Goal: Task Accomplishment & Management: Complete application form

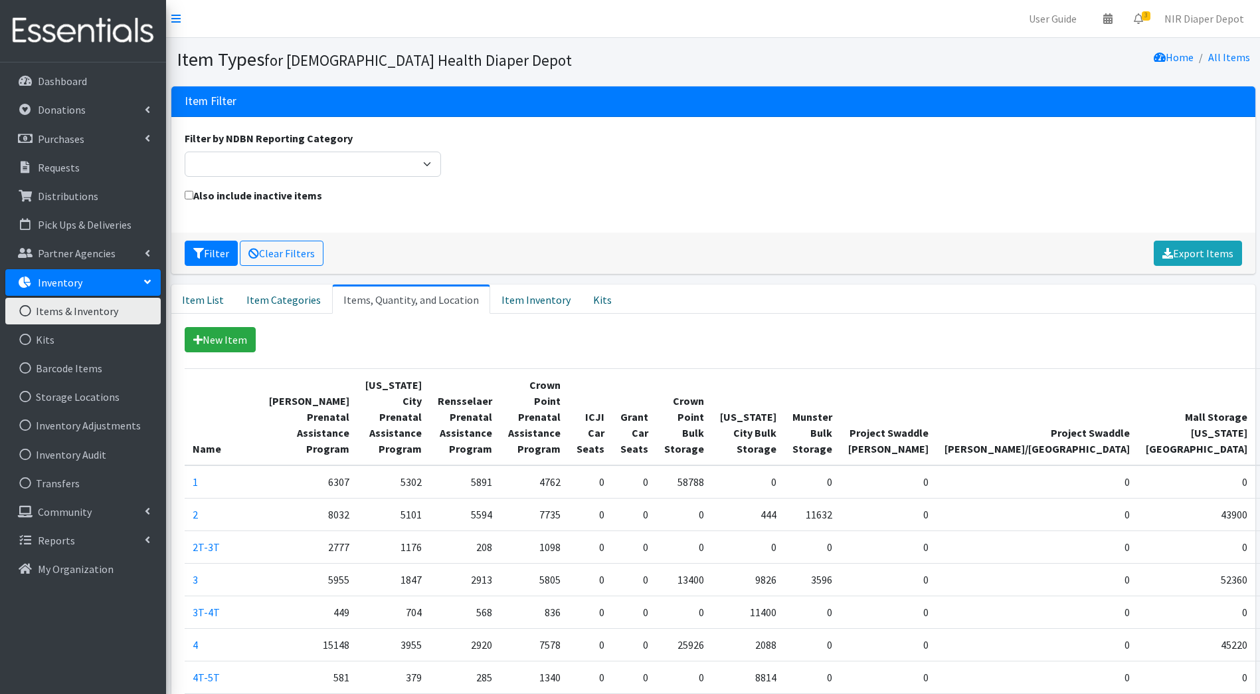
scroll to position [397, 0]
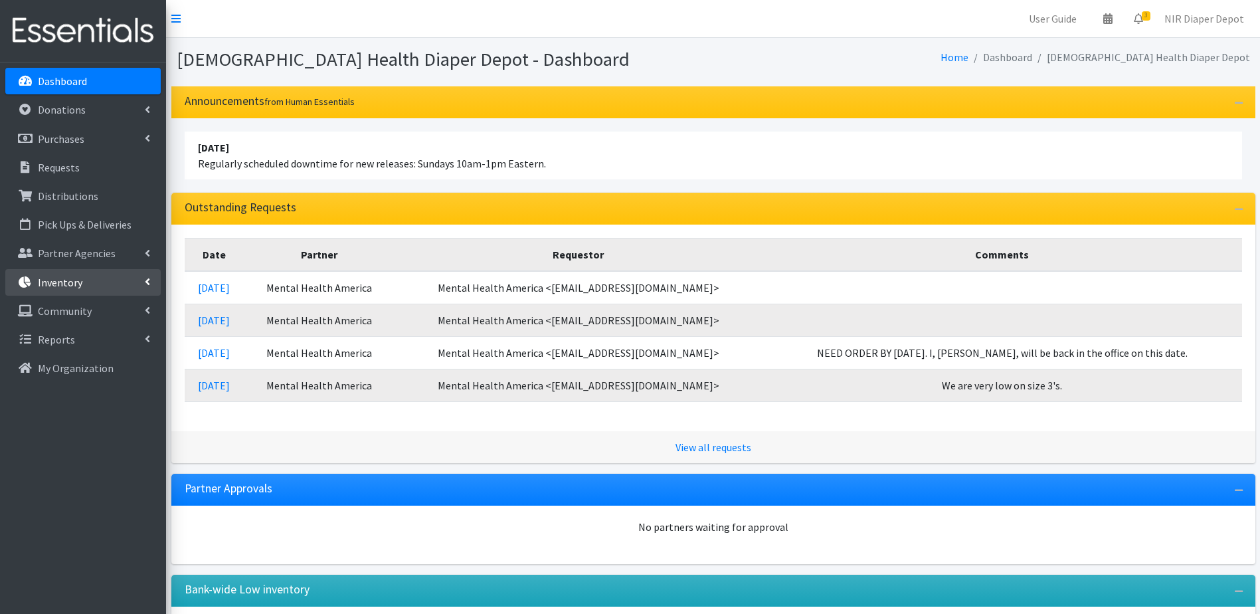
click at [91, 286] on link "Inventory" at bounding box center [82, 282] width 155 height 27
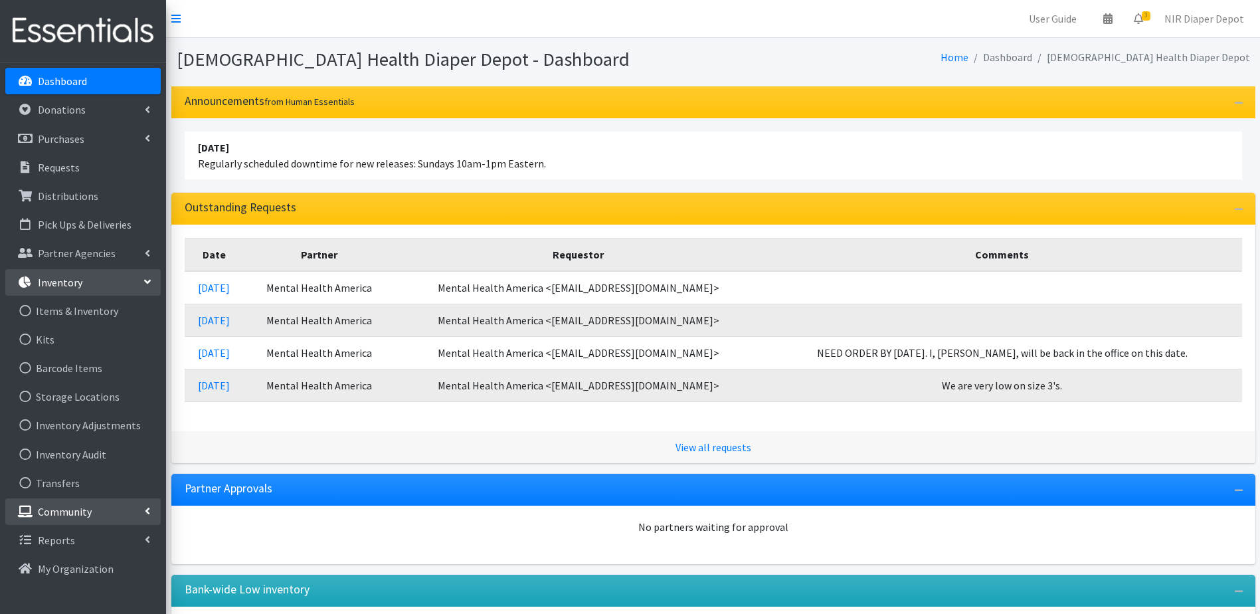
click at [97, 507] on link "Community" at bounding box center [82, 511] width 155 height 27
click at [130, 283] on link "Inventory" at bounding box center [82, 282] width 155 height 27
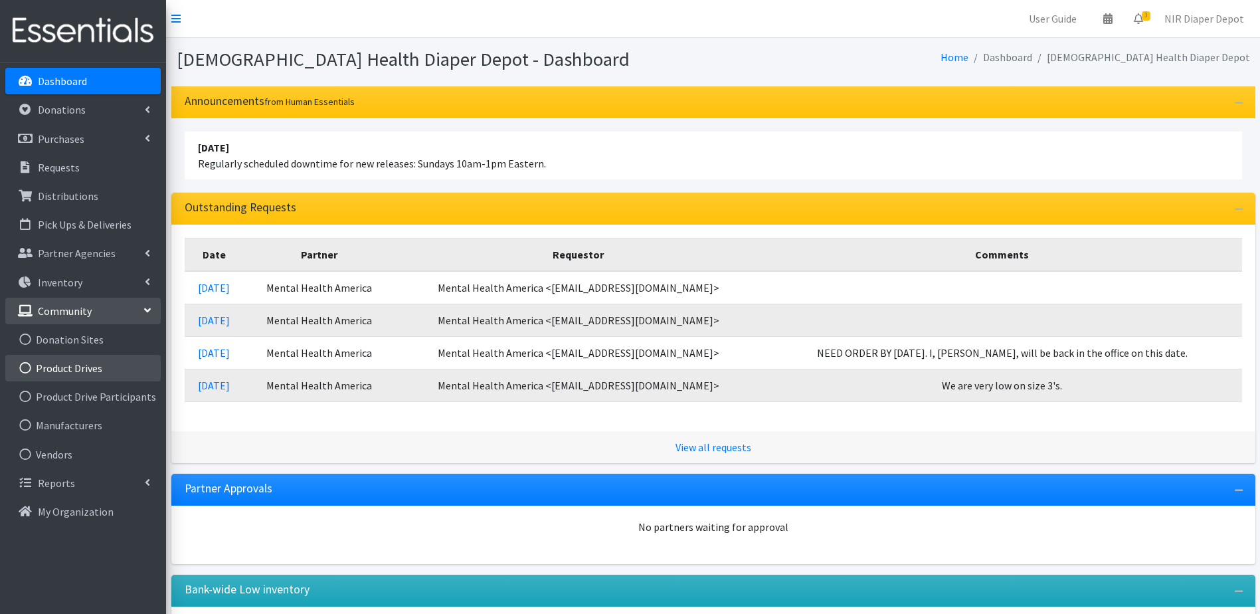
click at [88, 365] on link "Product Drives" at bounding box center [82, 368] width 155 height 27
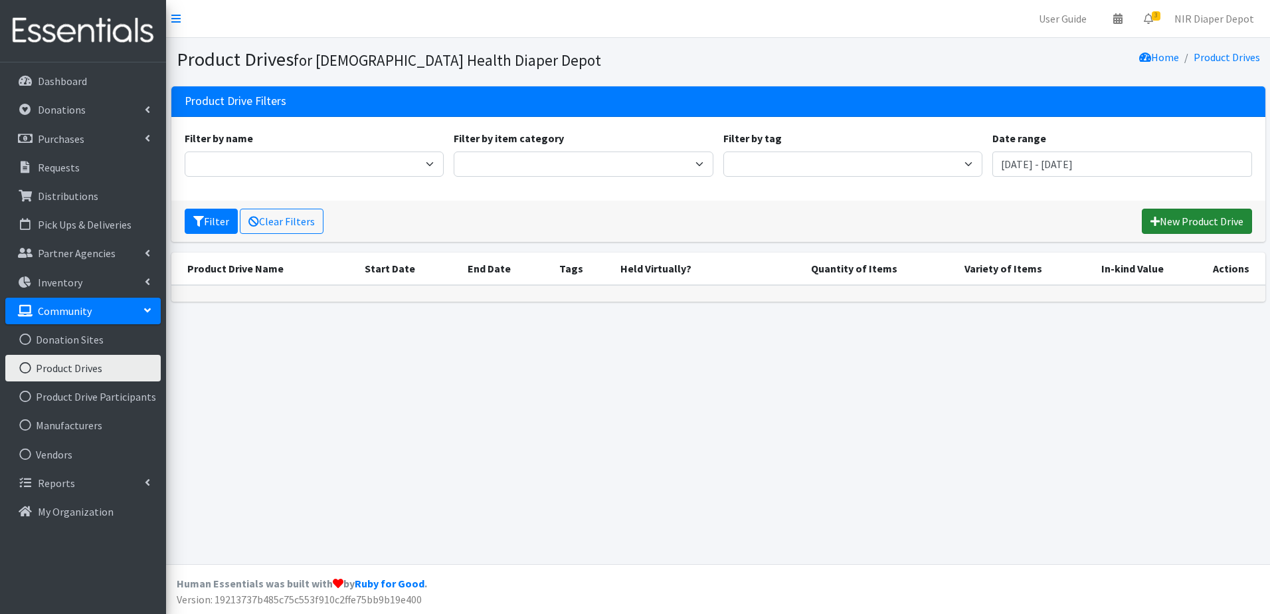
click at [1208, 216] on link "New Product Drive" at bounding box center [1197, 221] width 110 height 25
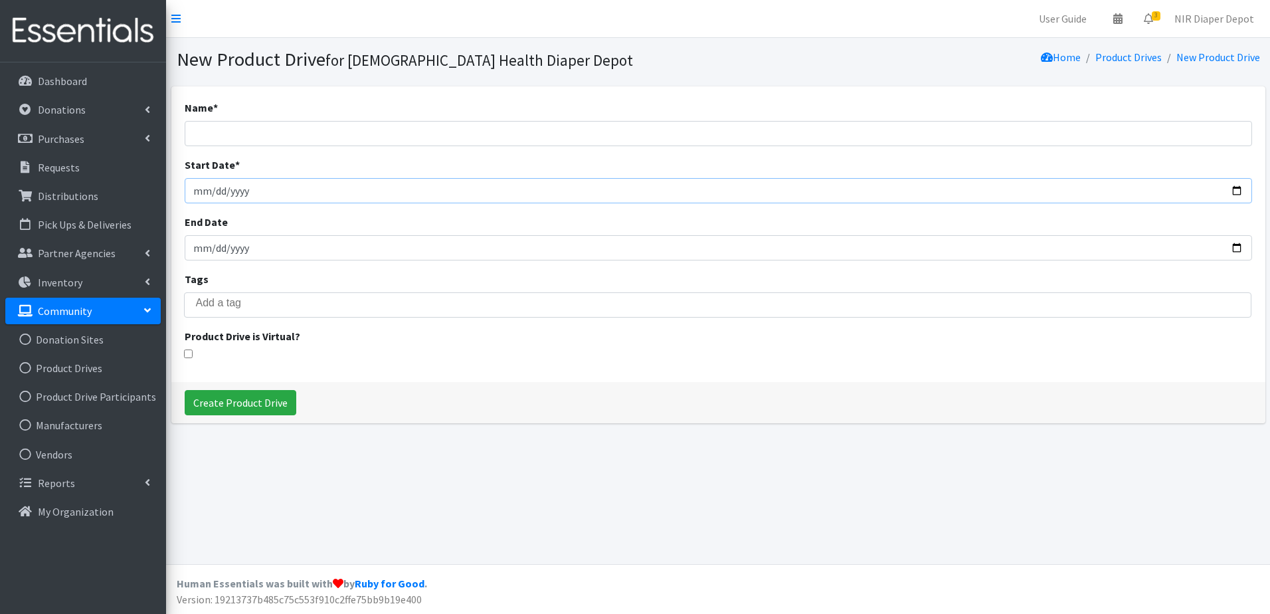
click at [244, 178] on input "Start Date *" at bounding box center [719, 190] width 1068 height 25
type input "2025-09-15"
click at [200, 253] on input "End Date" at bounding box center [719, 247] width 1068 height 25
type input "2025-09-21"
click at [207, 134] on input "Name *" at bounding box center [719, 133] width 1068 height 25
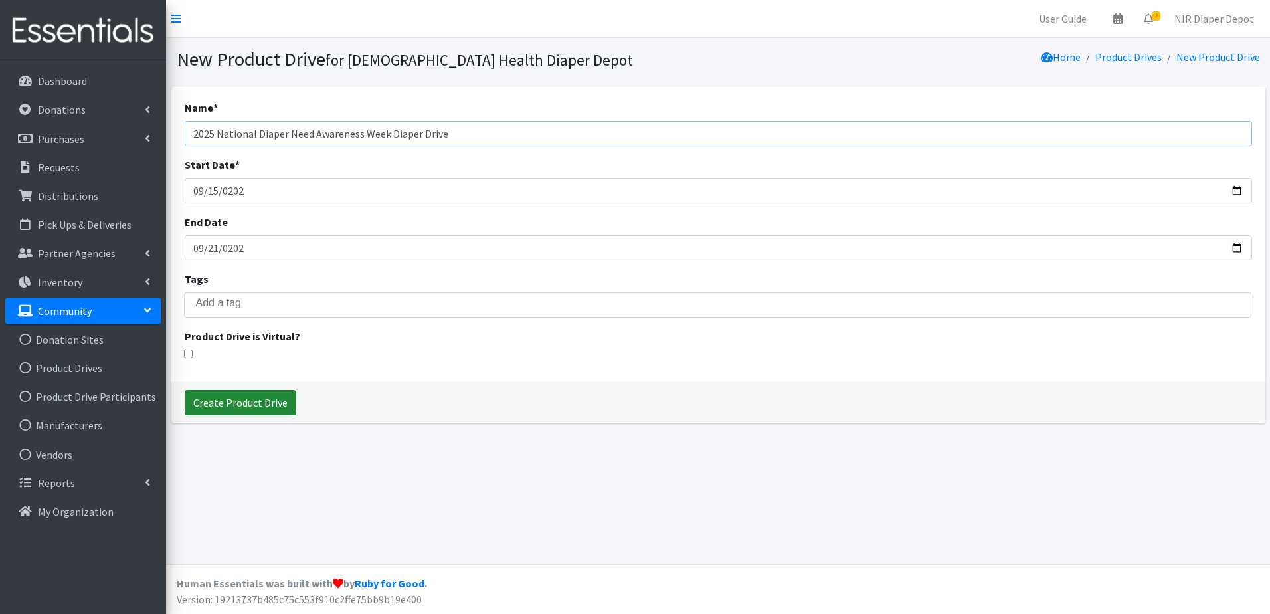
type input "2025 National Diaper Need Awareness Week Diaper Drive"
click at [252, 401] on input "Create Product Drive" at bounding box center [241, 402] width 112 height 25
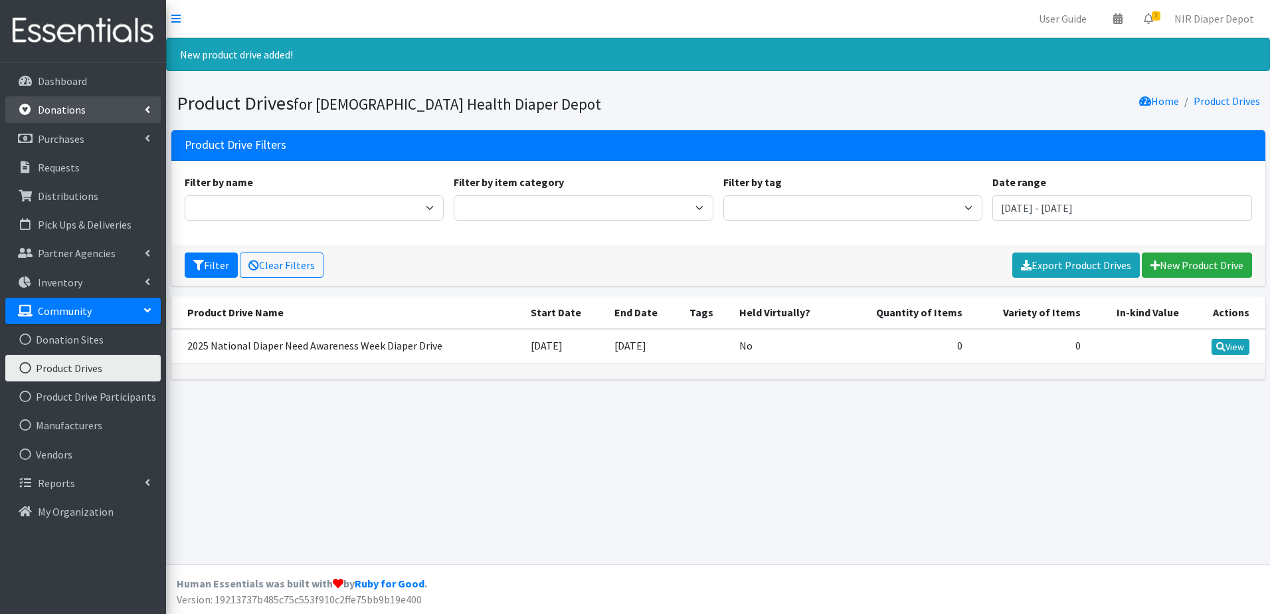
click at [88, 102] on link "Donations" at bounding box center [82, 109] width 155 height 27
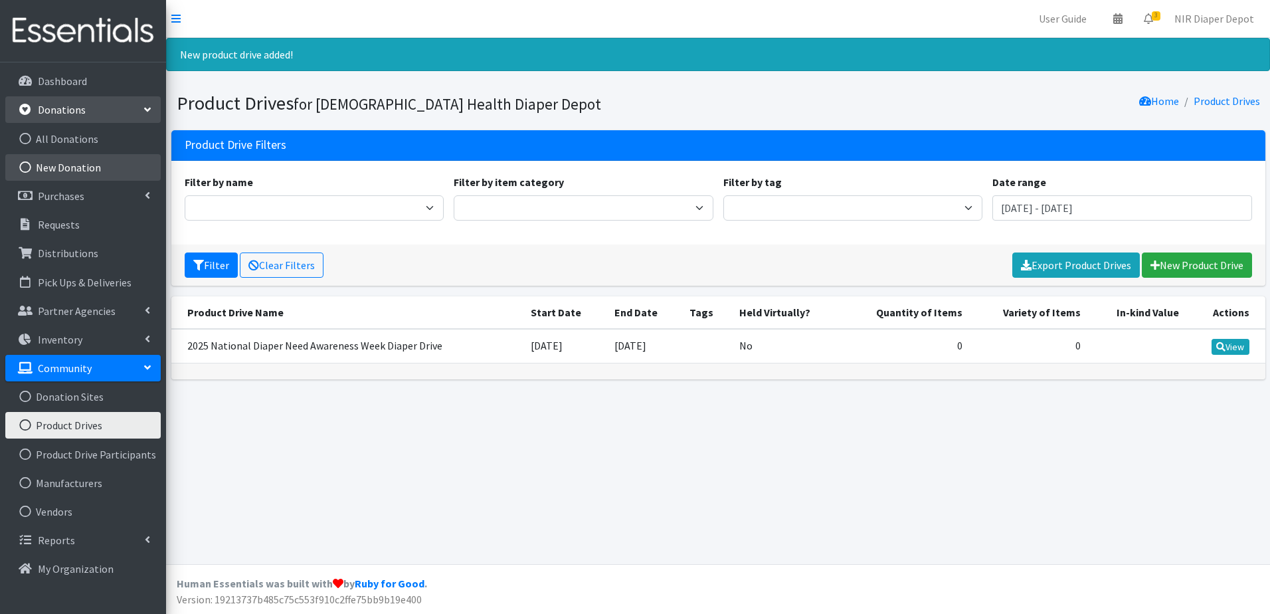
click at [58, 167] on link "New Donation" at bounding box center [82, 167] width 155 height 27
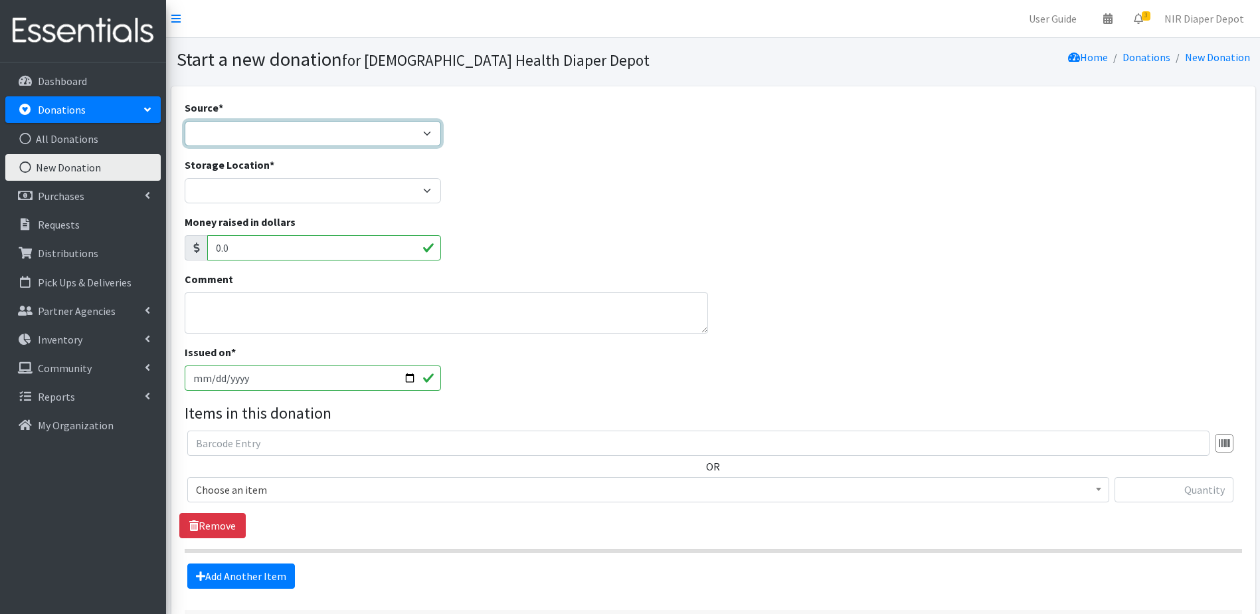
click at [302, 125] on select "Product Drive Manufacturer Donation Site Misc. Donation" at bounding box center [313, 133] width 257 height 25
select select "Product Drive"
click at [185, 121] on select "Product Drive Manufacturer Donation Site Misc. Donation" at bounding box center [313, 133] width 257 height 25
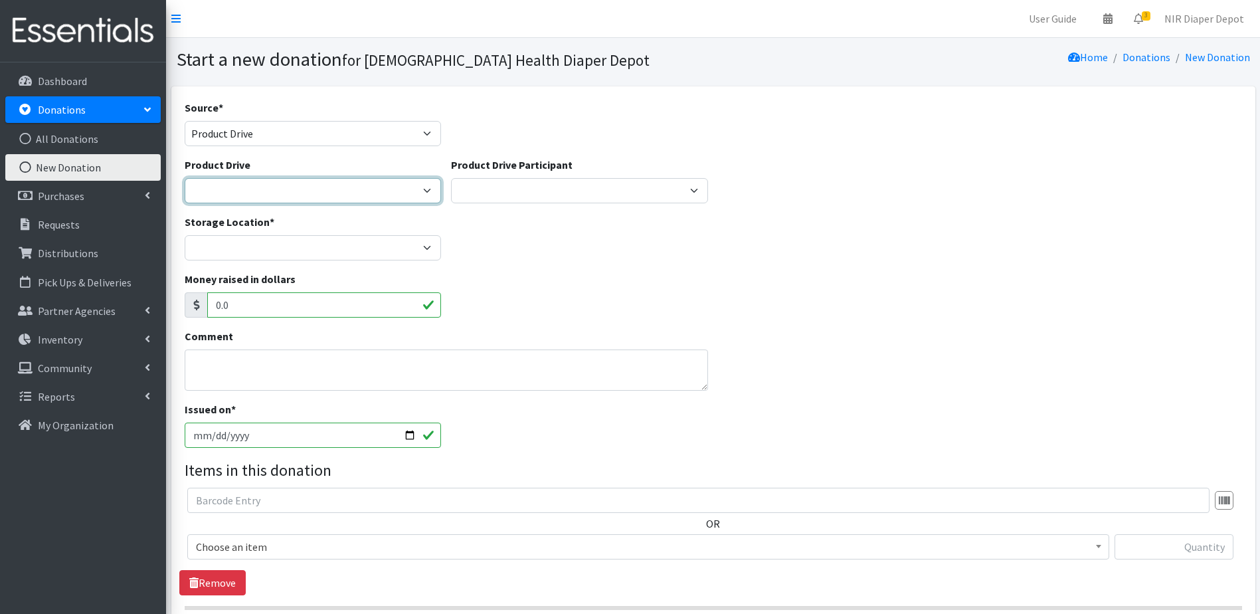
click at [397, 189] on select "2023 Hospital Diaper Drive 2025 National Diaper Need Awareness Week Diaper Driv…" at bounding box center [313, 190] width 257 height 25
select select "3588"
click at [185, 178] on select "2023 Hospital Diaper Drive 2025 National Diaper Need Awareness Week Diaper Driv…" at bounding box center [313, 190] width 257 height 25
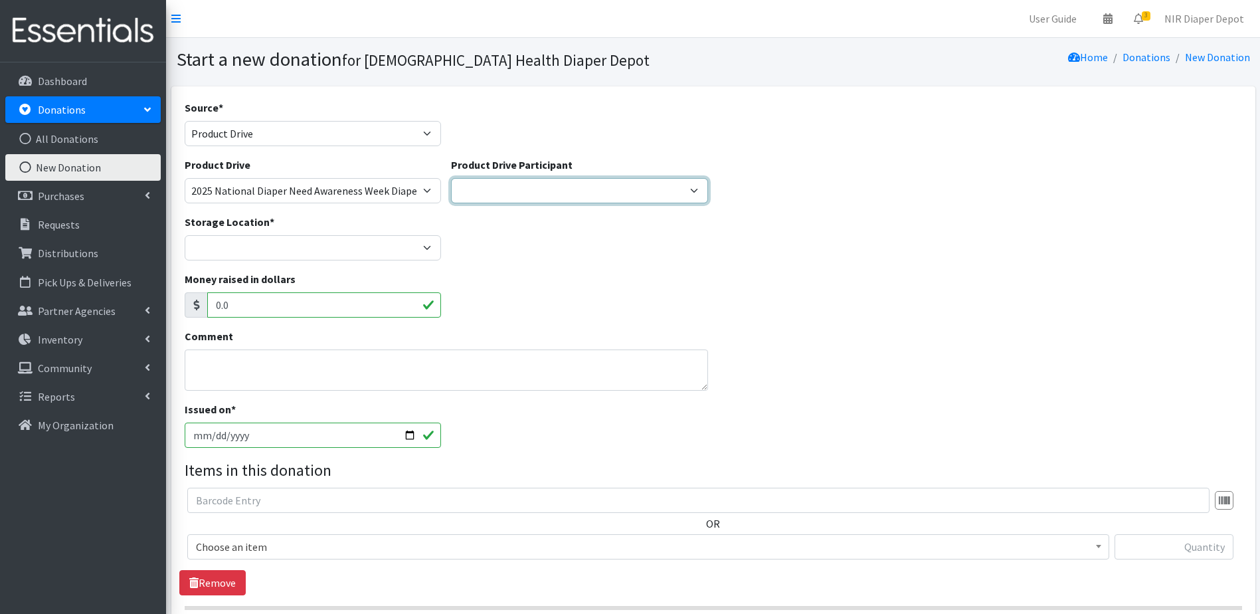
click at [587, 185] on select "St. Mathias FH Chesterton Fitness Center FH MC Hospital ---Create new Participa…" at bounding box center [579, 190] width 257 height 25
click at [852, 214] on div "Storage Location * Crown Point Bulk Storage Crown Point Prenatal Assistance Pro…" at bounding box center [713, 242] width 1068 height 57
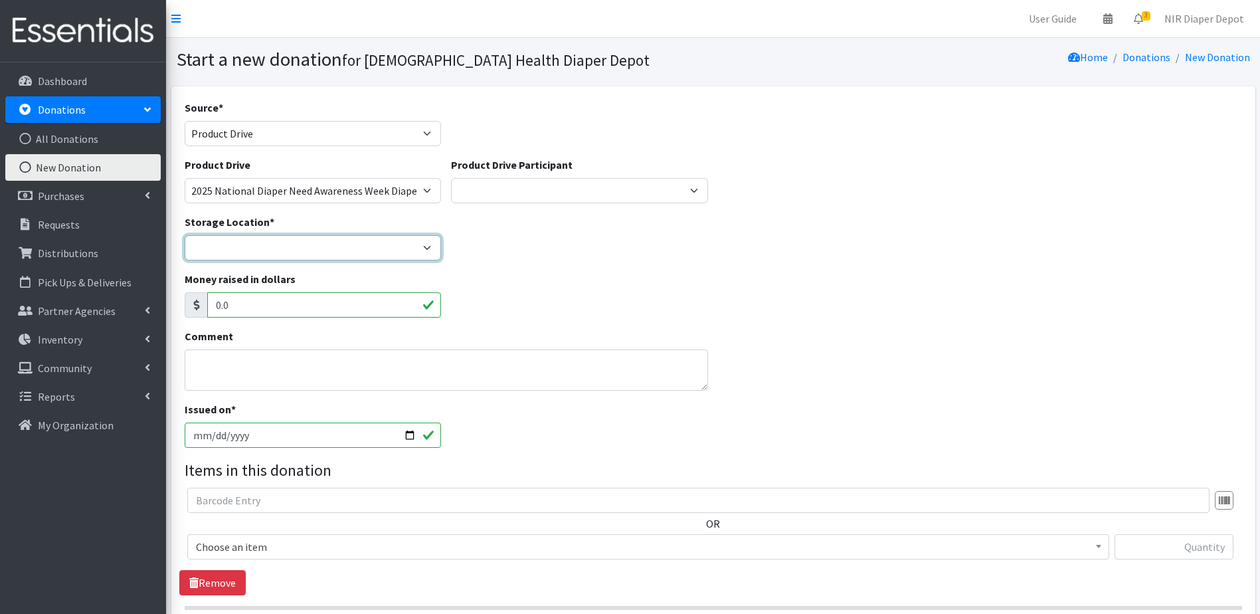
click at [300, 248] on select "Crown Point Bulk Storage Crown Point Prenatal Assistance Program Grant Car Seat…" at bounding box center [313, 247] width 257 height 25
click at [185, 235] on select "Crown Point Bulk Storage Crown Point Prenatal Assistance Program Grant Car Seat…" at bounding box center [313, 247] width 257 height 25
select select "440"
click at [254, 358] on textarea "Comment" at bounding box center [447, 369] width 524 height 41
type textarea "CP Hospital"
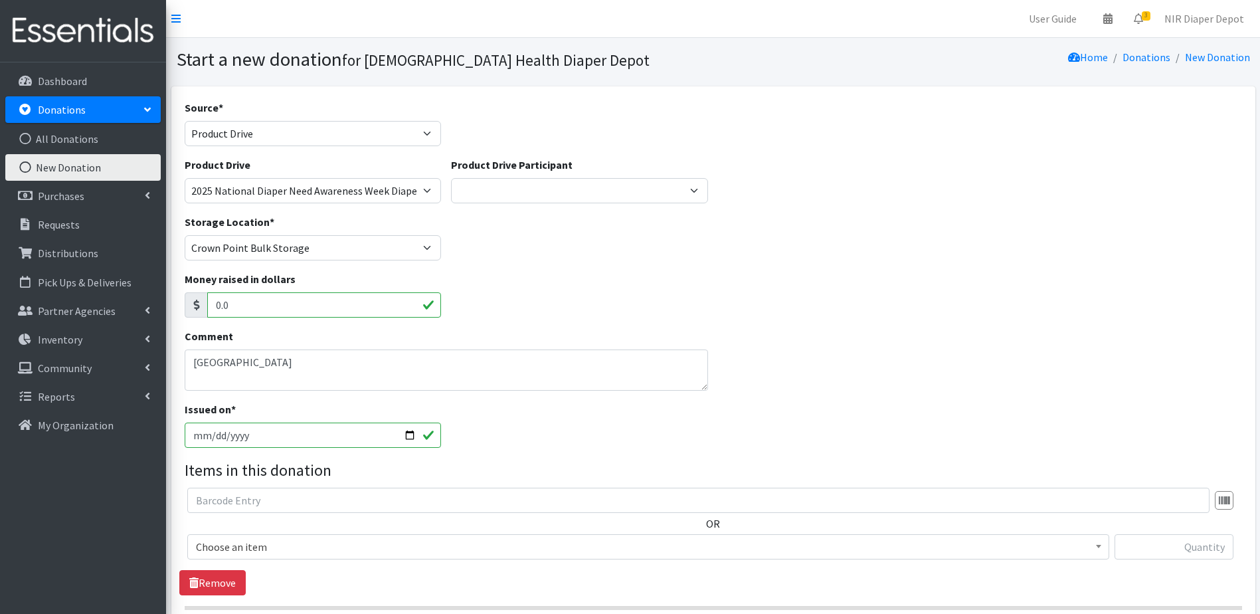
click at [409, 432] on input "2025-10-10" at bounding box center [313, 435] width 257 height 25
type input "2025-09-22"
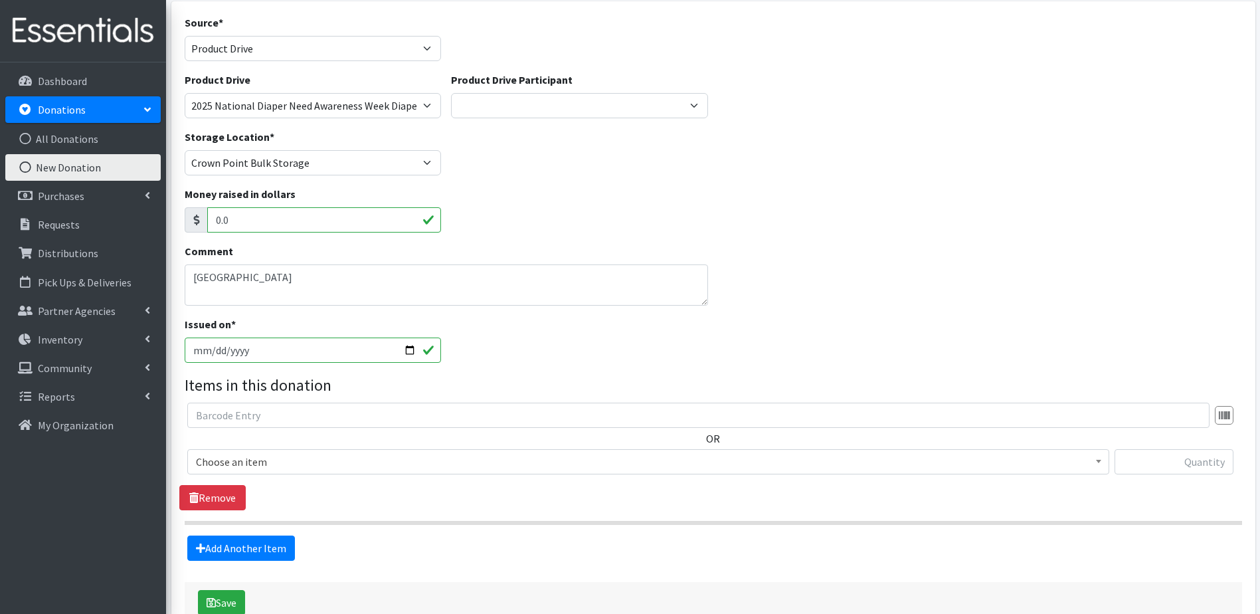
scroll to position [133, 0]
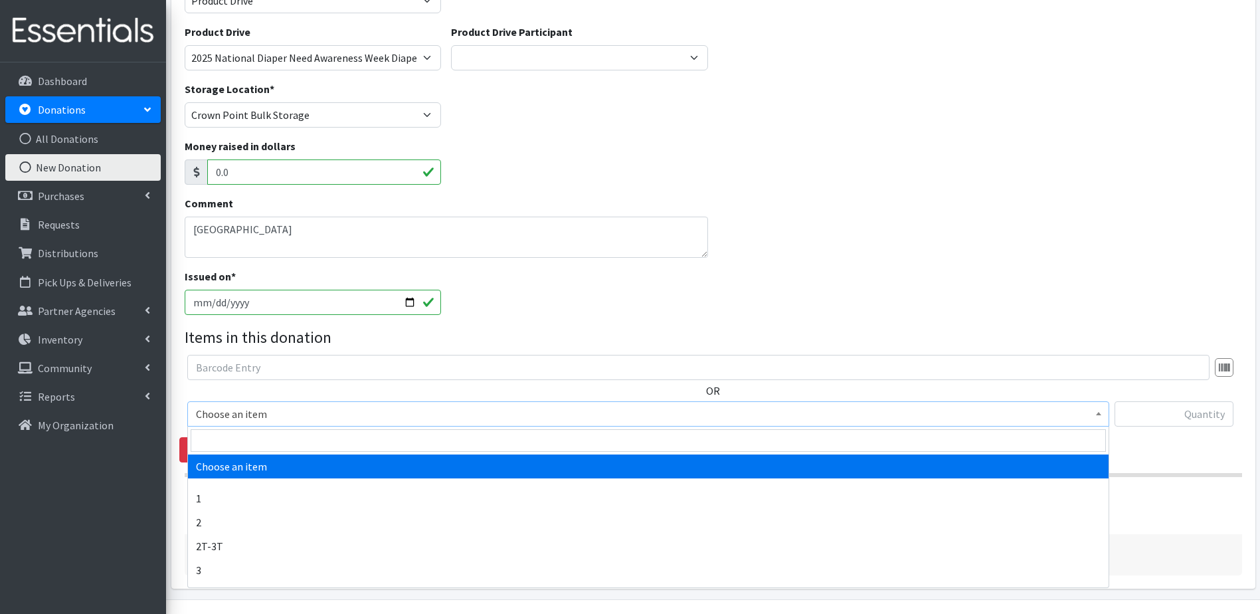
click at [333, 407] on span "Choose an item" at bounding box center [648, 414] width 905 height 19
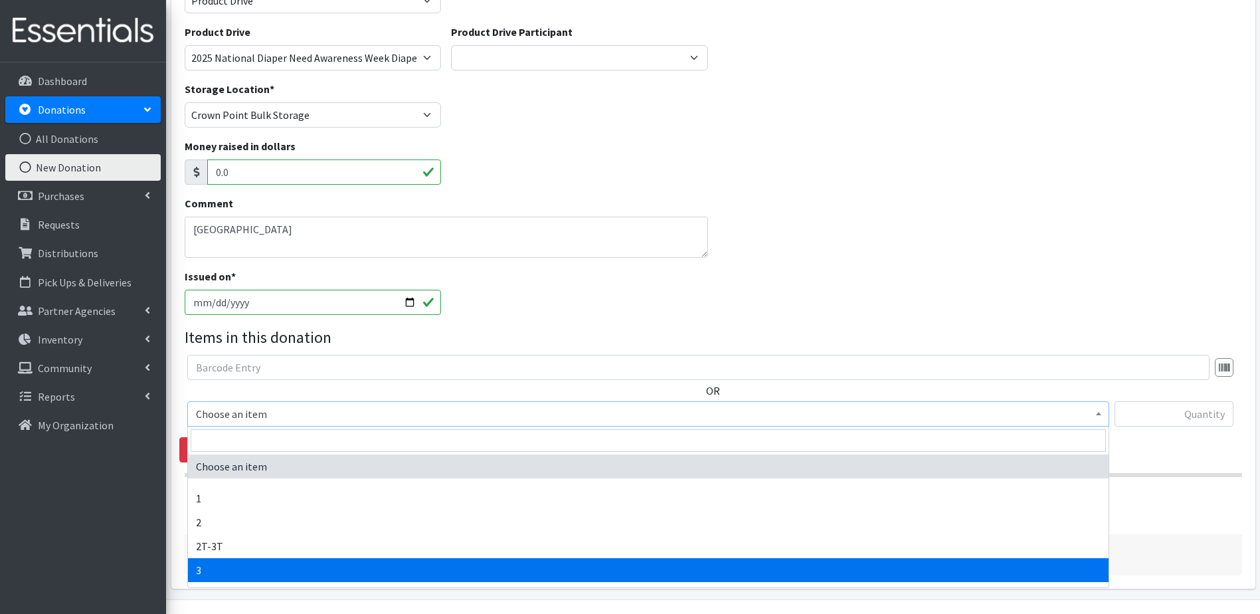
select select "9187"
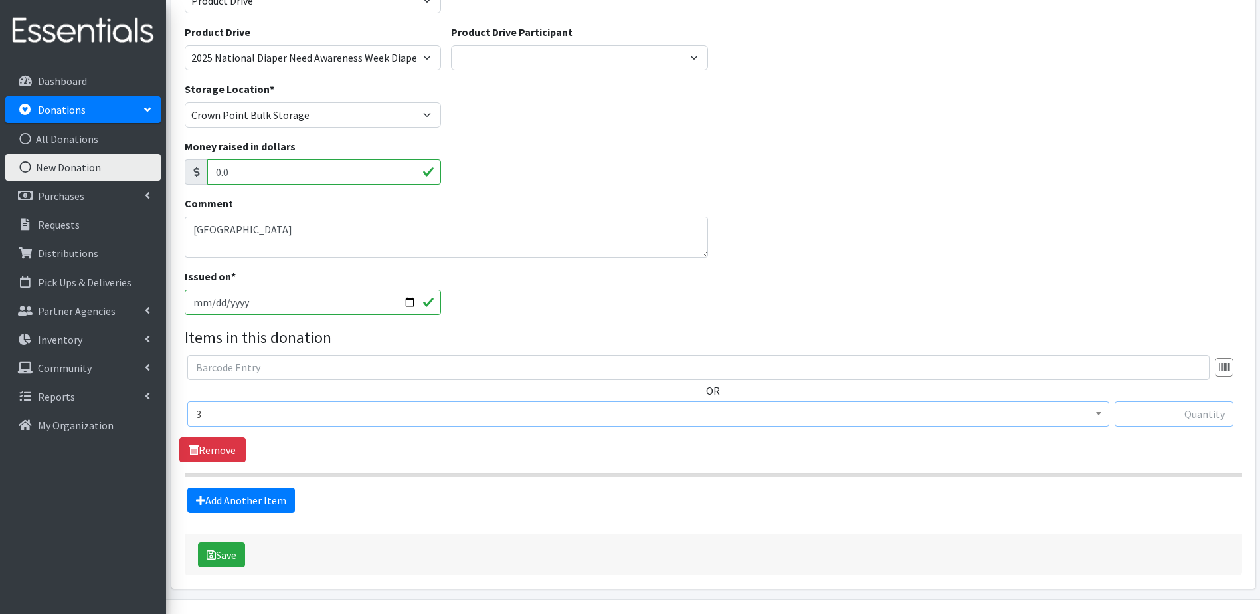
click at [1160, 420] on input "text" at bounding box center [1174, 413] width 119 height 25
type input "576"
click at [257, 506] on link "Add Another Item" at bounding box center [241, 500] width 108 height 25
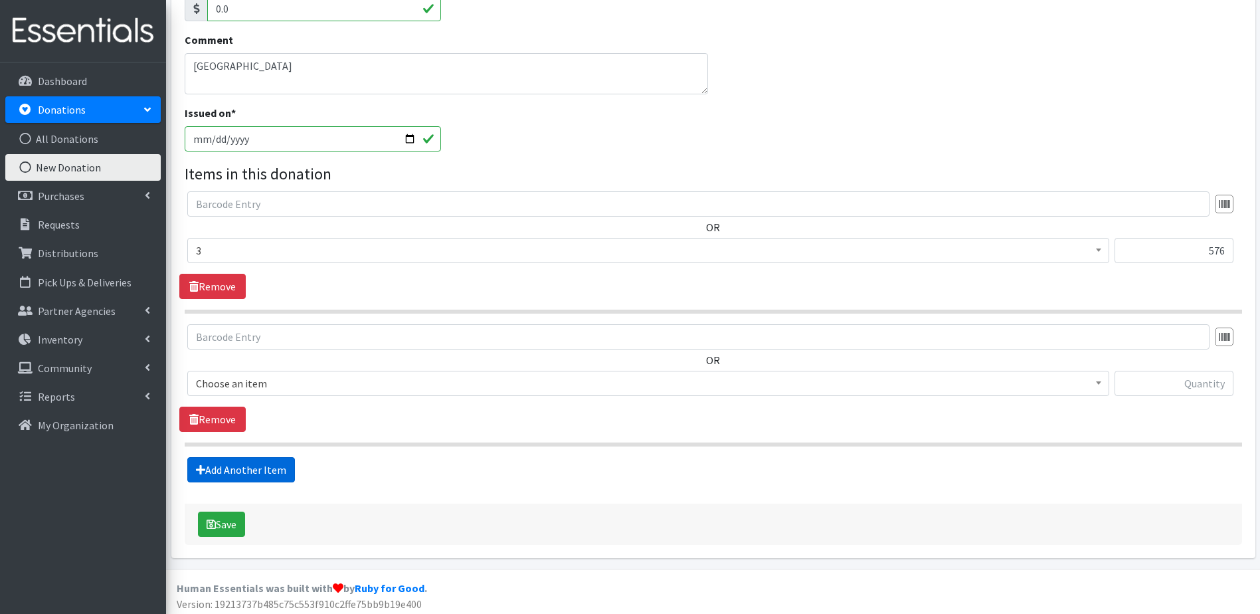
scroll to position [301, 0]
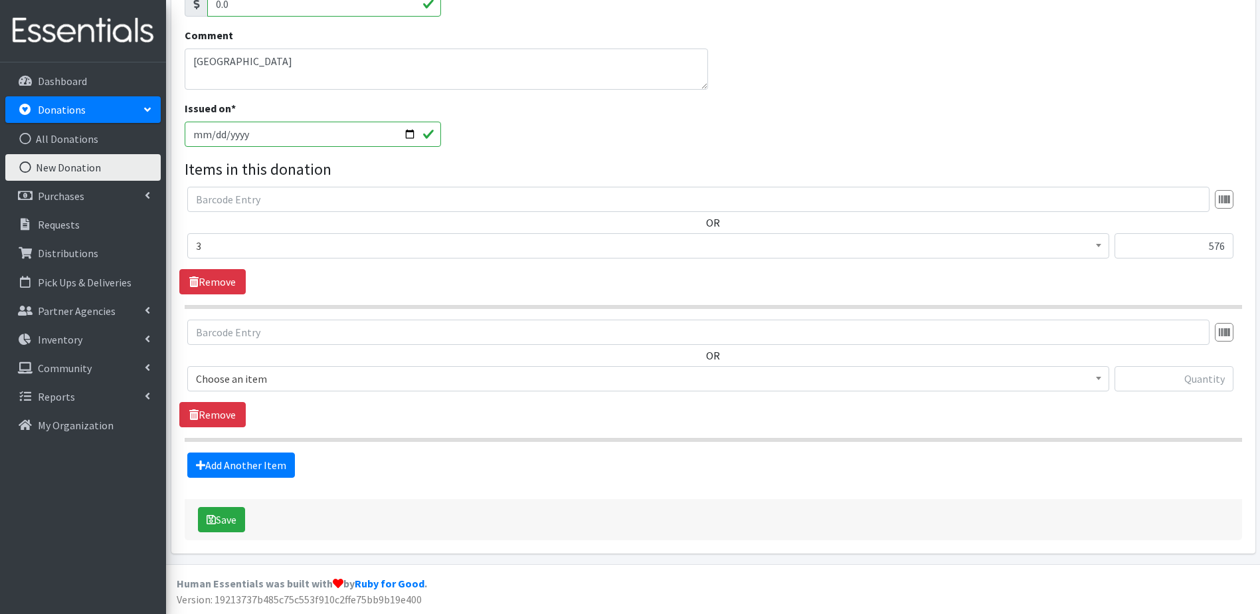
click at [338, 394] on span "Choose an item 1 2 2T-3T 3 3T-4T 4 4T-5T 5 5T-6T 6 7 Backless Booster Seat Comb…" at bounding box center [648, 384] width 922 height 36
click at [337, 381] on span "Choose an item" at bounding box center [648, 378] width 905 height 19
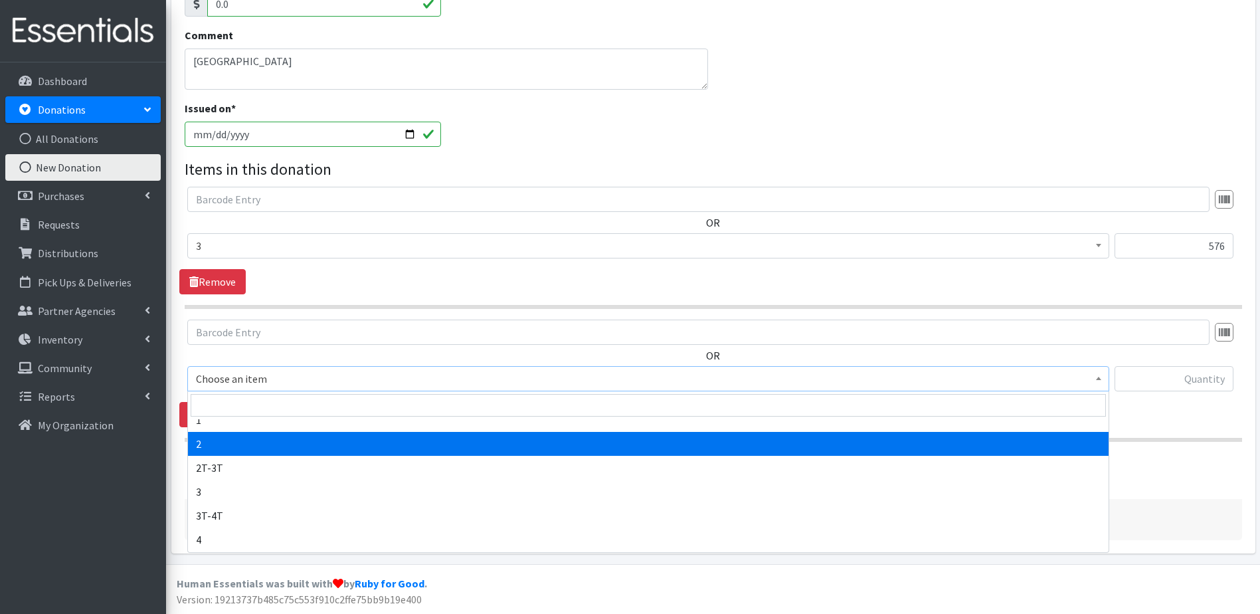
scroll to position [66, 0]
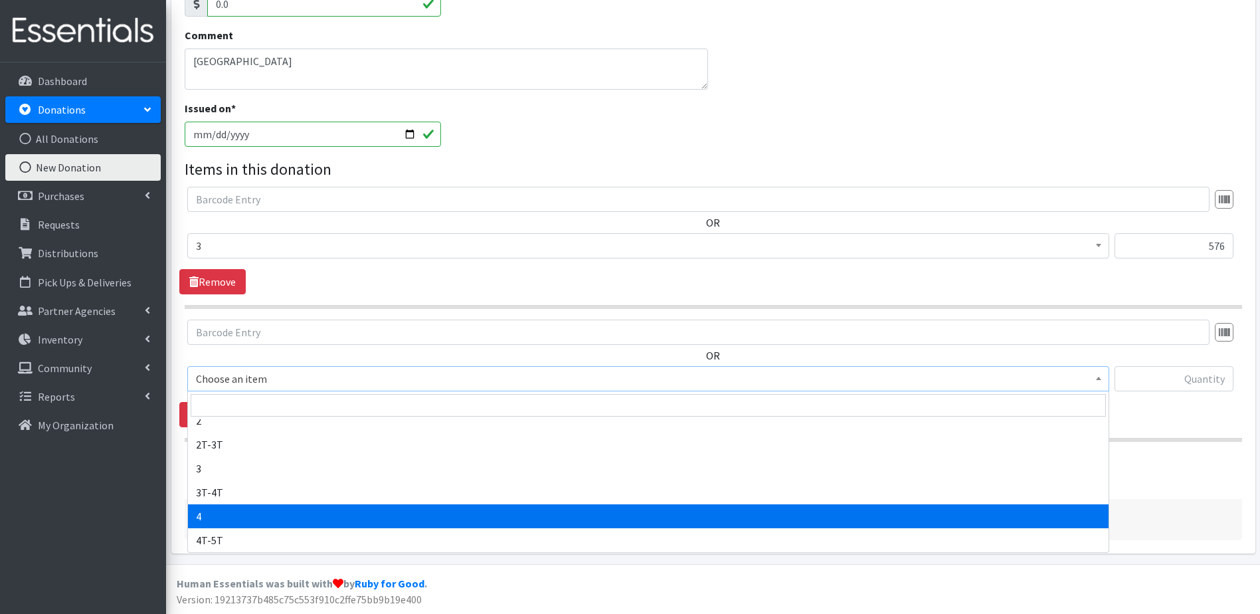
select select "9188"
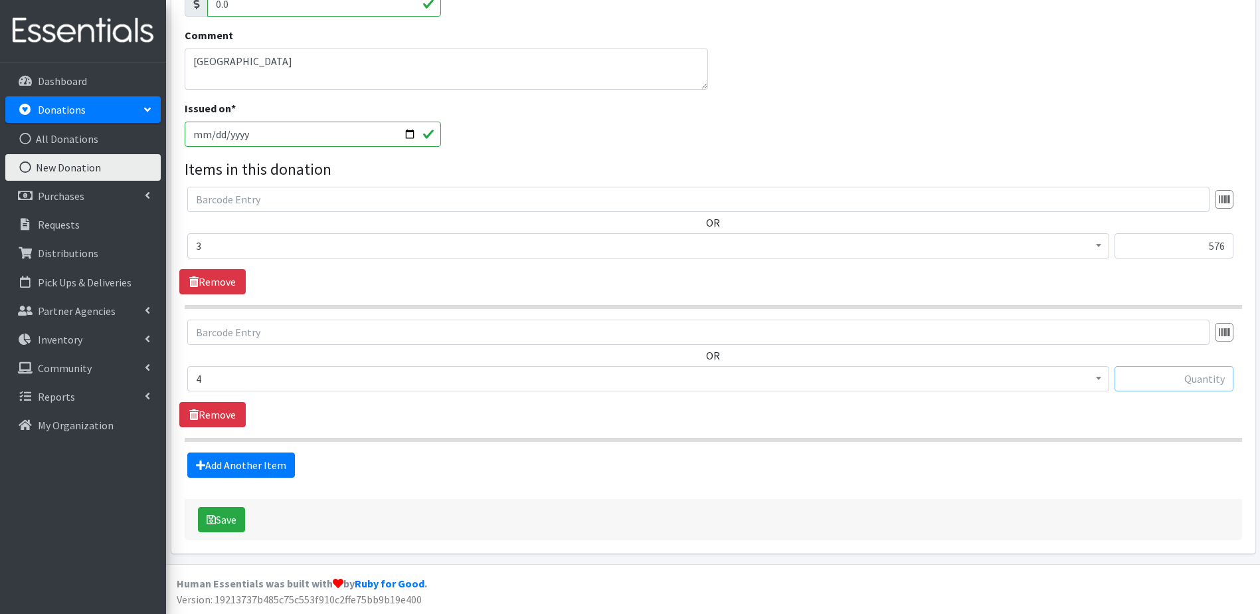
click at [1188, 381] on input "text" at bounding box center [1174, 378] width 119 height 25
type input "564"
click at [235, 474] on link "Add Another Item" at bounding box center [241, 464] width 108 height 25
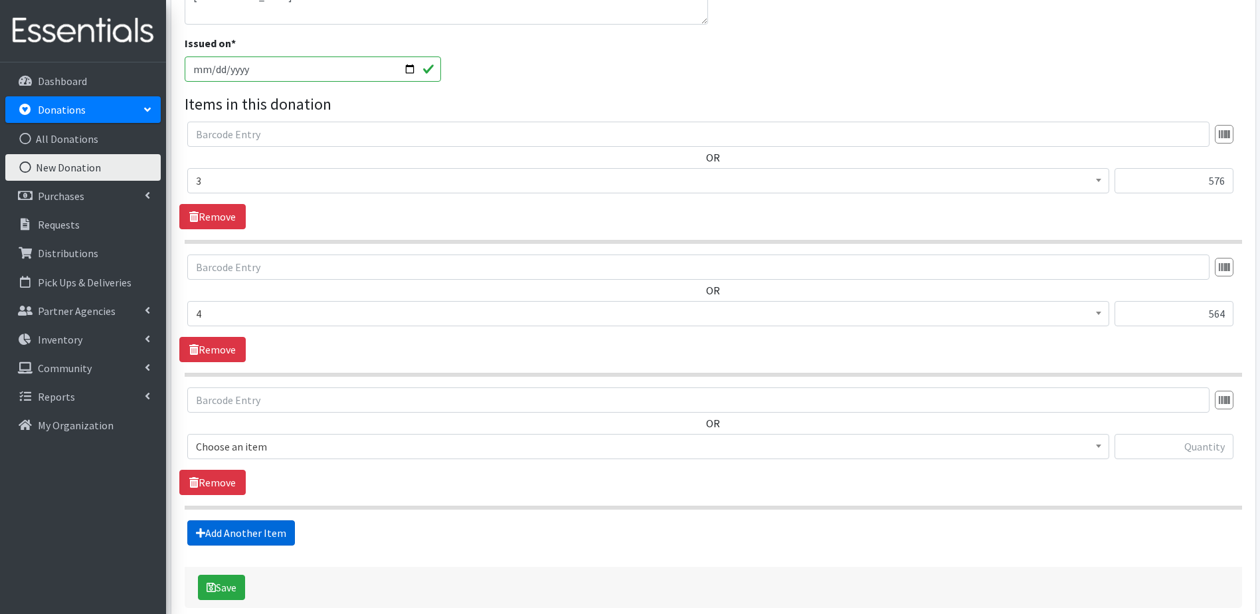
scroll to position [434, 0]
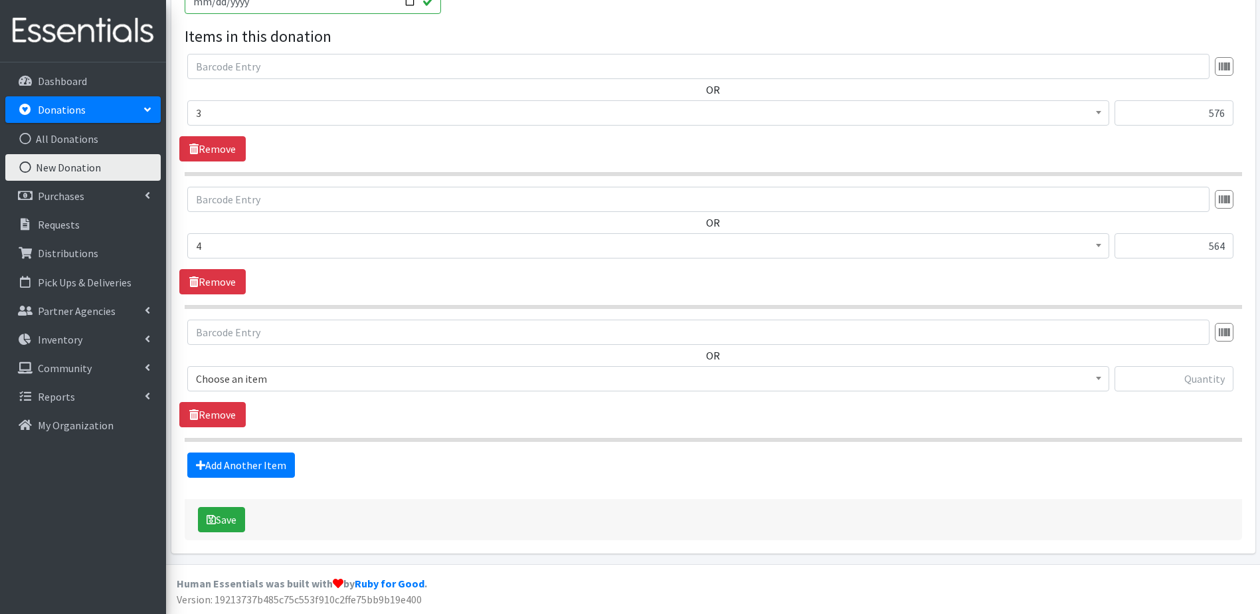
click at [376, 383] on span "Choose an item" at bounding box center [648, 378] width 905 height 19
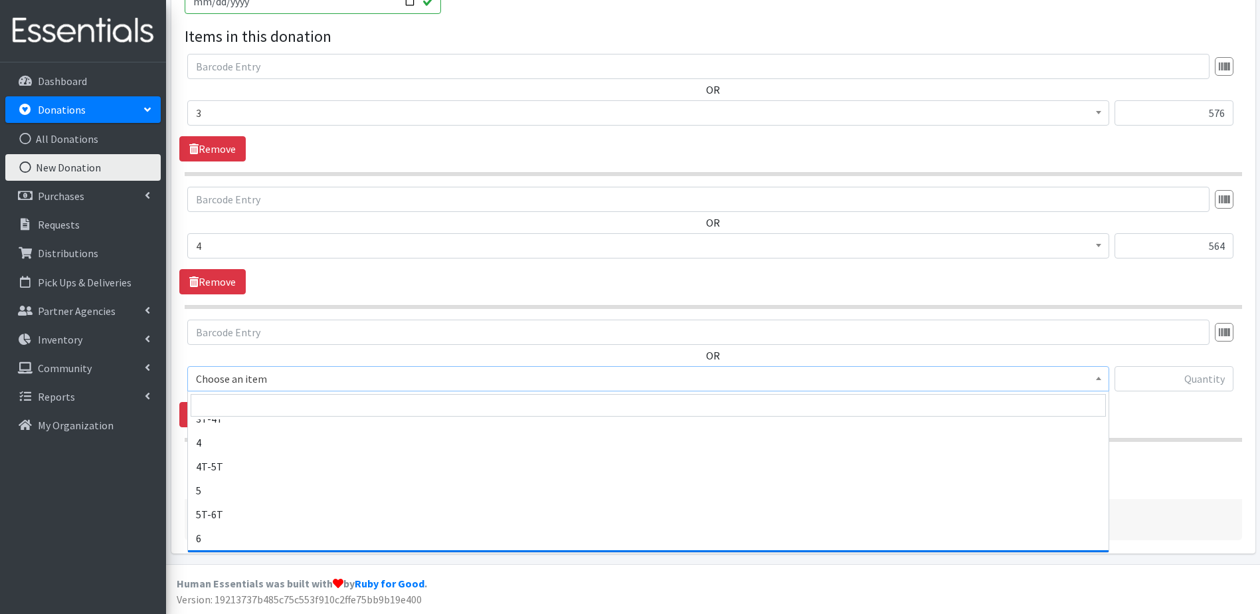
scroll to position [199, 0]
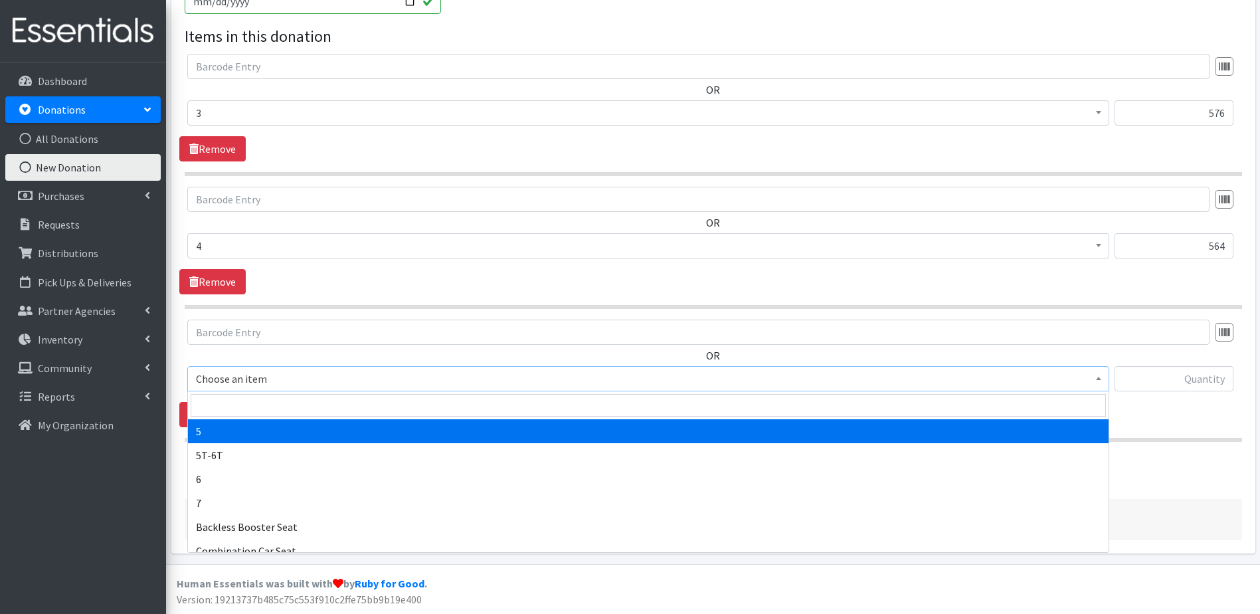
select select "9189"
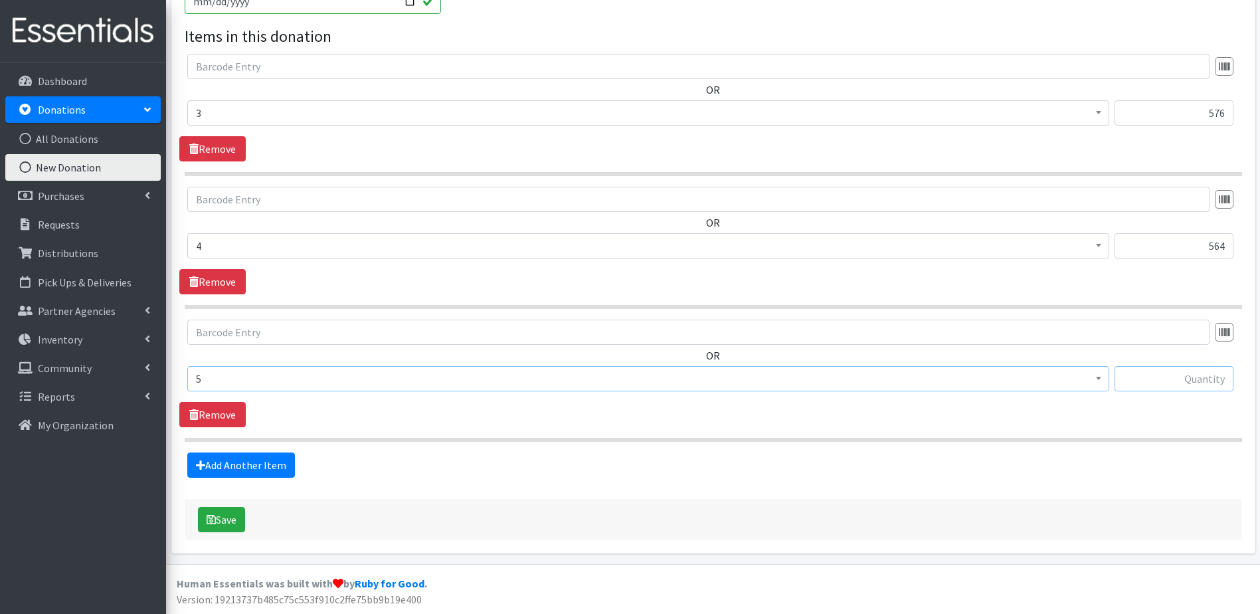
click at [1148, 385] on input "text" at bounding box center [1174, 378] width 119 height 25
type input "492"
click at [258, 470] on link "Add Another Item" at bounding box center [241, 464] width 108 height 25
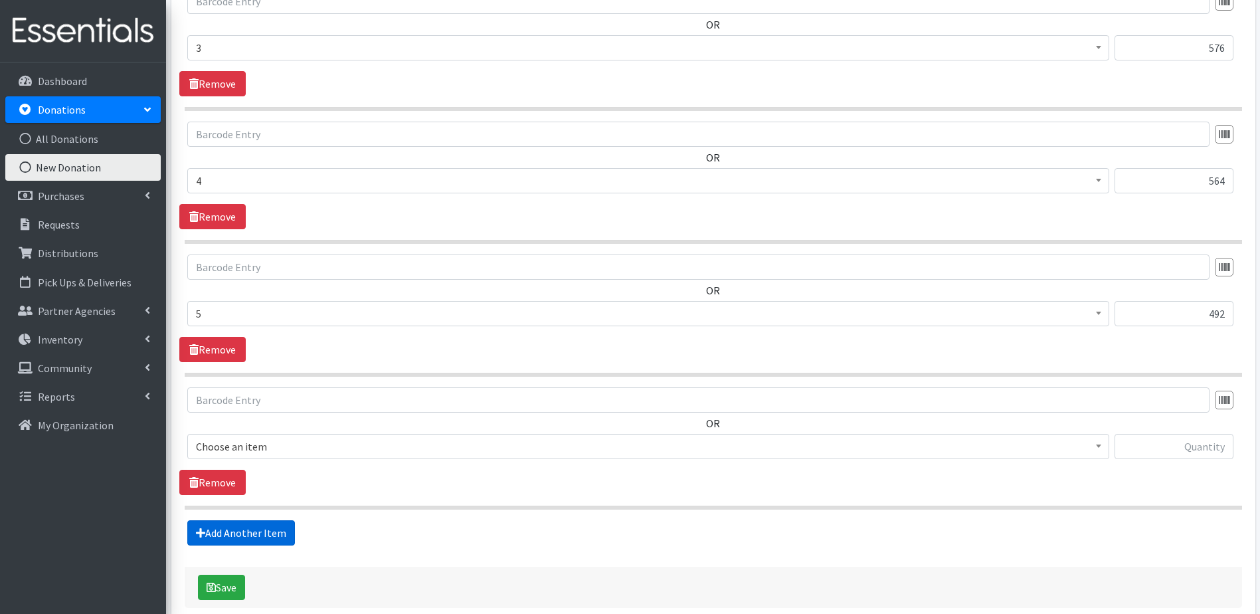
scroll to position [567, 0]
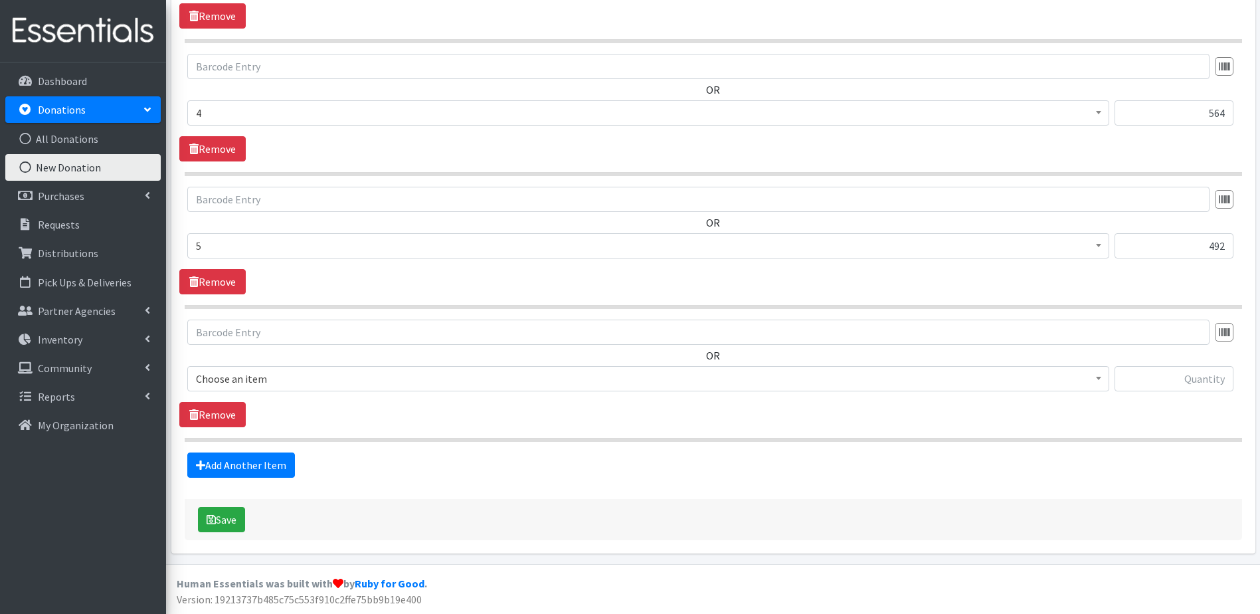
click at [341, 380] on span "Choose an item" at bounding box center [648, 378] width 905 height 19
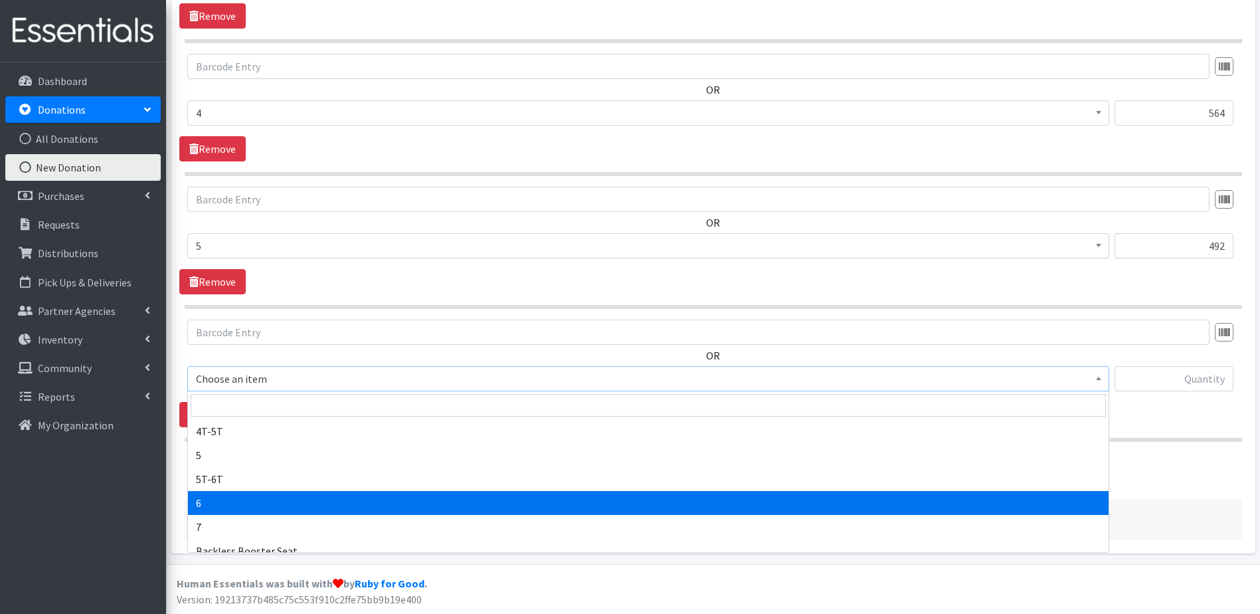
scroll to position [199, 0]
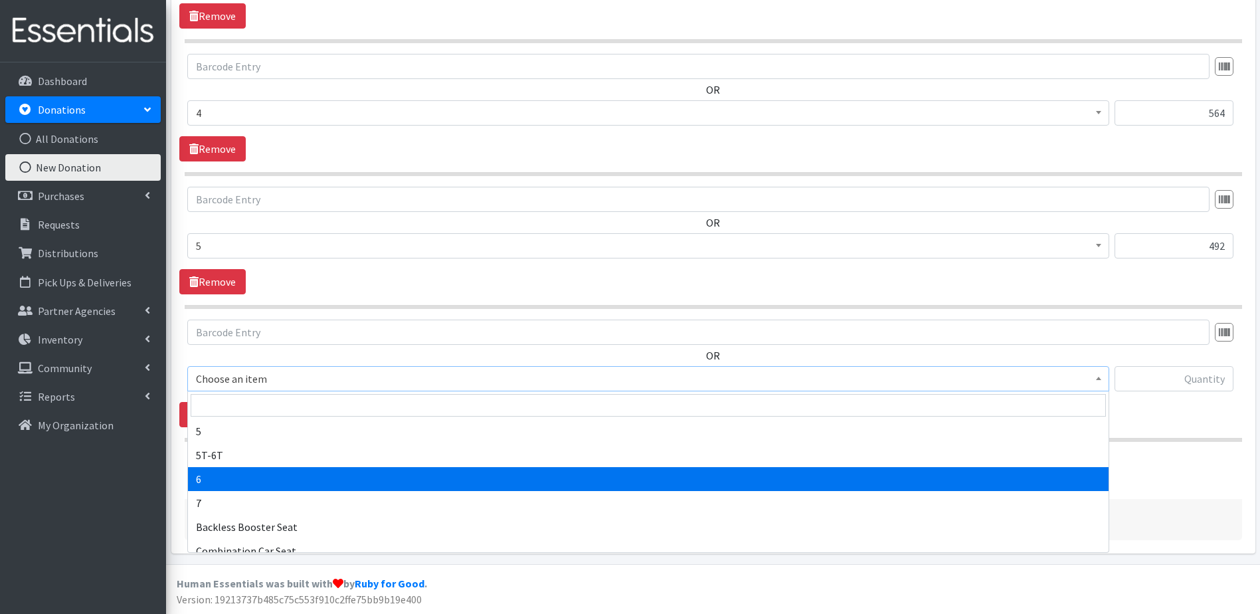
select select "9190"
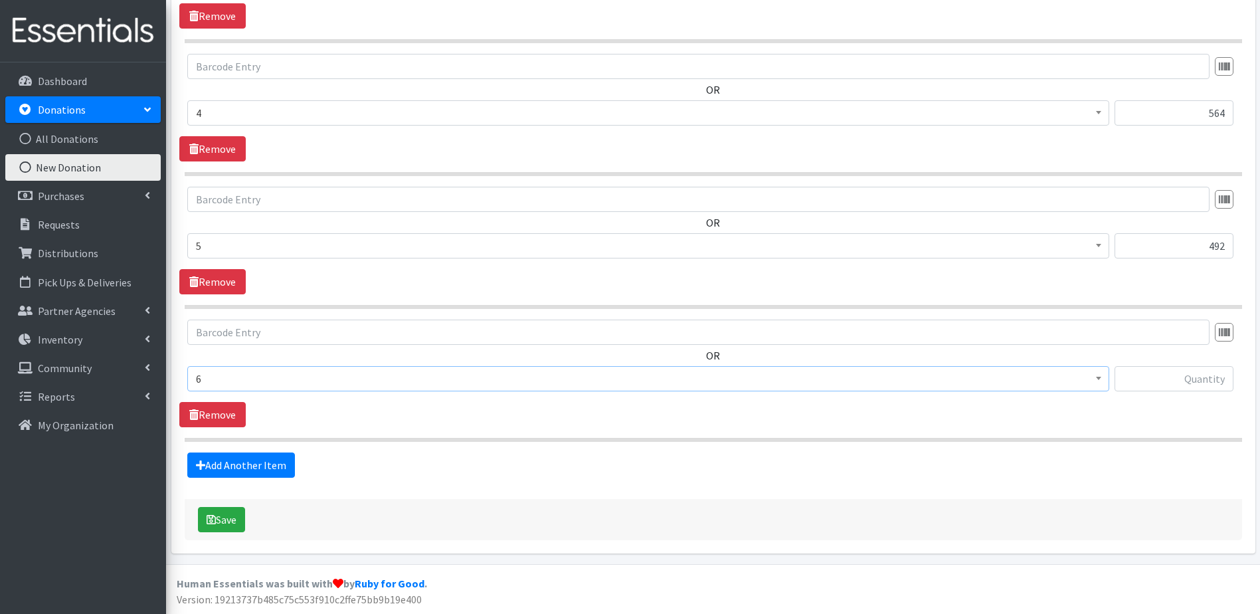
click at [1116, 366] on div at bounding box center [1174, 378] width 119 height 25
click at [1125, 378] on input "text" at bounding box center [1174, 378] width 119 height 25
type input "1102"
click at [262, 468] on link "Add Another Item" at bounding box center [241, 464] width 108 height 25
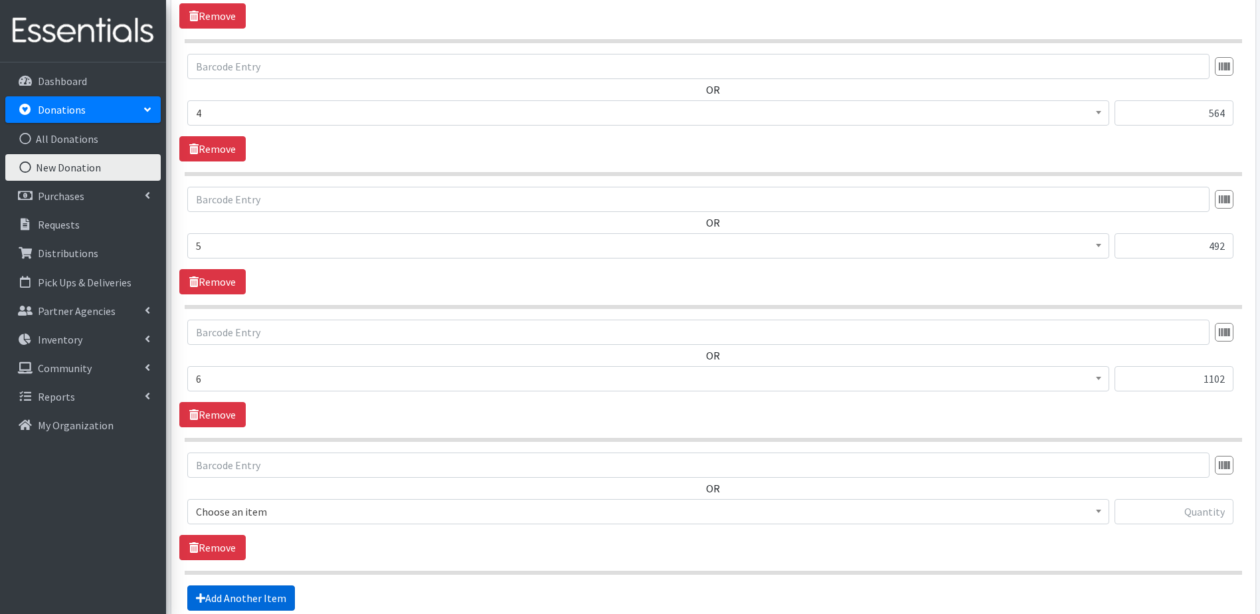
scroll to position [700, 0]
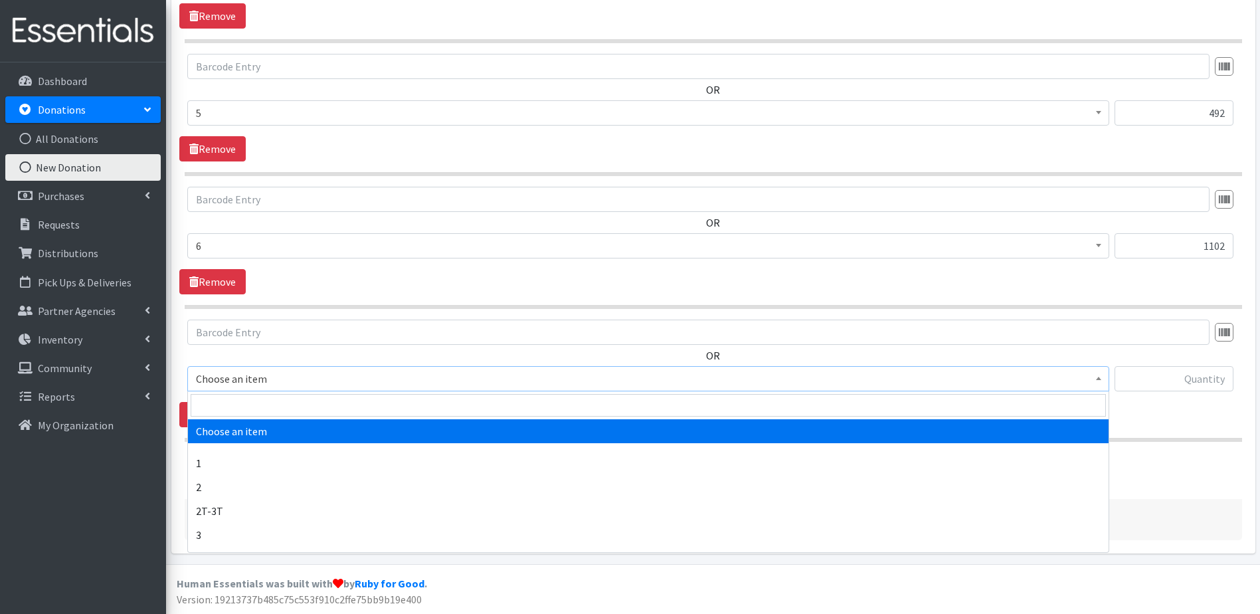
click at [356, 381] on span "Choose an item" at bounding box center [648, 378] width 905 height 19
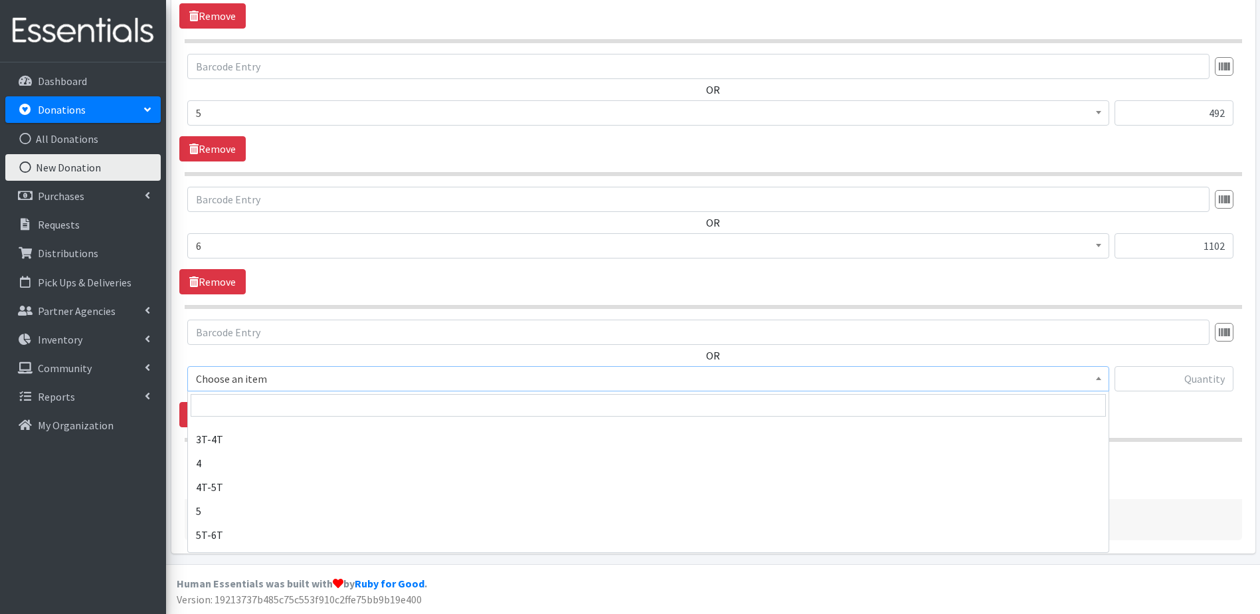
scroll to position [199, 0]
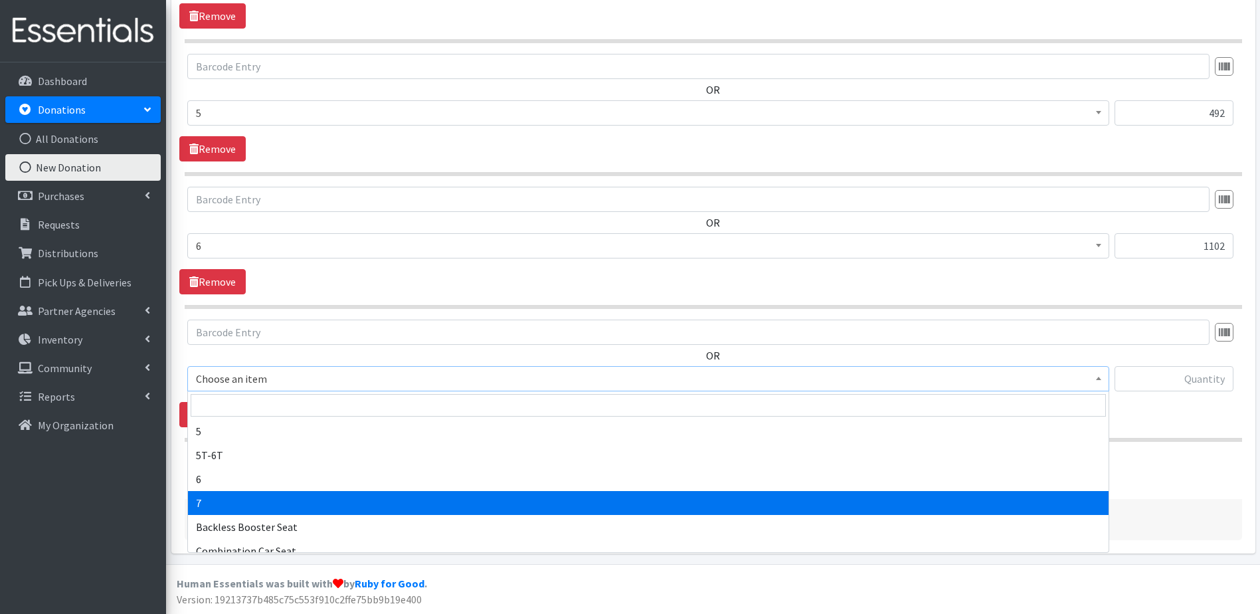
drag, startPoint x: 258, startPoint y: 493, endPoint x: 457, endPoint y: 484, distance: 199.5
select select "11517"
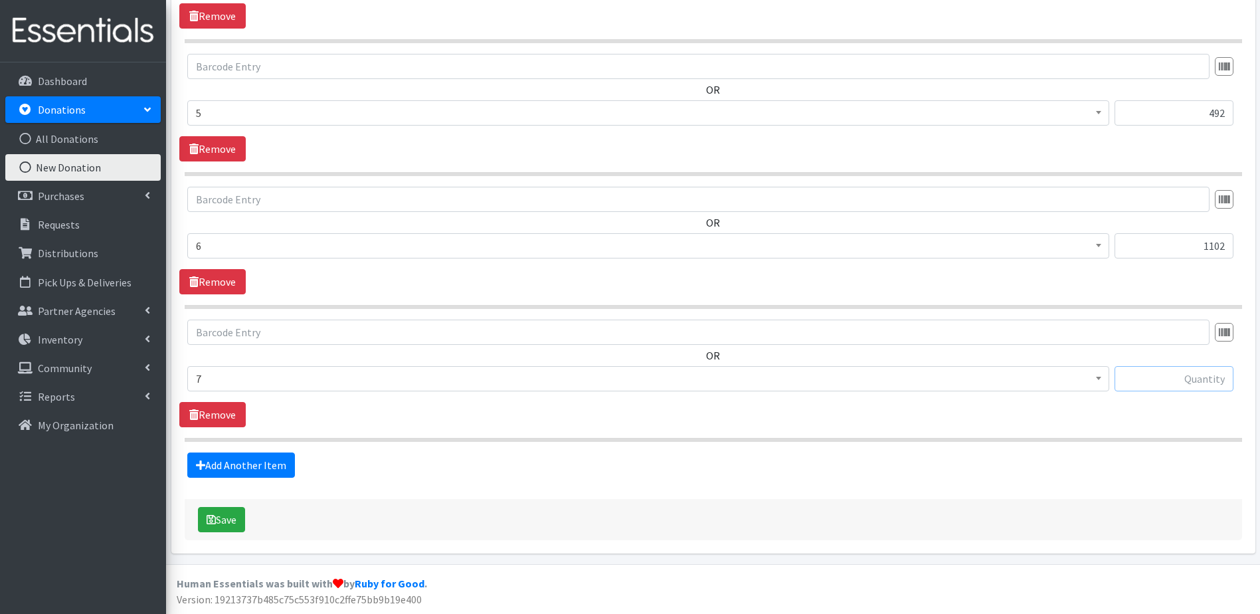
click at [1157, 378] on input "text" at bounding box center [1174, 378] width 119 height 25
type input "252"
click at [227, 456] on link "Add Another Item" at bounding box center [241, 464] width 108 height 25
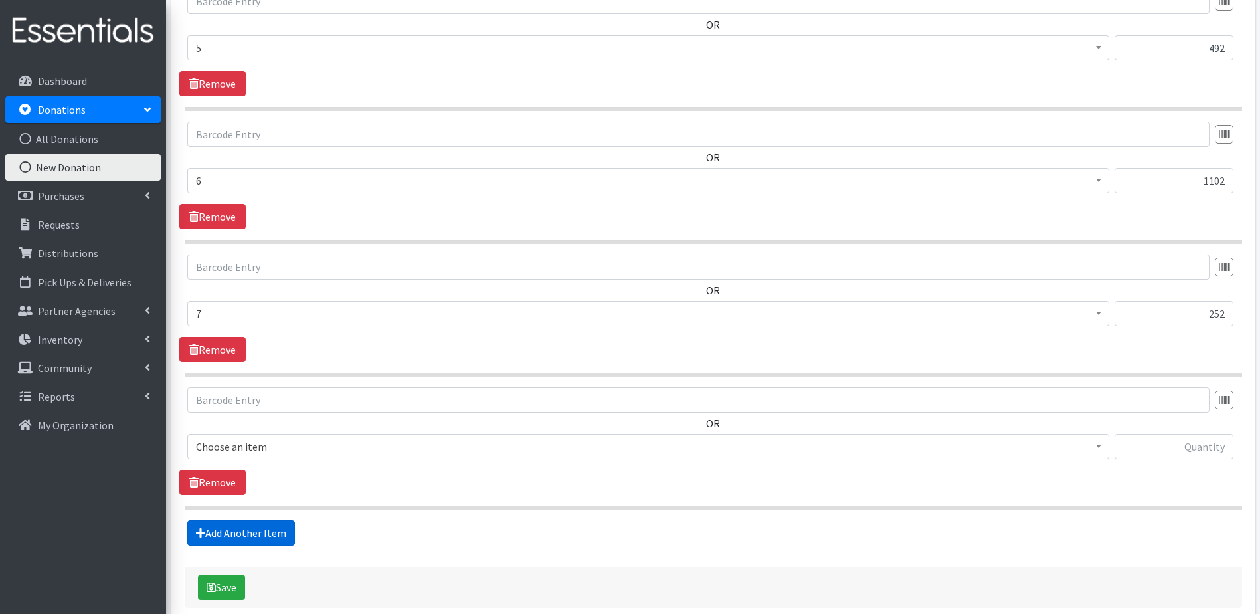
scroll to position [832, 0]
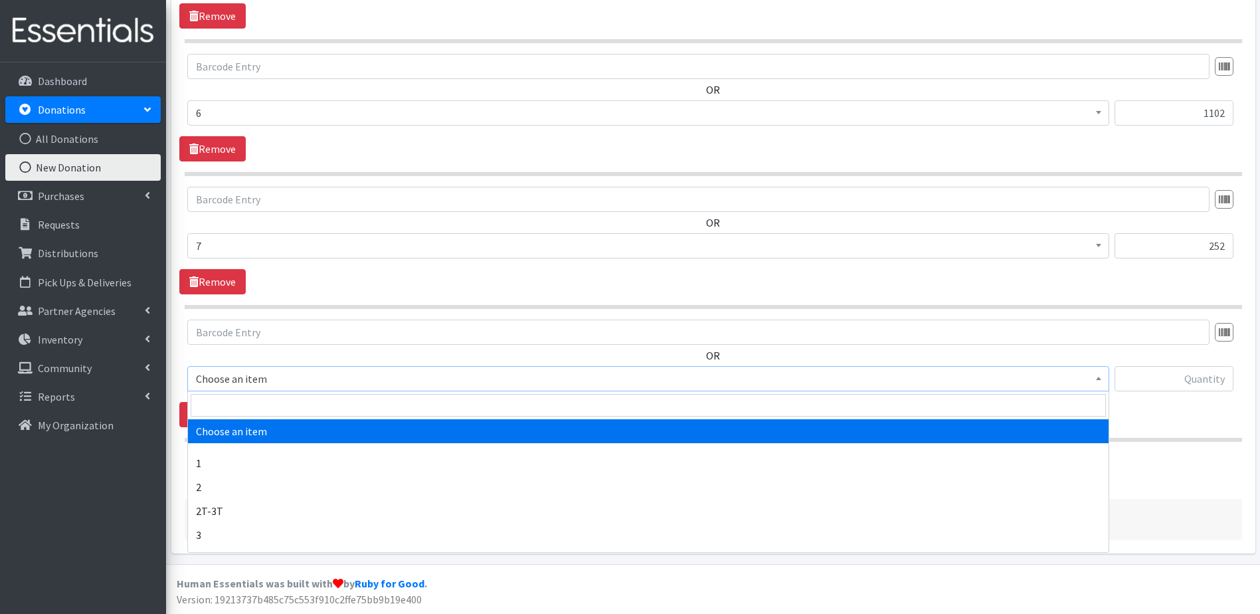
click at [304, 381] on span "Choose an item" at bounding box center [648, 378] width 905 height 19
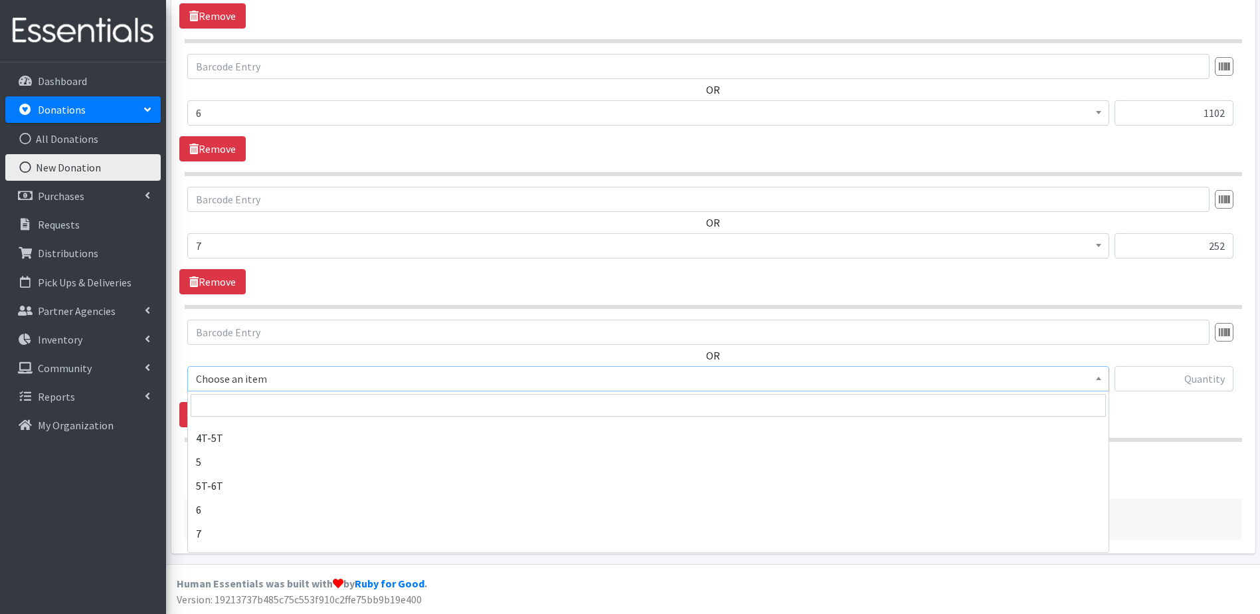
scroll to position [66, 0]
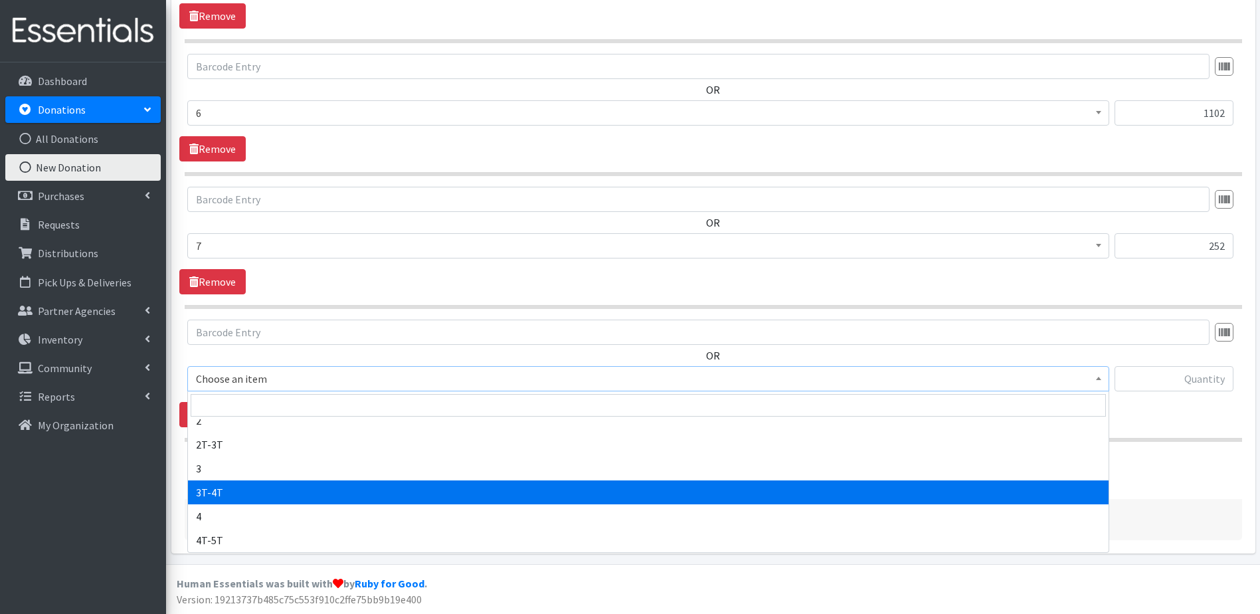
select select "11869"
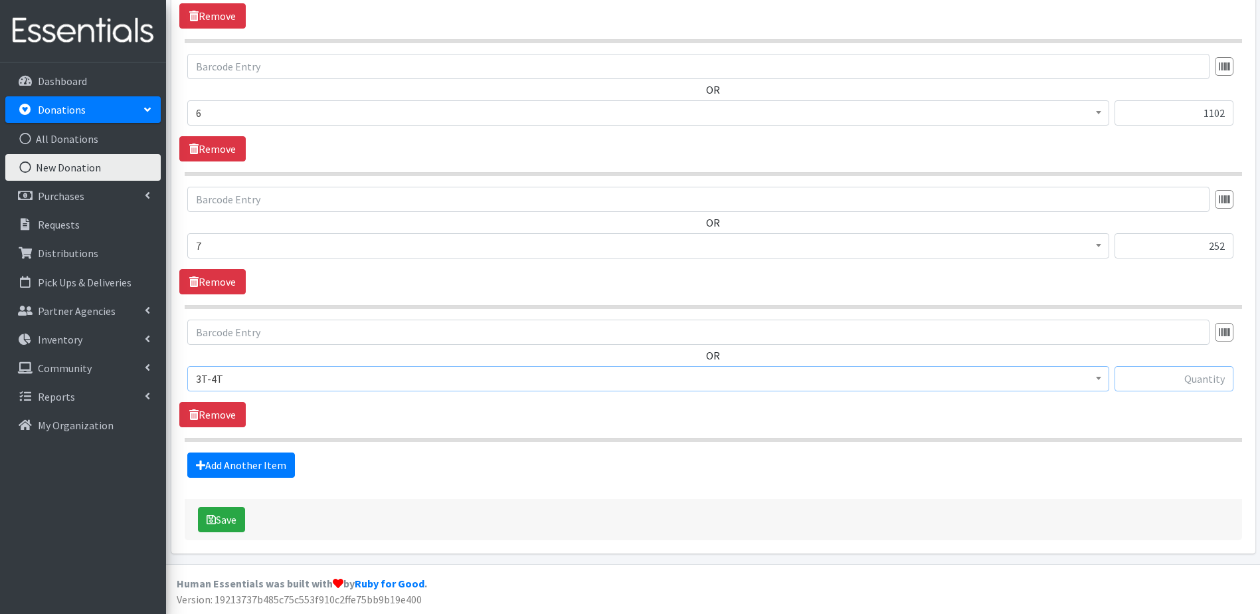
click at [1137, 377] on input "text" at bounding box center [1174, 378] width 119 height 25
type input "232"
drag, startPoint x: 213, startPoint y: 518, endPoint x: 495, endPoint y: 500, distance: 282.9
click at [213, 519] on icon "submit" at bounding box center [211, 519] width 9 height 11
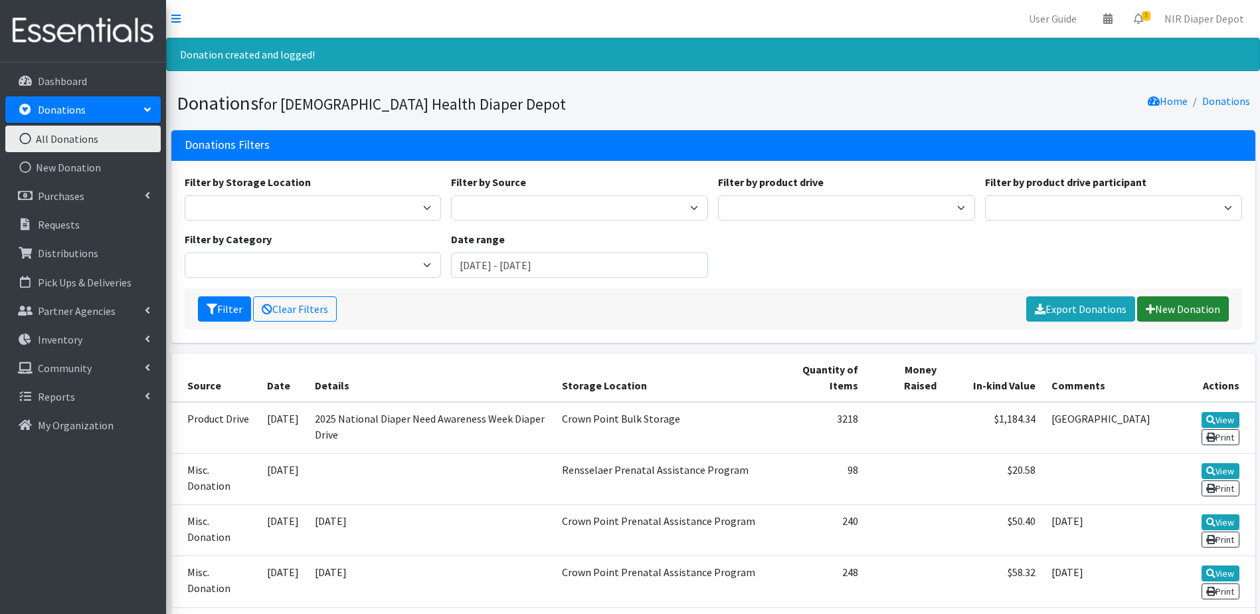
click at [1180, 308] on link "New Donation" at bounding box center [1183, 308] width 92 height 25
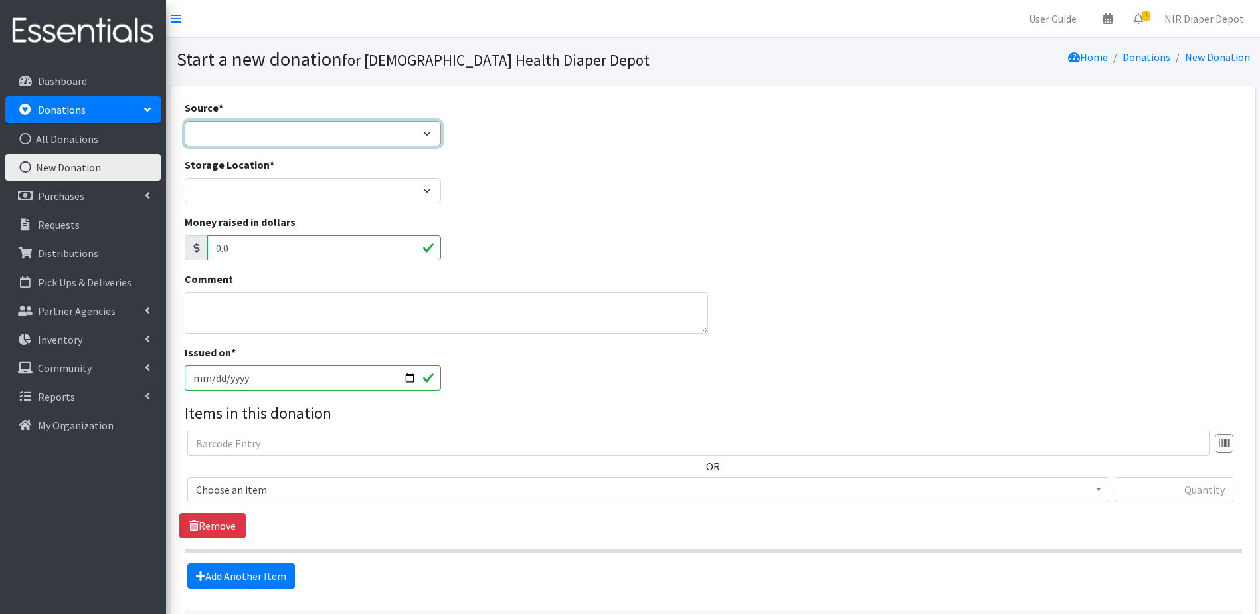
click at [277, 135] on select "Product Drive Manufacturer Donation Site Misc. Donation" at bounding box center [313, 133] width 257 height 25
select select "Product Drive"
click at [185, 121] on select "Product Drive Manufacturer Donation Site Misc. Donation" at bounding box center [313, 133] width 257 height 25
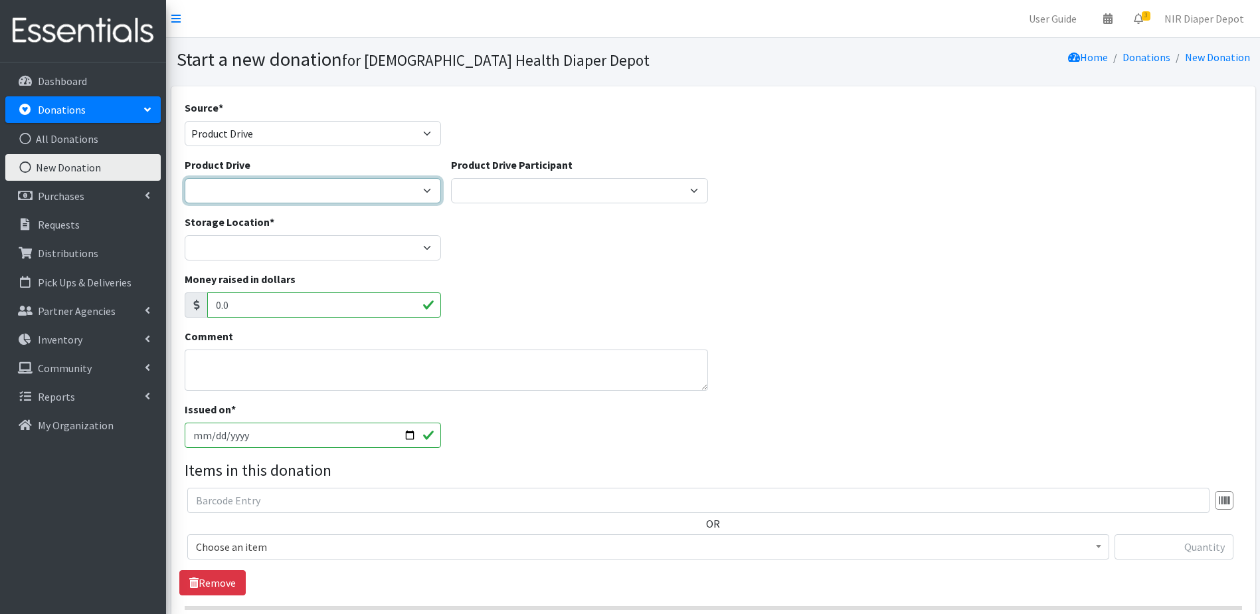
drag, startPoint x: 326, startPoint y: 201, endPoint x: 332, endPoint y: 208, distance: 8.9
click at [332, 208] on div "Product Drive 2023 Hospital Diaper Drive 2025 National Diaper Need Awareness We…" at bounding box center [312, 185] width 267 height 57
select select "3588"
click at [185, 178] on select "2023 Hospital Diaper Drive 2025 National Diaper Need Awareness Week Diaper Driv…" at bounding box center [313, 190] width 257 height 25
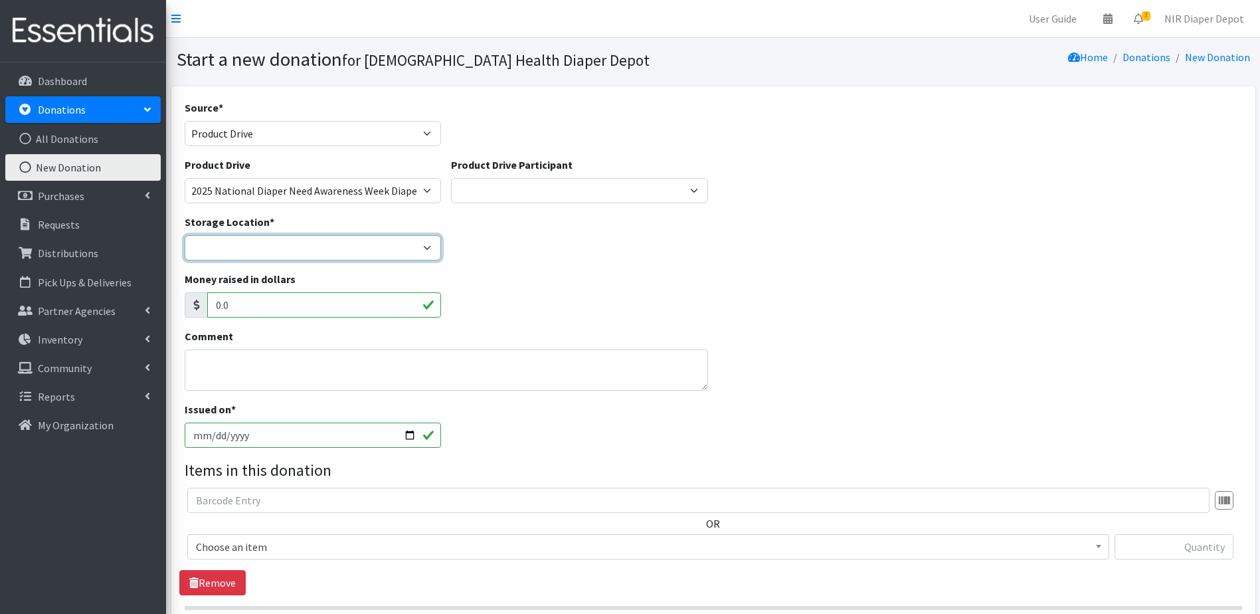
click at [304, 252] on select "Crown Point Bulk Storage Crown Point Prenatal Assistance Program Grant Car Seat…" at bounding box center [313, 247] width 257 height 25
select select "261"
click at [185, 235] on select "Crown Point Bulk Storage Crown Point Prenatal Assistance Program Grant Car Seat…" at bounding box center [313, 247] width 257 height 25
click at [221, 367] on textarea "Comment" at bounding box center [447, 369] width 524 height 41
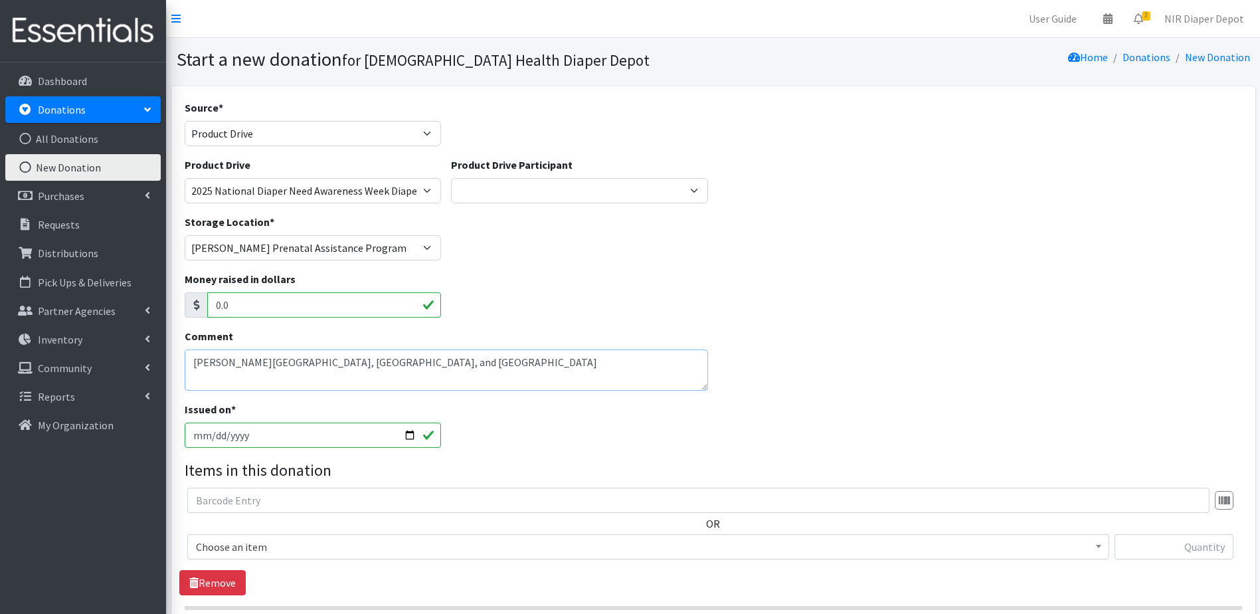
type textarea "Hammond Clinic, MUN Hospital, and DY Hospital"
click at [405, 432] on input "2025-10-10" at bounding box center [313, 435] width 257 height 25
type input "2025-09-22"
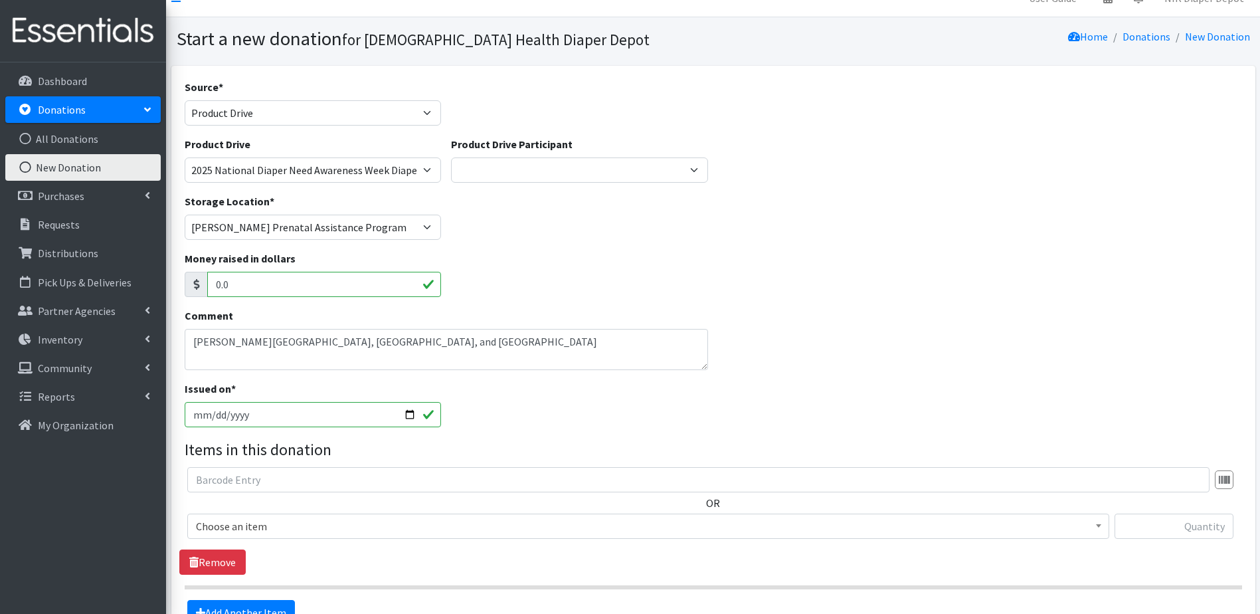
scroll to position [168, 0]
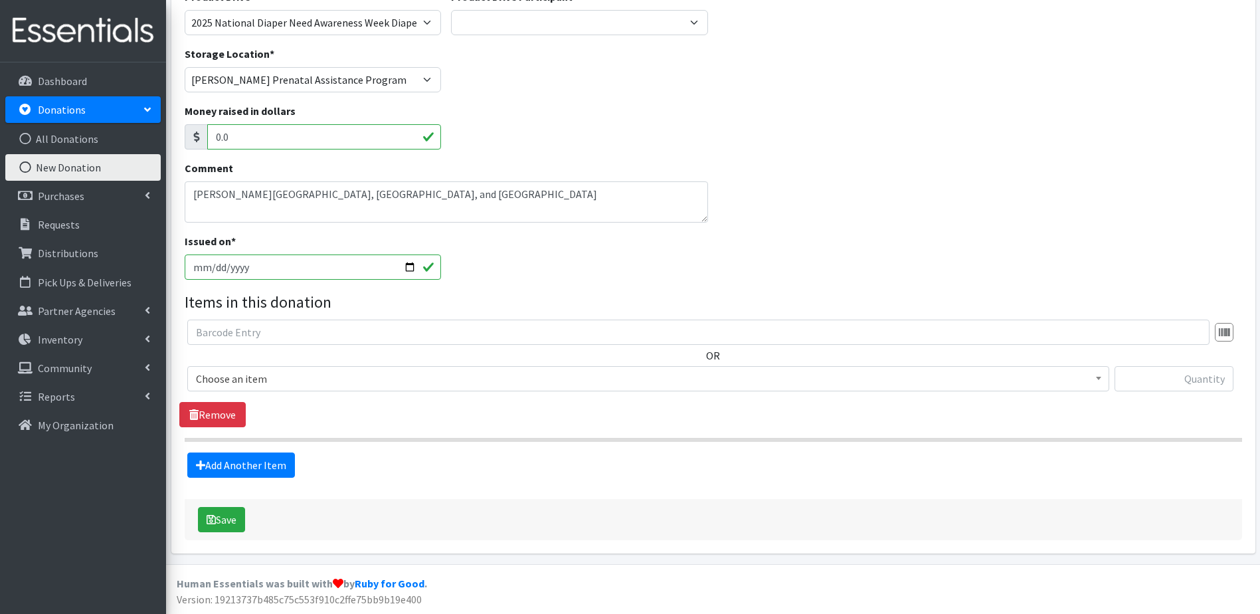
click at [276, 382] on span "Choose an item" at bounding box center [648, 378] width 905 height 19
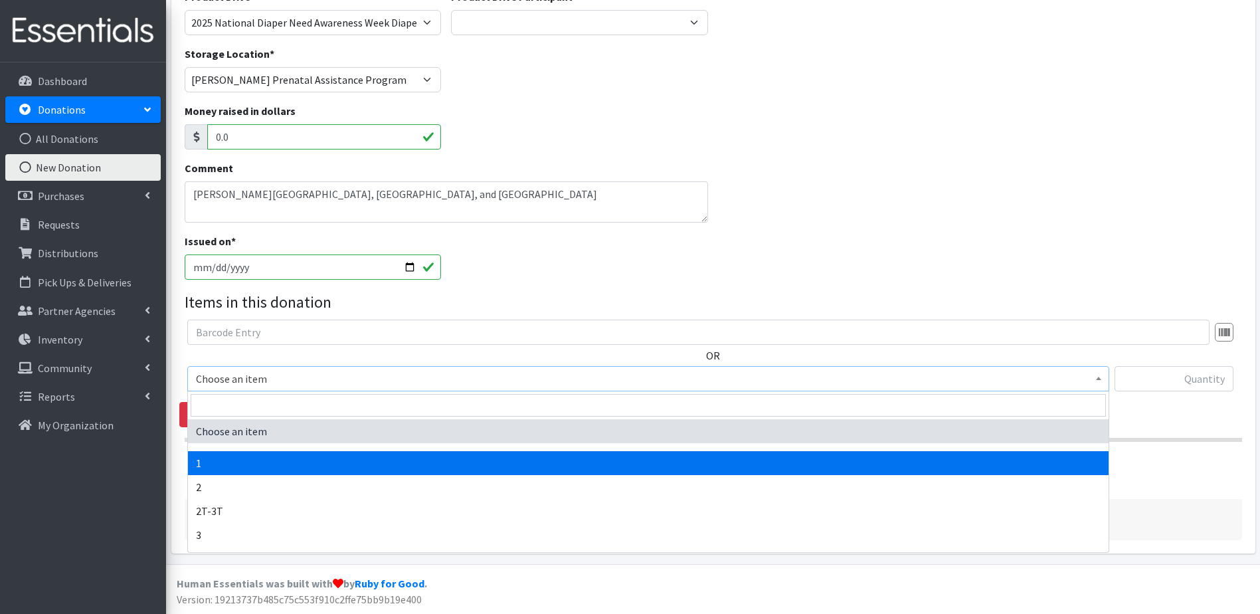
select select "9185"
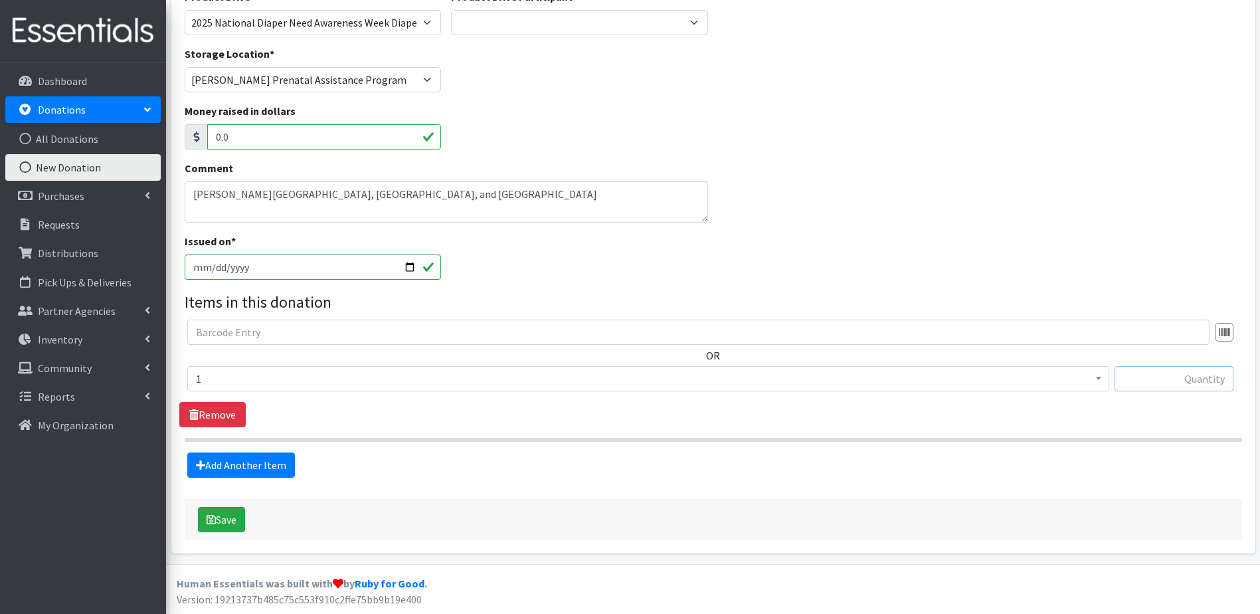
click at [1172, 389] on input "text" at bounding box center [1174, 378] width 119 height 25
type input "88"
click at [266, 468] on link "Add Another Item" at bounding box center [241, 464] width 108 height 25
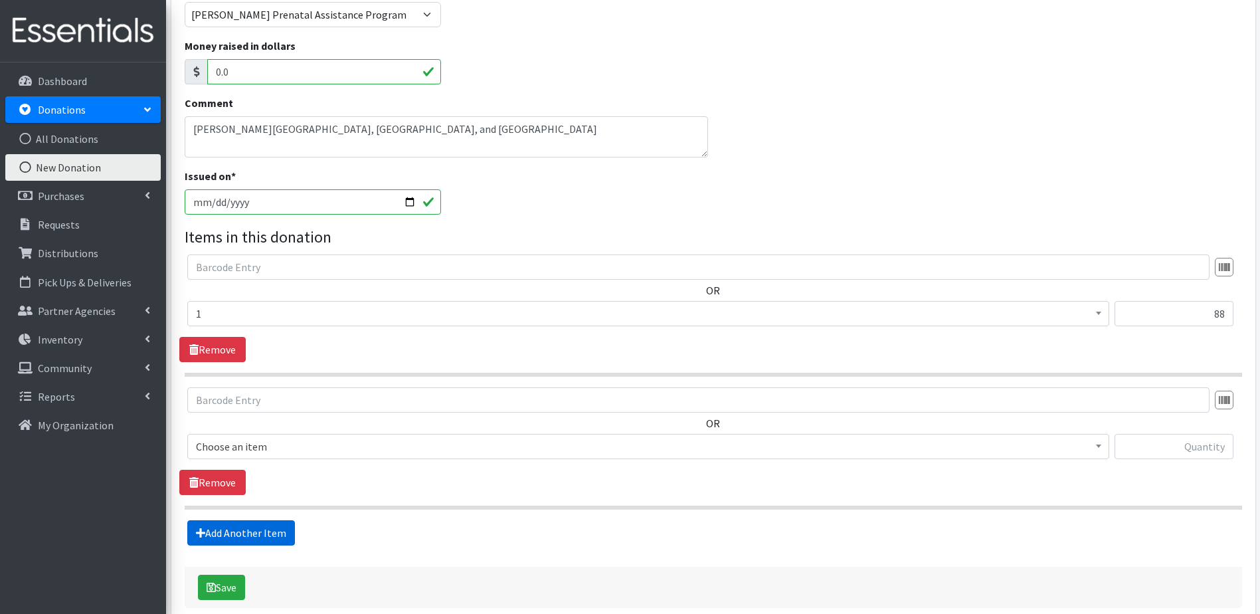
scroll to position [301, 0]
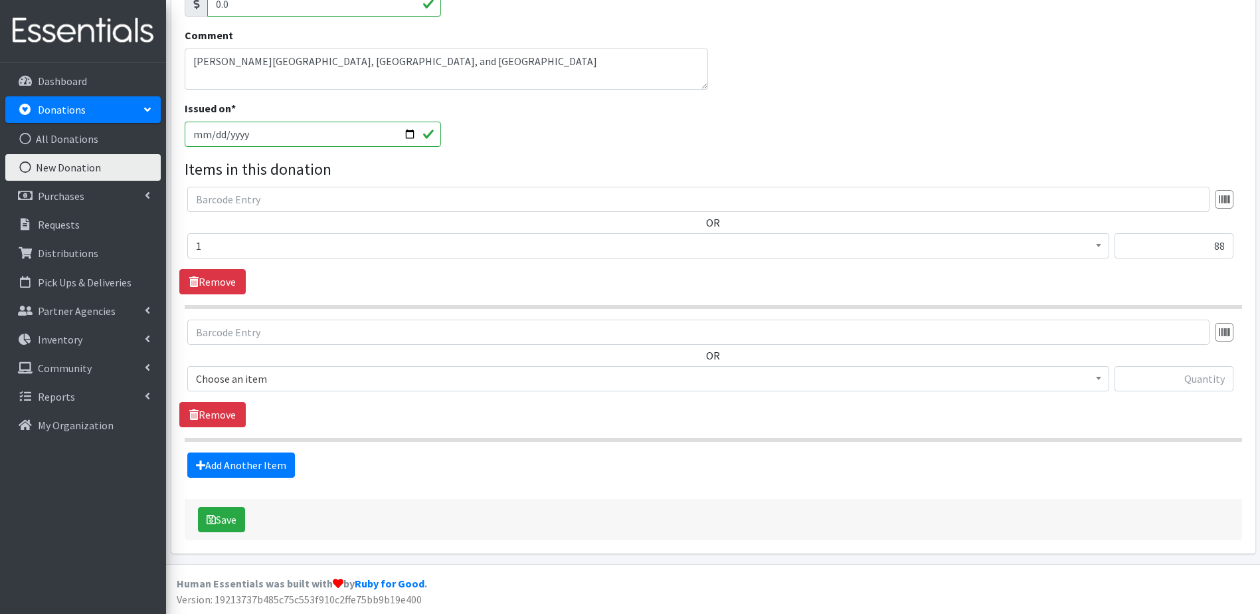
click at [344, 378] on span "Choose an item" at bounding box center [648, 378] width 905 height 19
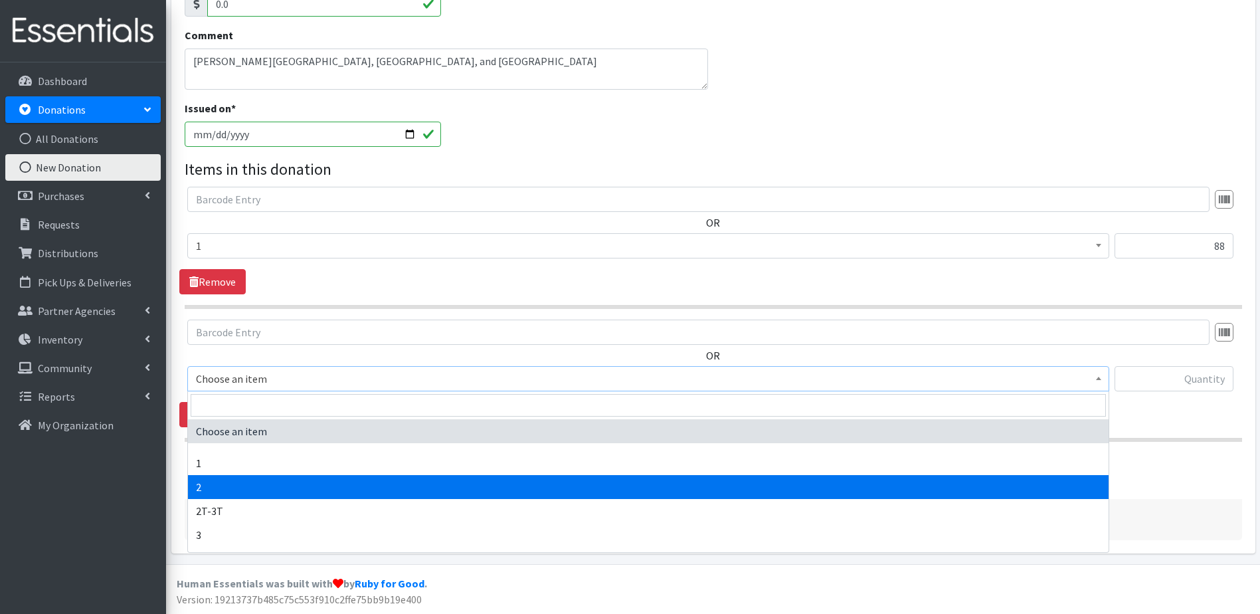
select select "9186"
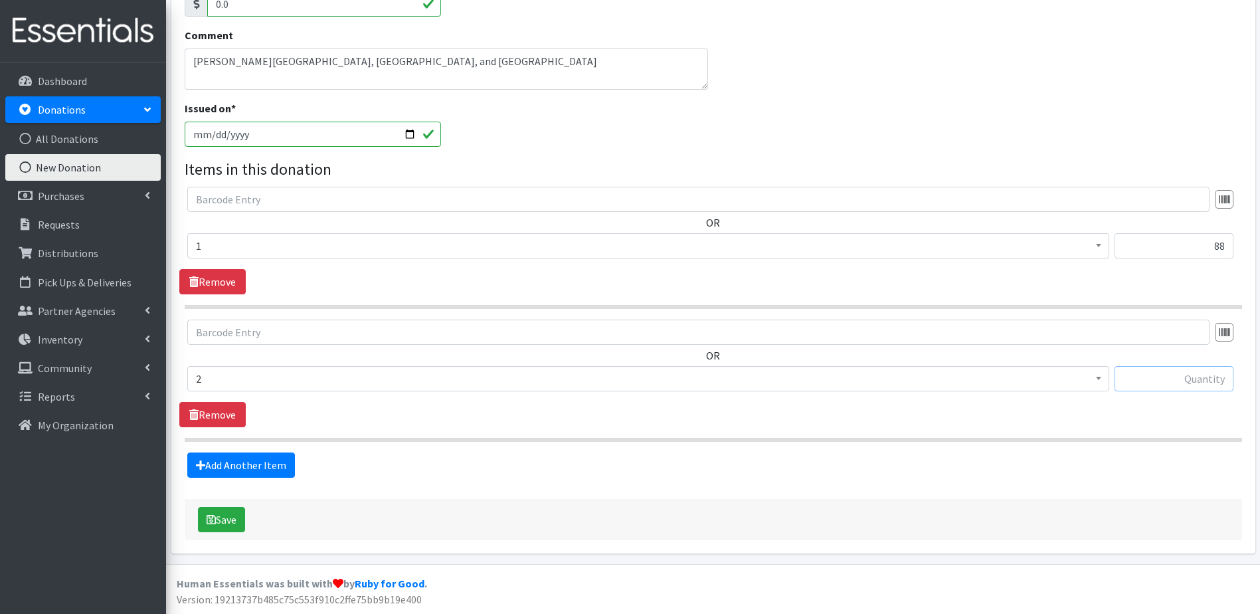
click at [1144, 381] on input "text" at bounding box center [1174, 378] width 119 height 25
type input "74"
click at [270, 468] on link "Add Another Item" at bounding box center [241, 464] width 108 height 25
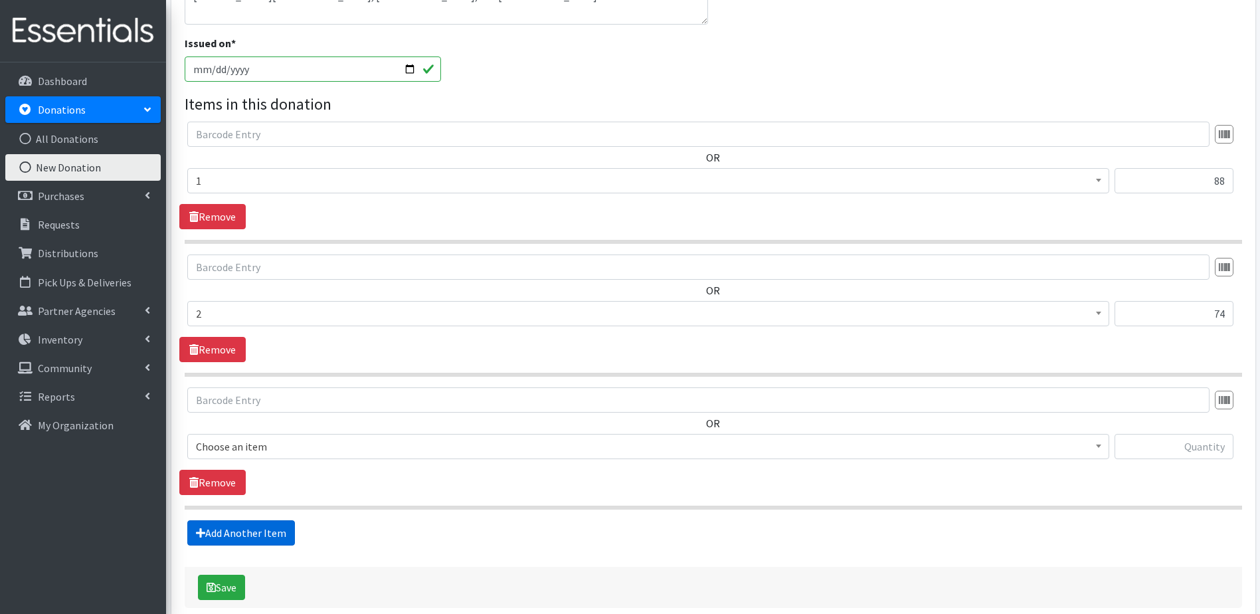
scroll to position [434, 0]
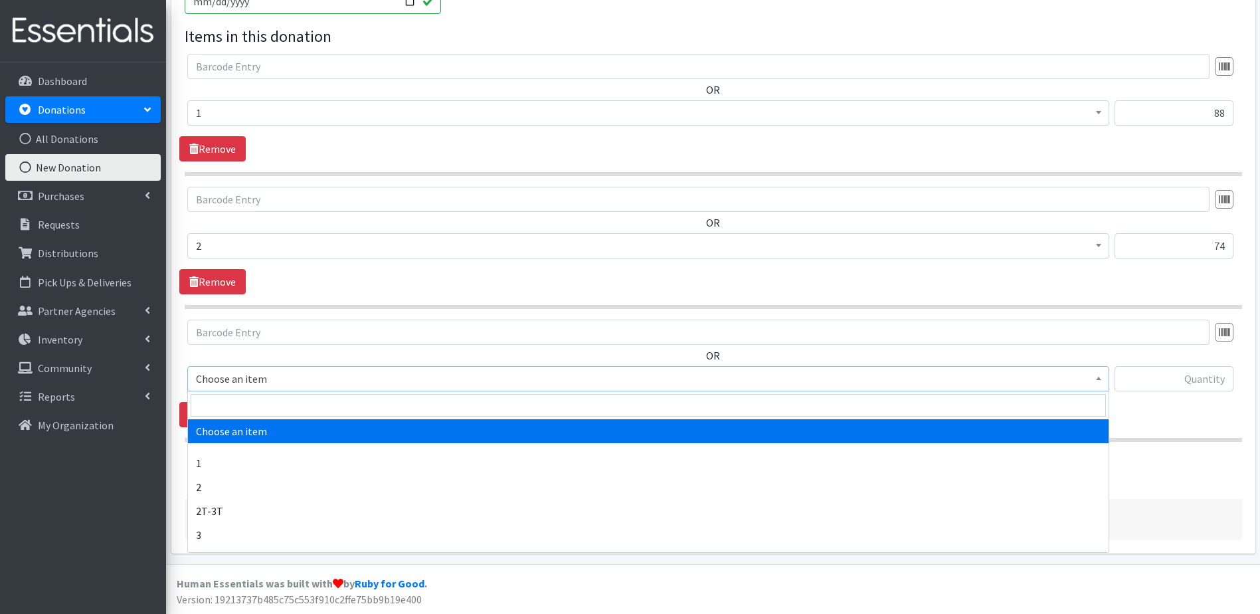
click at [459, 390] on span "Choose an item" at bounding box center [648, 378] width 922 height 25
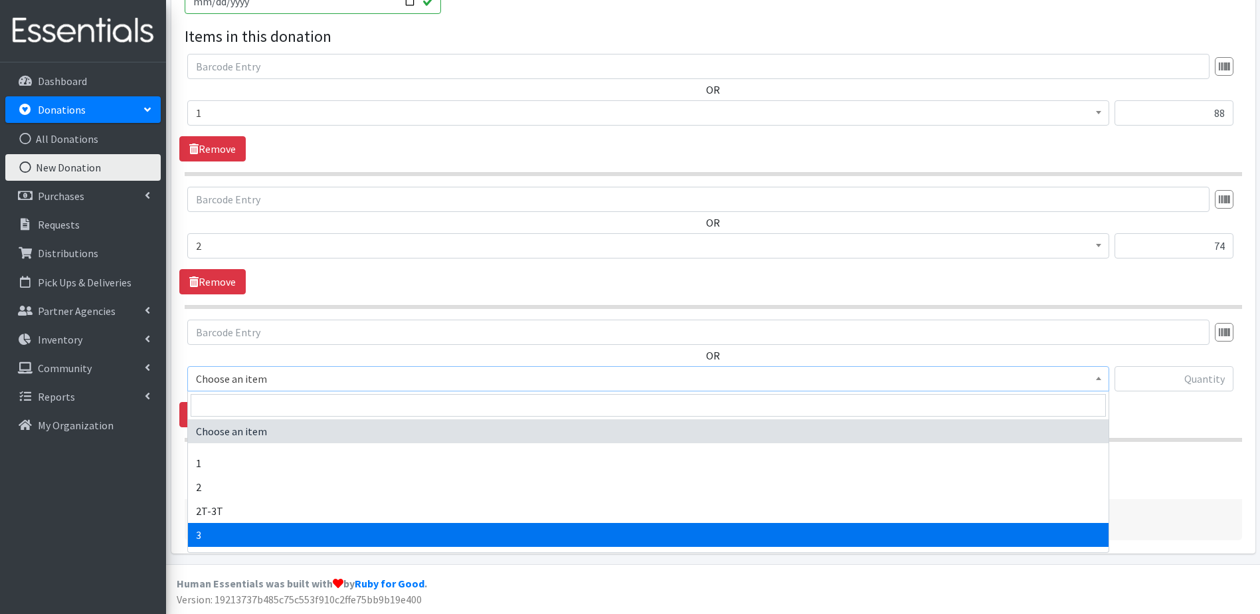
select select "9187"
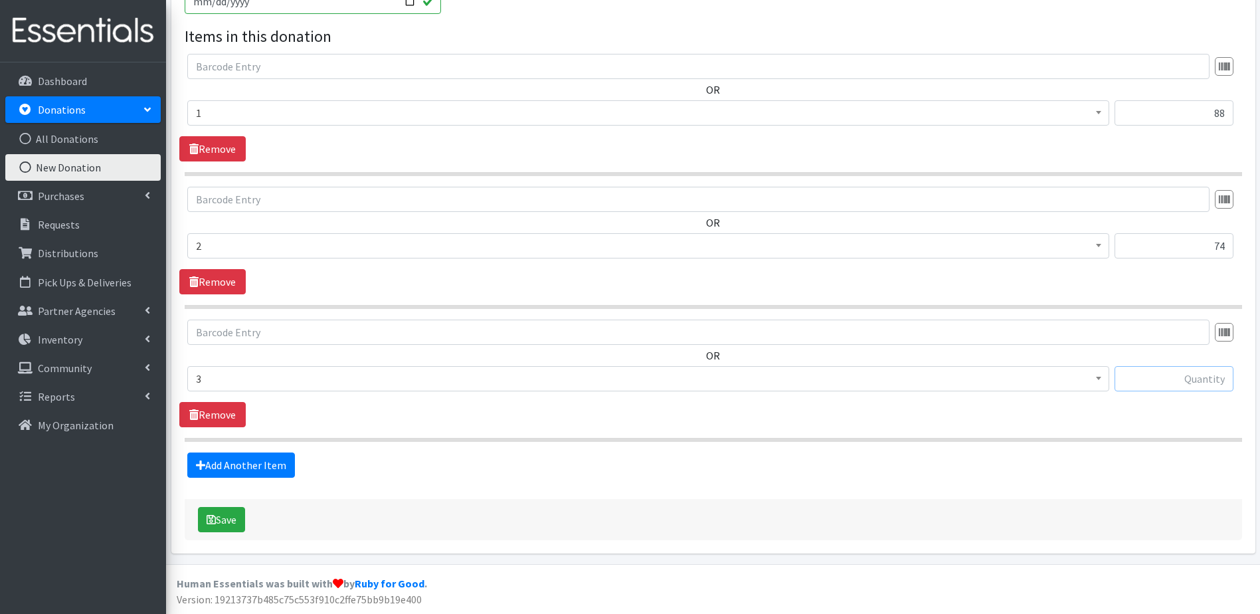
click at [1173, 375] on input "text" at bounding box center [1174, 378] width 119 height 25
type input "115"
click at [269, 465] on link "Add Another Item" at bounding box center [241, 464] width 108 height 25
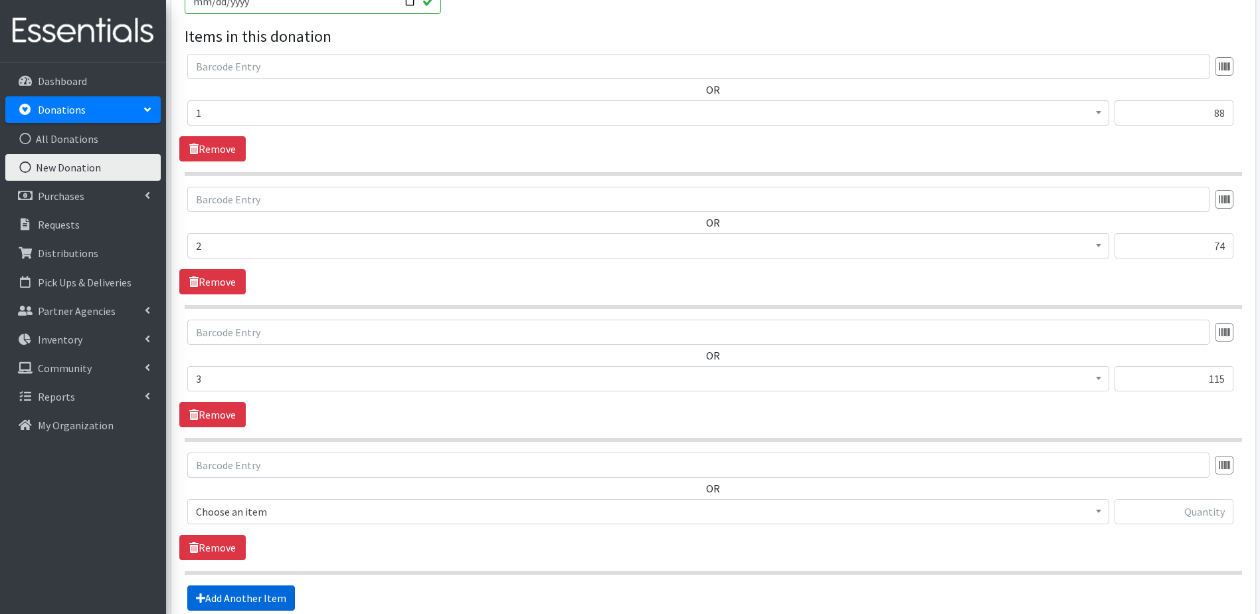
scroll to position [567, 0]
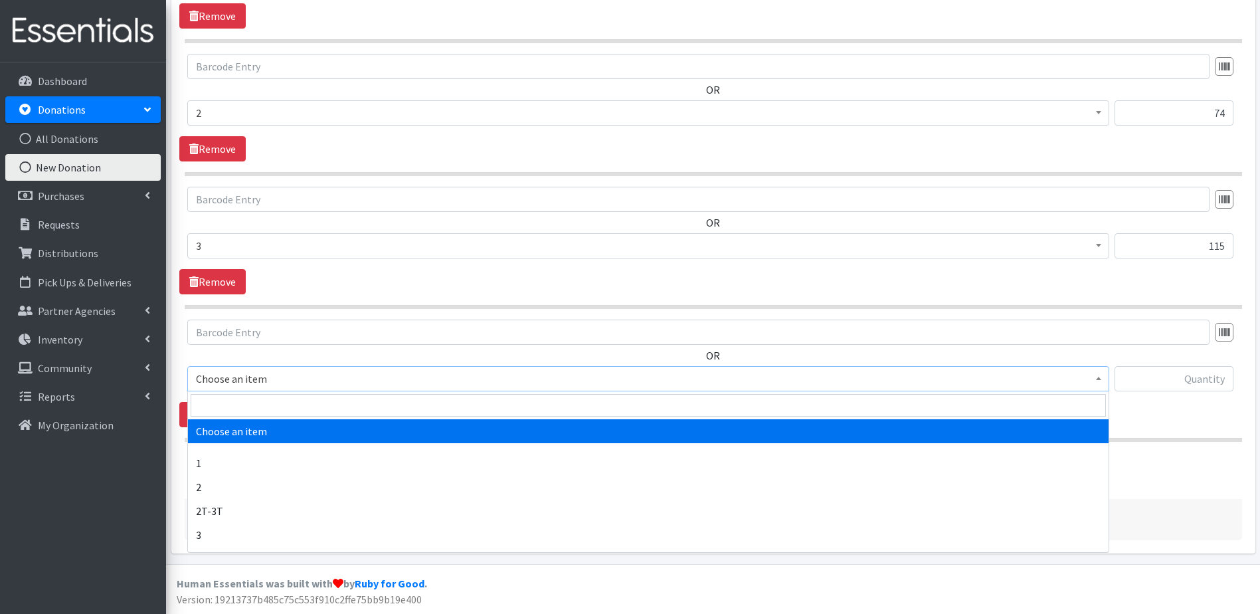
click at [379, 378] on span "Choose an item" at bounding box center [648, 378] width 905 height 19
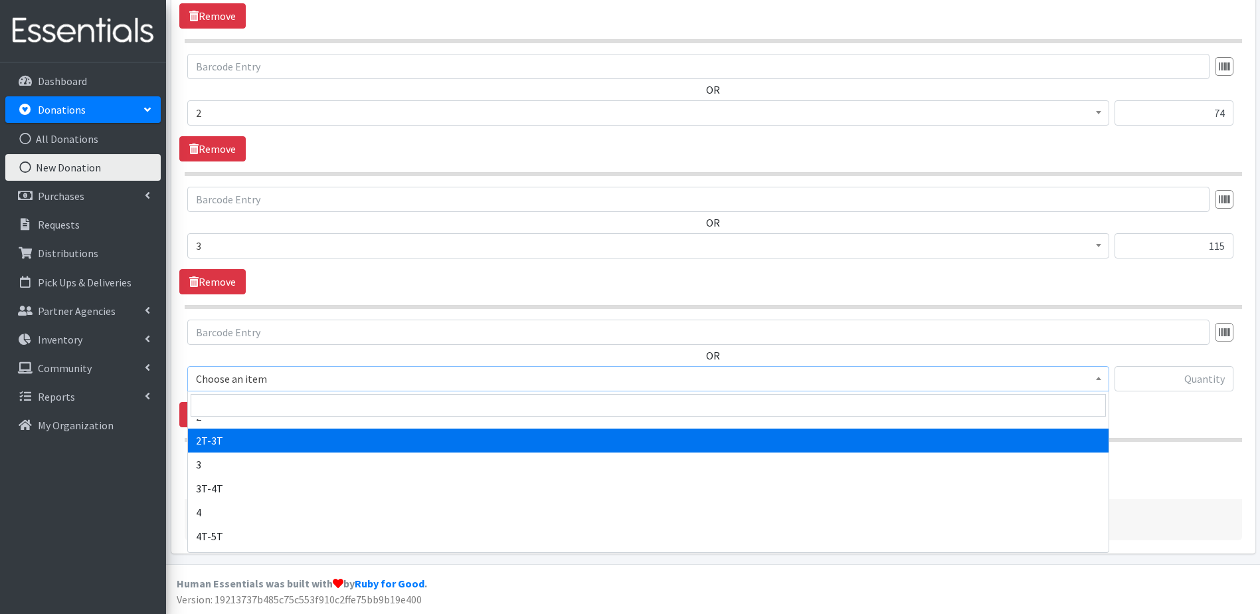
scroll to position [133, 0]
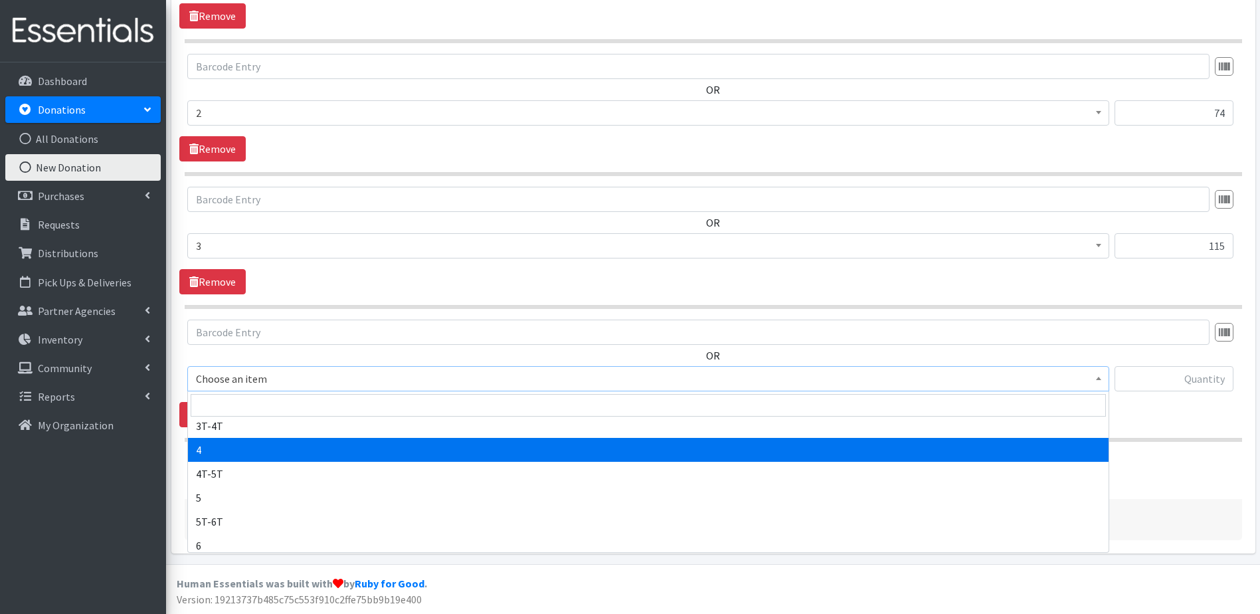
select select "9188"
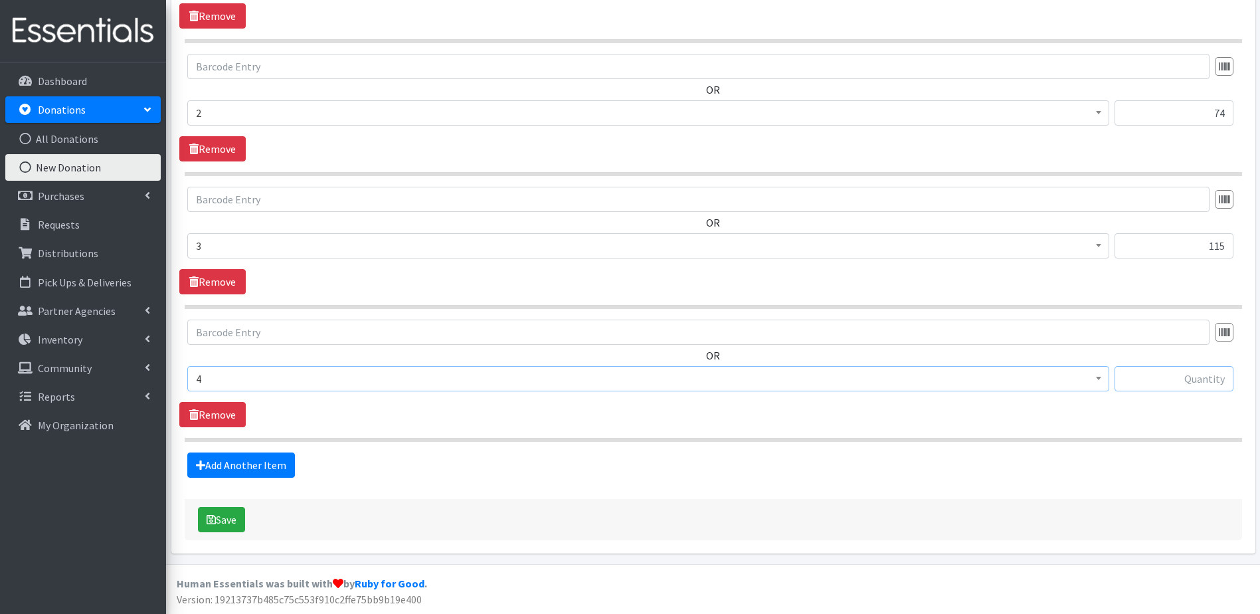
click at [1188, 377] on input "text" at bounding box center [1174, 378] width 119 height 25
type input "114"
click at [233, 460] on link "Add Another Item" at bounding box center [241, 464] width 108 height 25
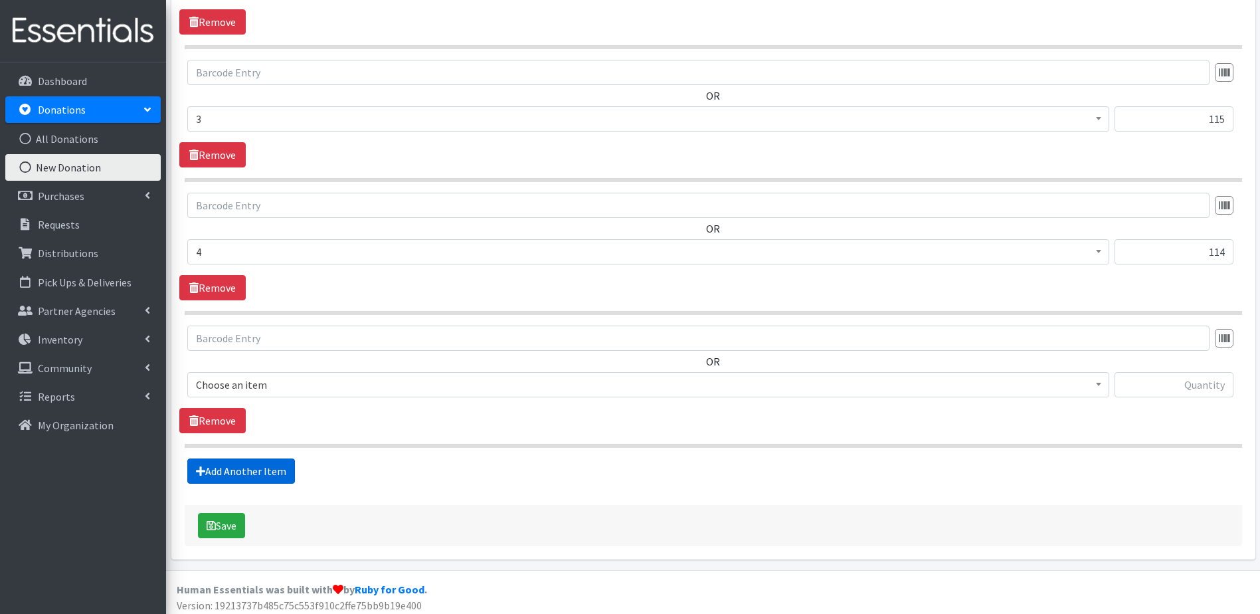
scroll to position [700, 0]
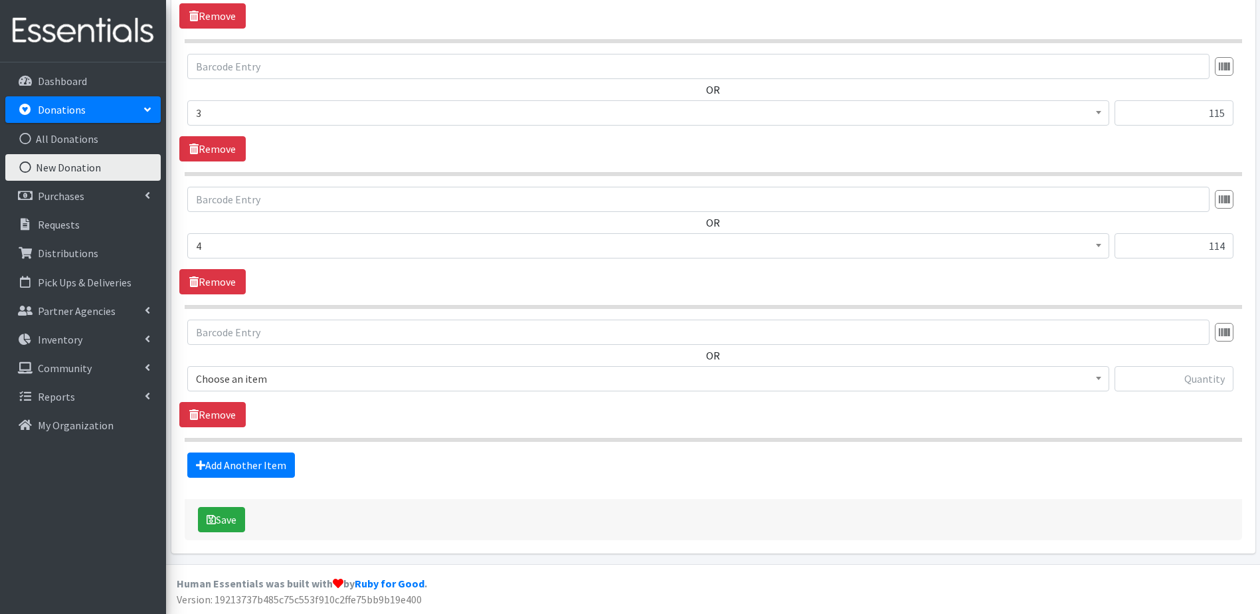
click at [403, 371] on span "Choose an item" at bounding box center [648, 378] width 905 height 19
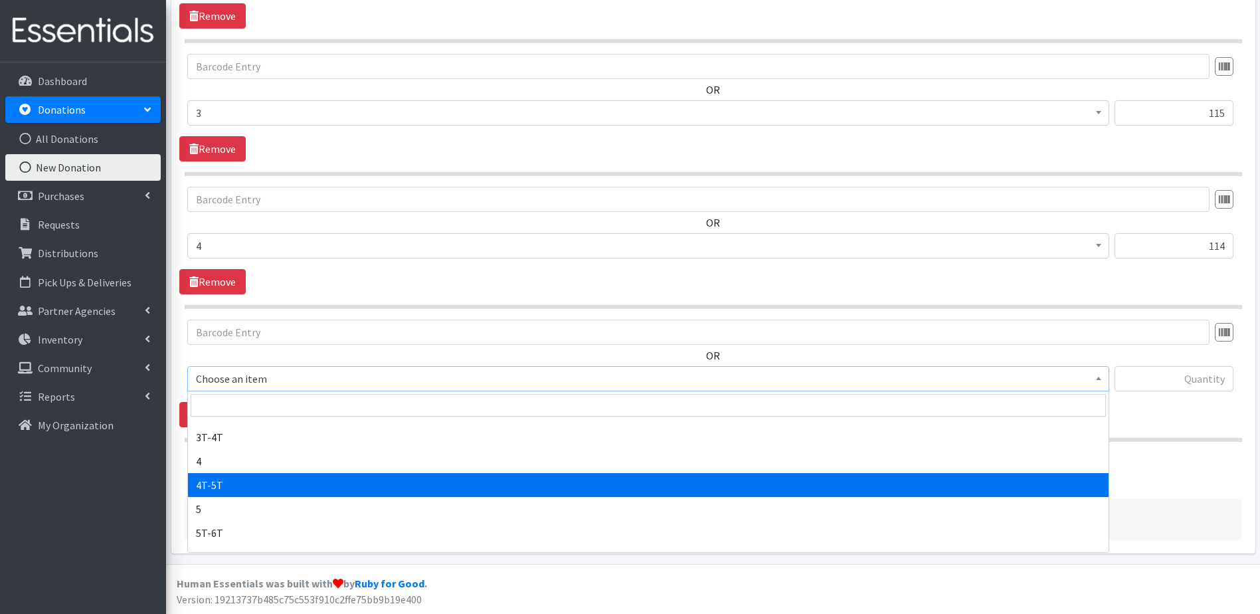
scroll to position [133, 0]
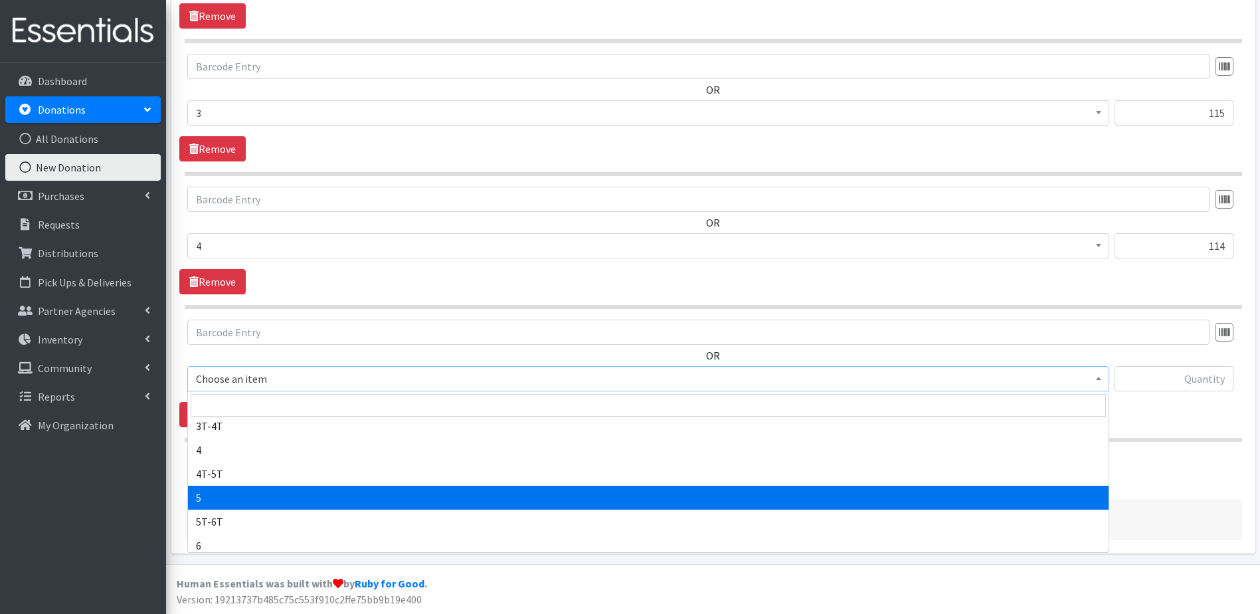
select select "9189"
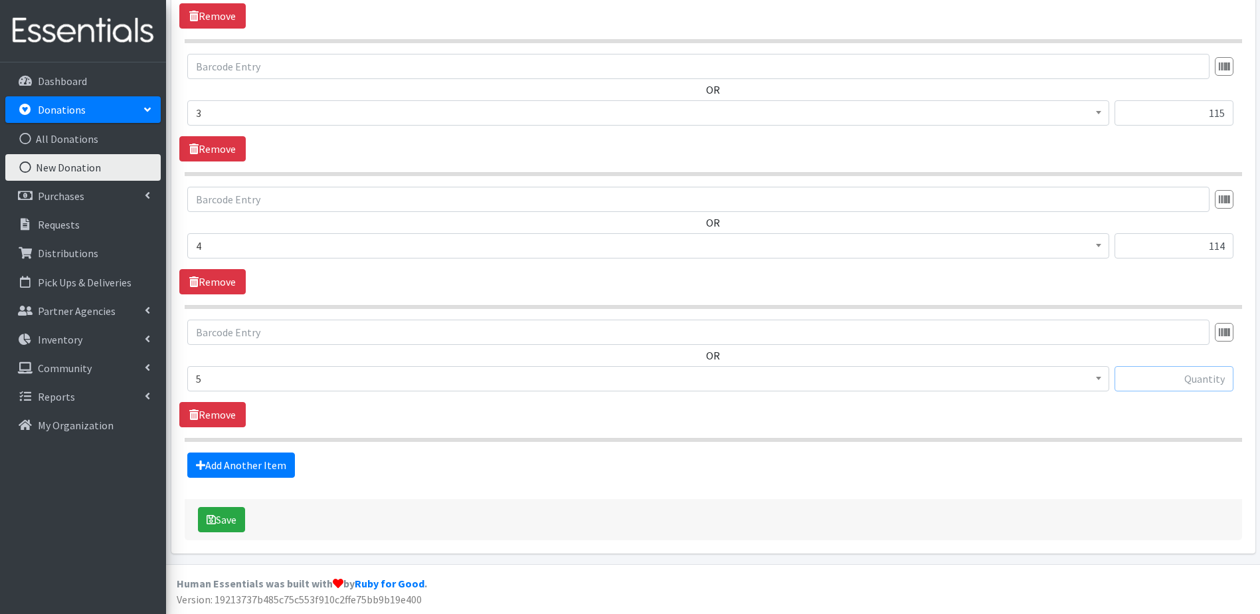
click at [1196, 379] on input "text" at bounding box center [1174, 378] width 119 height 25
type input "19"
click at [264, 466] on link "Add Another Item" at bounding box center [241, 464] width 108 height 25
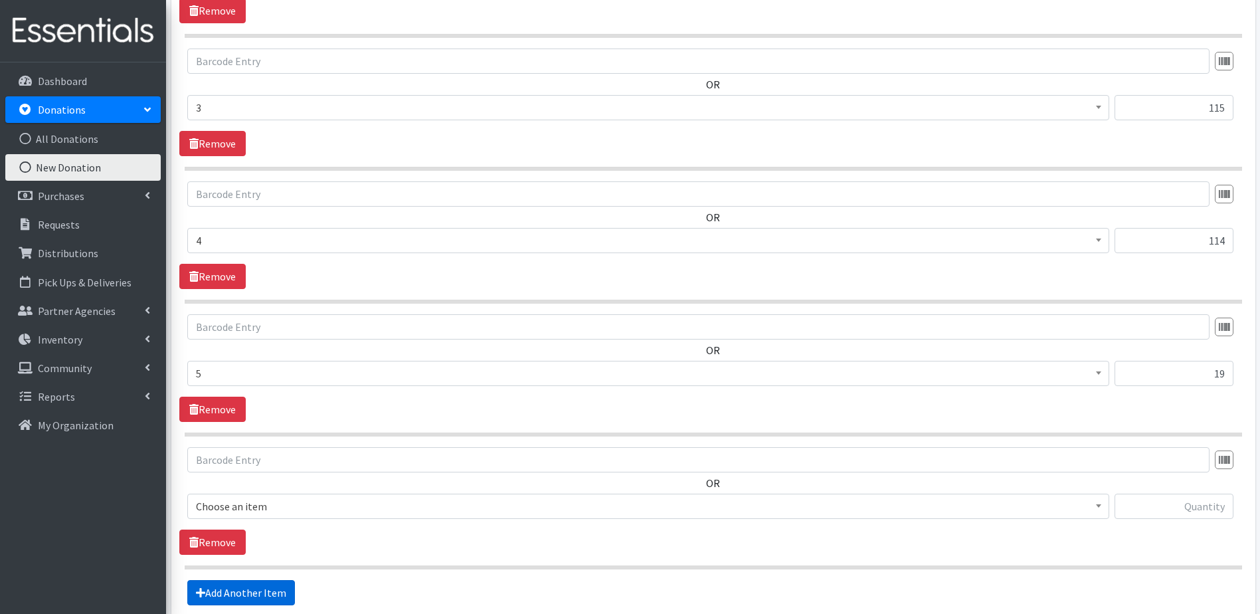
scroll to position [832, 0]
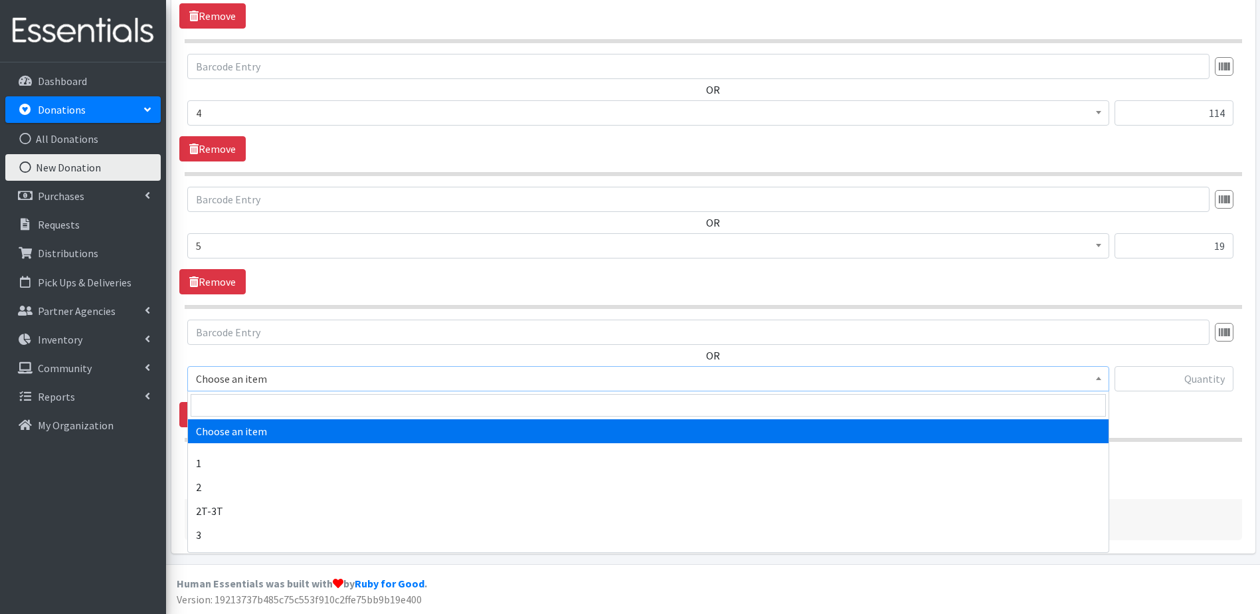
click at [371, 380] on span "Choose an item" at bounding box center [648, 378] width 905 height 19
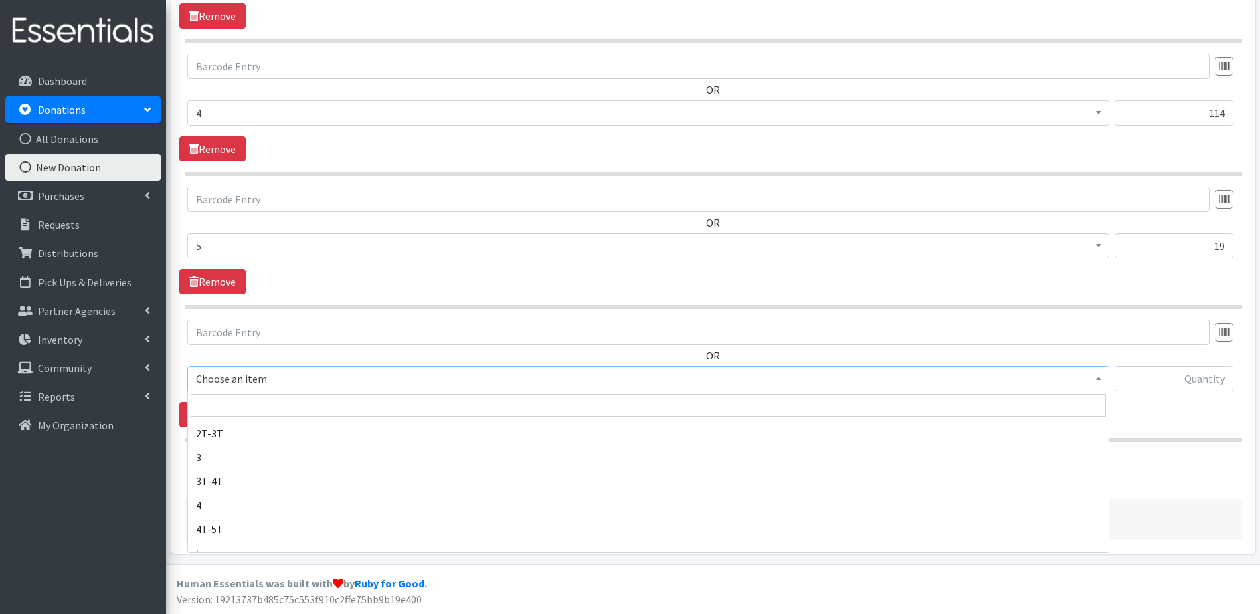
scroll to position [199, 0]
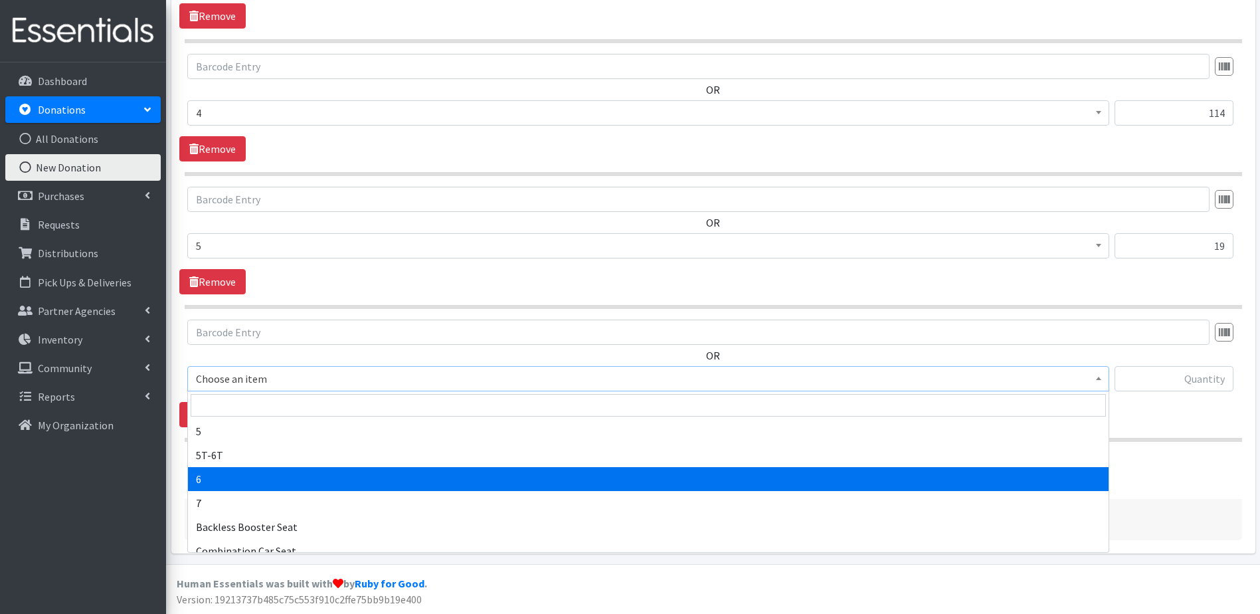
select select "9190"
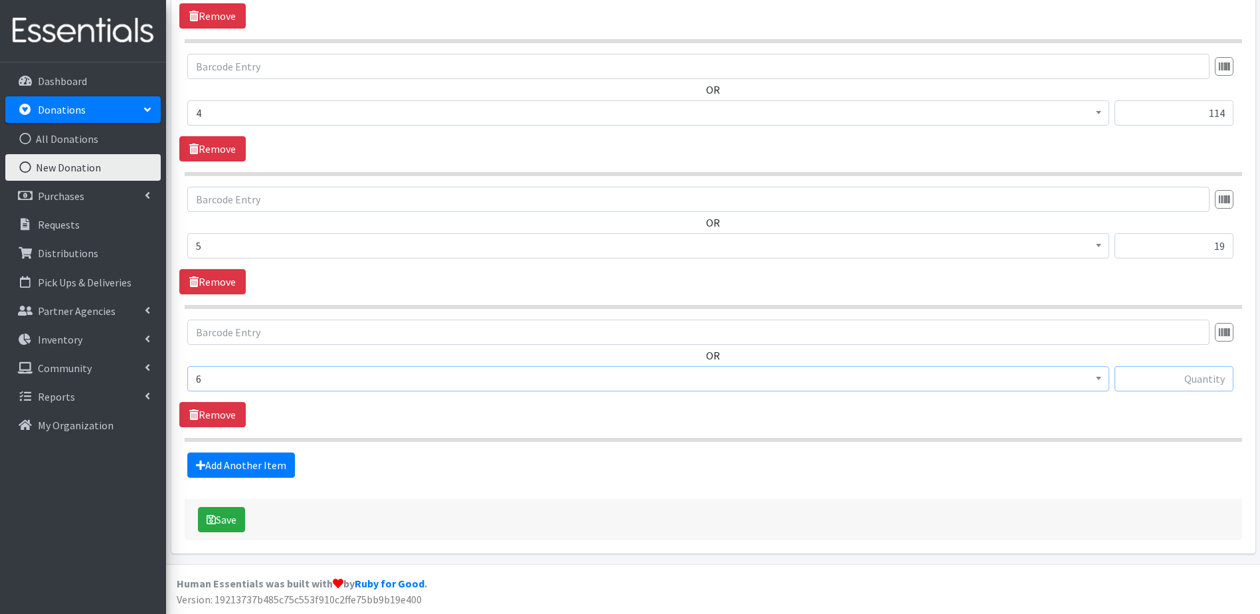
click at [1163, 379] on input "text" at bounding box center [1174, 378] width 119 height 25
type input "20"
click at [264, 465] on link "Add Another Item" at bounding box center [241, 464] width 108 height 25
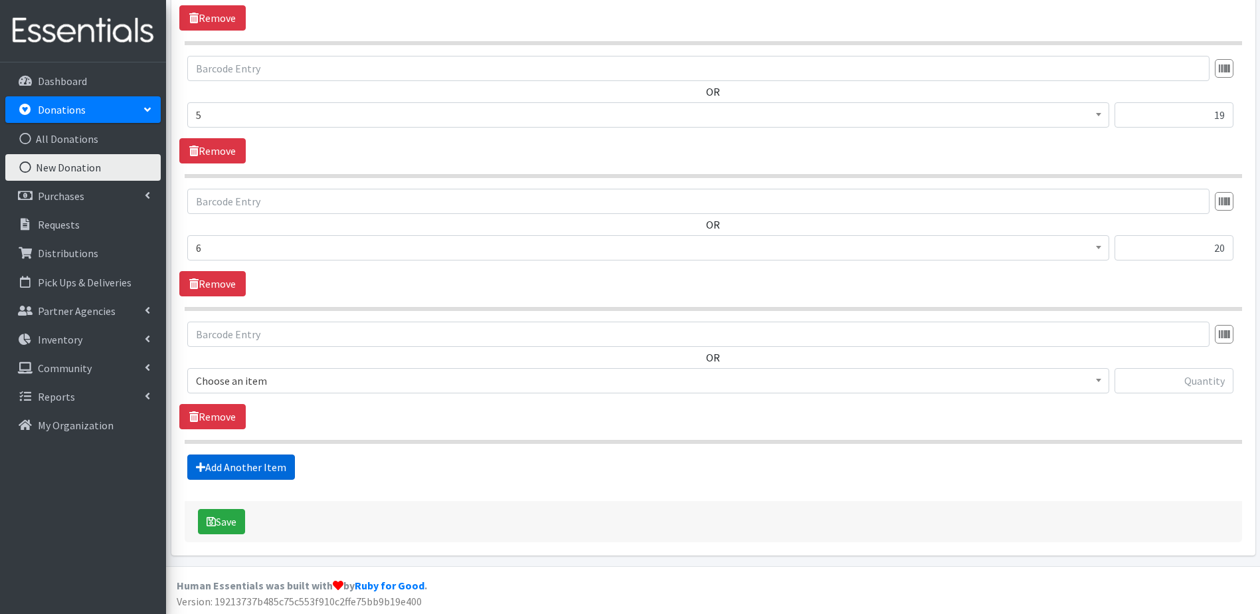
scroll to position [965, 0]
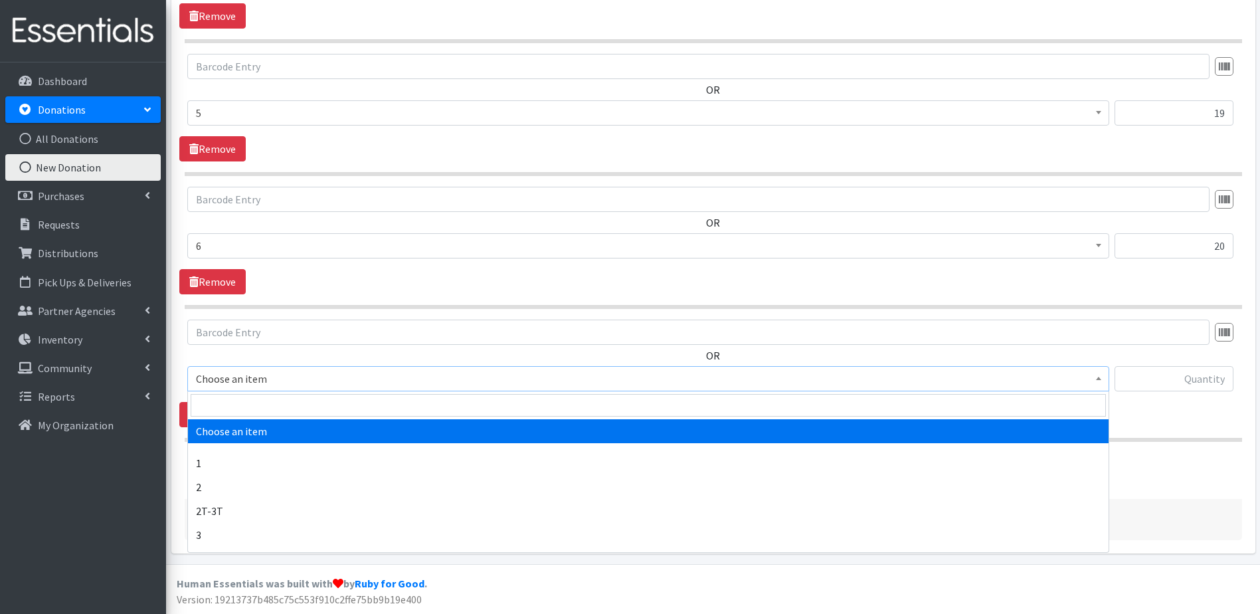
click at [785, 379] on span "Choose an item" at bounding box center [648, 378] width 905 height 19
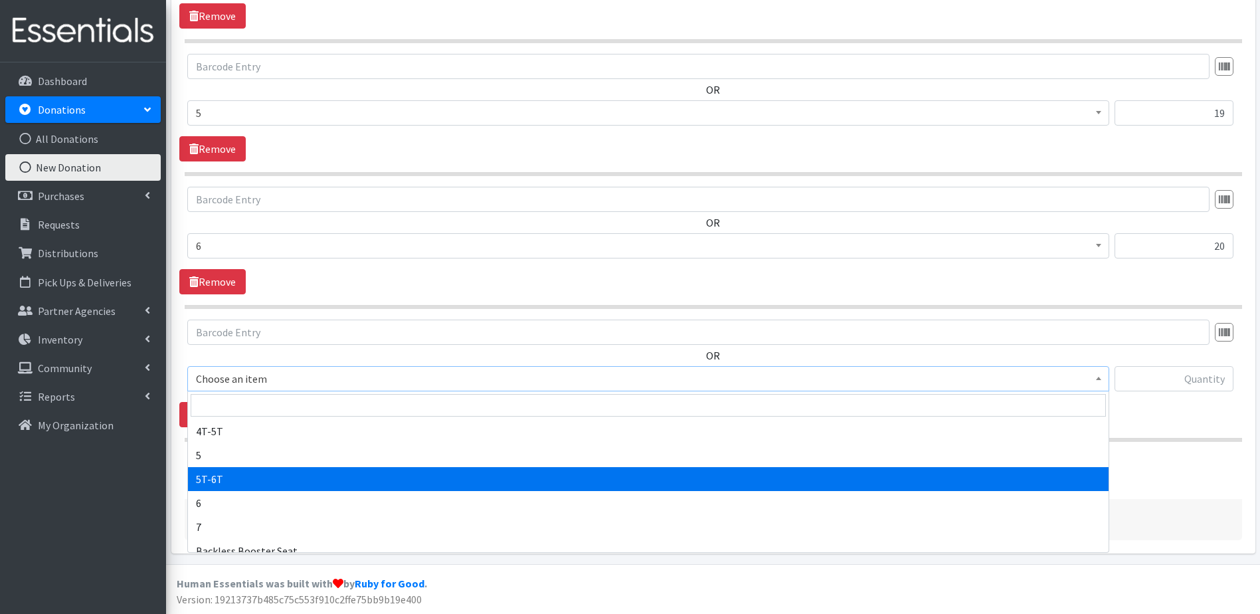
scroll to position [199, 0]
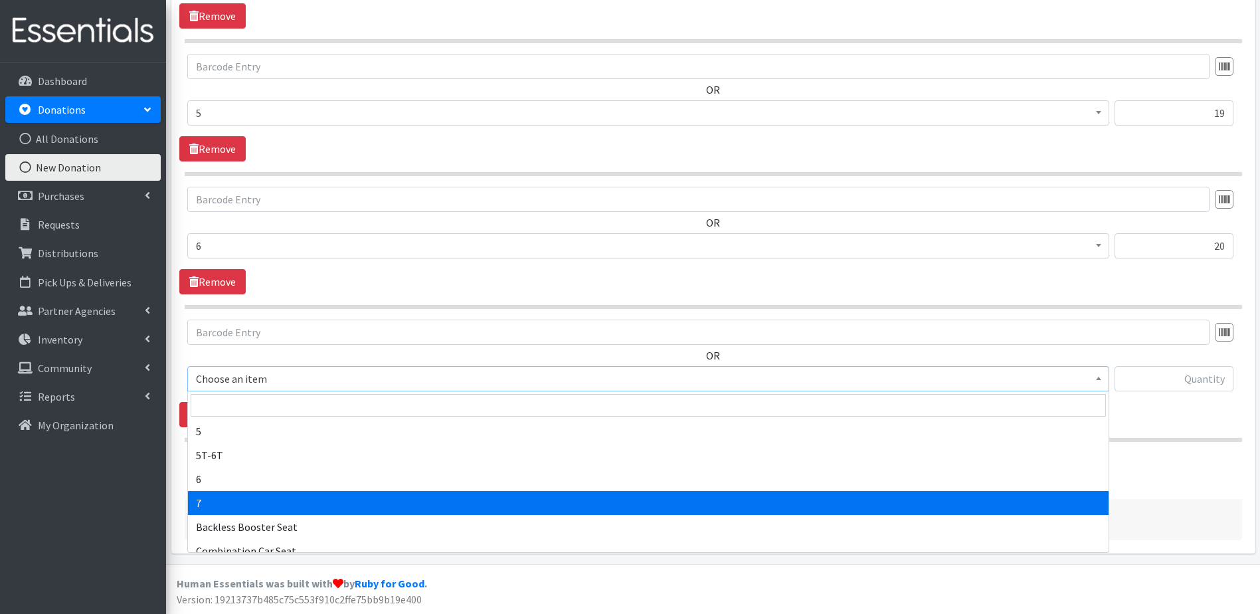
select select "11517"
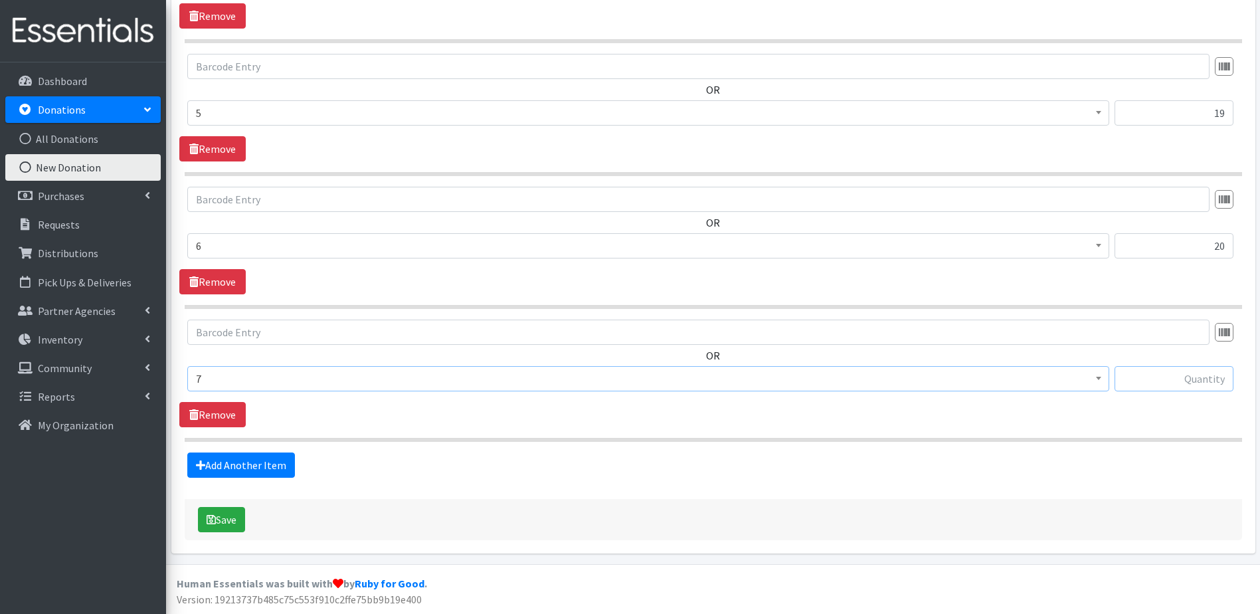
click at [1154, 377] on input "text" at bounding box center [1174, 378] width 119 height 25
type input "18"
click at [268, 468] on link "Add Another Item" at bounding box center [241, 464] width 108 height 25
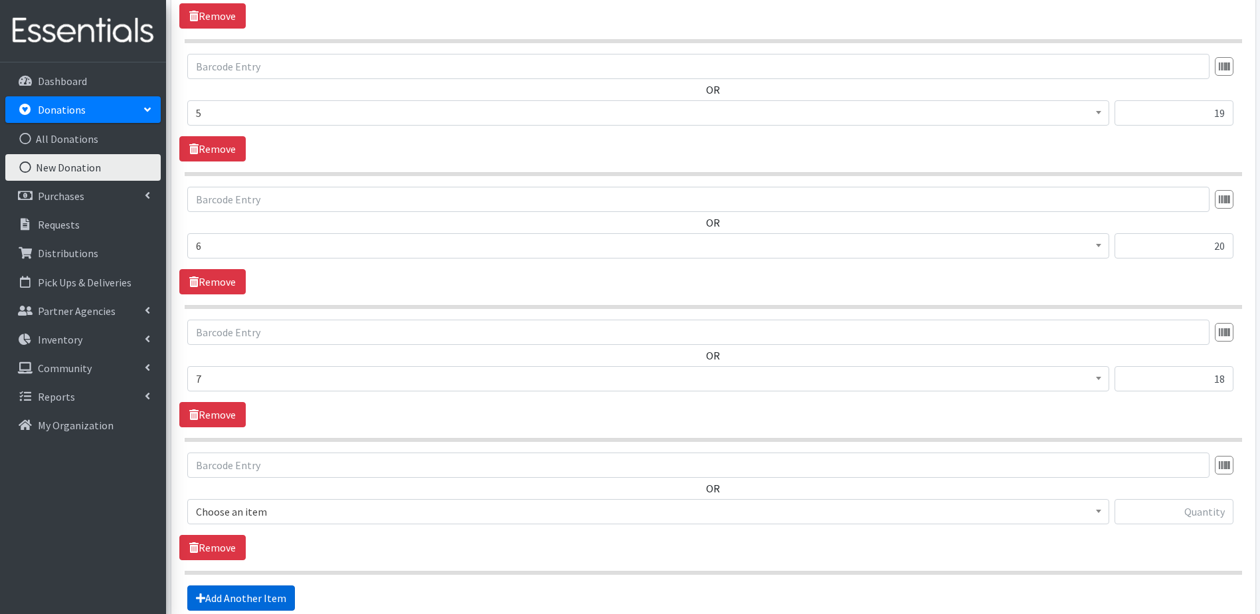
scroll to position [1098, 0]
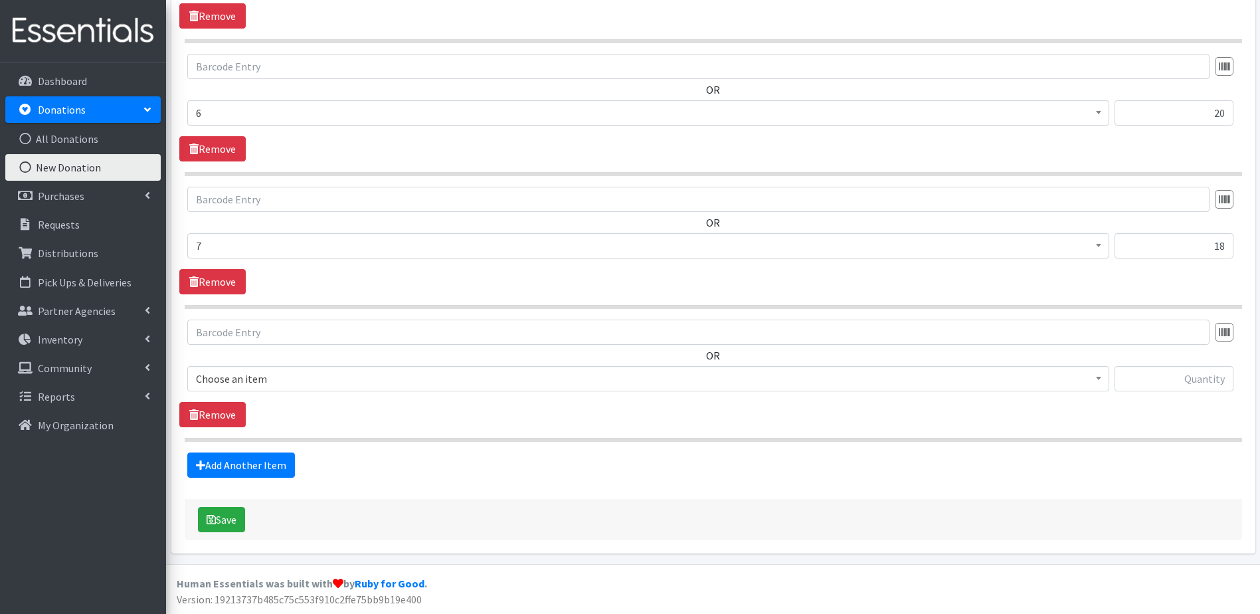
click at [359, 373] on span "Choose an item" at bounding box center [648, 378] width 905 height 19
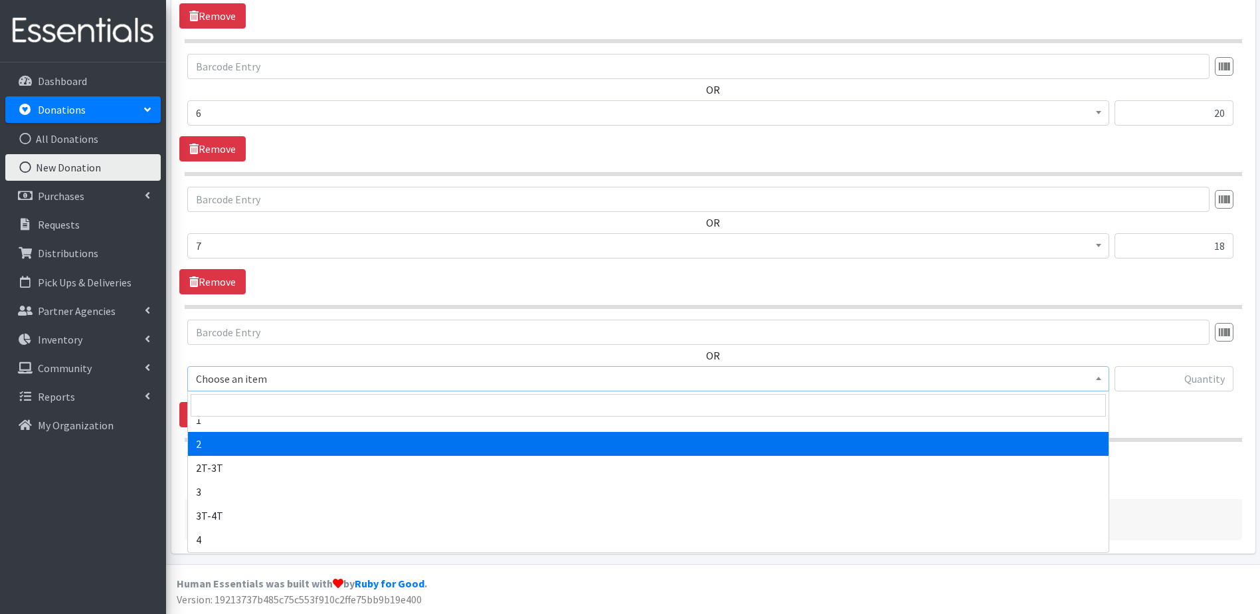
scroll to position [66, 0]
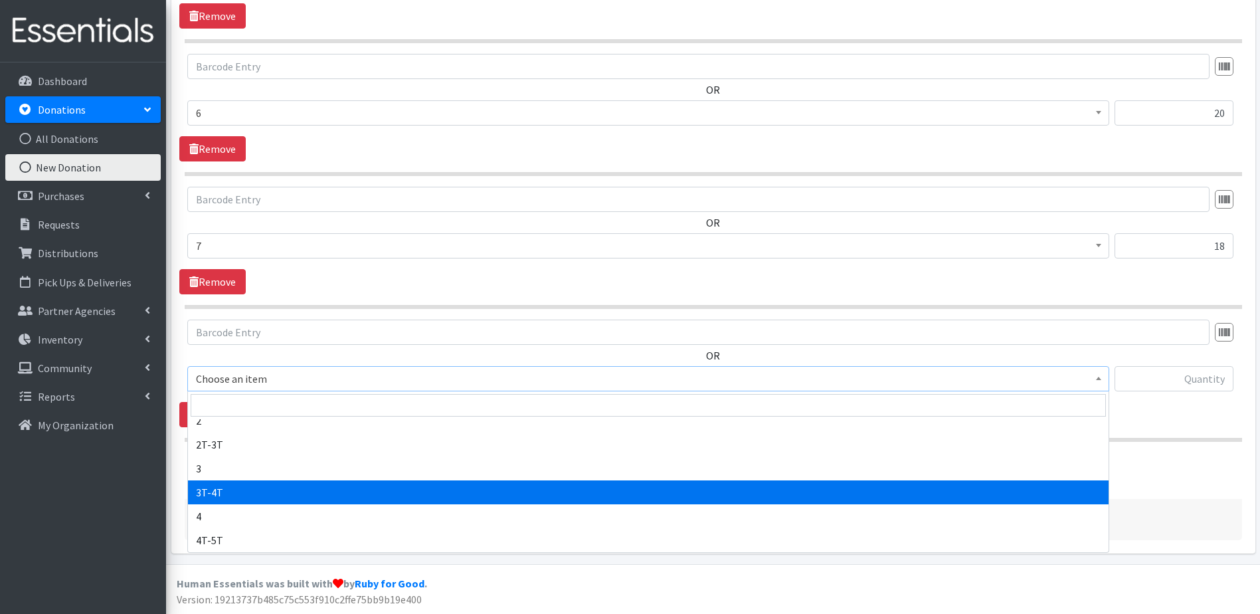
select select "11869"
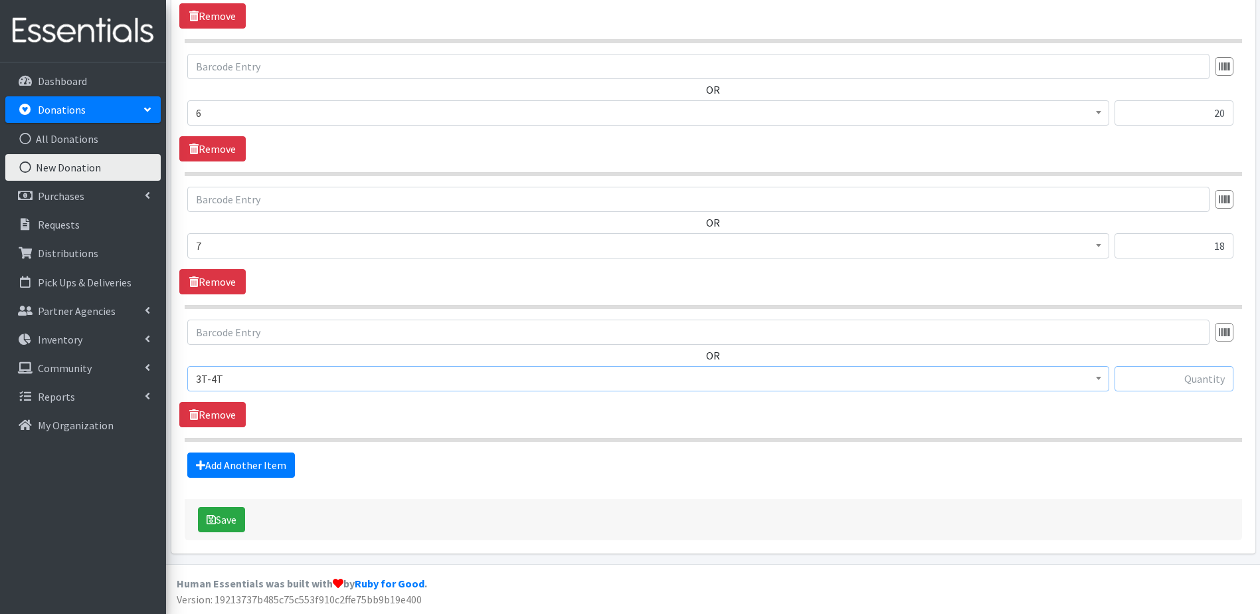
click at [1155, 376] on input "text" at bounding box center [1174, 378] width 119 height 25
type input "43"
click at [251, 466] on link "Add Another Item" at bounding box center [241, 464] width 108 height 25
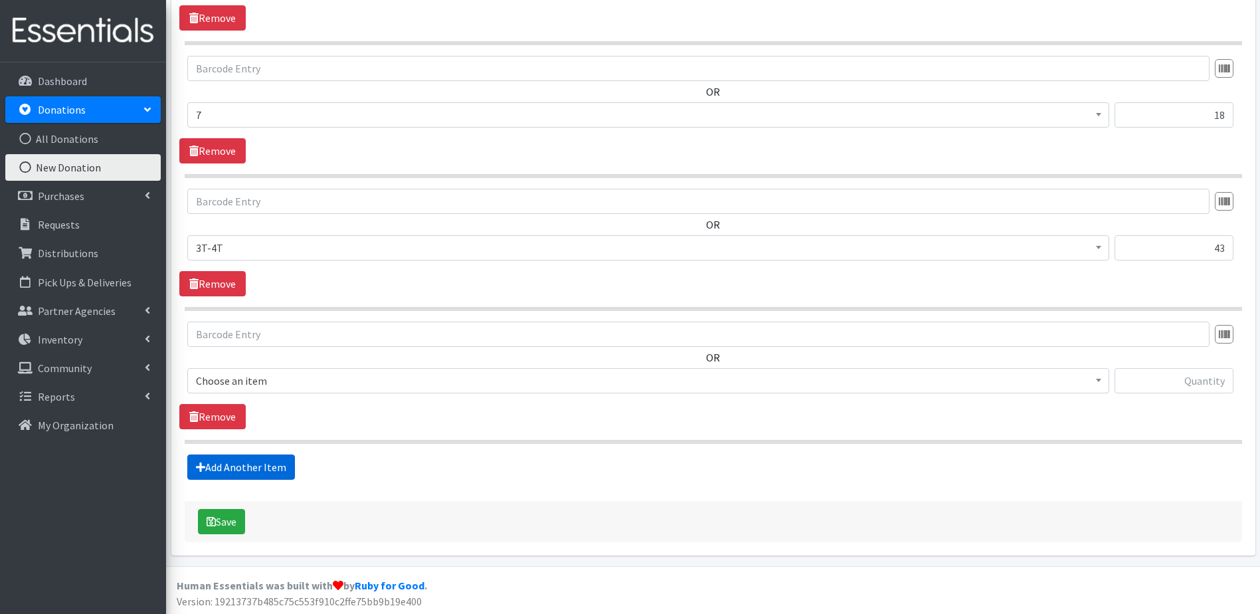
scroll to position [1231, 0]
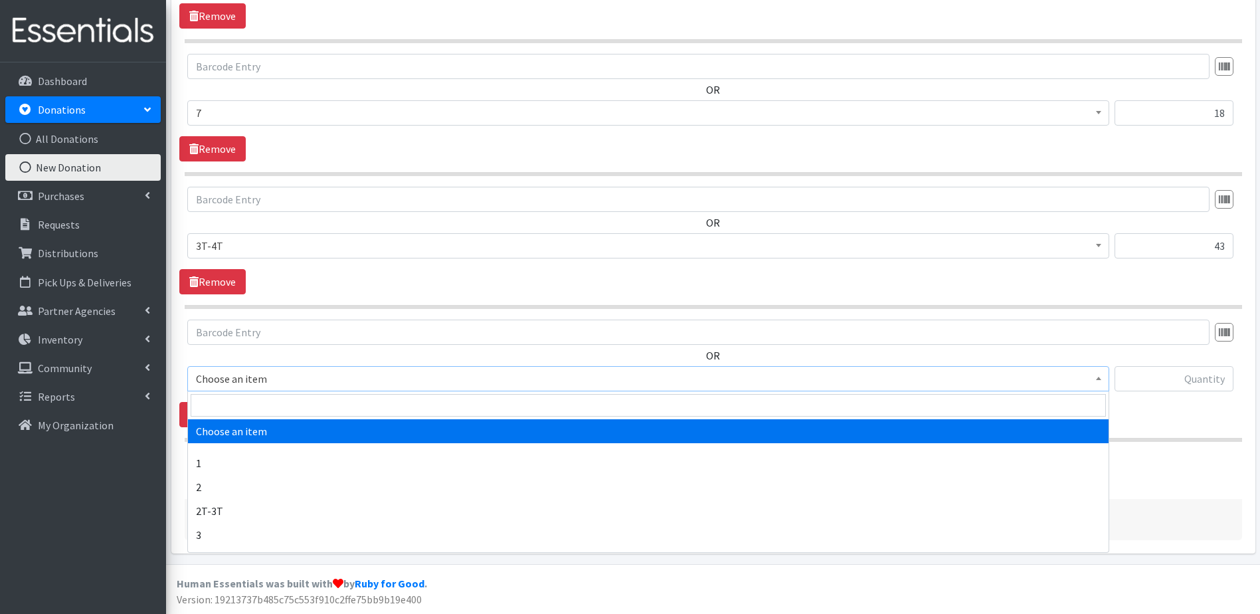
click at [314, 372] on span "Choose an item" at bounding box center [648, 378] width 905 height 19
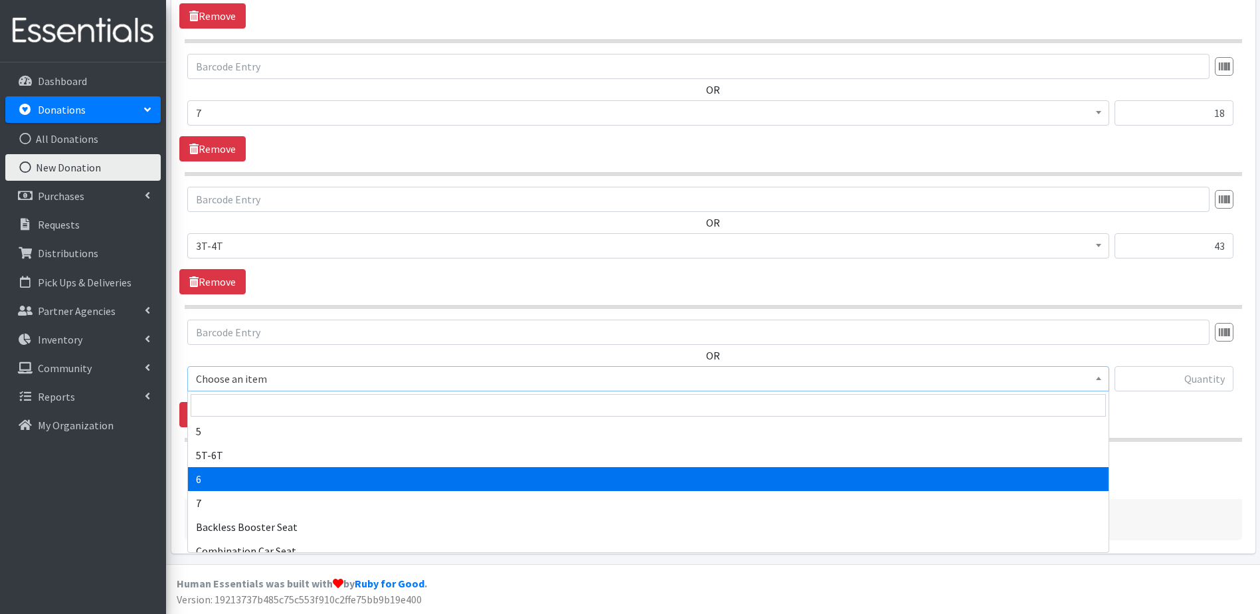
scroll to position [66, 0]
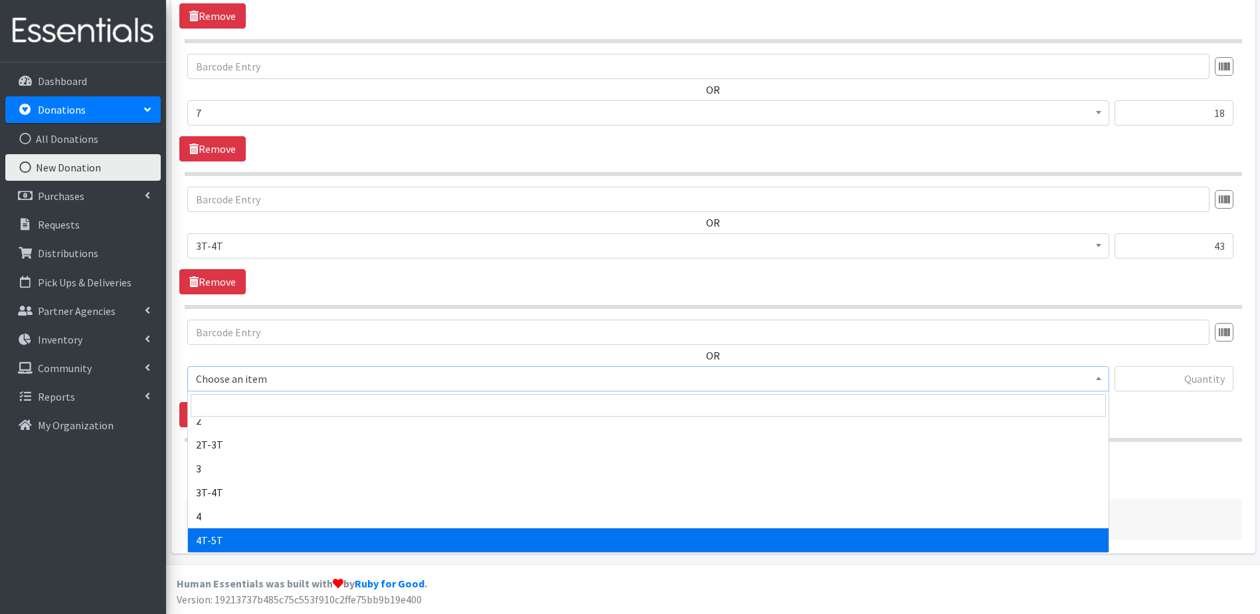
select select "11870"
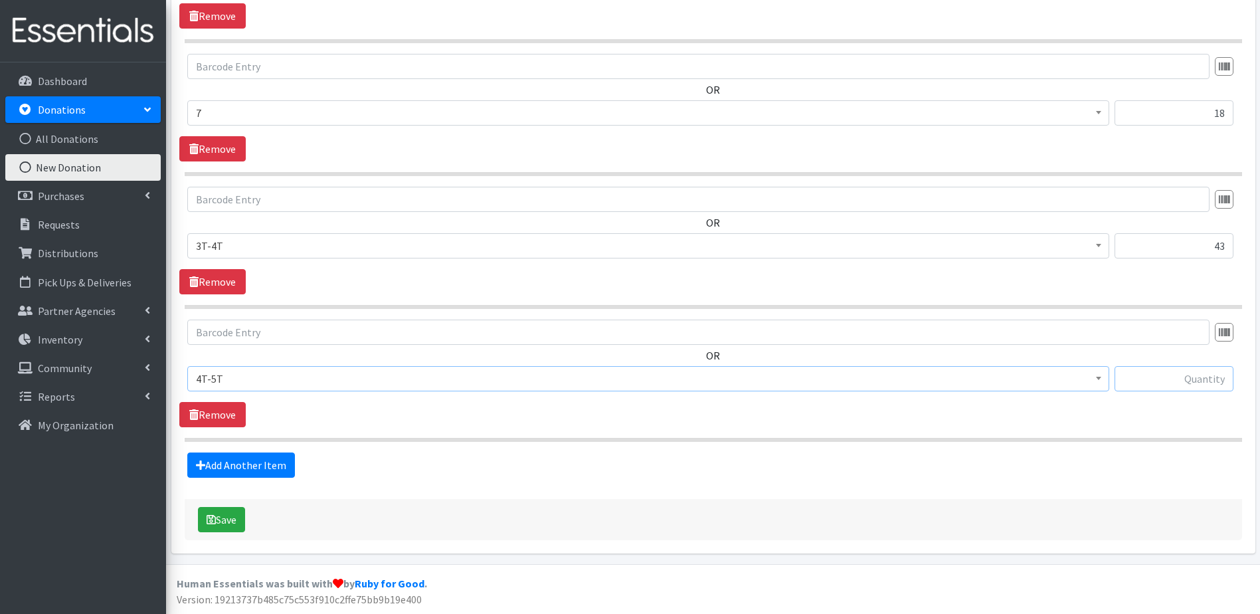
click at [1166, 382] on input "text" at bounding box center [1174, 378] width 119 height 25
type input "56"
click at [226, 519] on button "Save" at bounding box center [221, 519] width 47 height 25
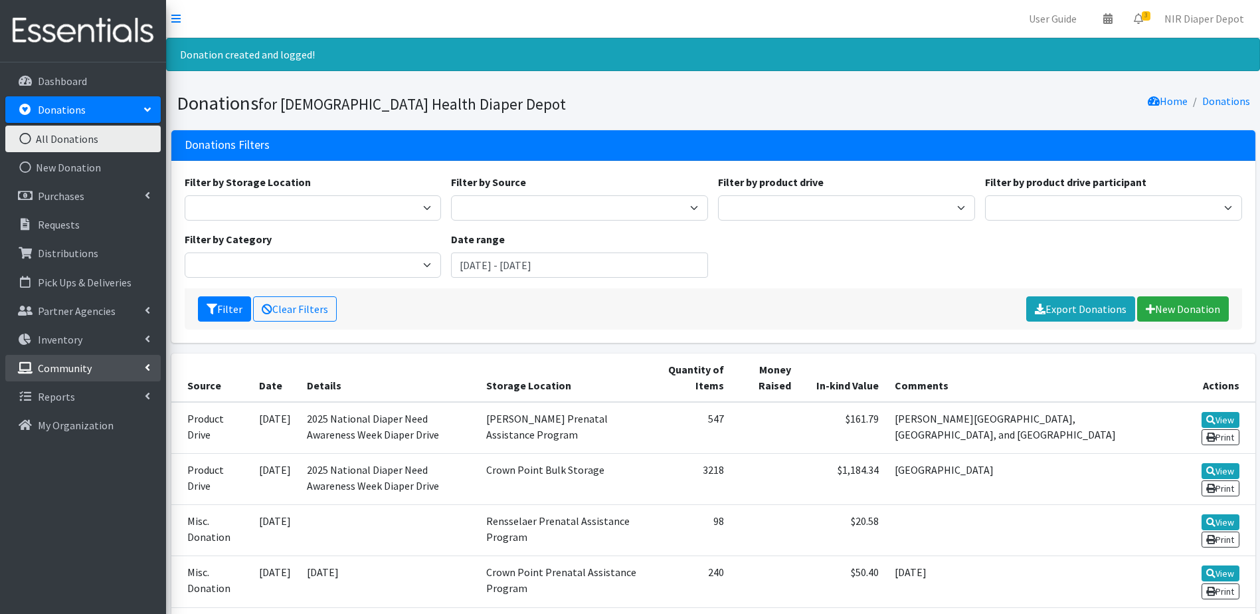
click at [85, 361] on p "Community" at bounding box center [65, 367] width 54 height 13
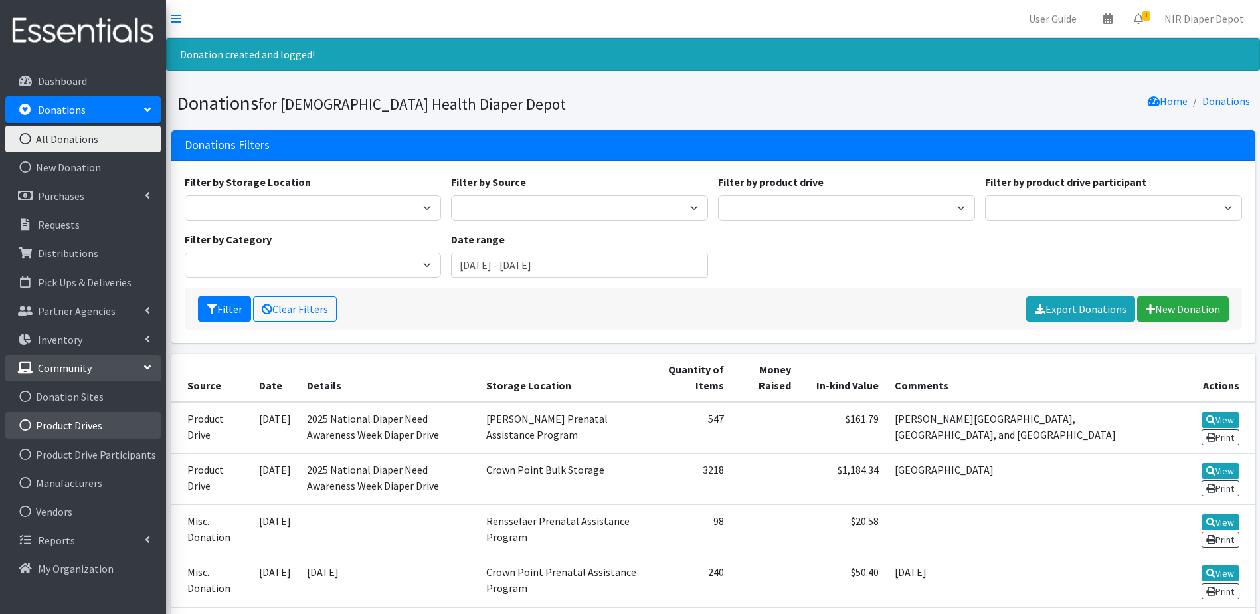
click at [74, 435] on link "Product Drives" at bounding box center [82, 425] width 155 height 27
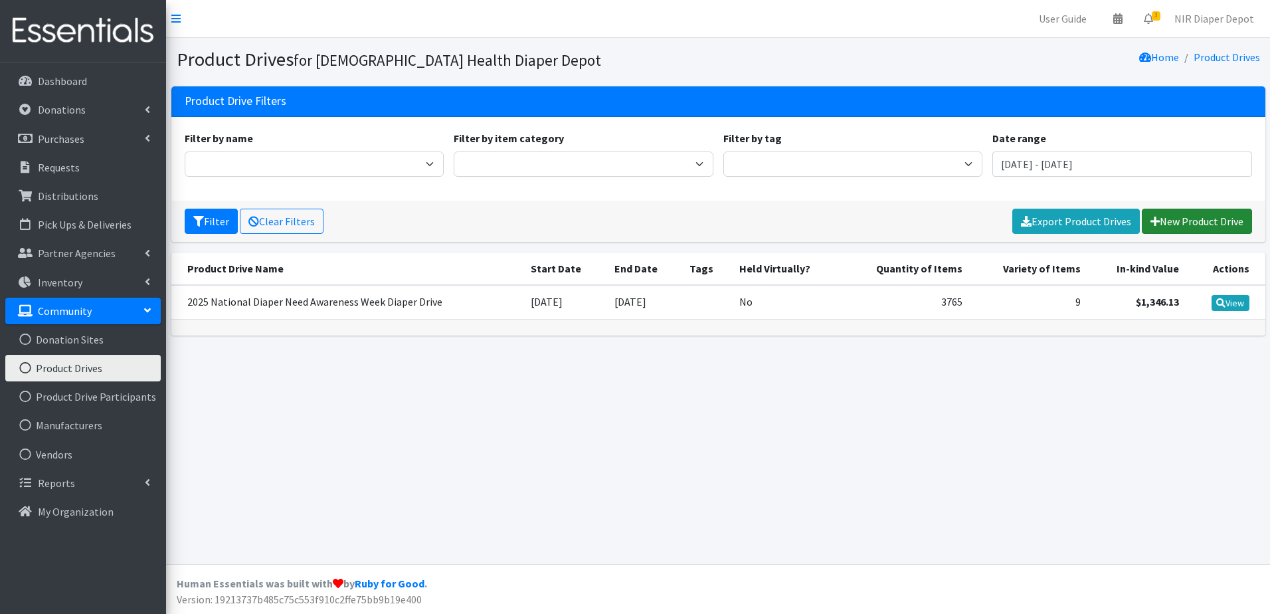
click at [1206, 209] on link "New Product Drive" at bounding box center [1197, 221] width 110 height 25
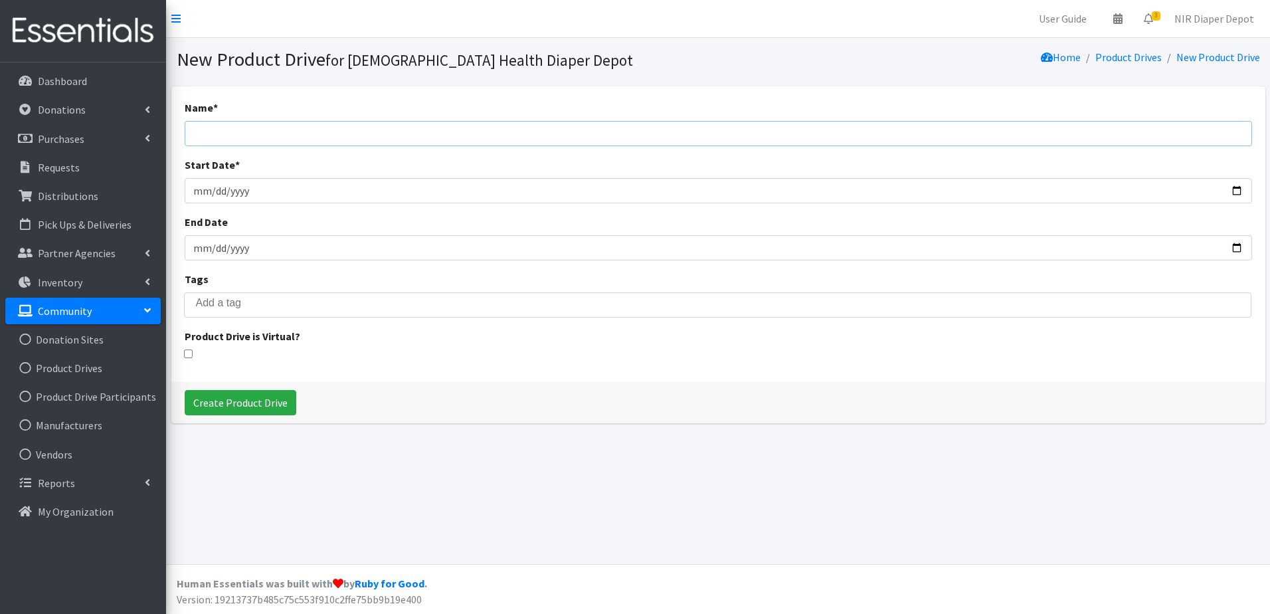
click at [290, 135] on input "Name *" at bounding box center [719, 133] width 1068 height 25
type input "[STREET_ADDRESS]"
click at [185, 181] on input "Start Date *" at bounding box center [719, 190] width 1068 height 25
click at [254, 194] on input "Start Date *" at bounding box center [719, 190] width 1068 height 25
click at [235, 187] on input "Start Date *" at bounding box center [719, 190] width 1068 height 25
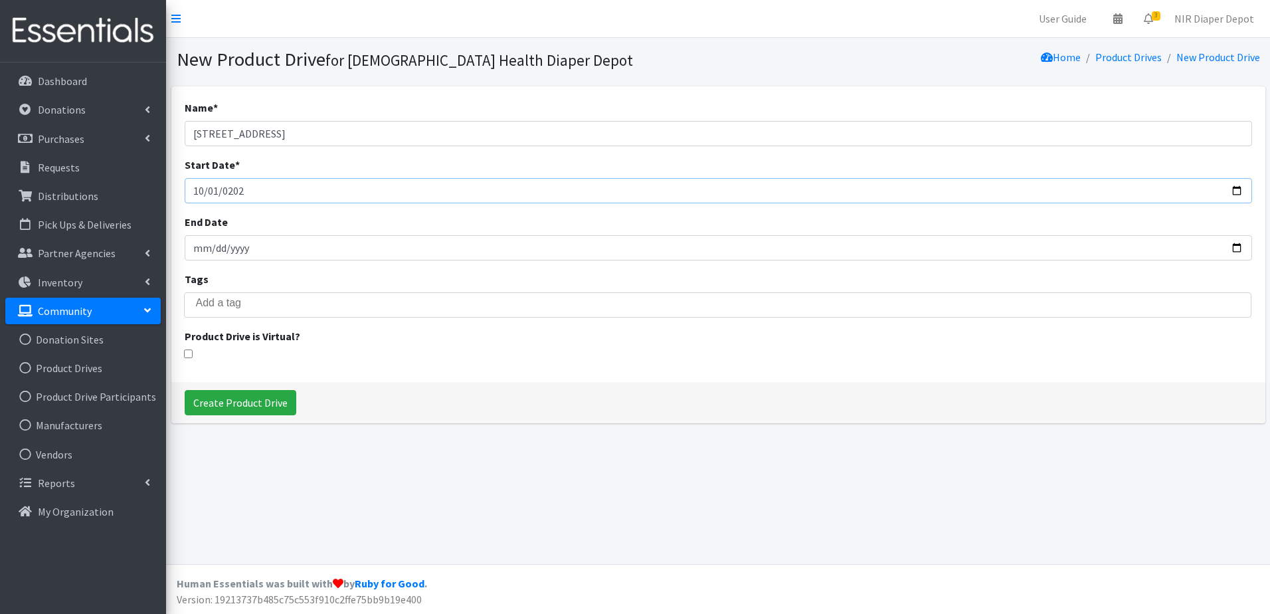
type input "[DATE]"
click at [211, 249] on input "End Date" at bounding box center [719, 247] width 1068 height 25
type input "[DATE]"
click at [244, 400] on input "Create Product Drive" at bounding box center [241, 402] width 112 height 25
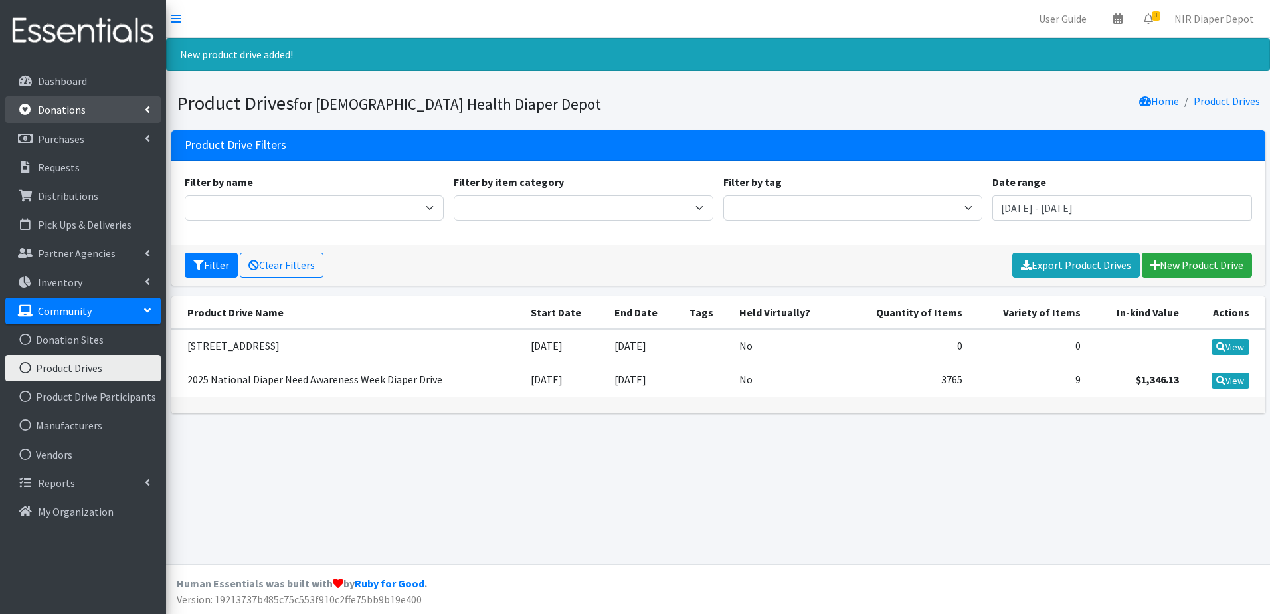
click at [64, 108] on p "Donations" at bounding box center [62, 109] width 48 height 13
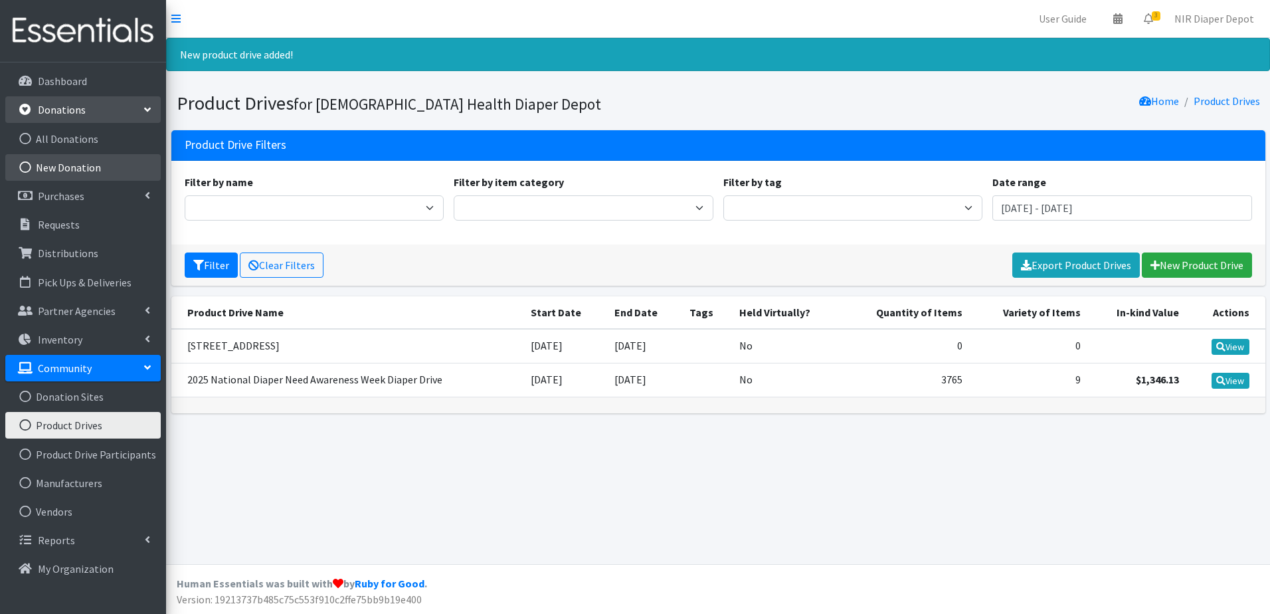
click at [82, 171] on link "New Donation" at bounding box center [82, 167] width 155 height 27
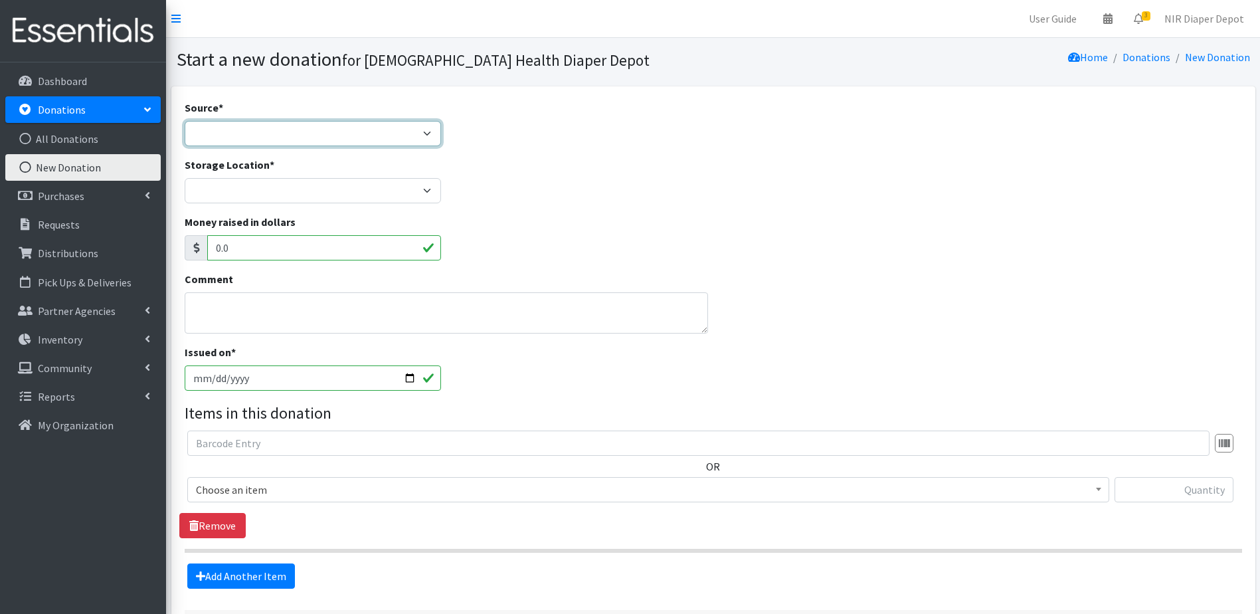
click at [317, 131] on select "Product Drive Manufacturer Donation Site Misc. Donation" at bounding box center [313, 133] width 257 height 25
select select "Product Drive"
click at [185, 121] on select "Product Drive Manufacturer Donation Site Misc. Donation" at bounding box center [313, 133] width 257 height 25
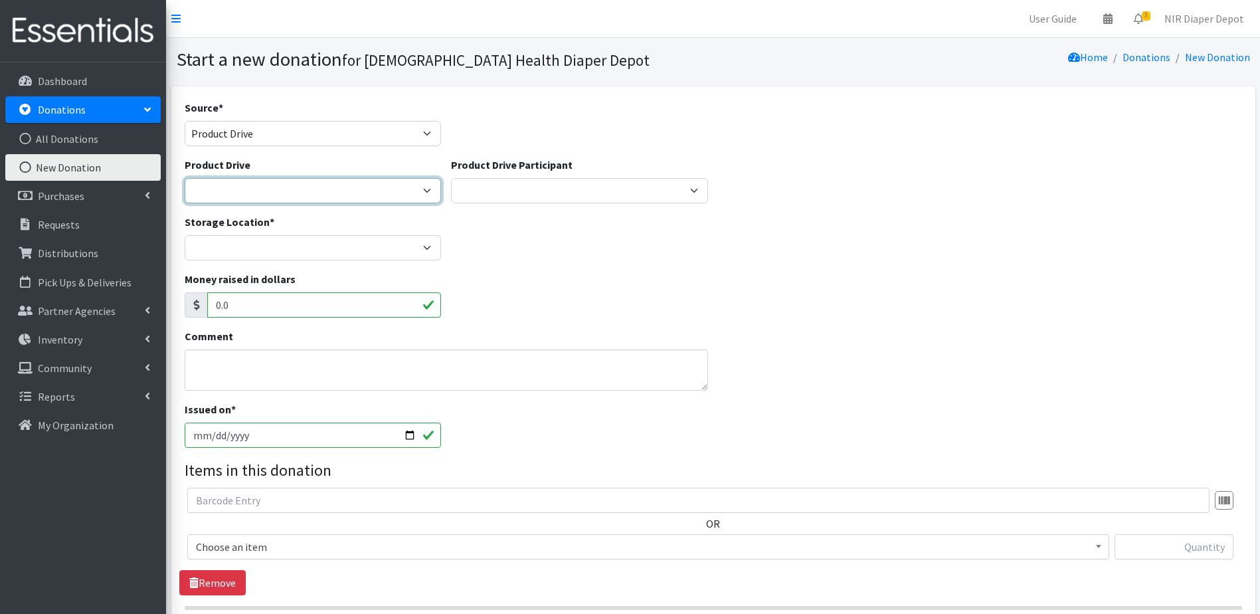
click at [266, 193] on select "2023 Hospital [GEOGRAPHIC_DATA] [GEOGRAPHIC_DATA] Diaper Drive 2025 National Di…" at bounding box center [313, 190] width 257 height 25
select select "3589"
click at [185, 178] on select "2023 Hospital [GEOGRAPHIC_DATA] [GEOGRAPHIC_DATA] Diaper Drive 2025 National Di…" at bounding box center [313, 190] width 257 height 25
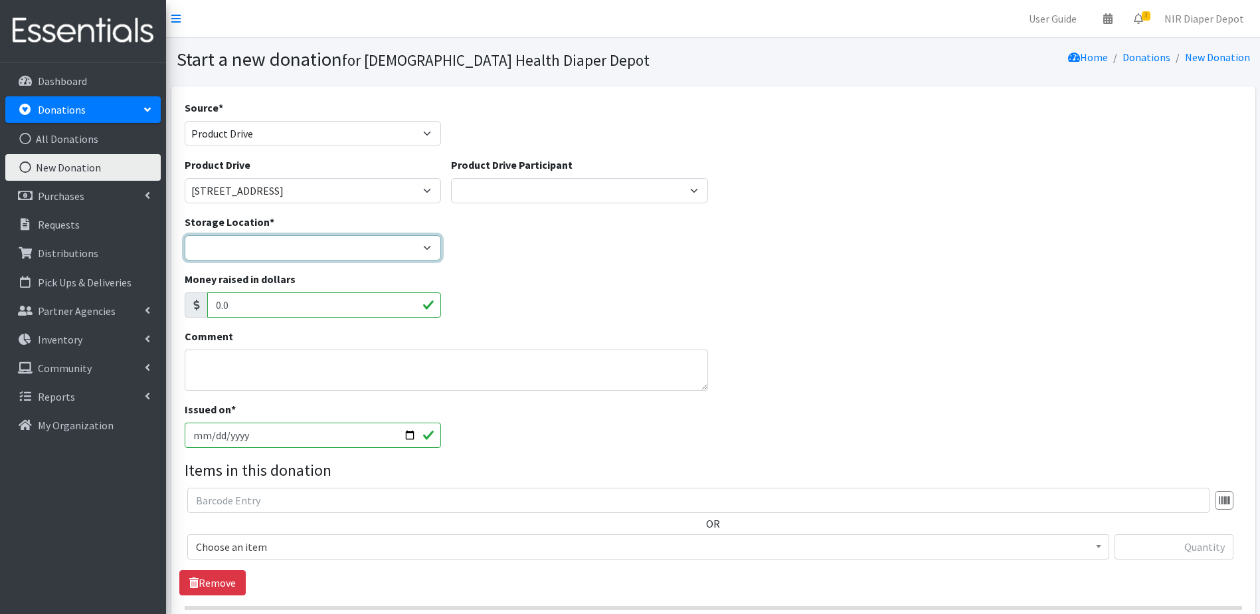
click at [256, 249] on select "Crown Point Bulk Storage Crown Point Prenatal Assistance Program Grant Car Seat…" at bounding box center [313, 247] width 257 height 25
select select "263"
click at [185, 235] on select "Crown Point Bulk Storage Crown Point Prenatal Assistance Program Grant Car Seat…" at bounding box center [313, 247] width 257 height 25
click at [411, 436] on input "[DATE]" at bounding box center [313, 435] width 257 height 25
type input "[DATE]"
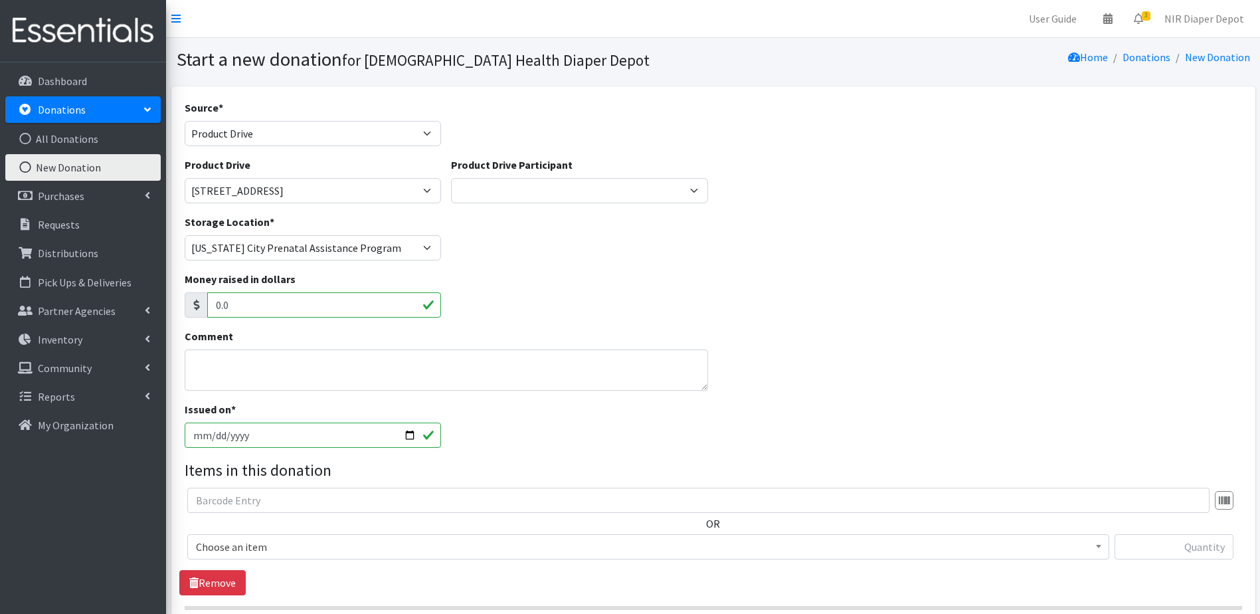
click at [249, 536] on span "Choose an item" at bounding box center [648, 546] width 922 height 25
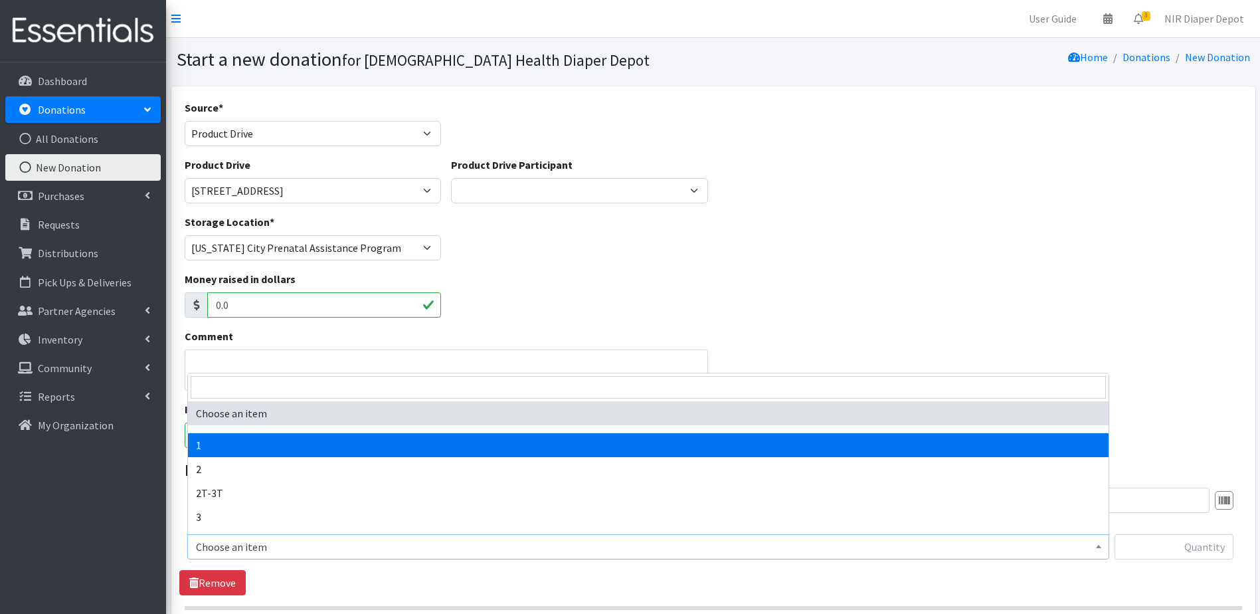
select select "9185"
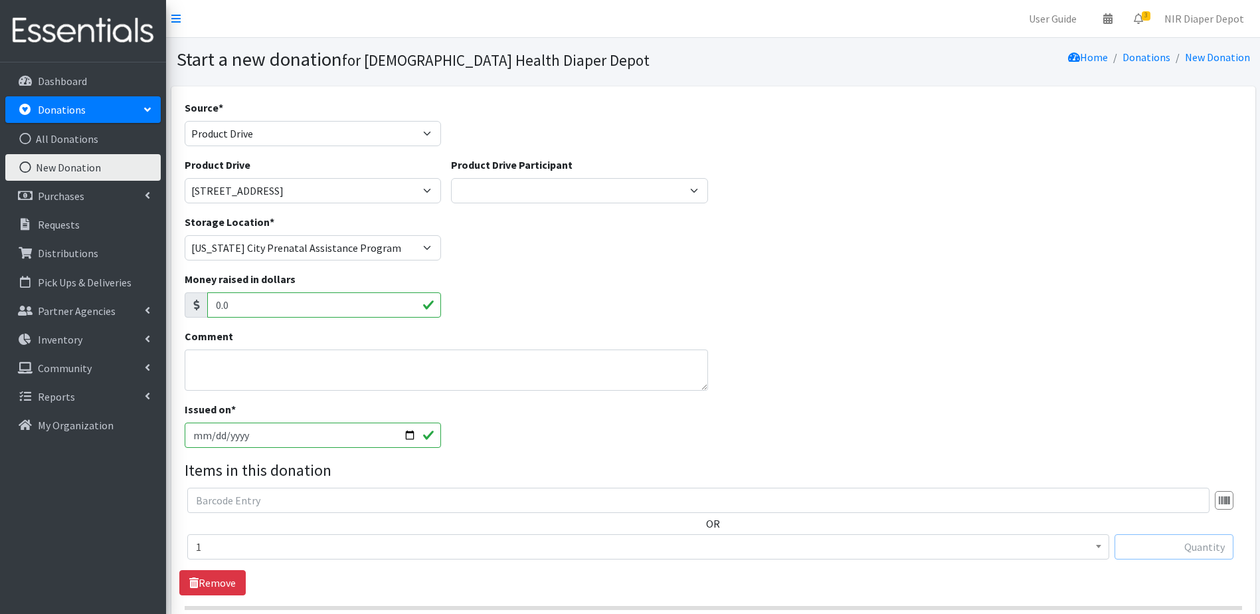
click at [1138, 548] on input "text" at bounding box center [1174, 546] width 119 height 25
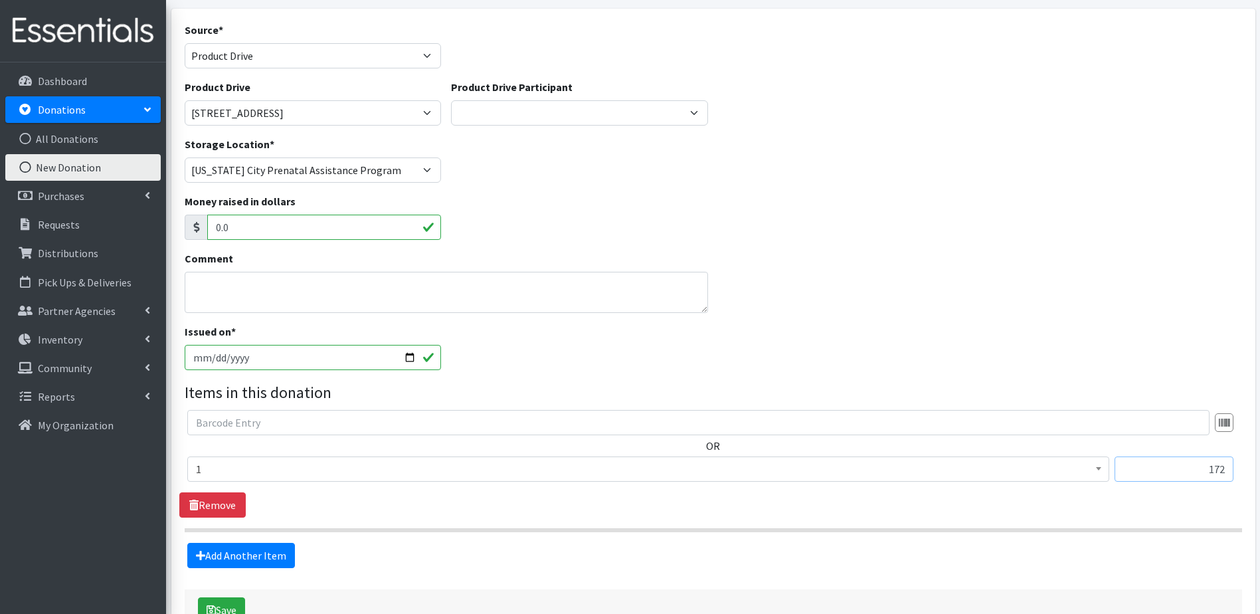
scroll to position [168, 0]
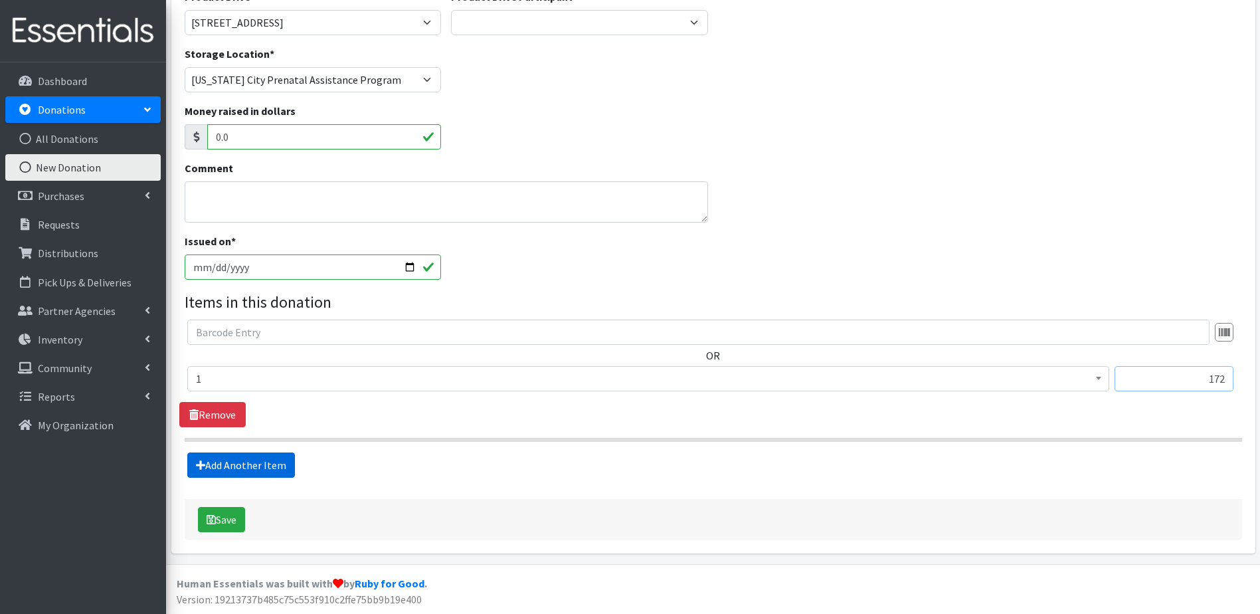
type input "172"
click at [235, 461] on link "Add Another Item" at bounding box center [241, 464] width 108 height 25
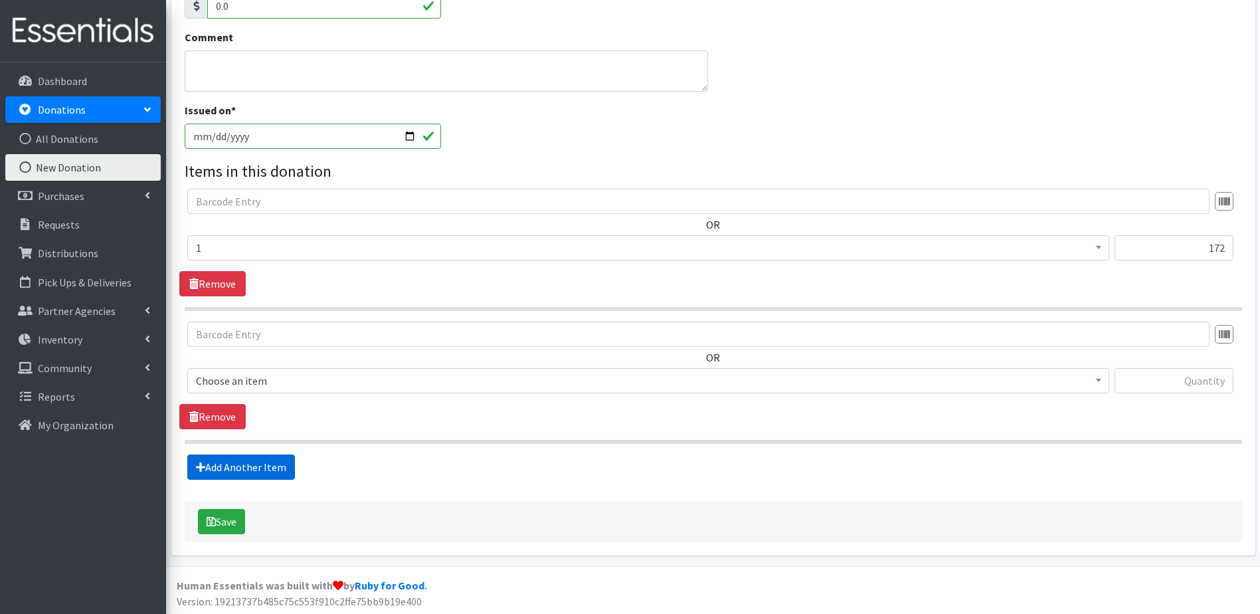
scroll to position [301, 0]
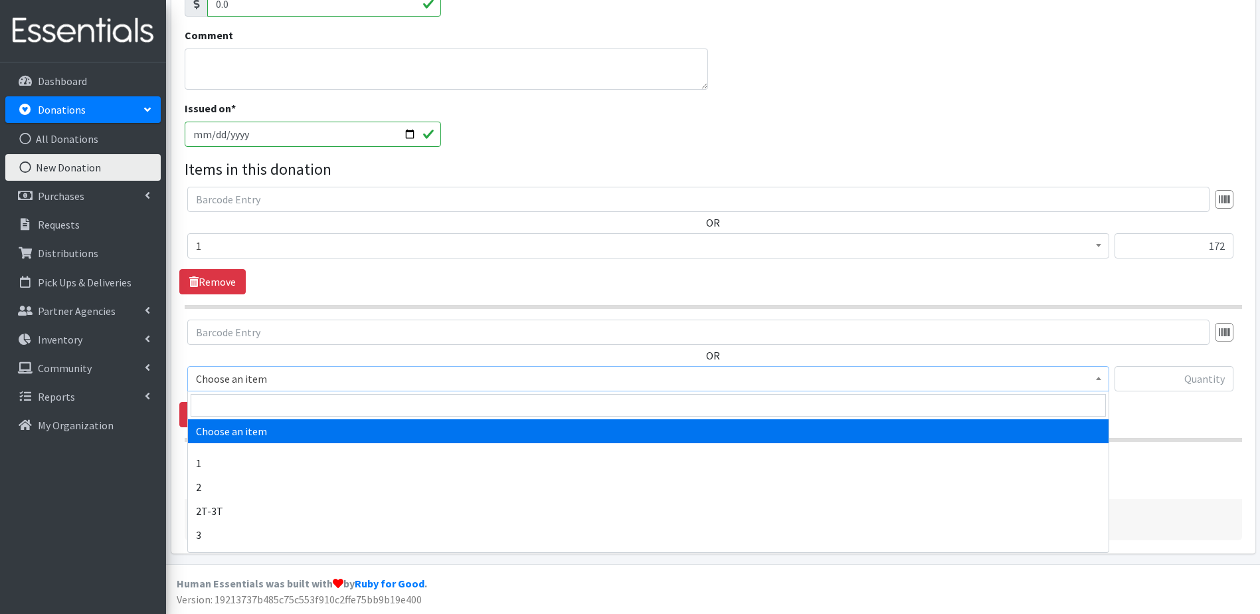
click at [333, 383] on span "Choose an item" at bounding box center [648, 378] width 905 height 19
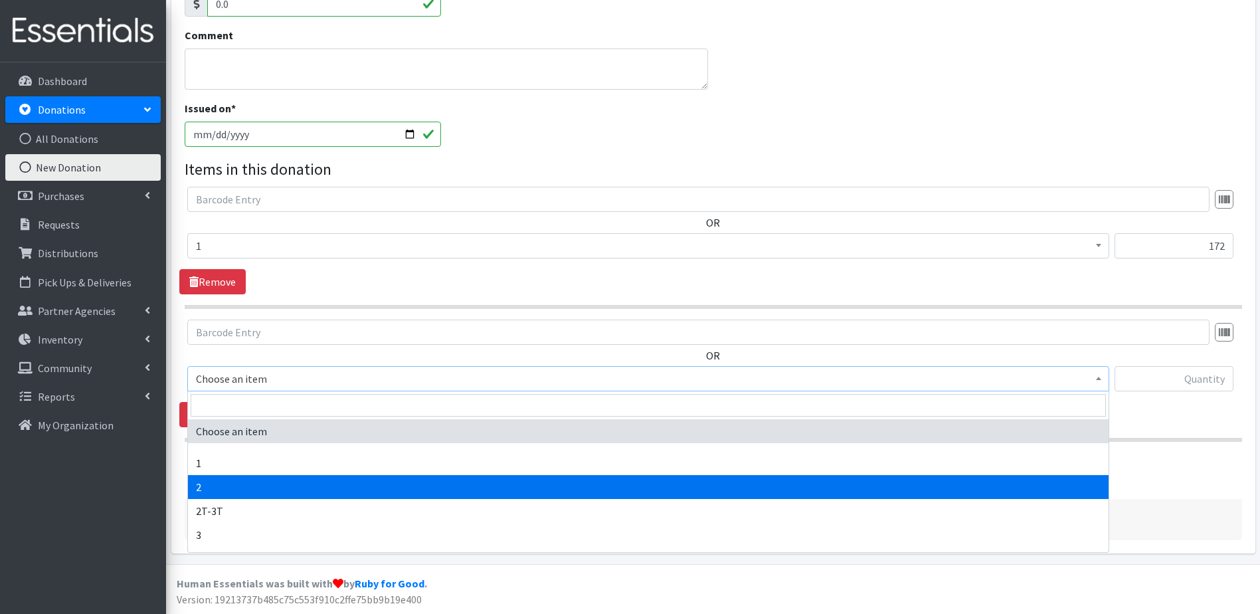
select select "9186"
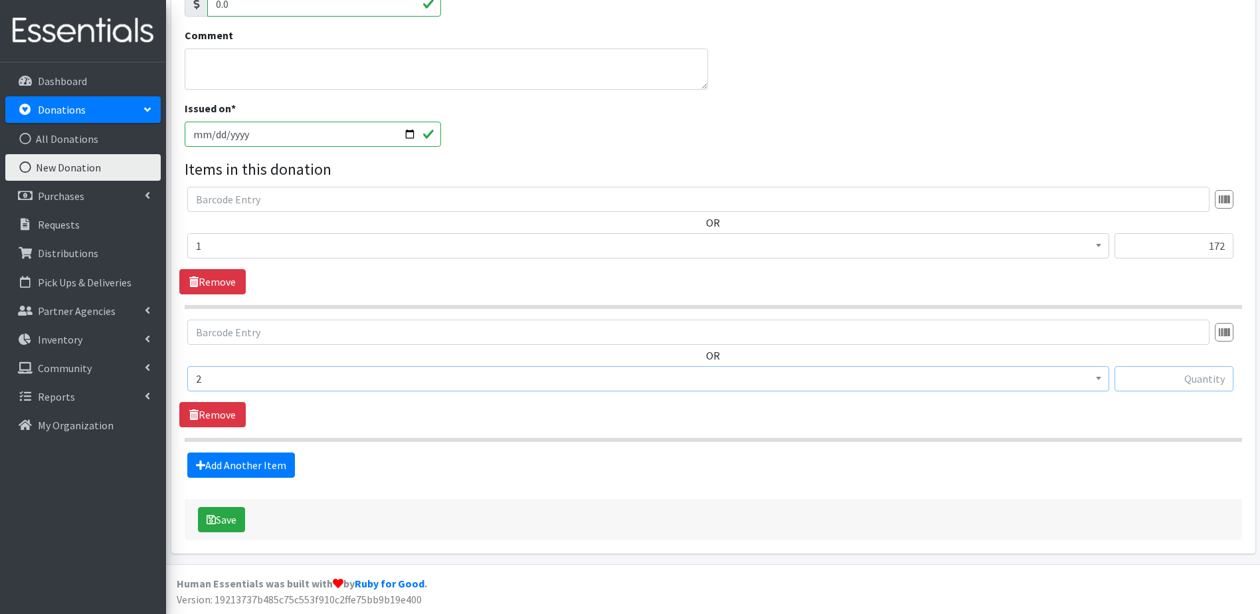
click at [1188, 375] on input "text" at bounding box center [1174, 378] width 119 height 25
type input "62"
click at [287, 470] on link "Add Another Item" at bounding box center [241, 464] width 108 height 25
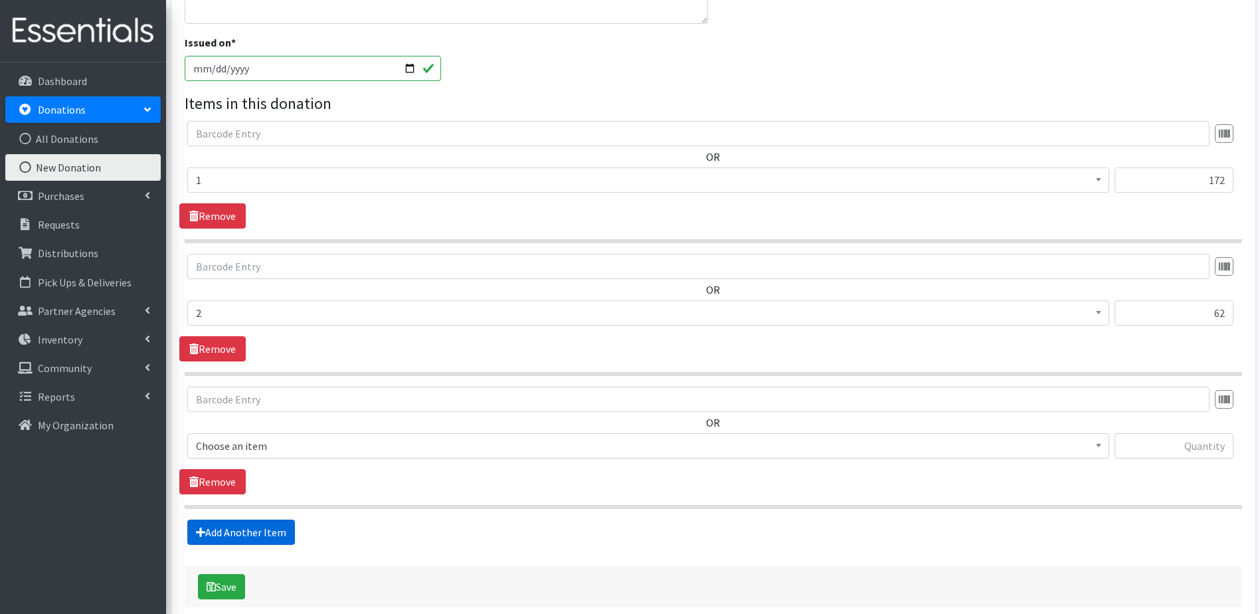
scroll to position [434, 0]
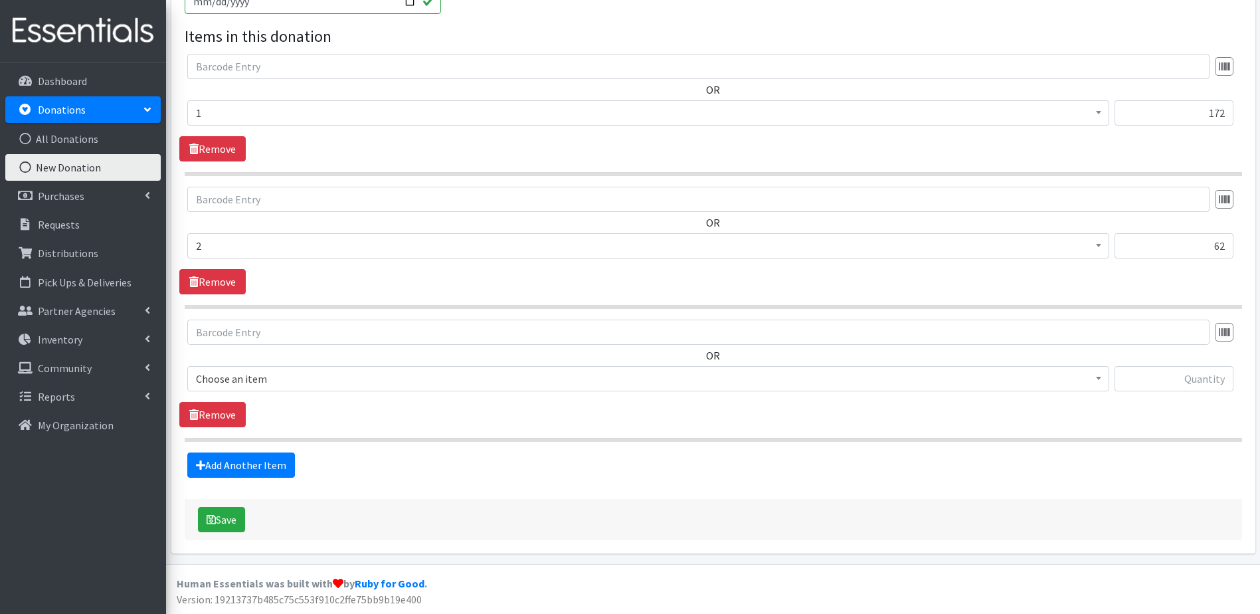
click at [344, 381] on span "Choose an item" at bounding box center [648, 378] width 905 height 19
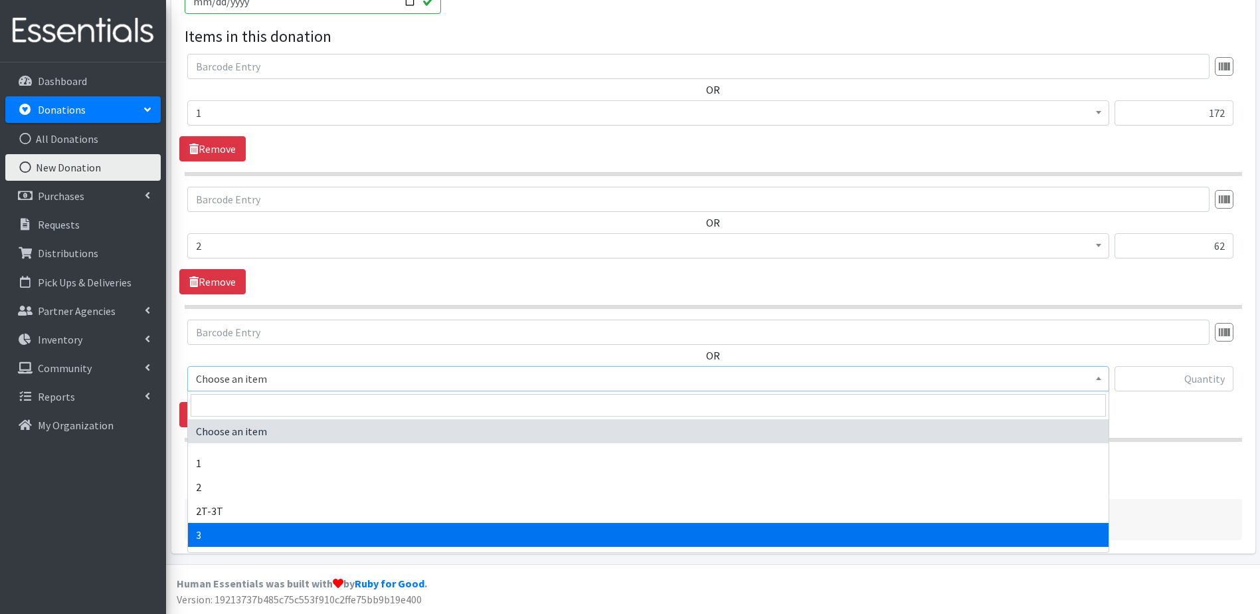
select select "9187"
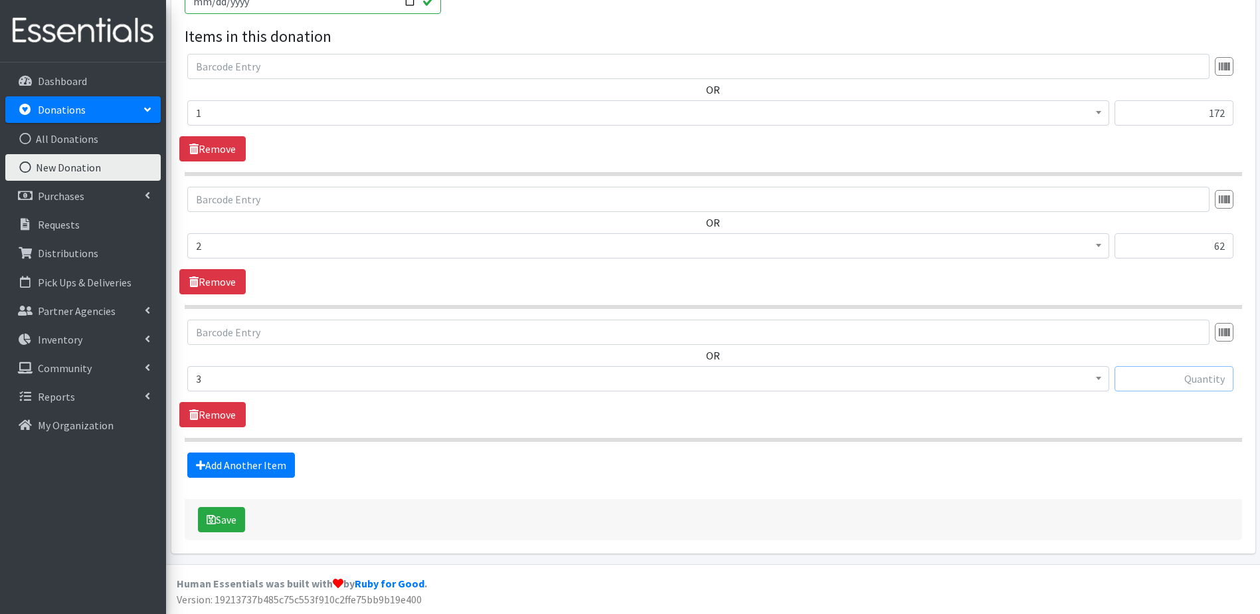
click at [1192, 380] on input "text" at bounding box center [1174, 378] width 119 height 25
type input "517"
click at [250, 454] on link "Add Another Item" at bounding box center [241, 464] width 108 height 25
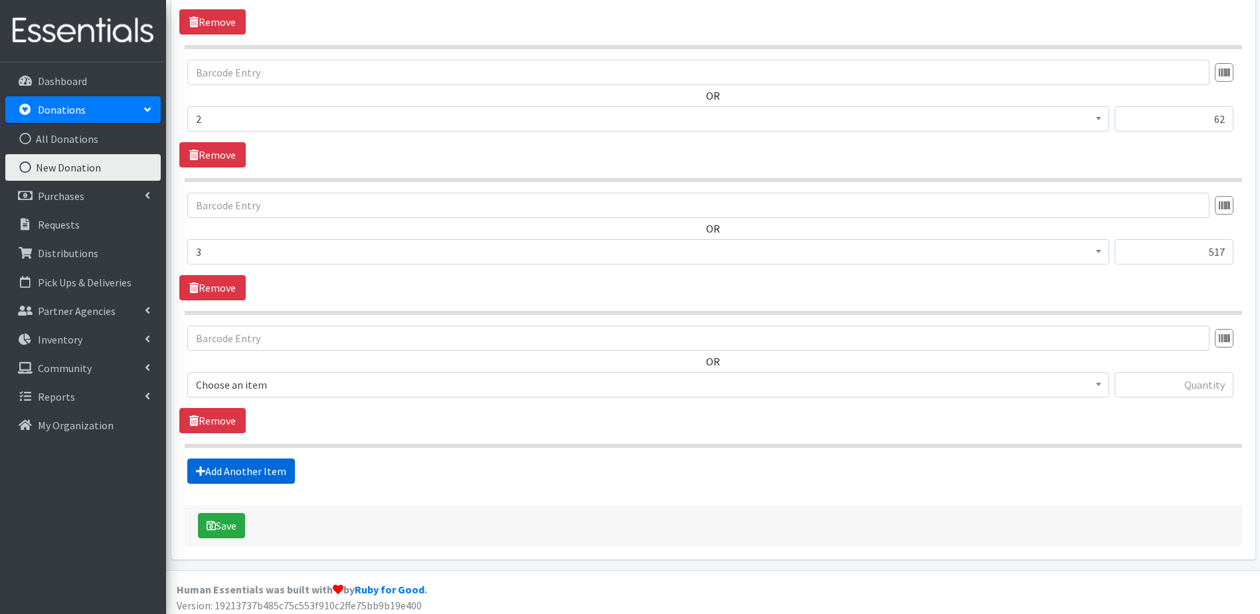
scroll to position [567, 0]
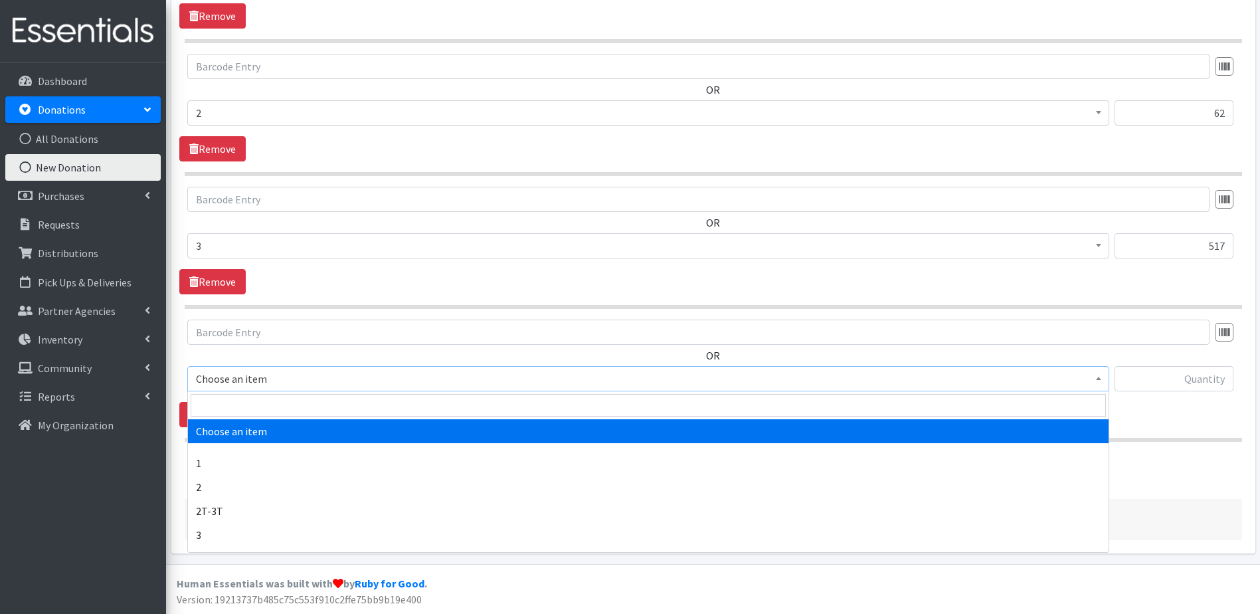
click at [294, 385] on span "Choose an item" at bounding box center [648, 378] width 905 height 19
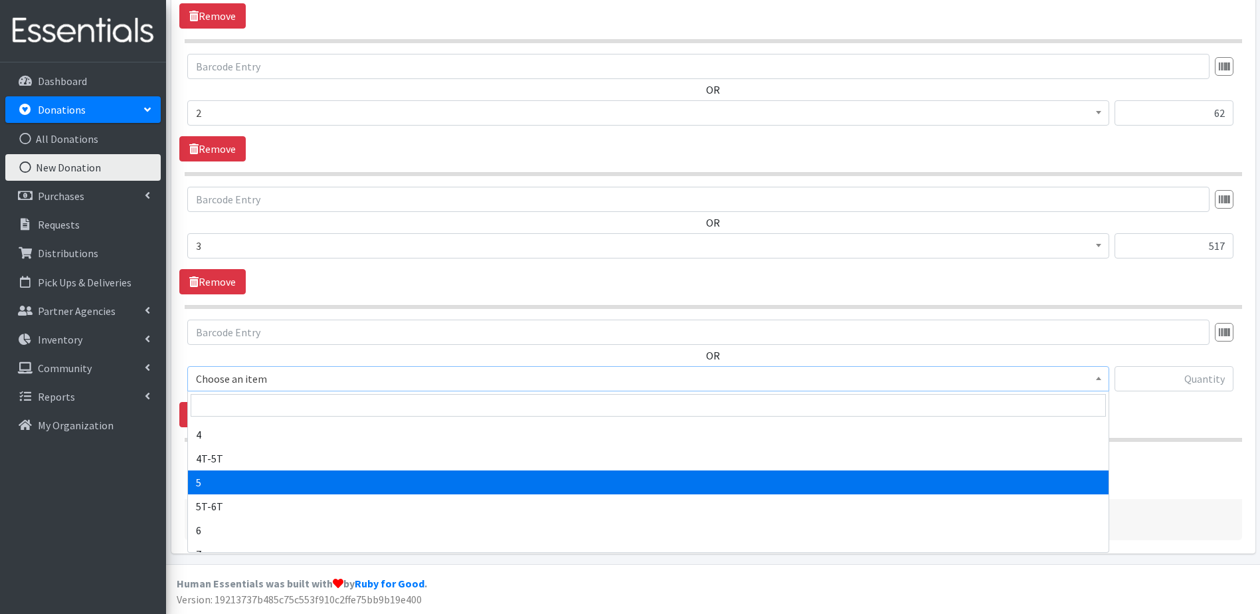
scroll to position [66, 0]
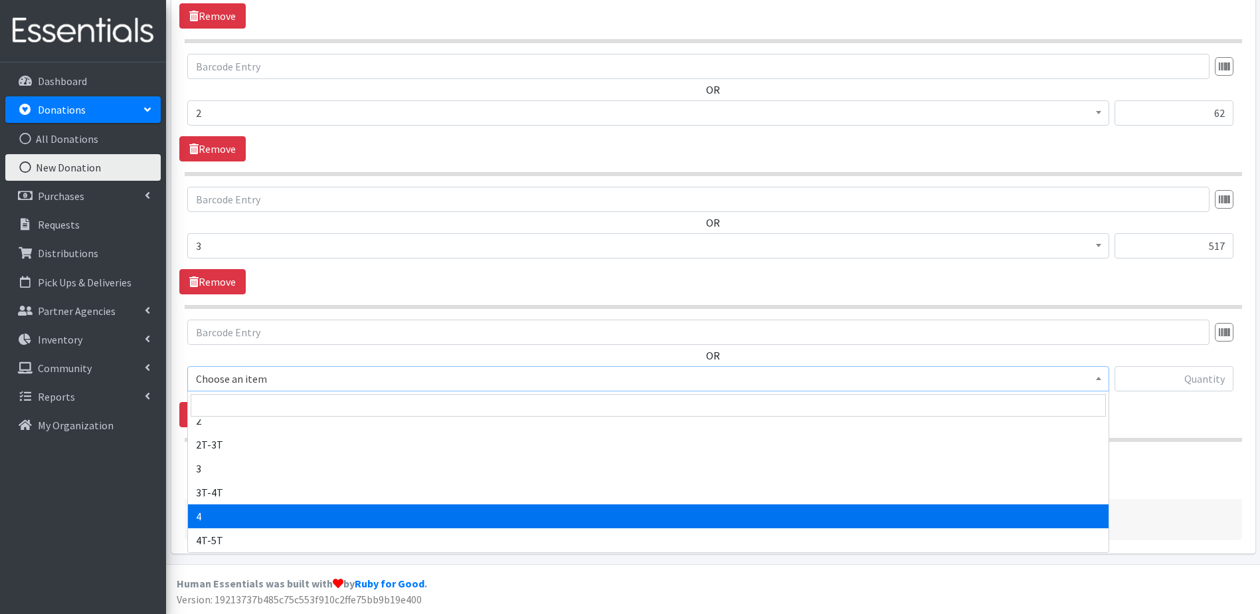
select select "9188"
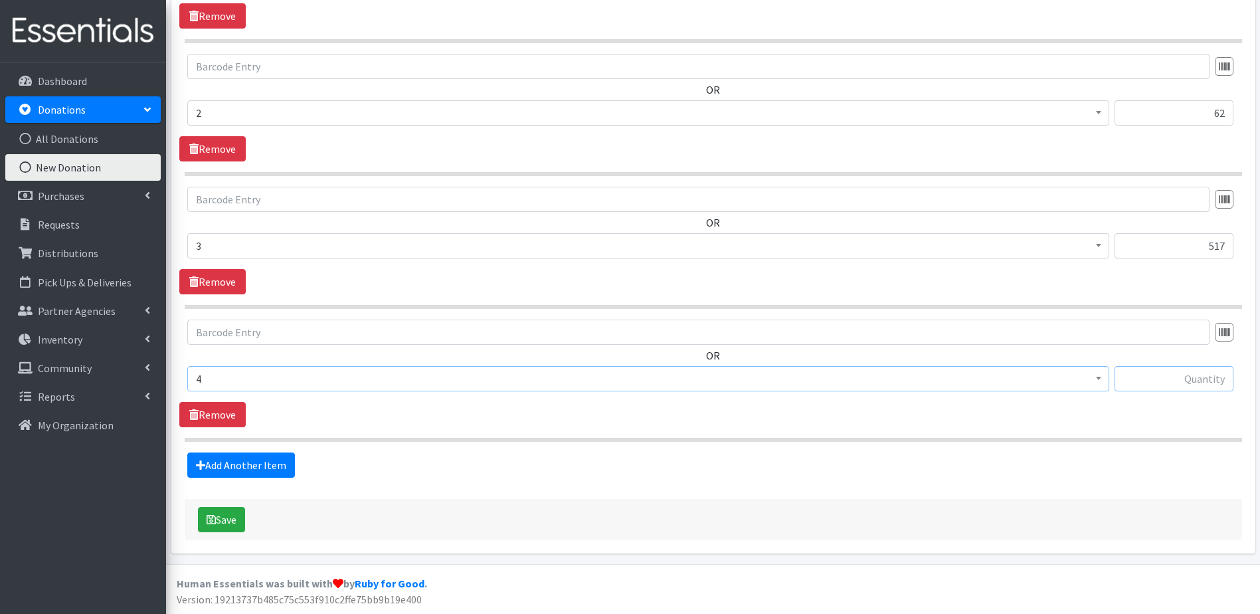
click at [1144, 377] on input "text" at bounding box center [1174, 378] width 119 height 25
type input "493"
click at [224, 471] on link "Add Another Item" at bounding box center [241, 464] width 108 height 25
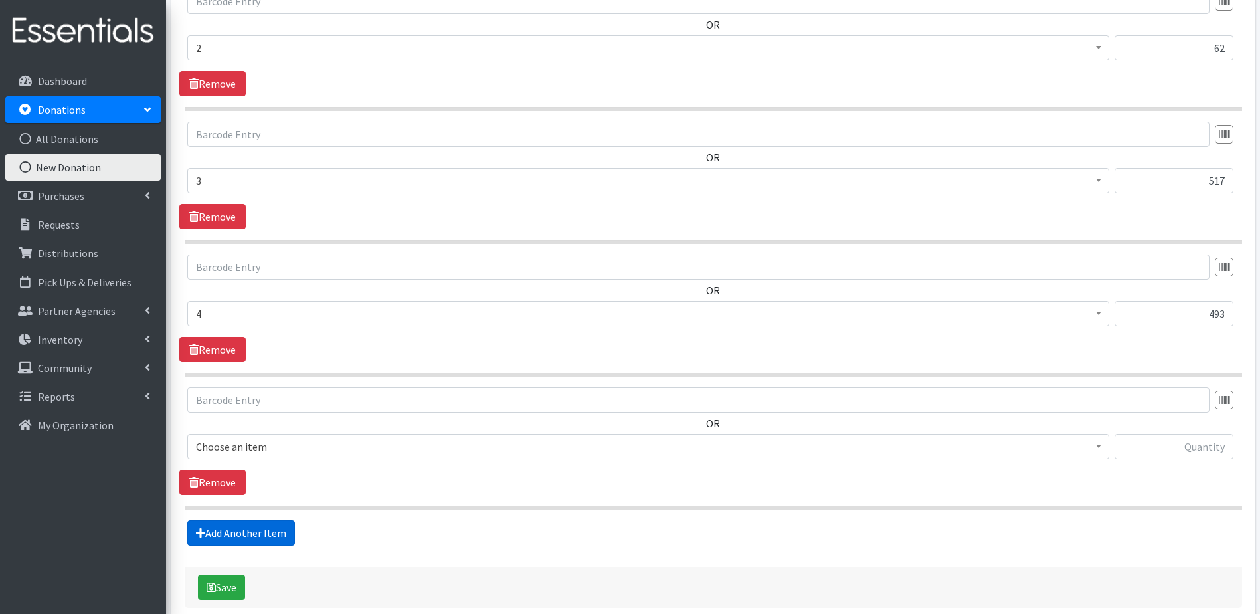
scroll to position [700, 0]
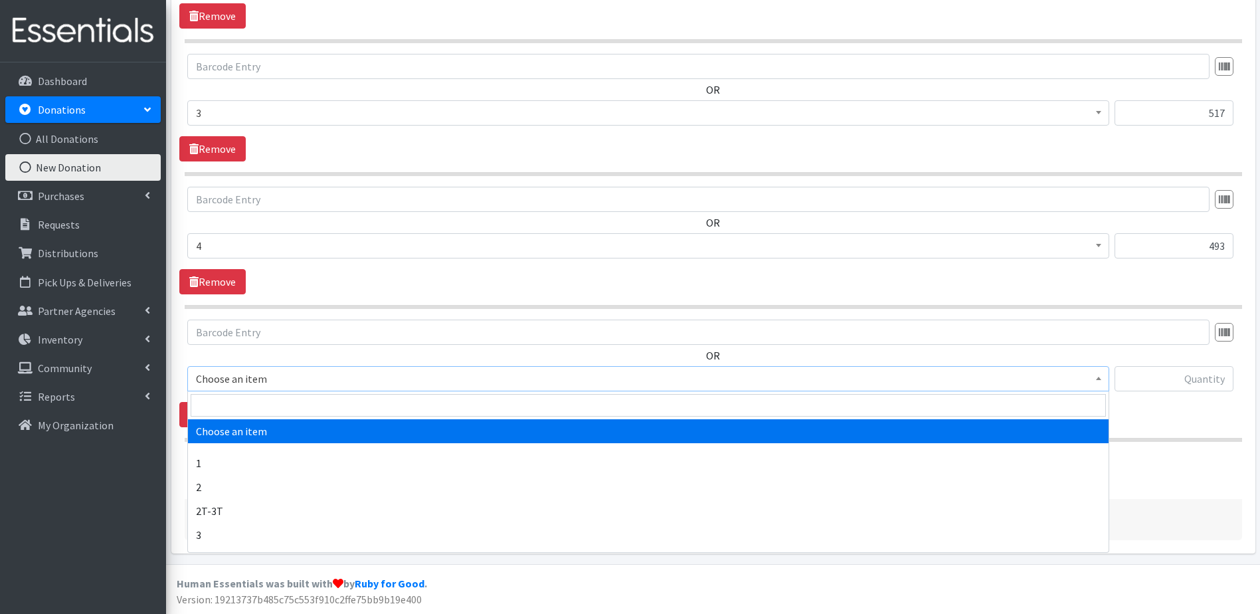
click at [328, 376] on span "Choose an item" at bounding box center [648, 378] width 905 height 19
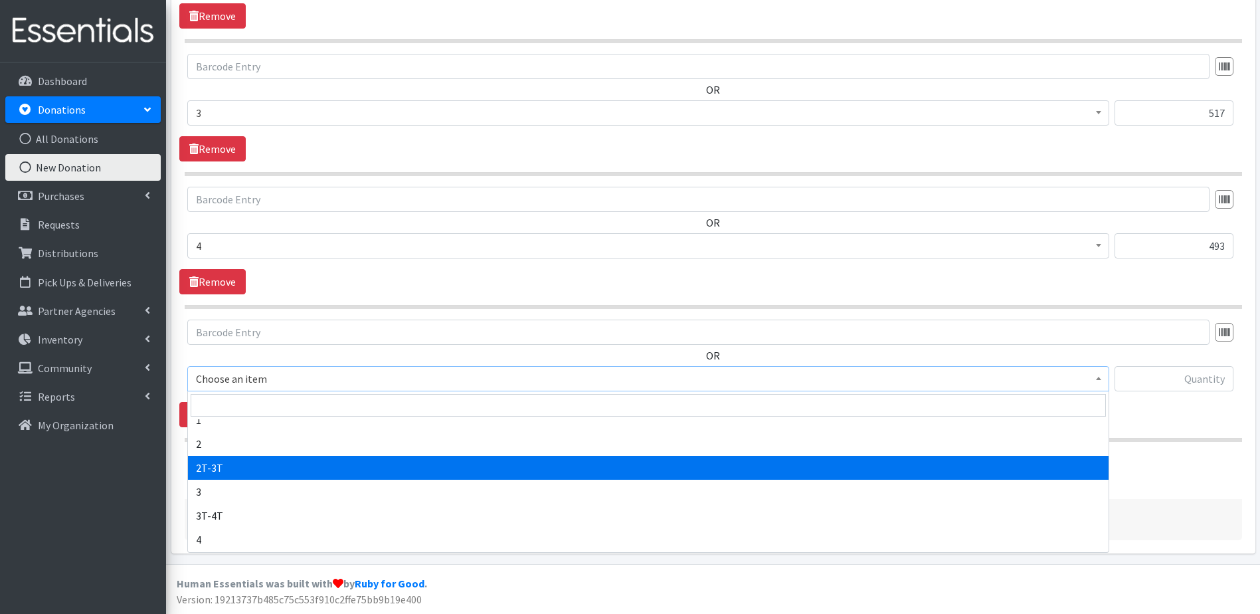
scroll to position [199, 0]
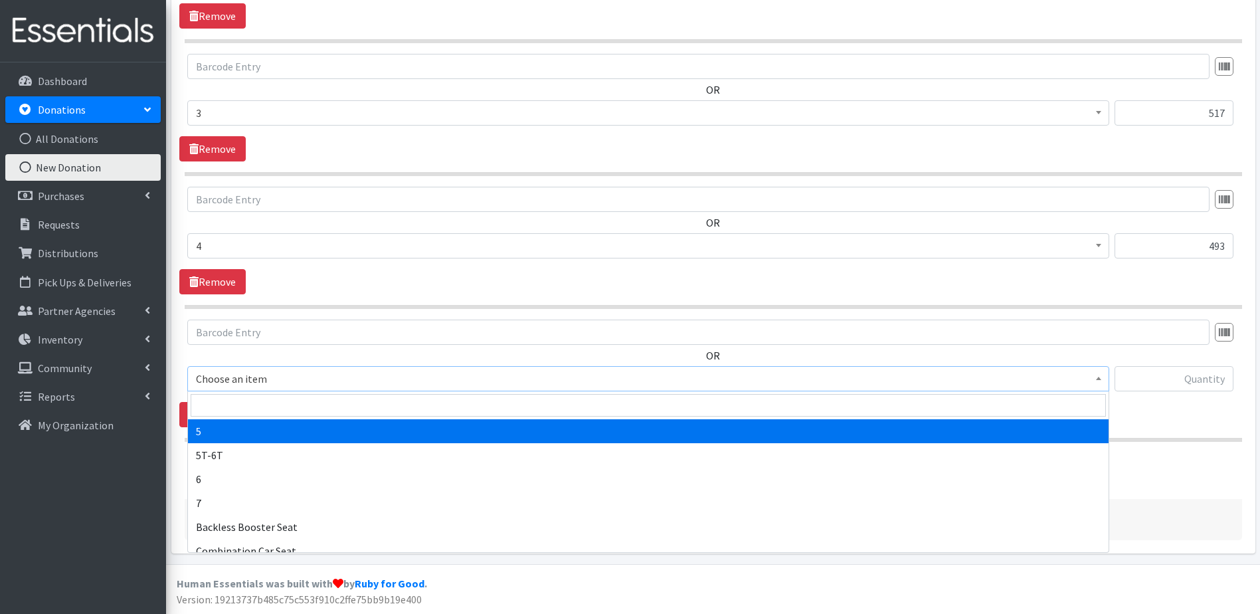
select select "9189"
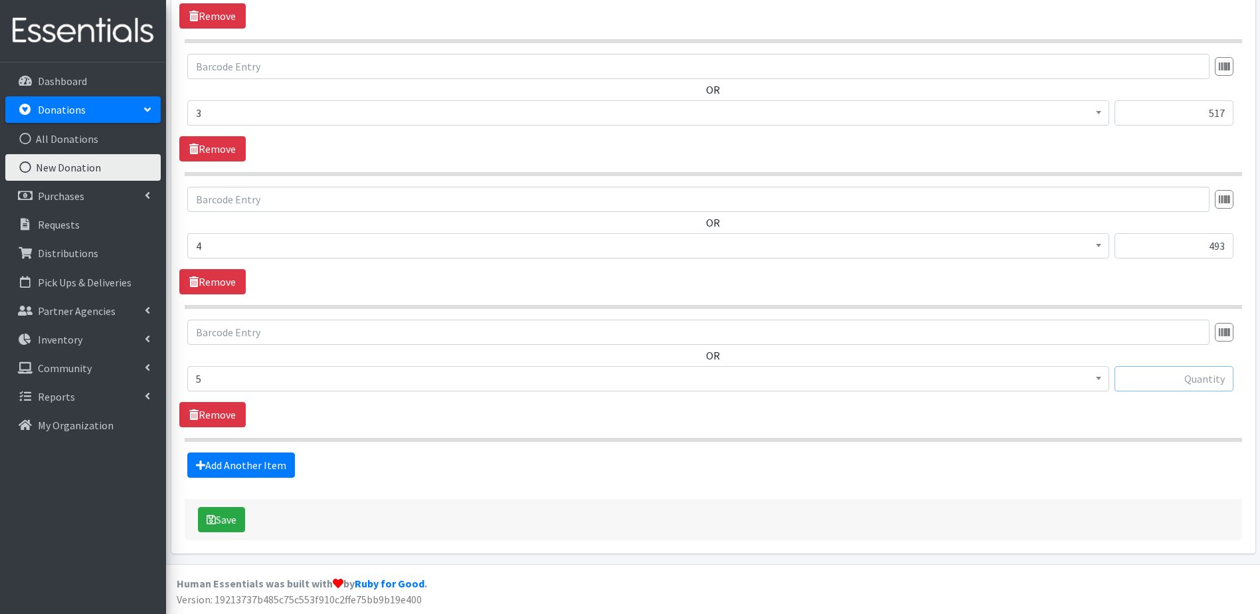
click at [1169, 379] on input "text" at bounding box center [1174, 378] width 119 height 25
type input "72"
click at [248, 464] on link "Add Another Item" at bounding box center [241, 464] width 108 height 25
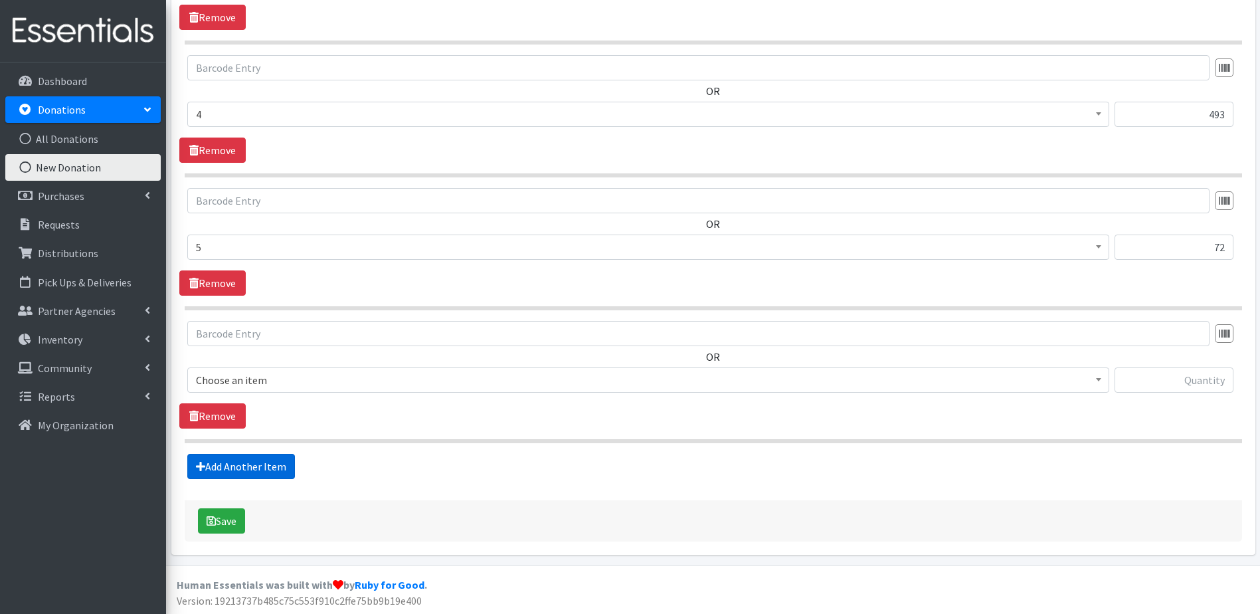
scroll to position [832, 0]
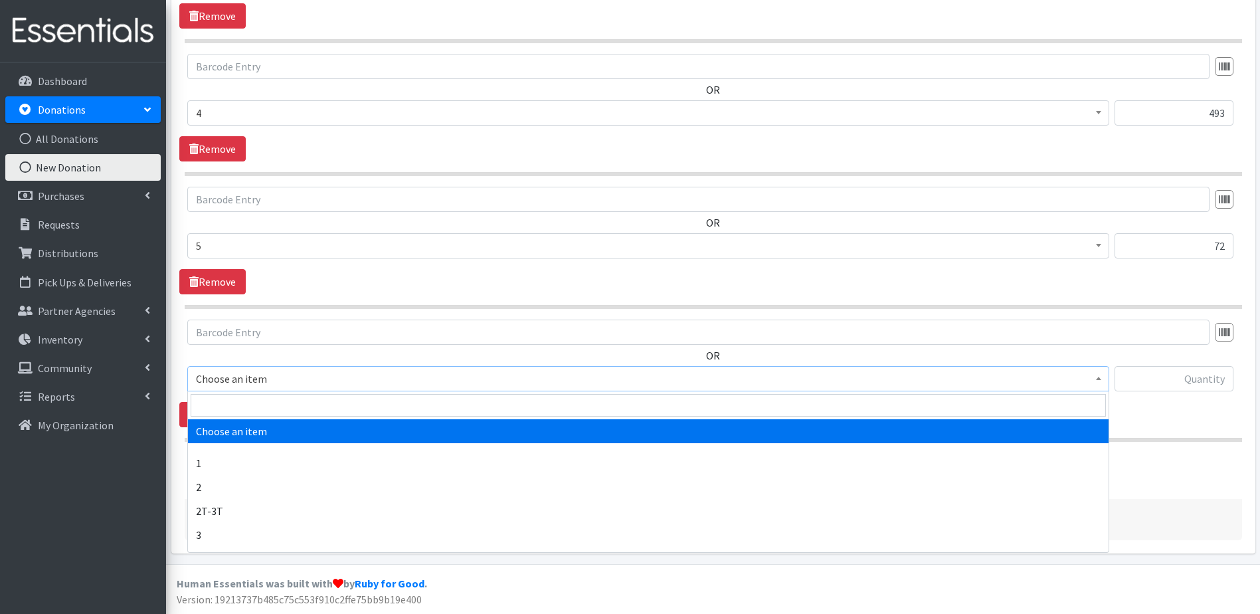
click at [326, 379] on span "Choose an item" at bounding box center [648, 378] width 905 height 19
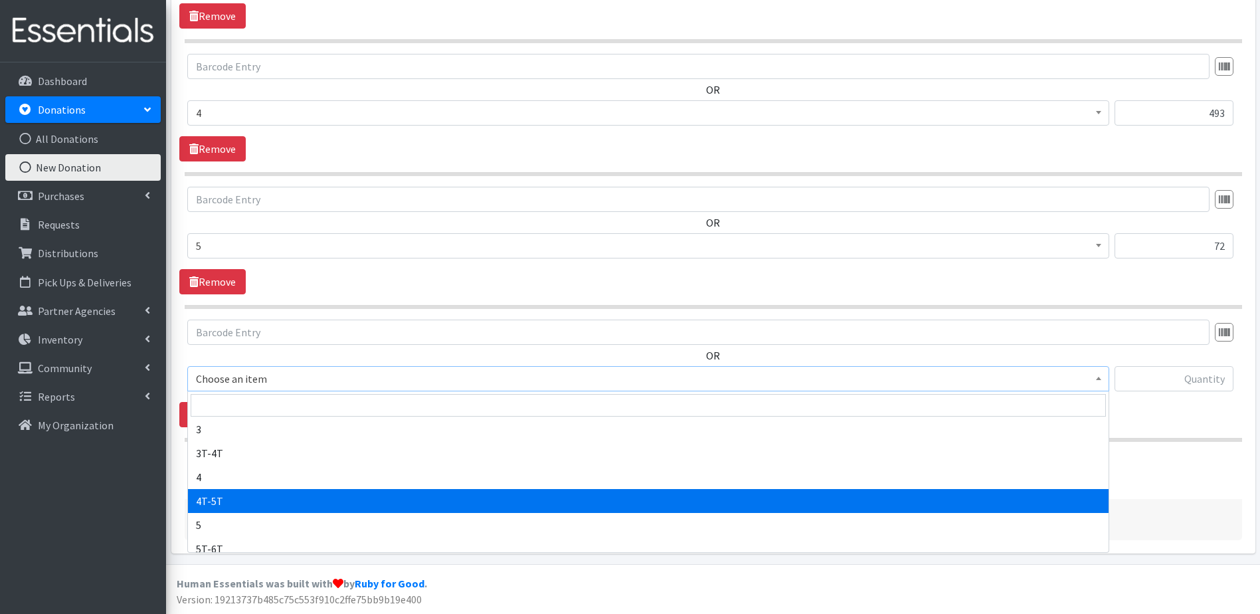
scroll to position [133, 0]
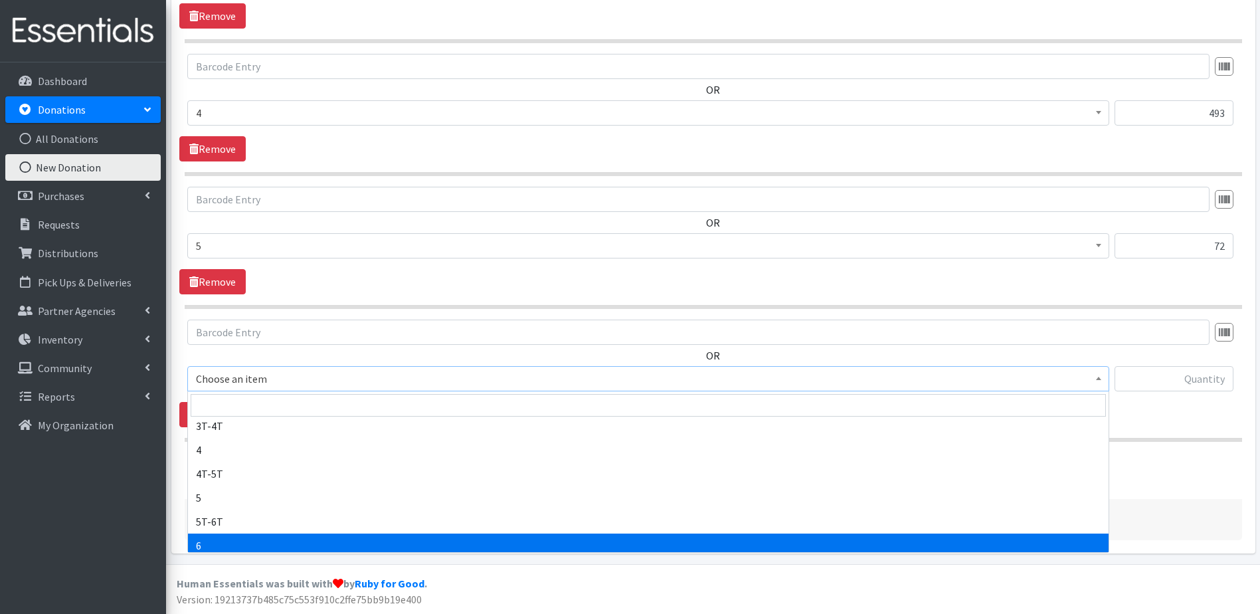
select select "9190"
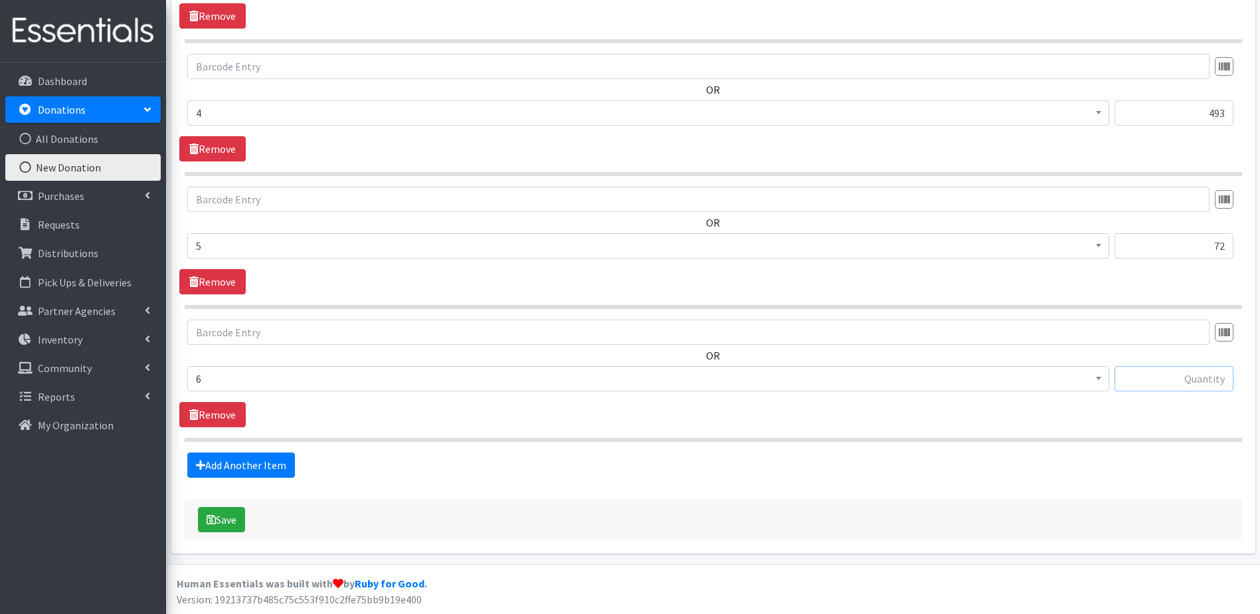
click at [1135, 377] on input "text" at bounding box center [1174, 378] width 119 height 25
type input "60"
click at [240, 468] on link "Add Another Item" at bounding box center [241, 464] width 108 height 25
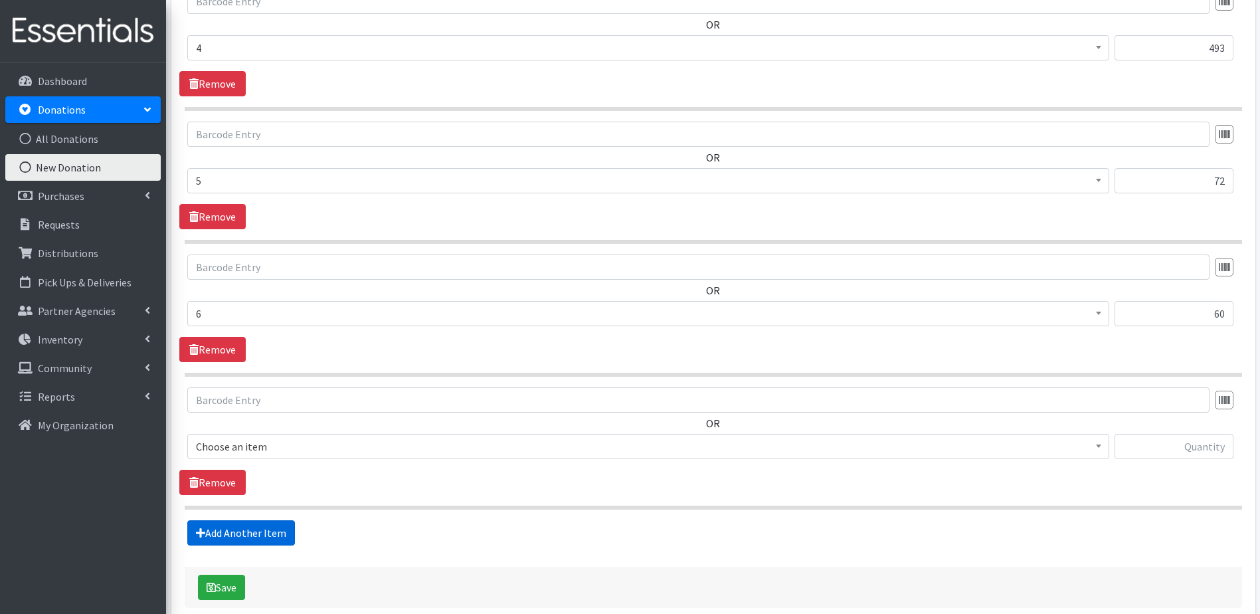
scroll to position [965, 0]
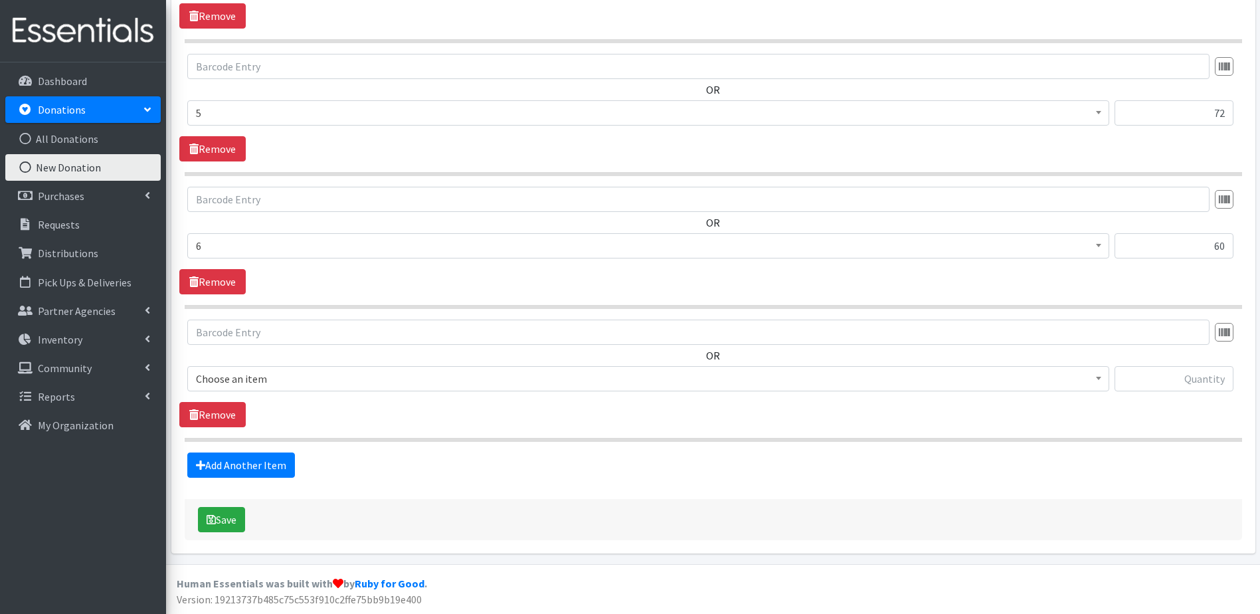
click at [373, 372] on span "Choose an item" at bounding box center [648, 378] width 905 height 19
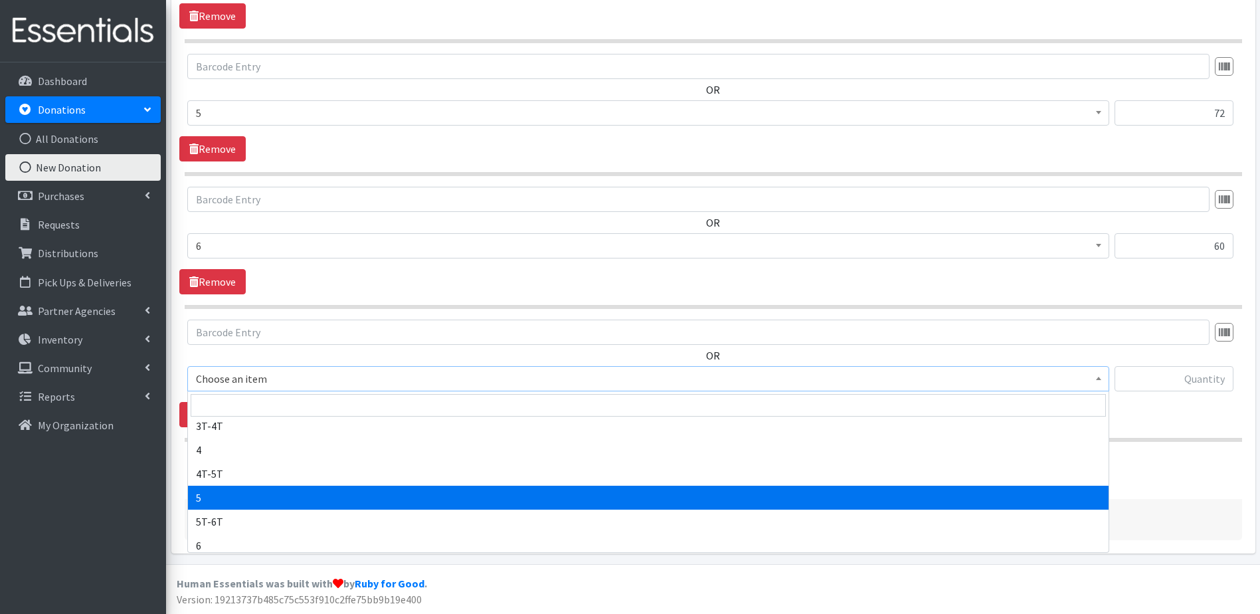
scroll to position [266, 0]
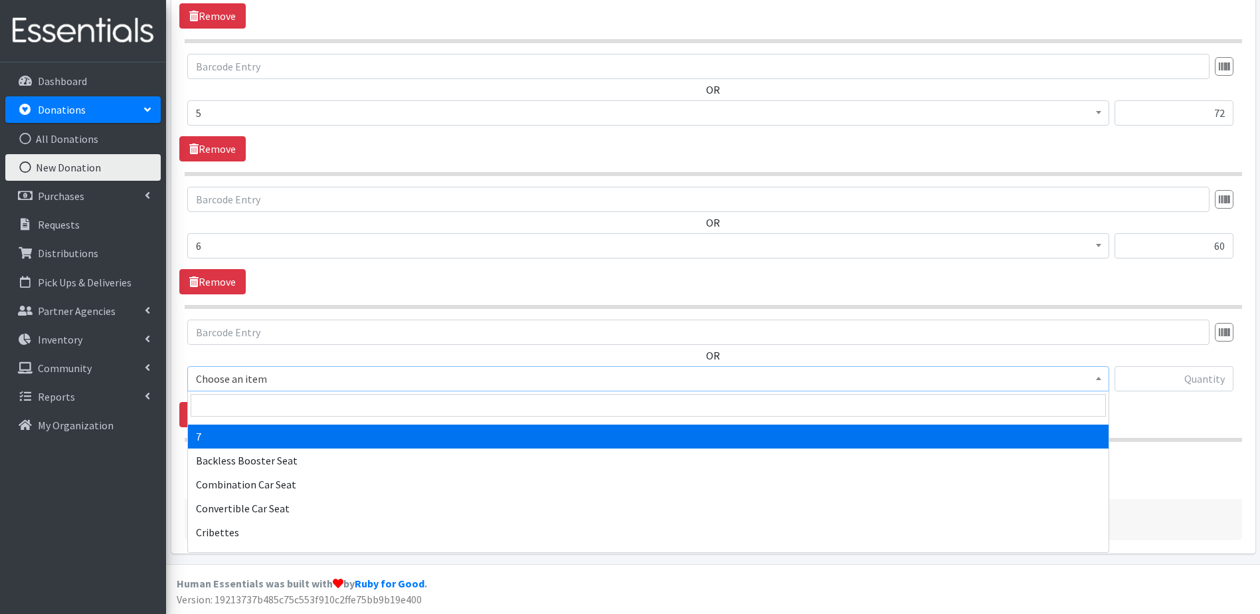
select select "11517"
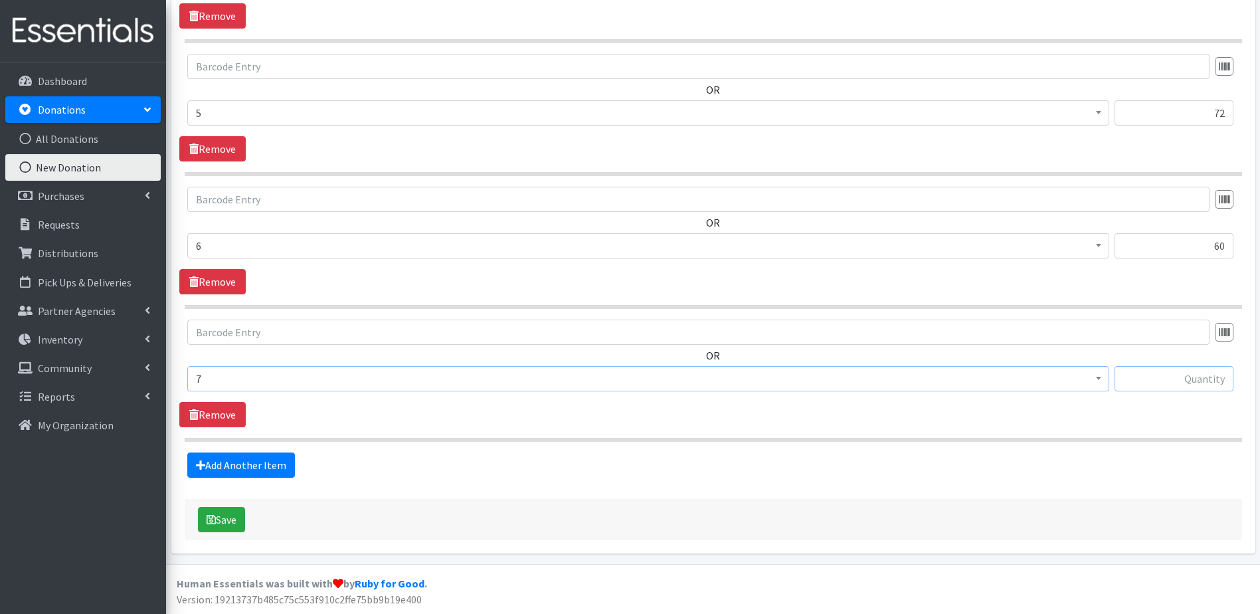
click at [1149, 379] on input "text" at bounding box center [1174, 378] width 119 height 25
type input "54"
click at [235, 471] on link "Add Another Item" at bounding box center [241, 464] width 108 height 25
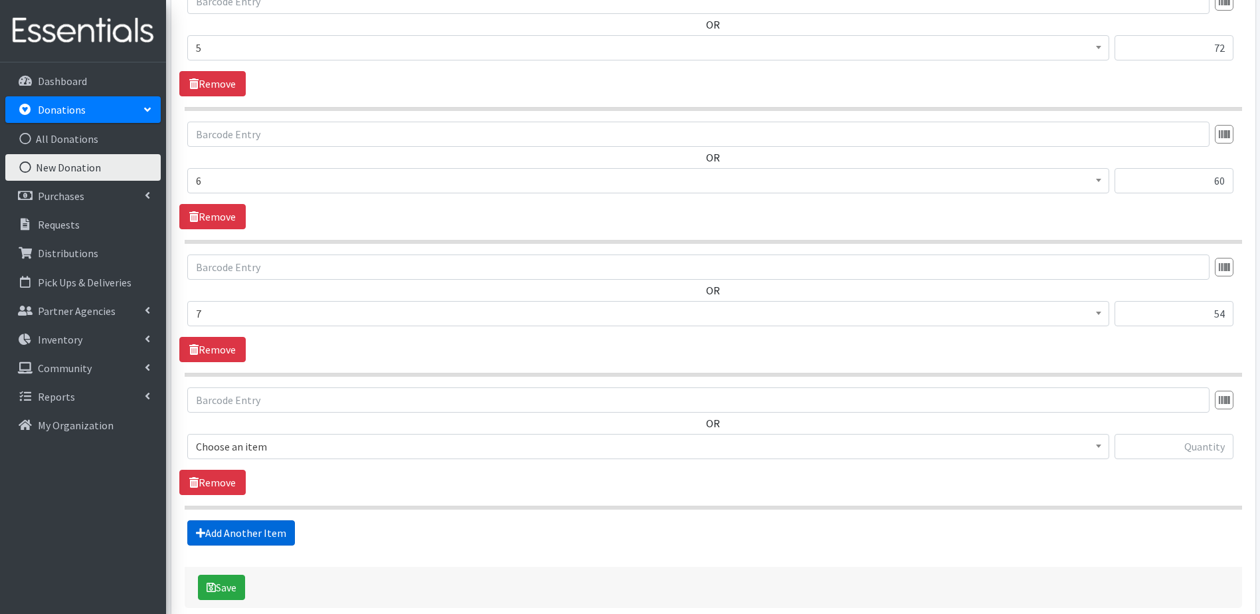
scroll to position [1098, 0]
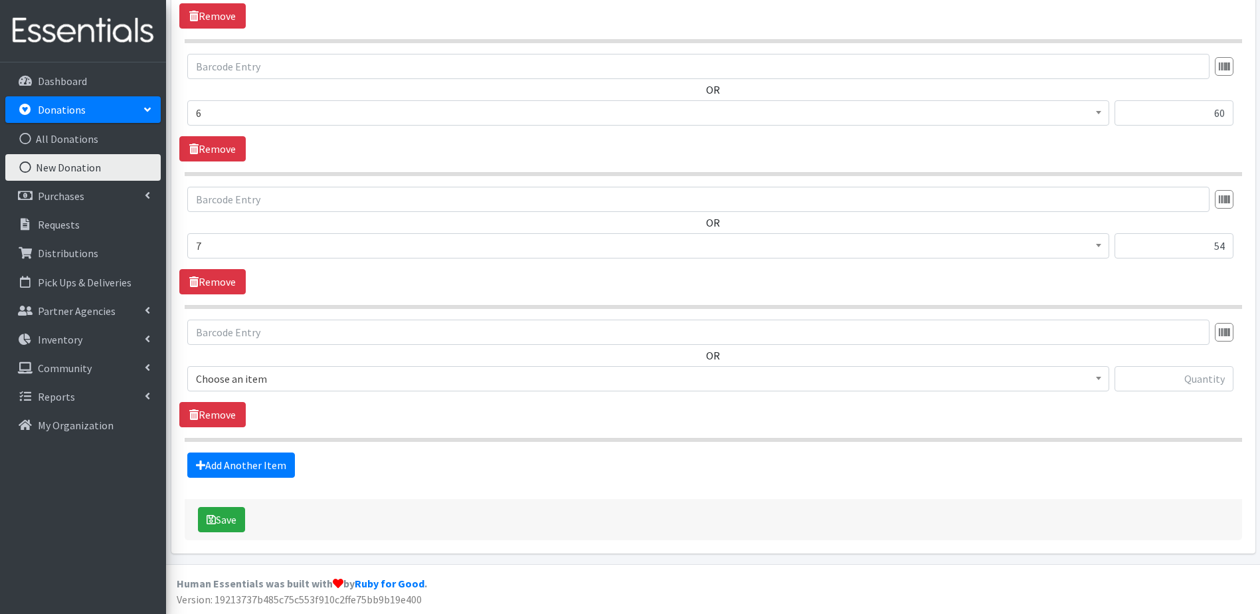
click at [403, 385] on span "Choose an item" at bounding box center [648, 378] width 905 height 19
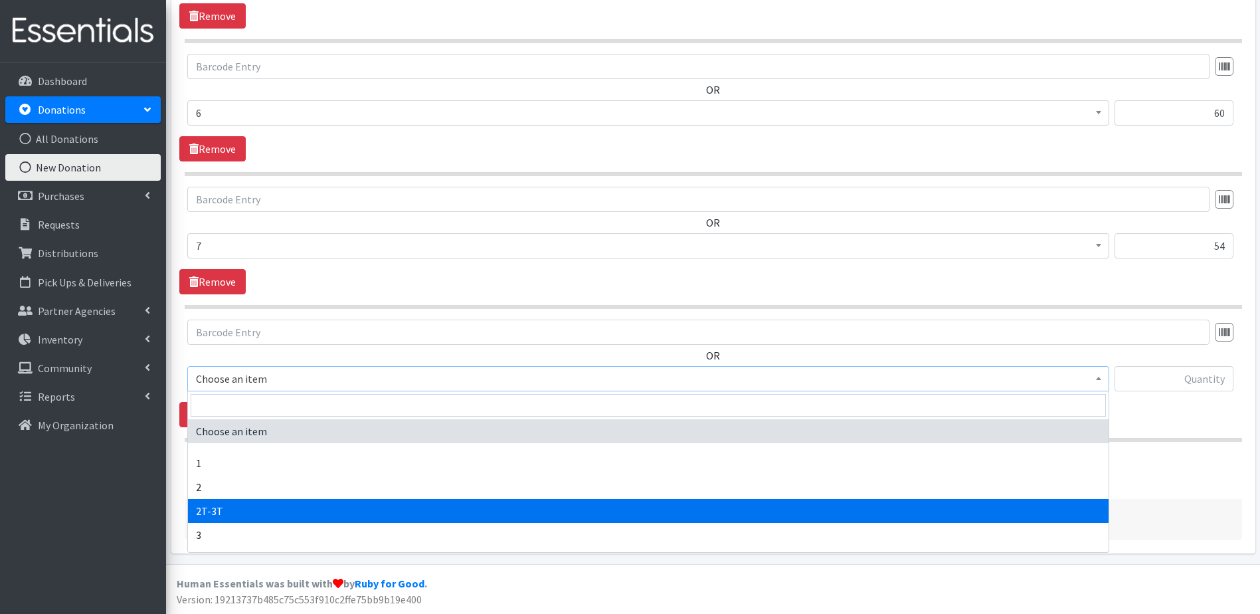
select select "11868"
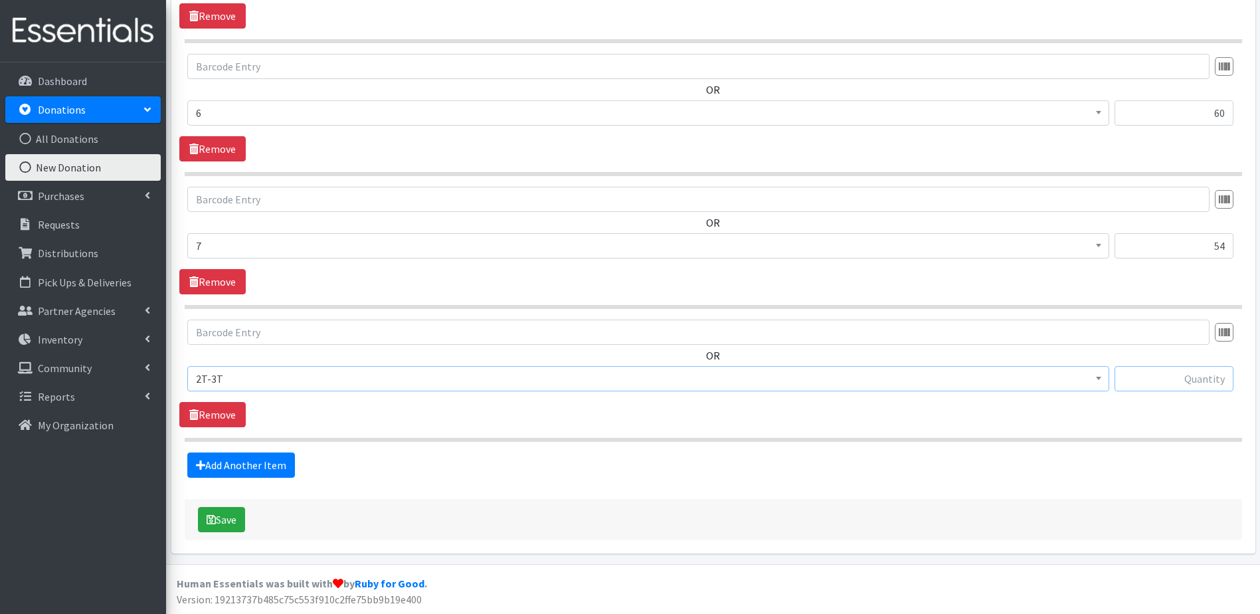
click at [1133, 375] on input "text" at bounding box center [1174, 378] width 119 height 25
type input "25"
click at [217, 457] on link "Add Another Item" at bounding box center [241, 464] width 108 height 25
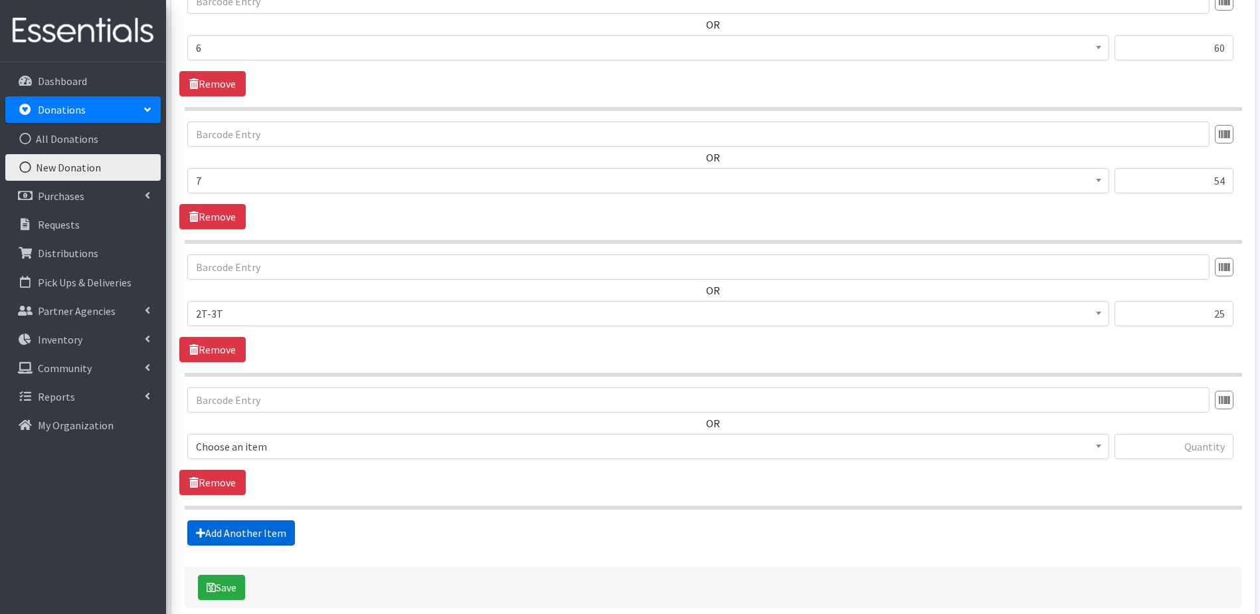
scroll to position [1231, 0]
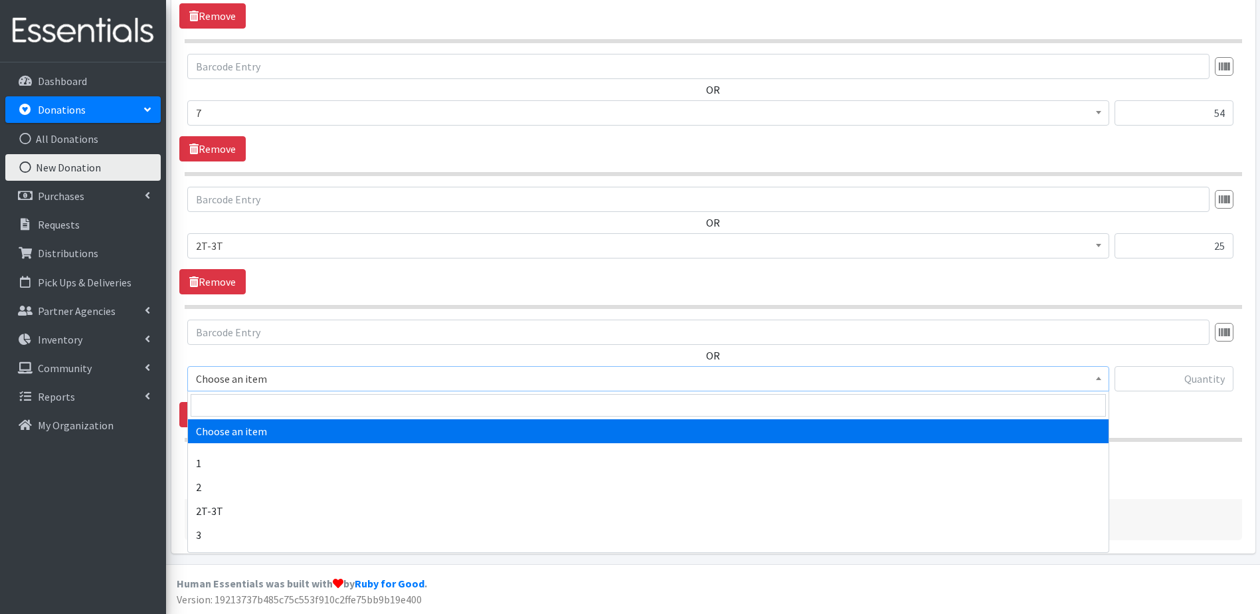
click at [364, 381] on span "Choose an item" at bounding box center [648, 378] width 905 height 19
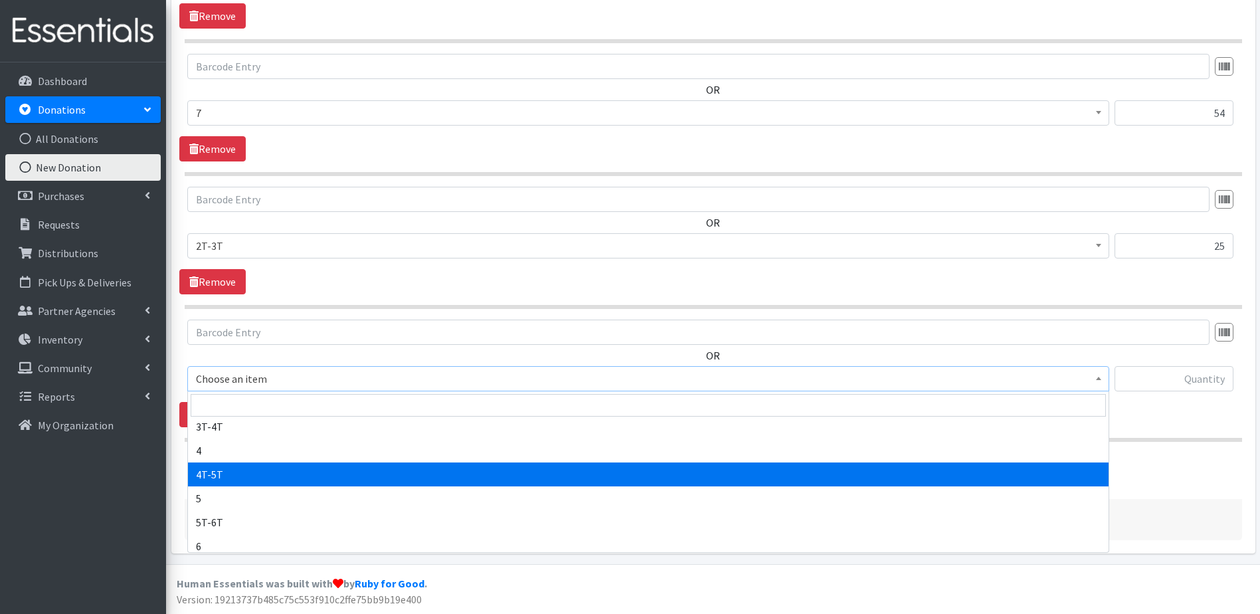
scroll to position [133, 0]
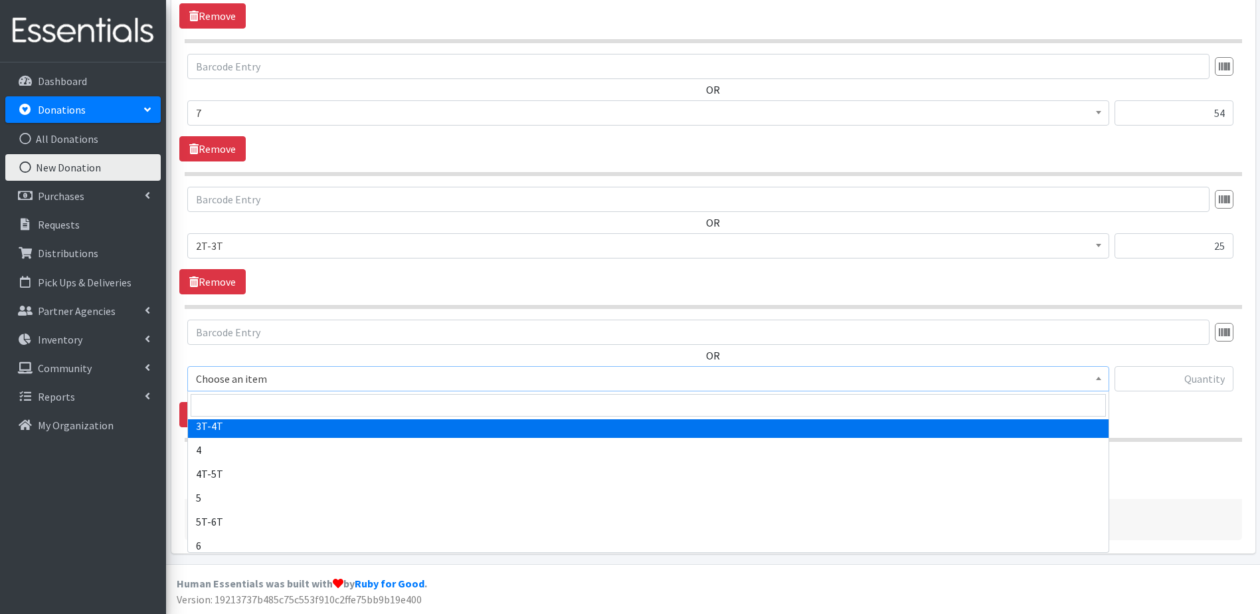
select select "11869"
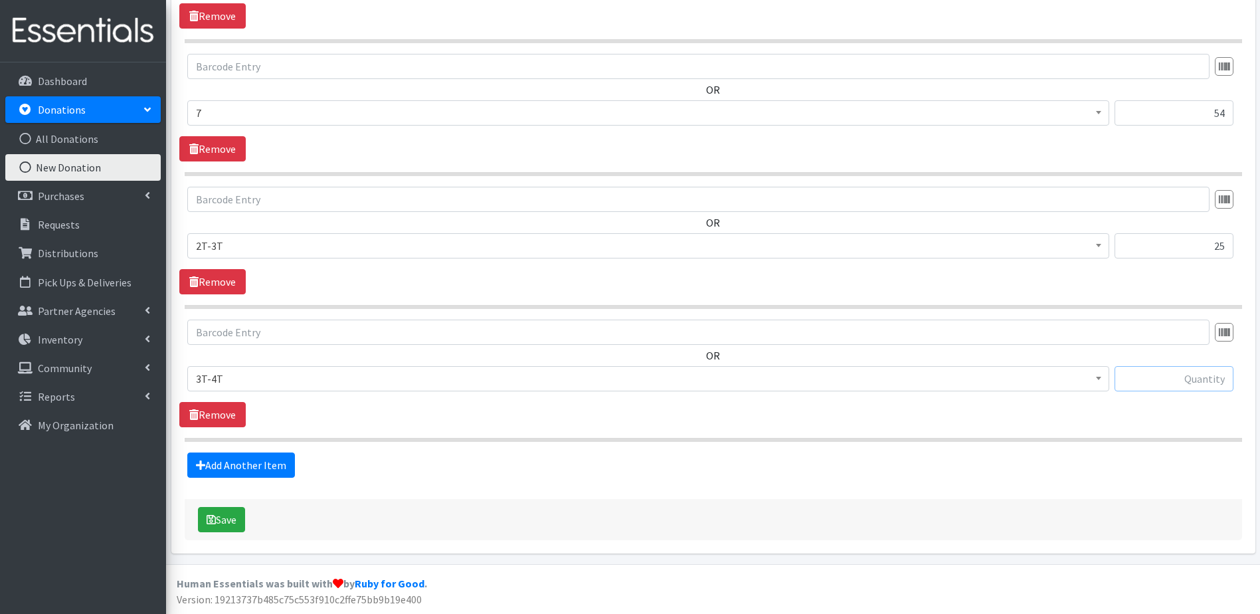
click at [1202, 385] on input "text" at bounding box center [1174, 378] width 119 height 25
type input "130"
click at [234, 475] on link "Add Another Item" at bounding box center [241, 464] width 108 height 25
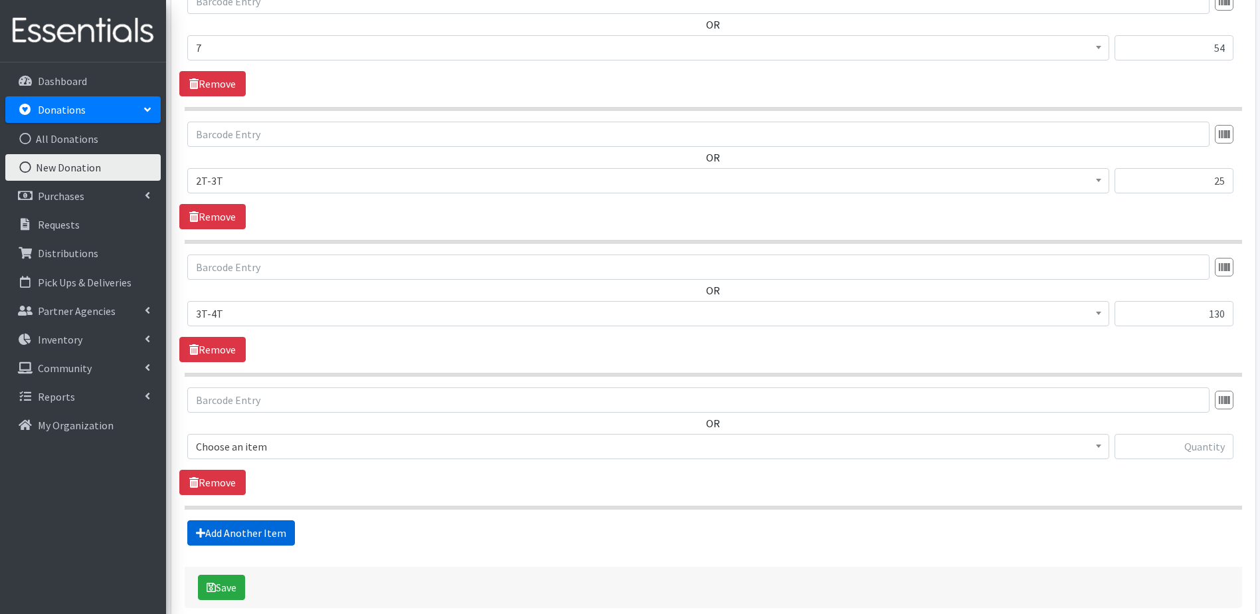
scroll to position [1364, 0]
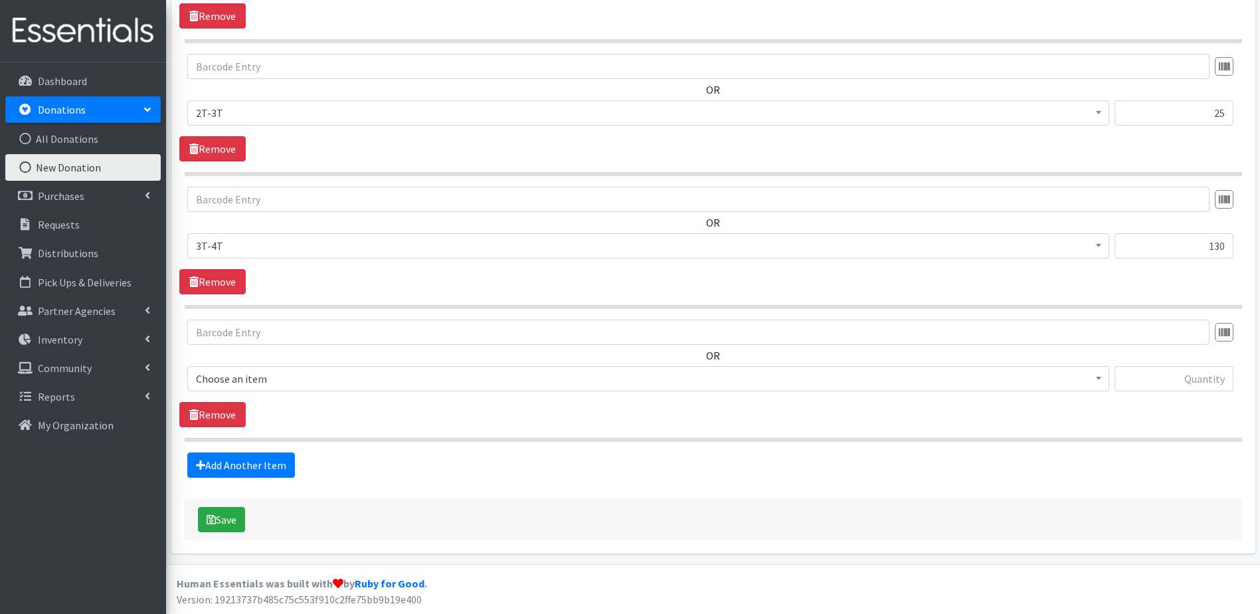
click at [275, 369] on span "Choose an item" at bounding box center [648, 378] width 905 height 19
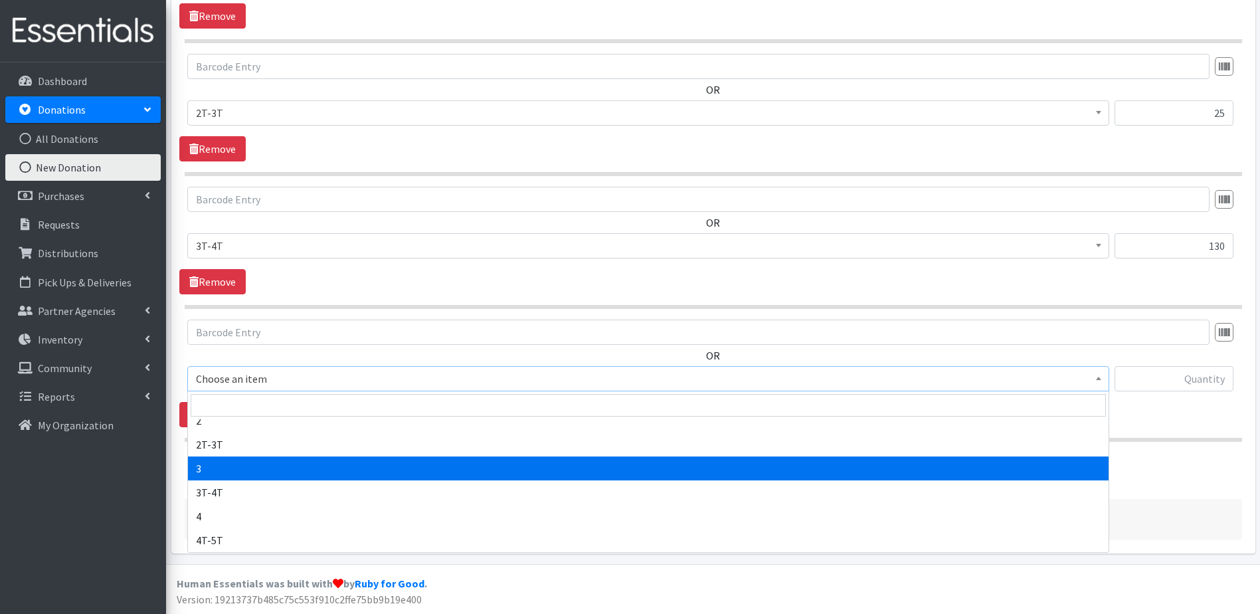
scroll to position [133, 0]
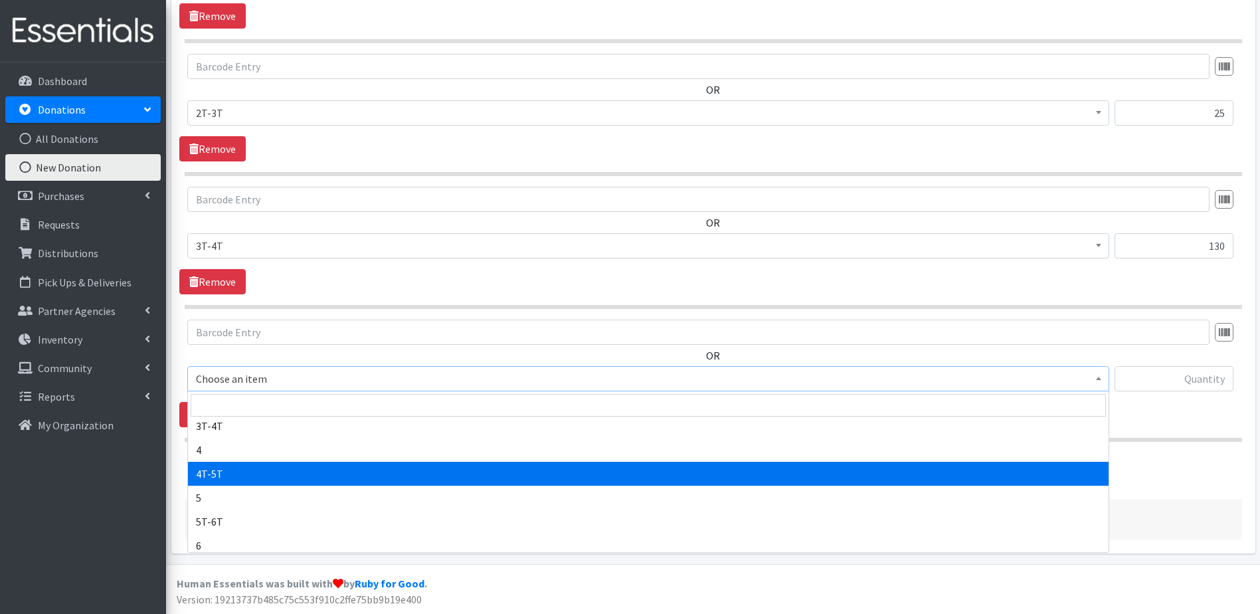
select select "11870"
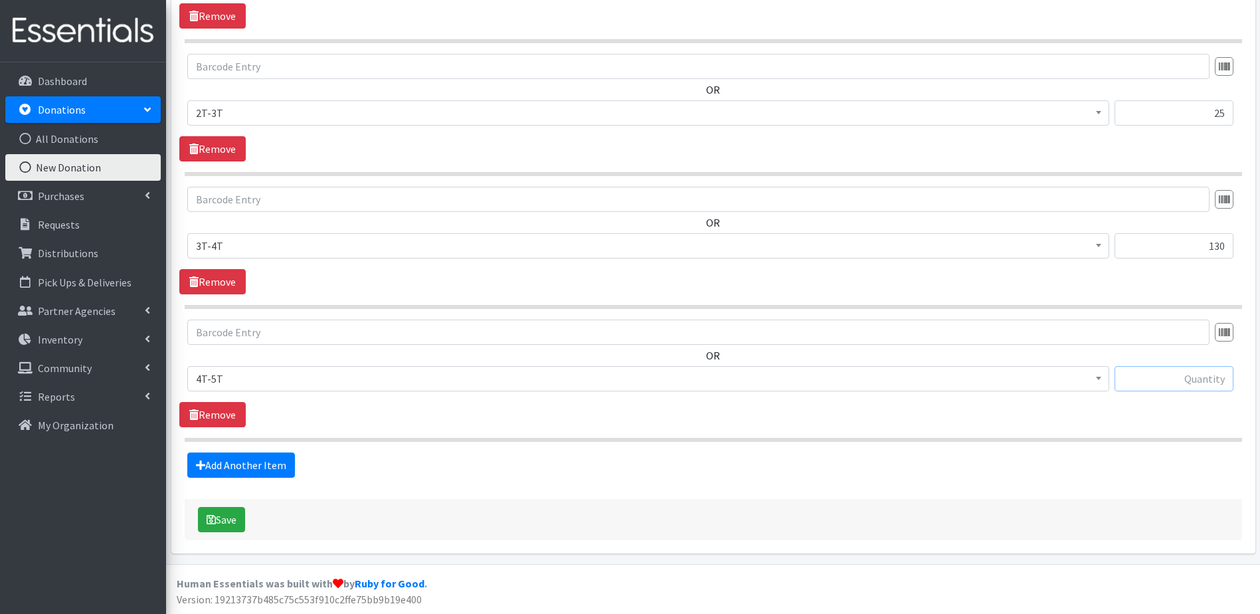
click at [1155, 386] on input "text" at bounding box center [1174, 378] width 119 height 25
type input "89"
click at [223, 524] on button "Save" at bounding box center [221, 519] width 47 height 25
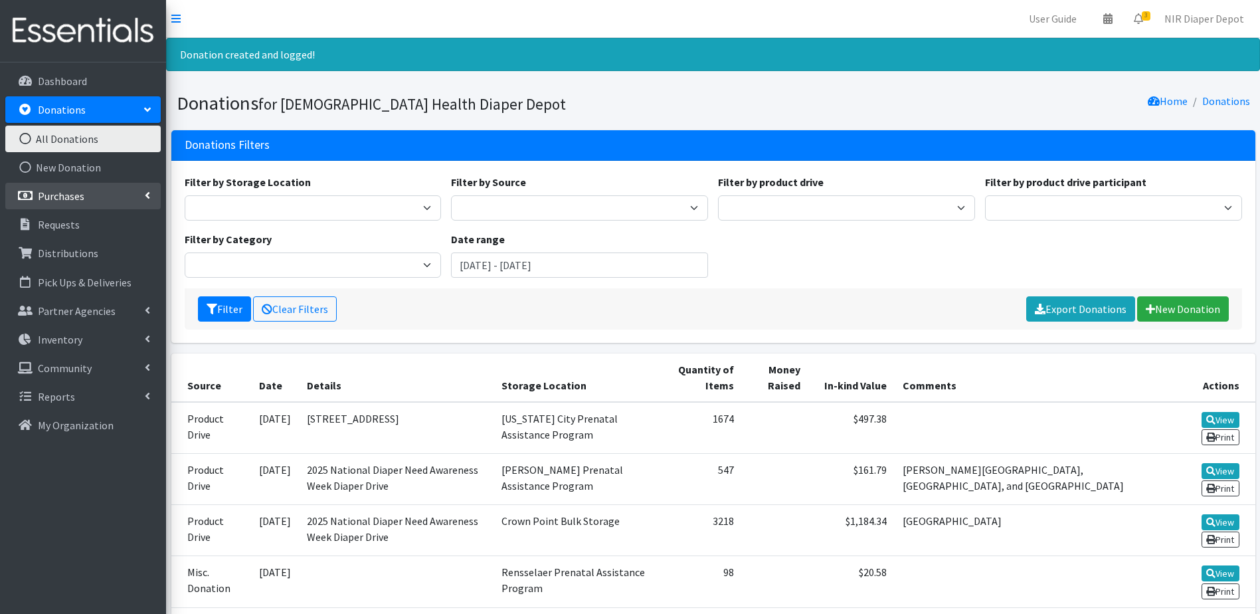
click at [119, 191] on link "Purchases" at bounding box center [82, 196] width 155 height 27
click at [76, 225] on link "All Purchases" at bounding box center [82, 224] width 155 height 27
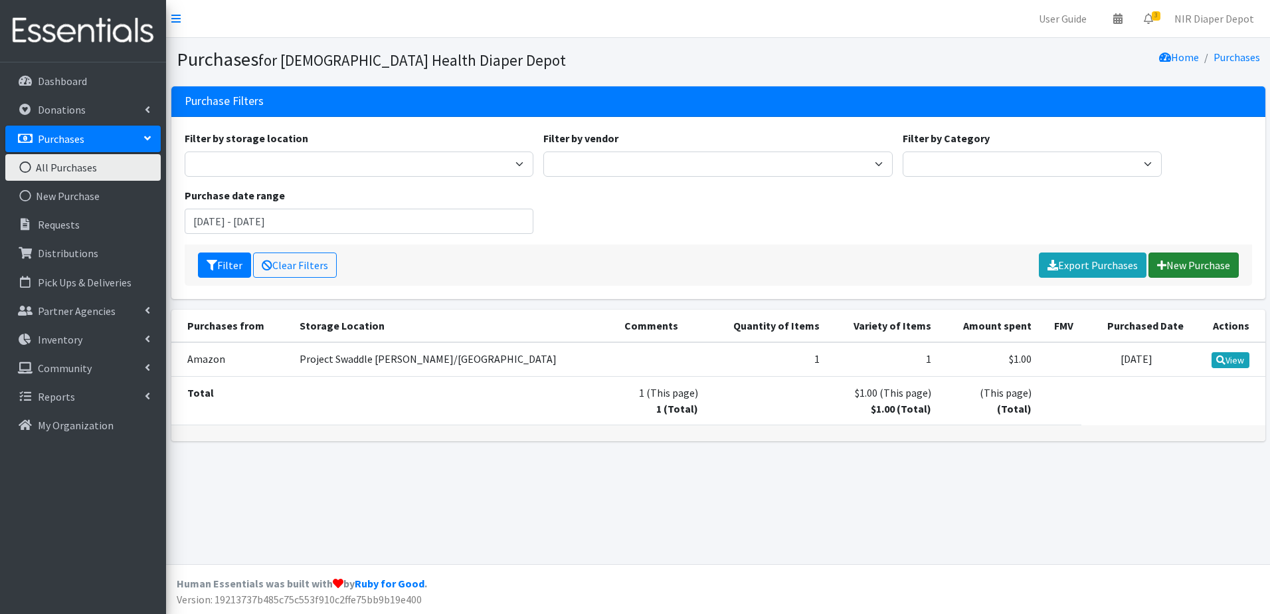
click at [1182, 264] on link "New Purchase" at bounding box center [1194, 264] width 90 height 25
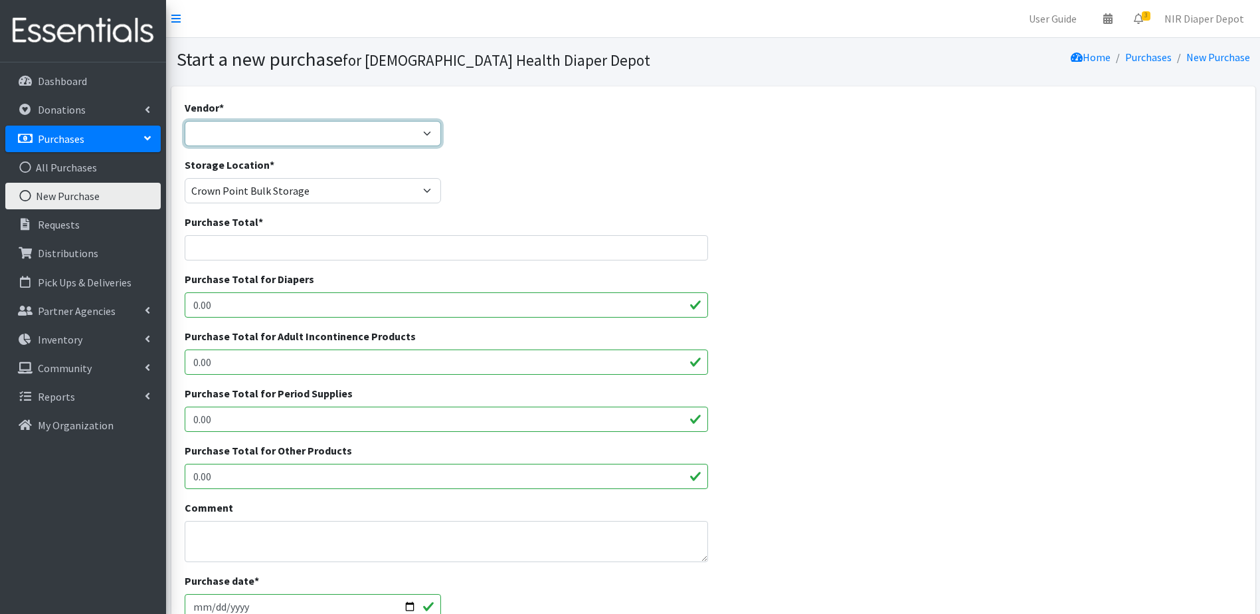
click at [313, 132] on select "Amazon Amazon Cribs For Kids Food Bank NWI Franciscan Health HDI Wholesale Hugg…" at bounding box center [313, 133] width 257 height 25
select select
click at [185, 121] on select "Amazon Amazon Cribs For Kids Food Bank NWI Franciscan Health HDI Wholesale Hugg…" at bounding box center [313, 133] width 257 height 25
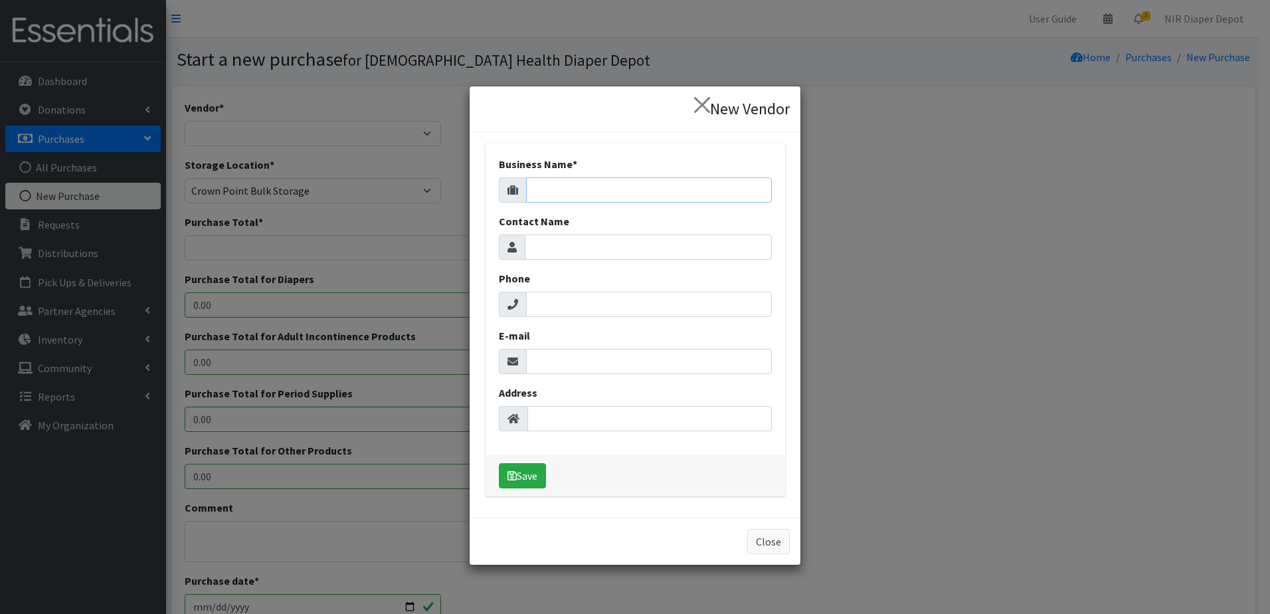
click at [604, 182] on input "Business Name *" at bounding box center [649, 189] width 246 height 25
type input "National Diaper Bank Network"
click at [524, 462] on div "Save" at bounding box center [636, 475] width 300 height 41
drag, startPoint x: 518, startPoint y: 474, endPoint x: 523, endPoint y: 459, distance: 15.6
click at [516, 473] on button "Save" at bounding box center [522, 475] width 47 height 25
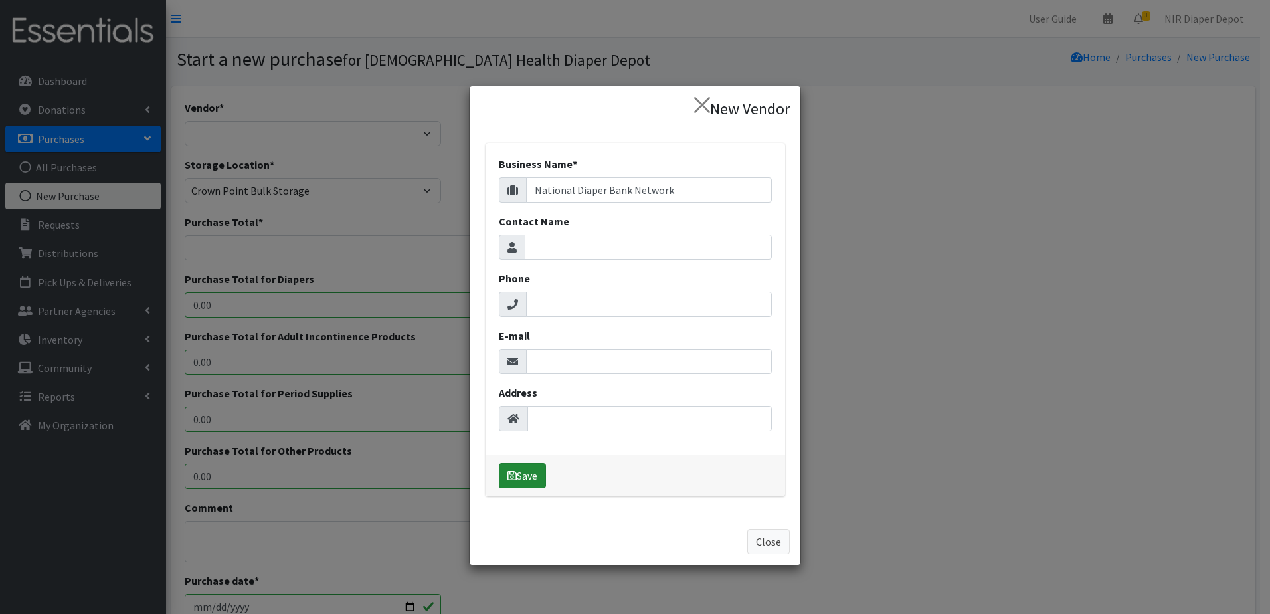
select select "654"
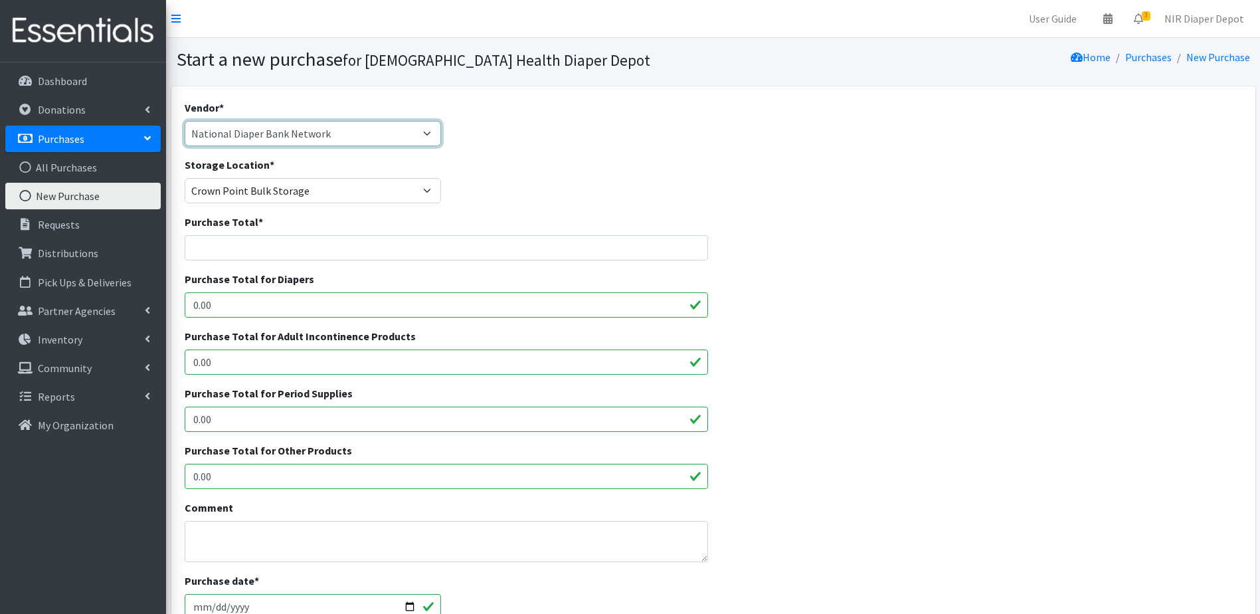
click at [345, 126] on select "National Diaper Bank Network Cribs For Kids Amazon Amazon Walmart Franciscan He…" at bounding box center [313, 133] width 257 height 25
click at [480, 179] on div "Storage Location * Crown Point Bulk Storage Crown Point Prenatal Assistance Pro…" at bounding box center [713, 185] width 1068 height 57
click at [397, 138] on select "National Diaper Bank Network Cribs For Kids Amazon Amazon Walmart Franciscan He…" at bounding box center [313, 133] width 257 height 25
click at [623, 133] on div "Vendor * National Diaper Bank Network Cribs For Kids Amazon Amazon Walmart Fran…" at bounding box center [713, 128] width 1068 height 57
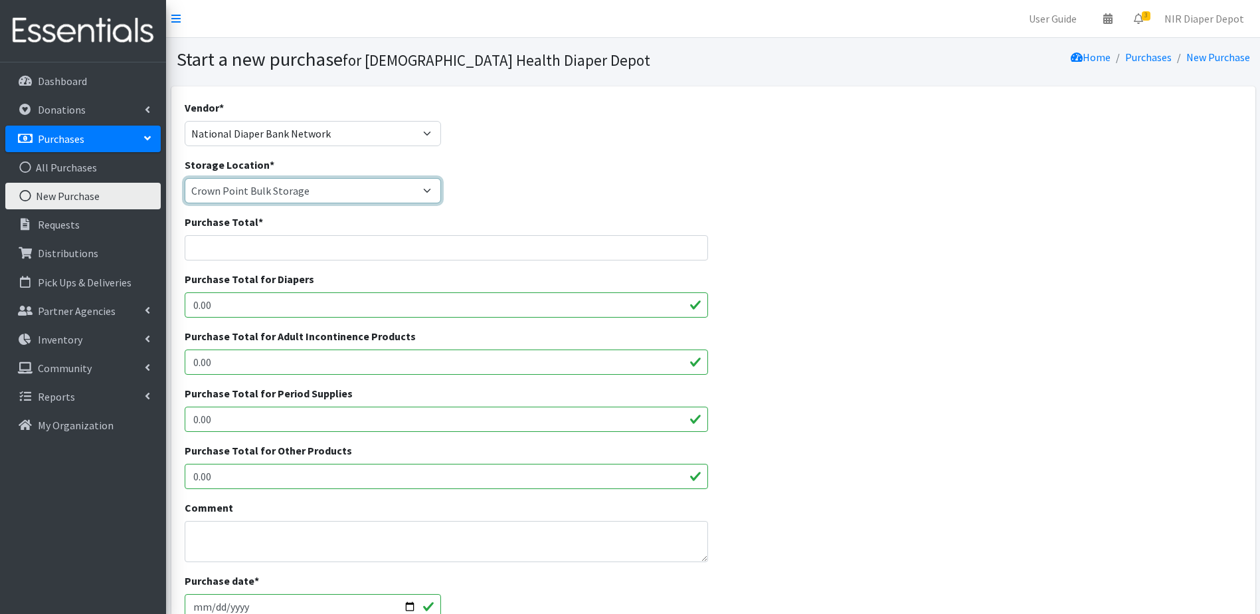
click at [387, 198] on select "Crown Point Bulk Storage Crown Point Prenatal Assistance Program Grant Car Seat…" at bounding box center [313, 190] width 257 height 25
select select "494"
click at [185, 178] on select "Crown Point Bulk Storage Crown Point Prenatal Assistance Program Grant Car Seat…" at bounding box center [313, 190] width 257 height 25
click at [254, 247] on input "Purchase Total *" at bounding box center [447, 247] width 524 height 25
type input "47,648.00"
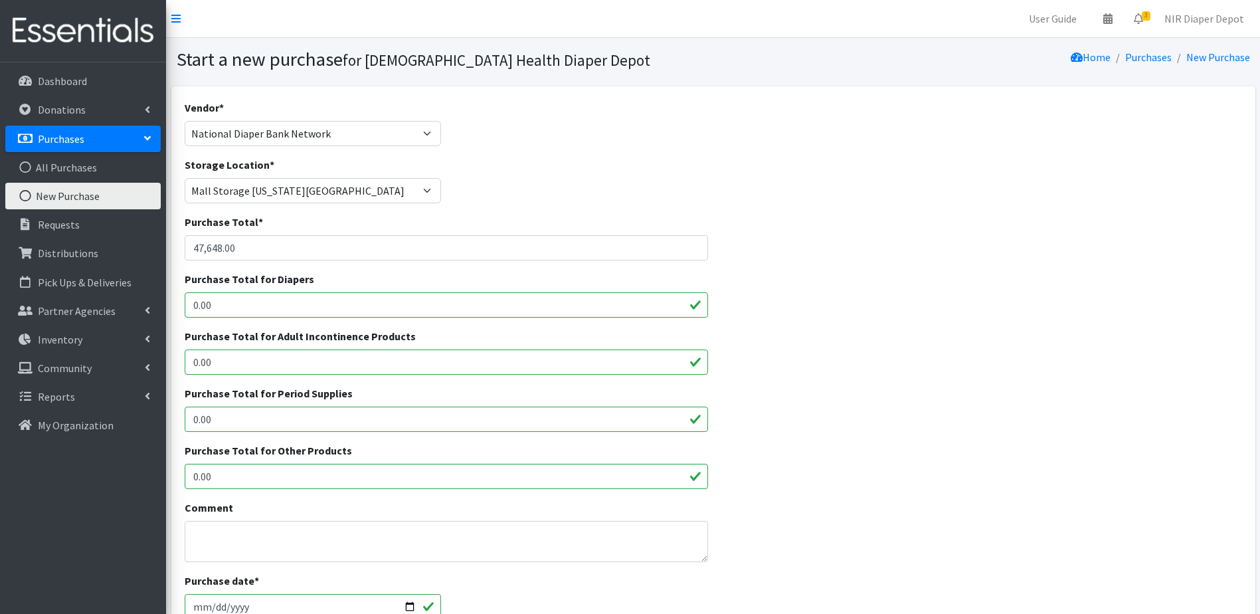
click at [296, 292] on input "0.00" at bounding box center [447, 304] width 524 height 25
drag, startPoint x: 266, startPoint y: 295, endPoint x: 88, endPoint y: 302, distance: 178.8
click at [89, 302] on div "User Guide 0 Pick-ups remaining this week View Calendar 3 3 Requests 0 Partner …" at bounding box center [630, 476] width 1260 height 953
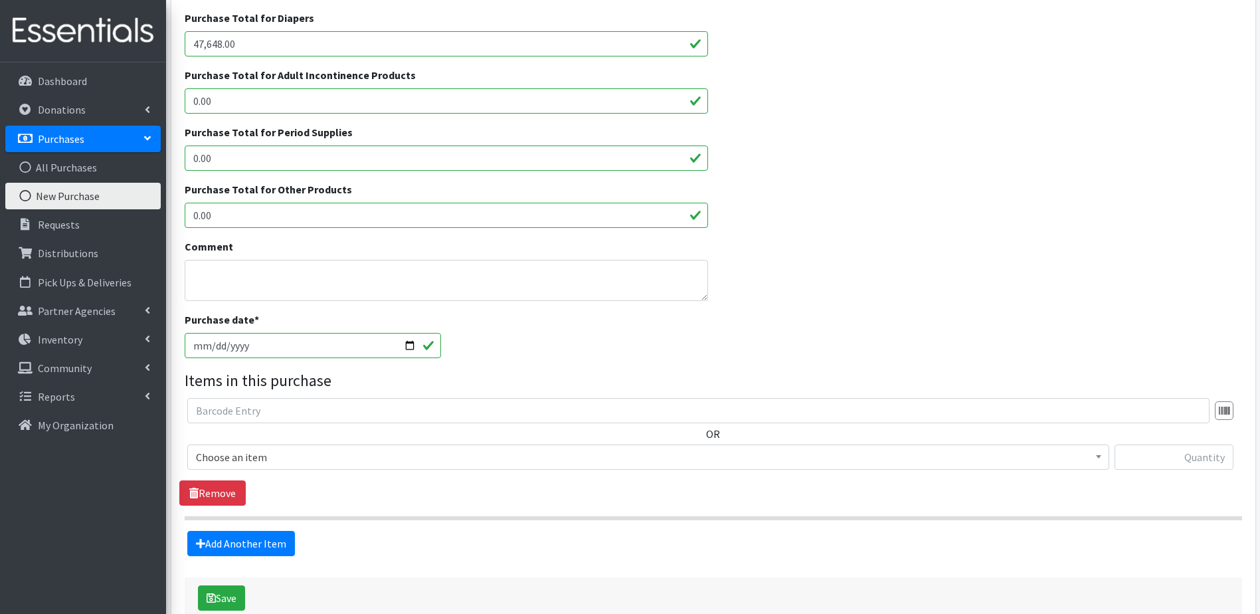
scroll to position [266, 0]
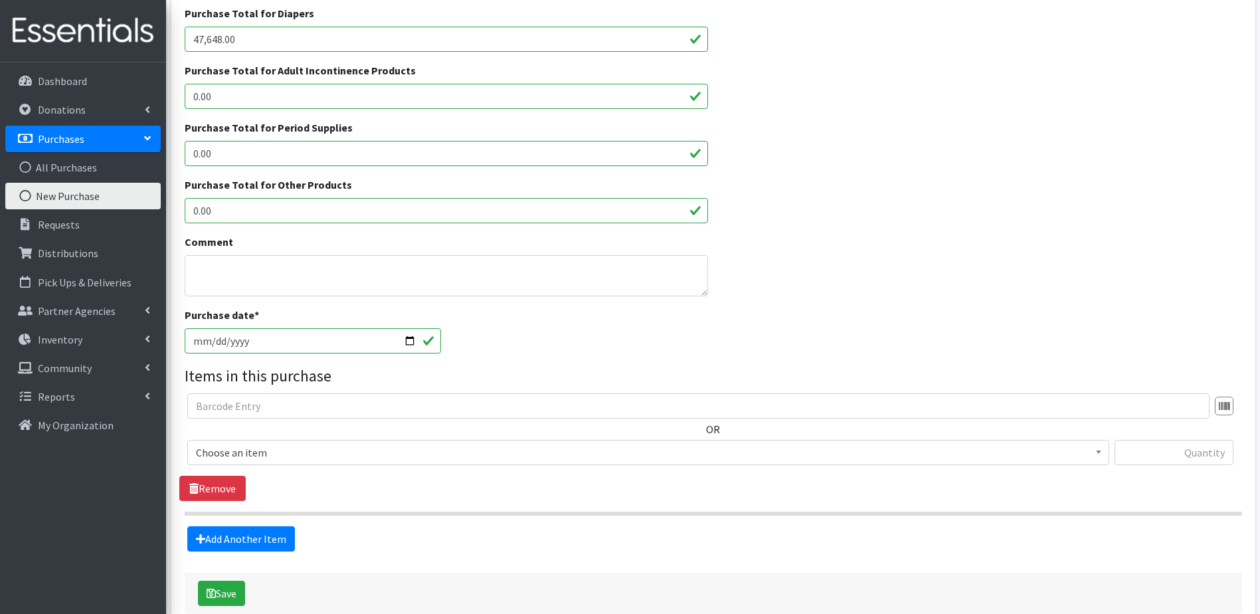
type input "47,648.00"
click at [409, 341] on input "2025-10-10" at bounding box center [313, 340] width 257 height 25
type input "[DATE]"
click at [337, 275] on textarea "Comment" at bounding box center [447, 275] width 524 height 41
type textarea "Delivered on [DATE]"
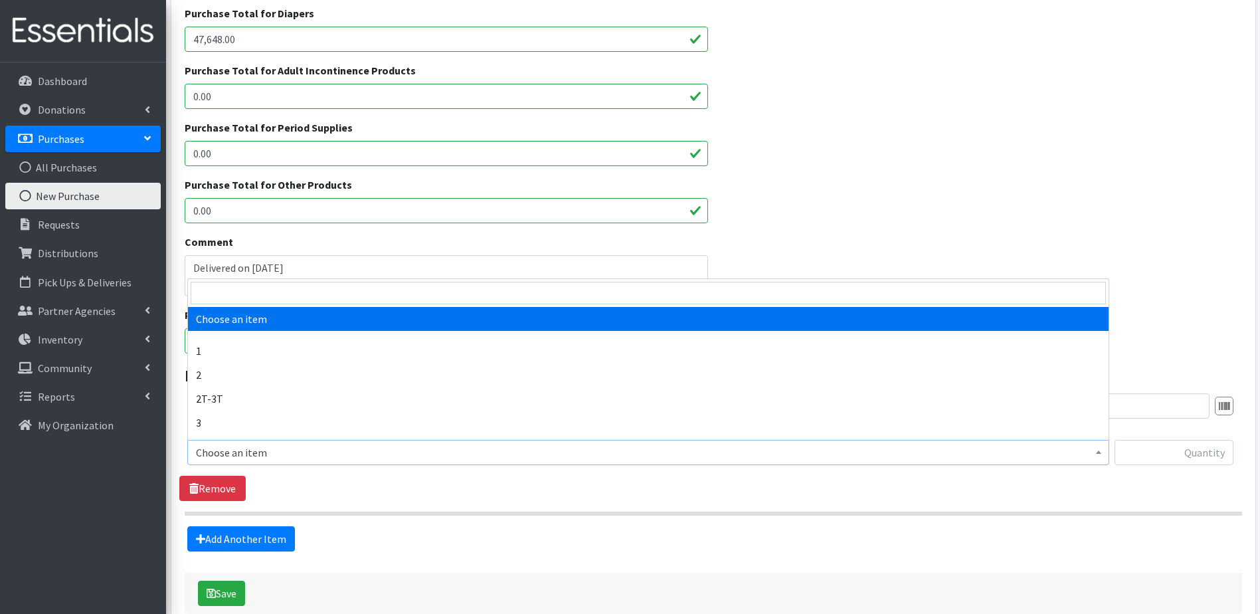
click at [318, 462] on span "Choose an item" at bounding box center [648, 452] width 905 height 19
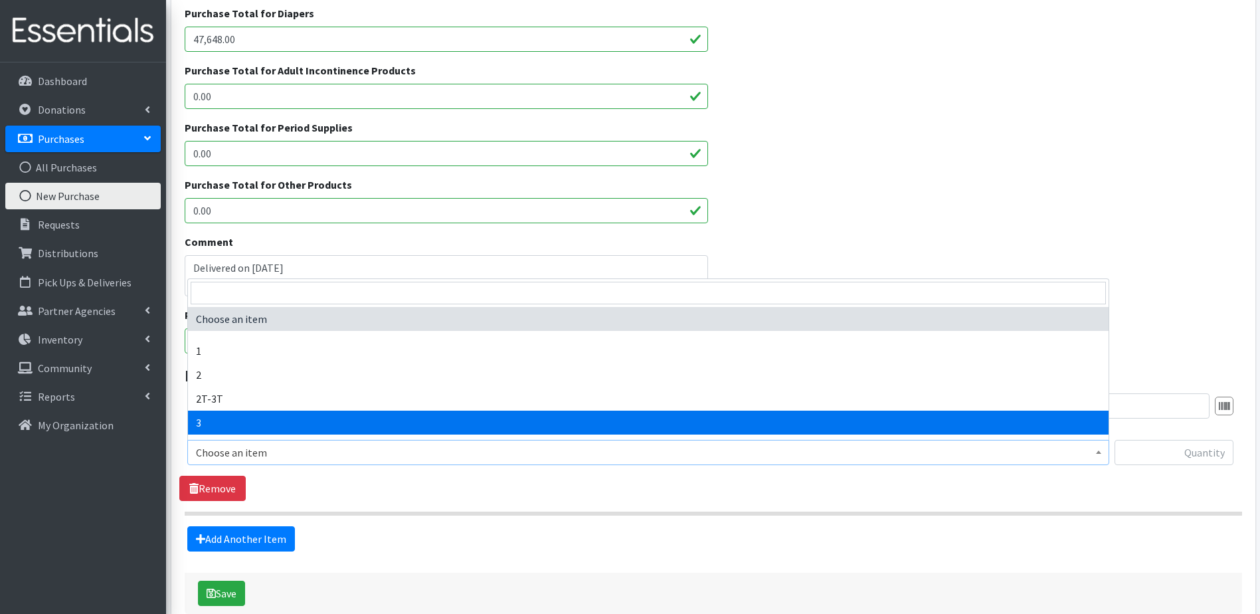
drag, startPoint x: 312, startPoint y: 432, endPoint x: 891, endPoint y: 431, distance: 578.6
select select "9187"
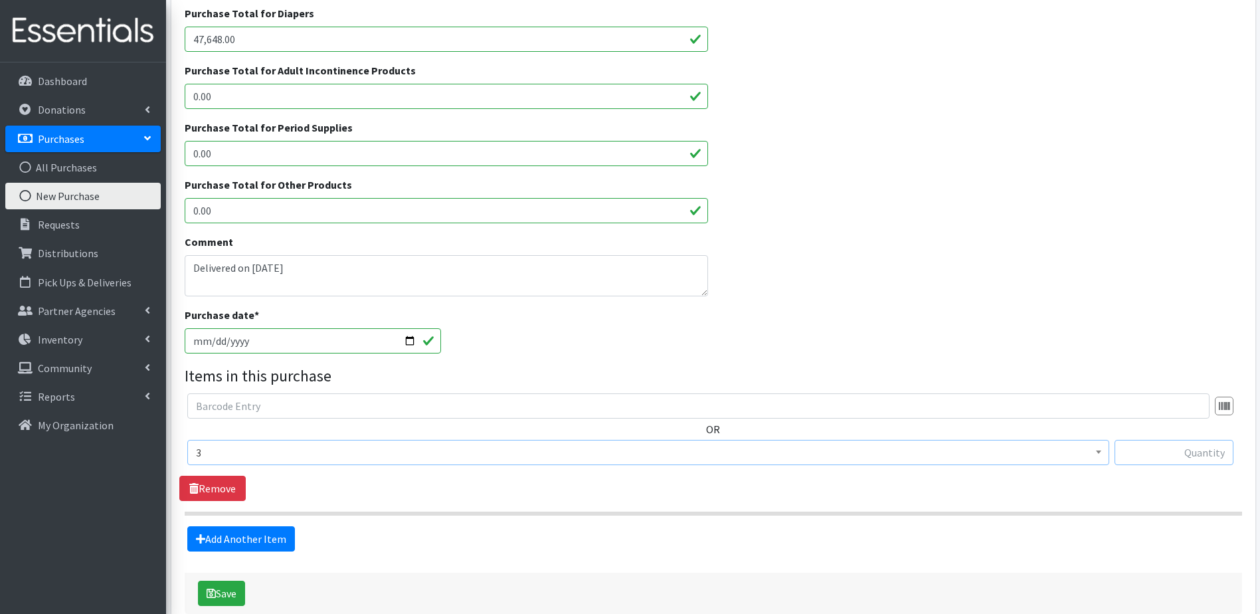
click at [1167, 453] on input "text" at bounding box center [1174, 452] width 119 height 25
type input "12000"
click at [260, 535] on link "Add Another Item" at bounding box center [241, 538] width 108 height 25
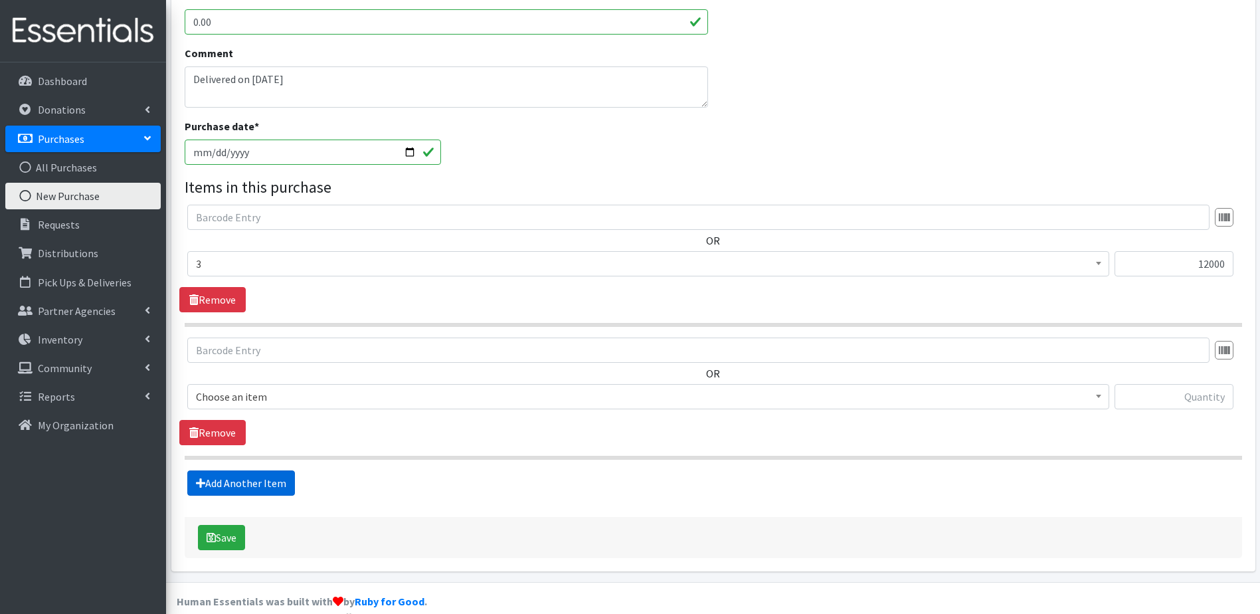
scroll to position [472, 0]
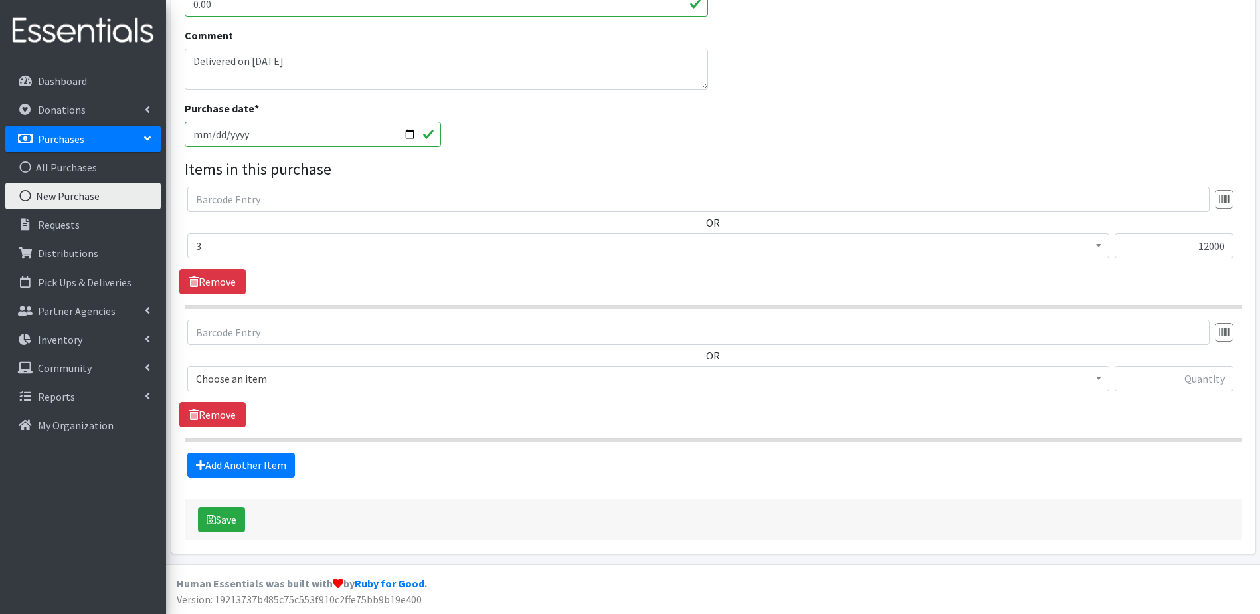
click at [353, 387] on span "Choose an item" at bounding box center [648, 378] width 905 height 19
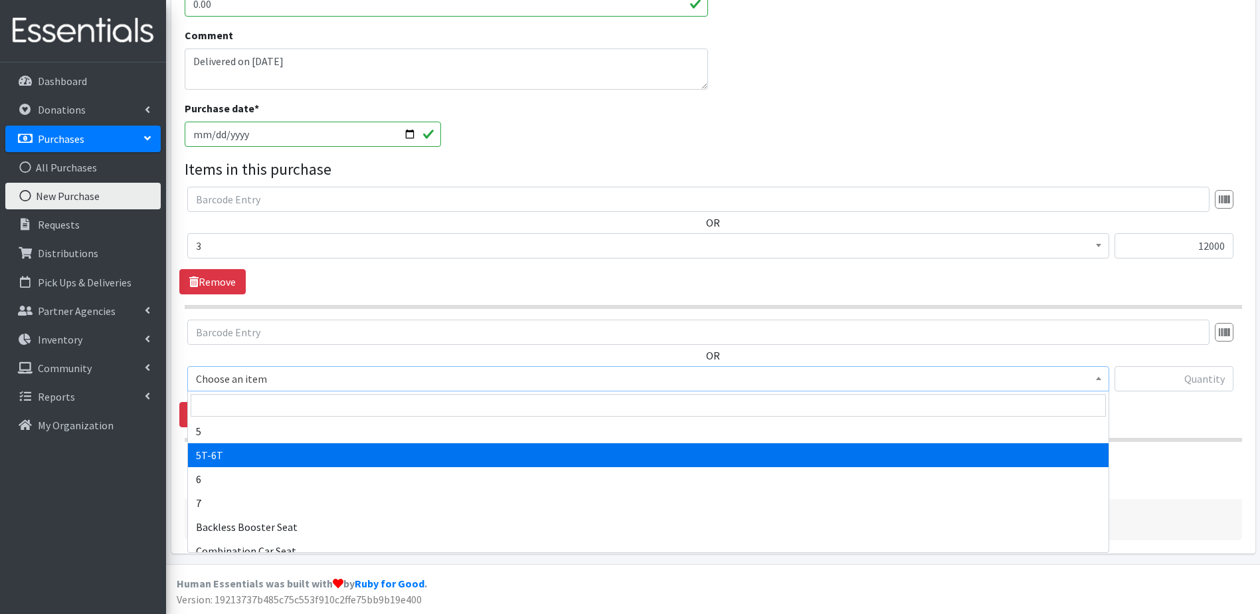
scroll to position [66, 0]
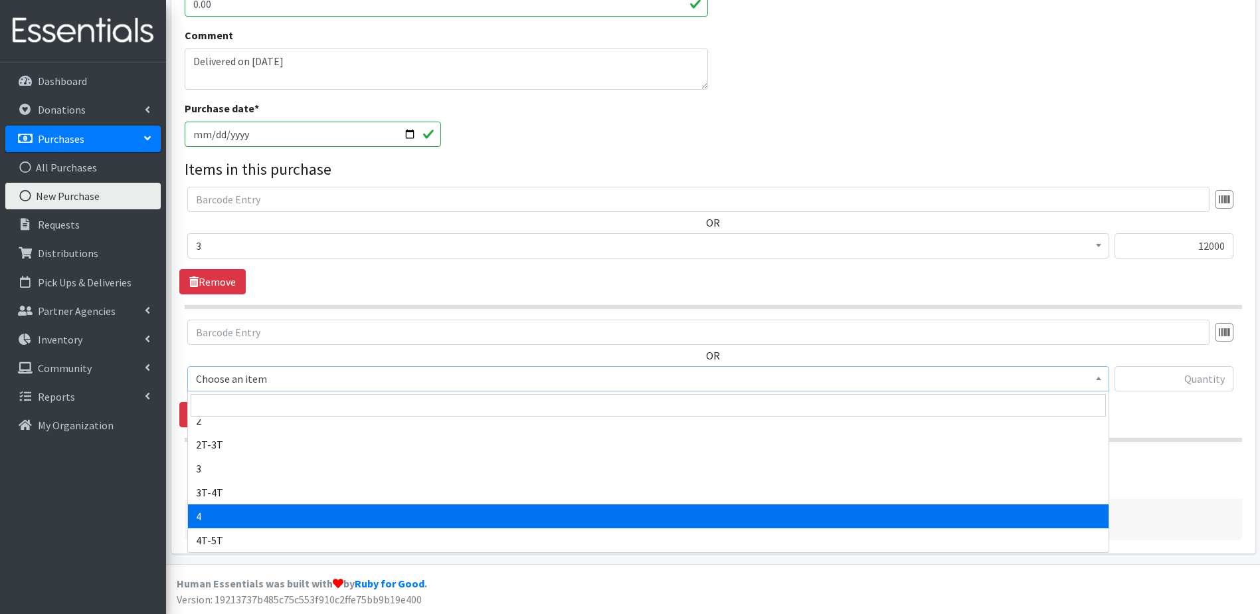
select select "9188"
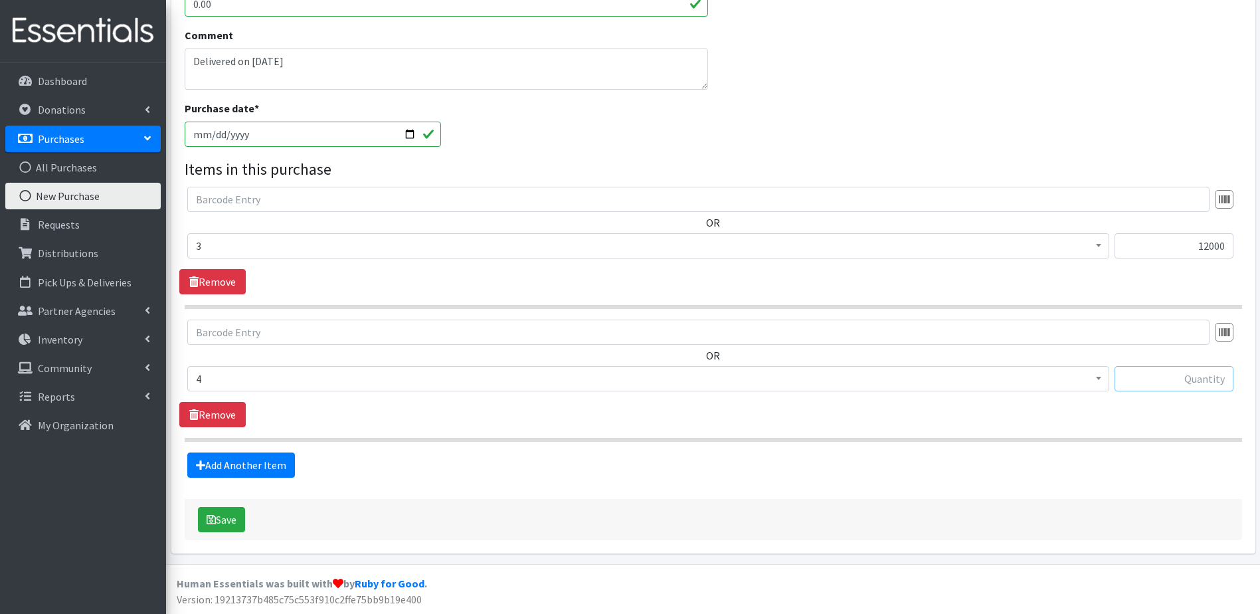
click at [1173, 379] on input "text" at bounding box center [1174, 378] width 119 height 25
type input "36000"
click at [999, 442] on fieldset "Items in this purchase OR Choose an item 1 2 2T-3T 3 3T-4T 4 4T-5T 5 5T-6T 6 7 …" at bounding box center [714, 317] width 1058 height 320
click at [1216, 251] on input "12000" at bounding box center [1174, 245] width 119 height 25
drag, startPoint x: 1230, startPoint y: 248, endPoint x: 1148, endPoint y: 242, distance: 82.6
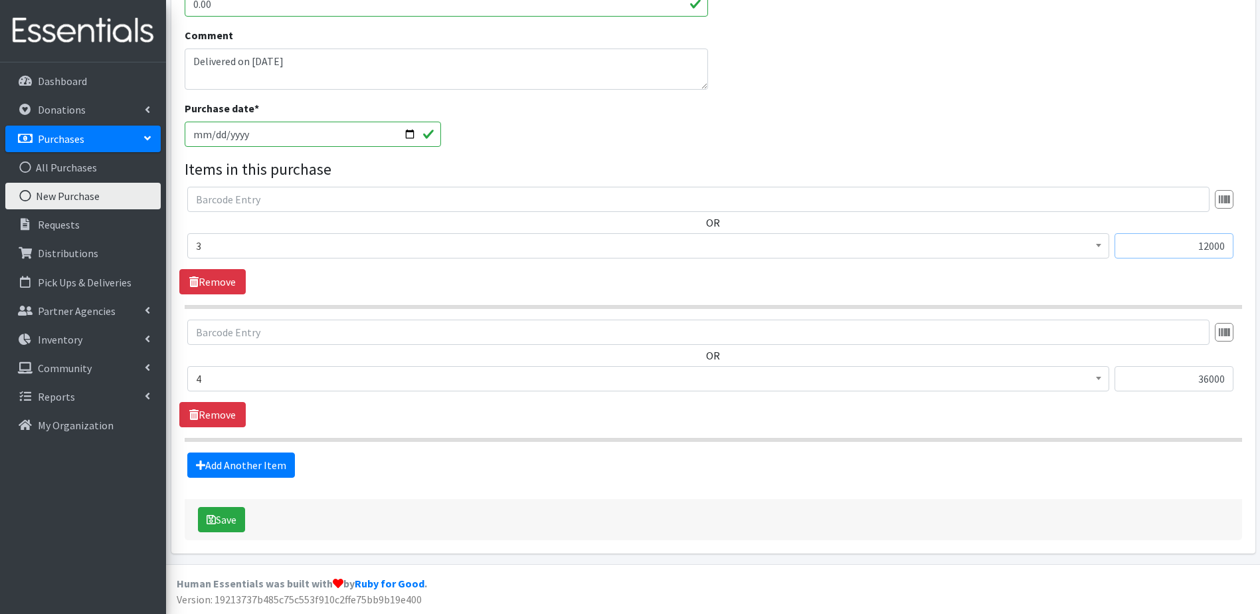
click at [1152, 243] on input "12000" at bounding box center [1174, 245] width 119 height 25
type input "12000"
click at [254, 465] on link "Add Another Item" at bounding box center [241, 464] width 108 height 25
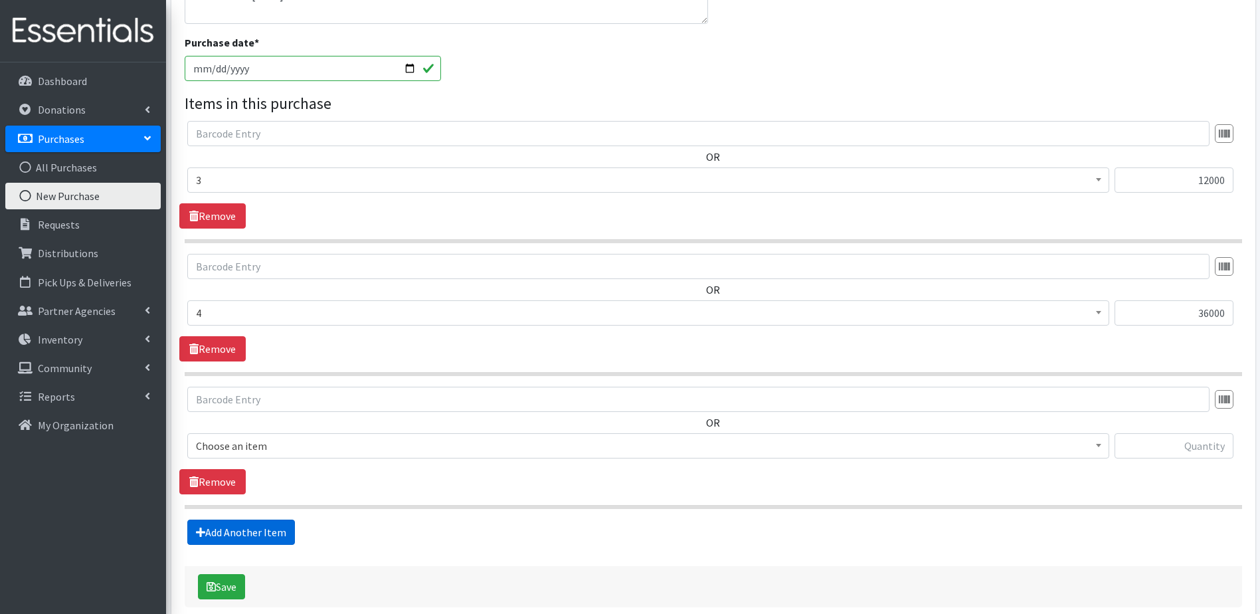
scroll to position [605, 0]
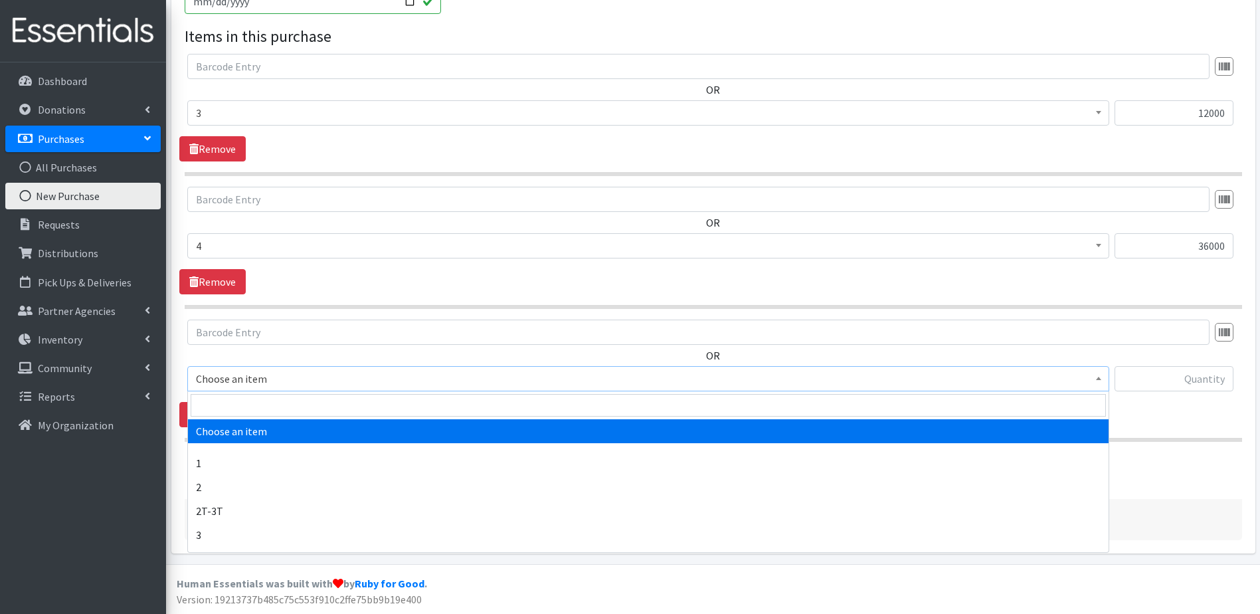
click at [358, 369] on span "Choose an item" at bounding box center [648, 378] width 922 height 25
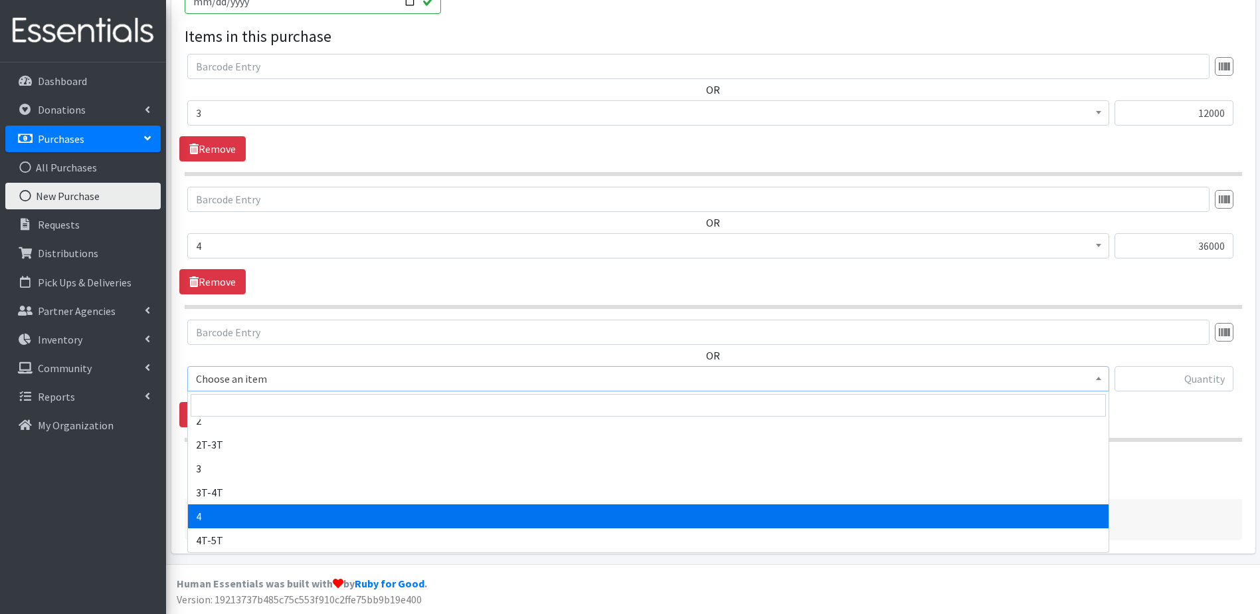
scroll to position [133, 0]
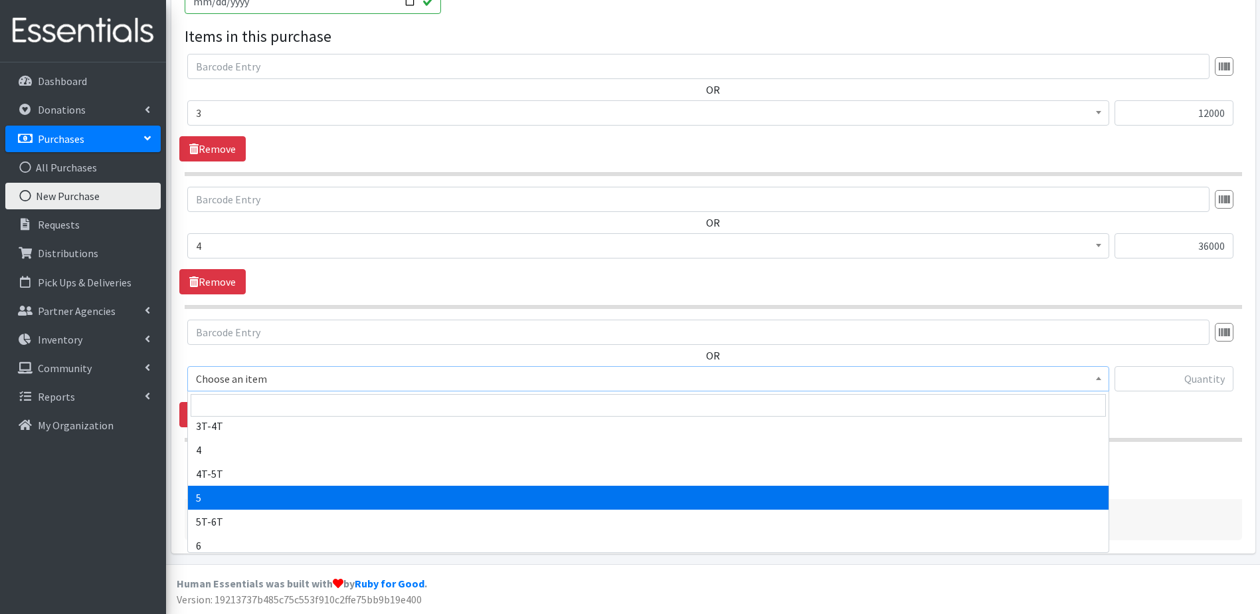
select select "9189"
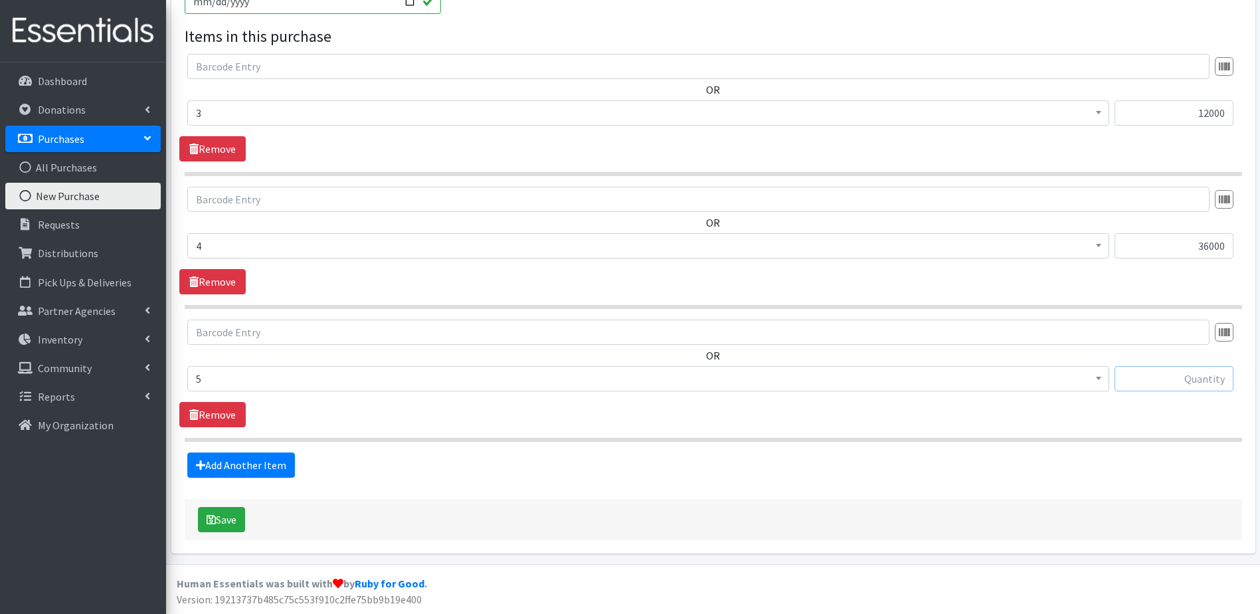
click at [1193, 379] on input "text" at bounding box center [1174, 378] width 119 height 25
type input "140000"
click at [249, 466] on link "Add Another Item" at bounding box center [241, 464] width 108 height 25
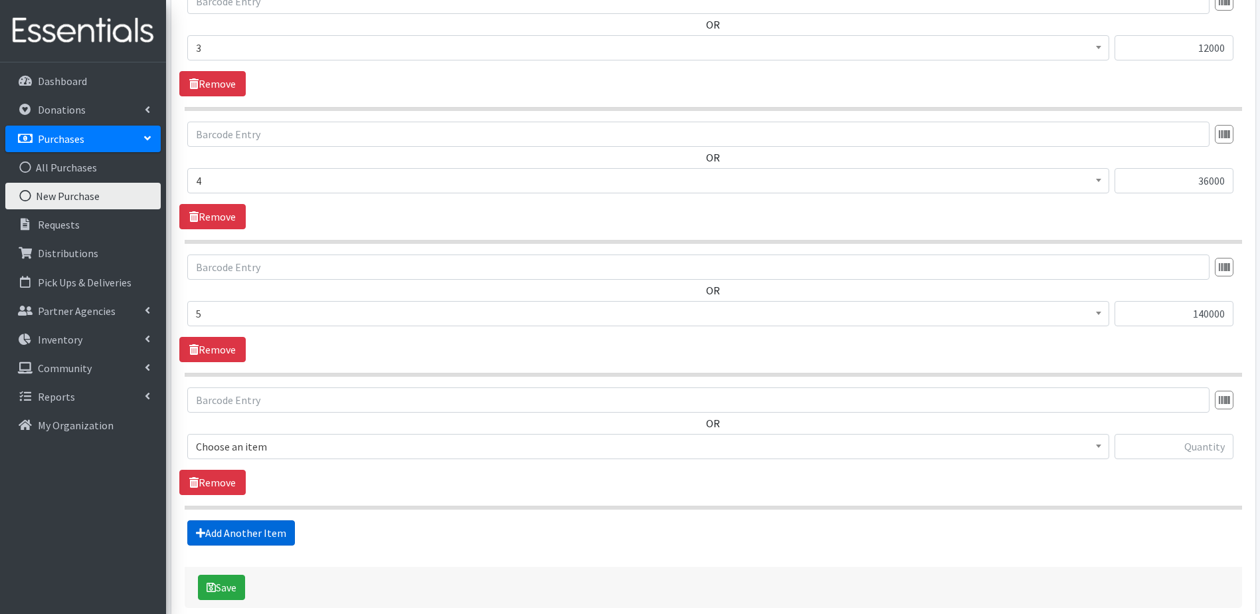
scroll to position [738, 0]
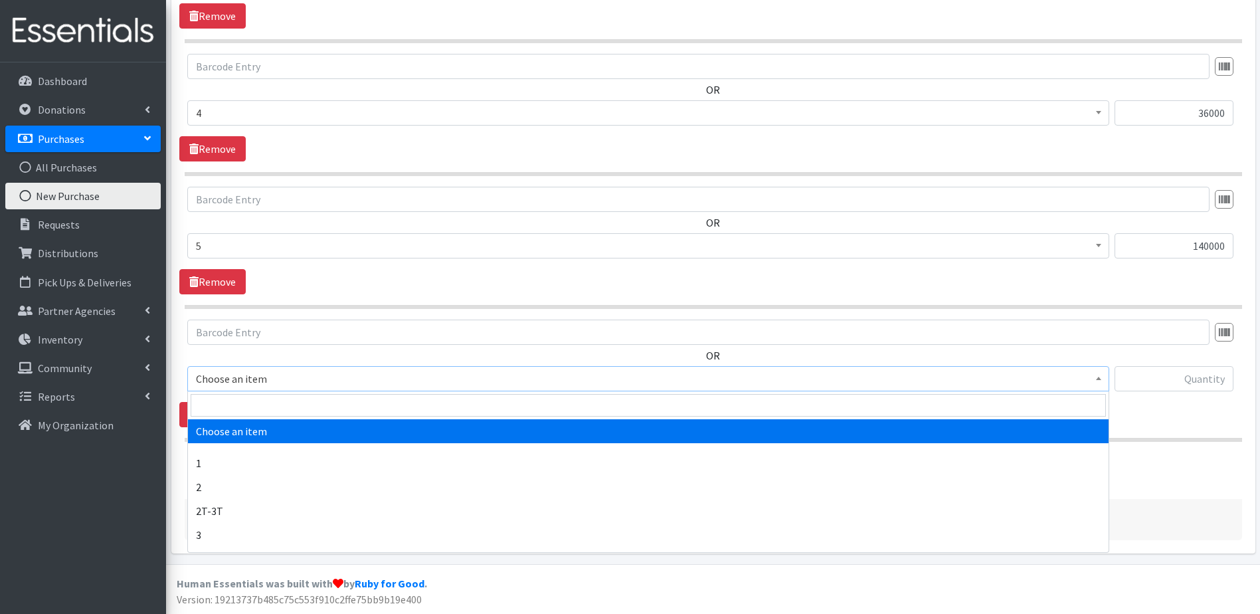
click at [352, 386] on span "Choose an item" at bounding box center [648, 378] width 905 height 19
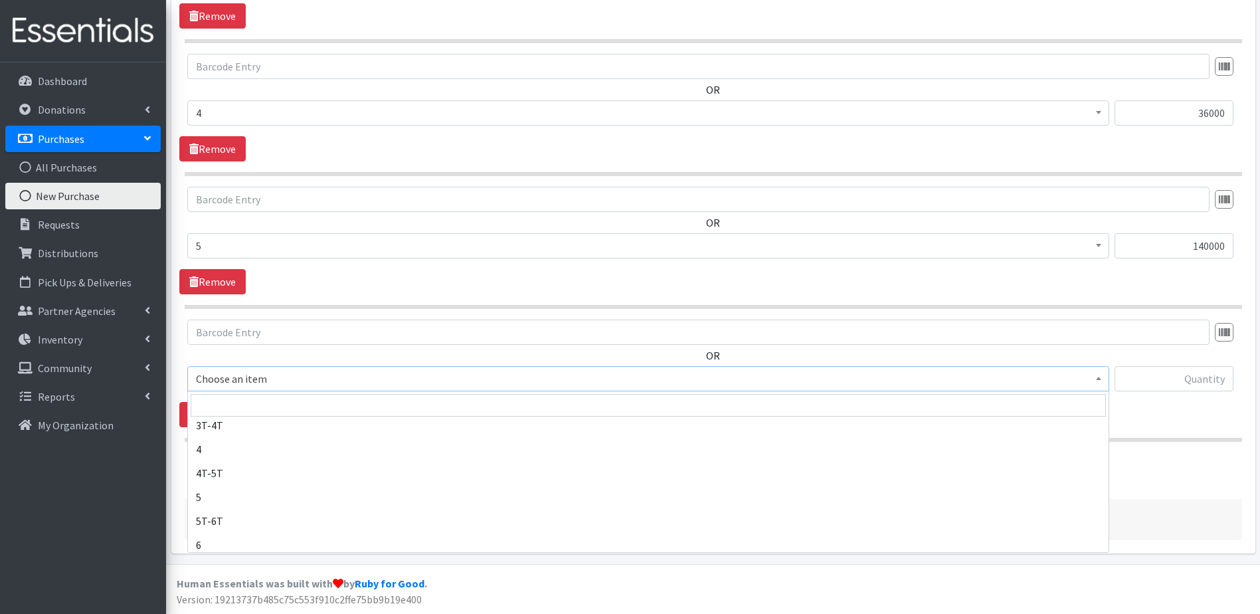
scroll to position [199, 0]
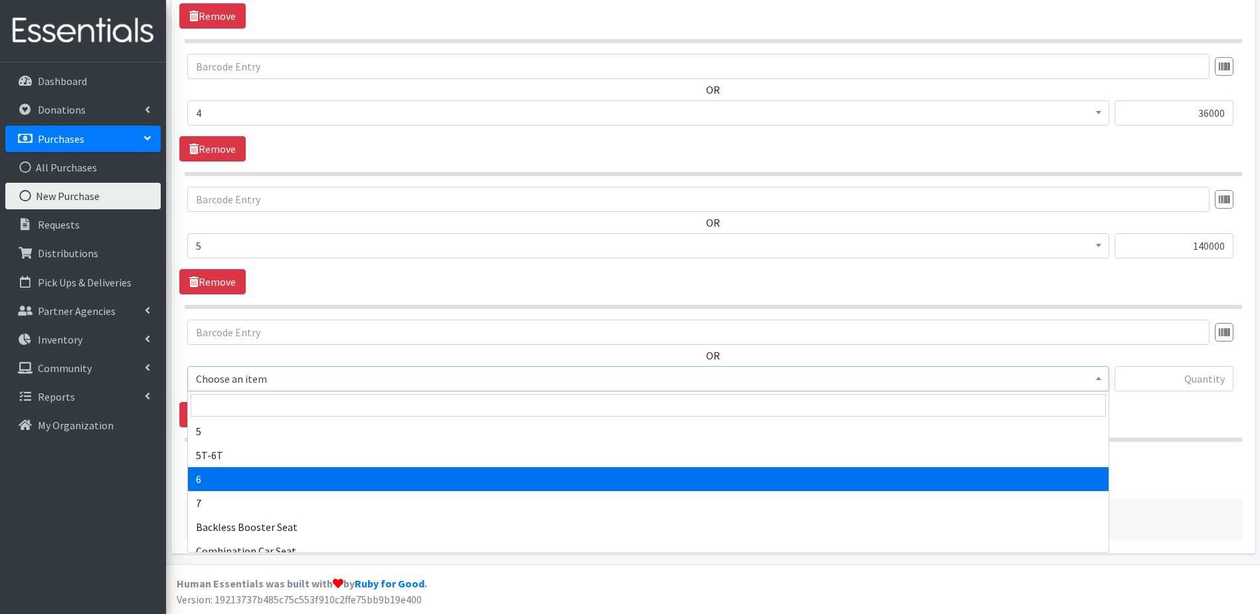
select select "9190"
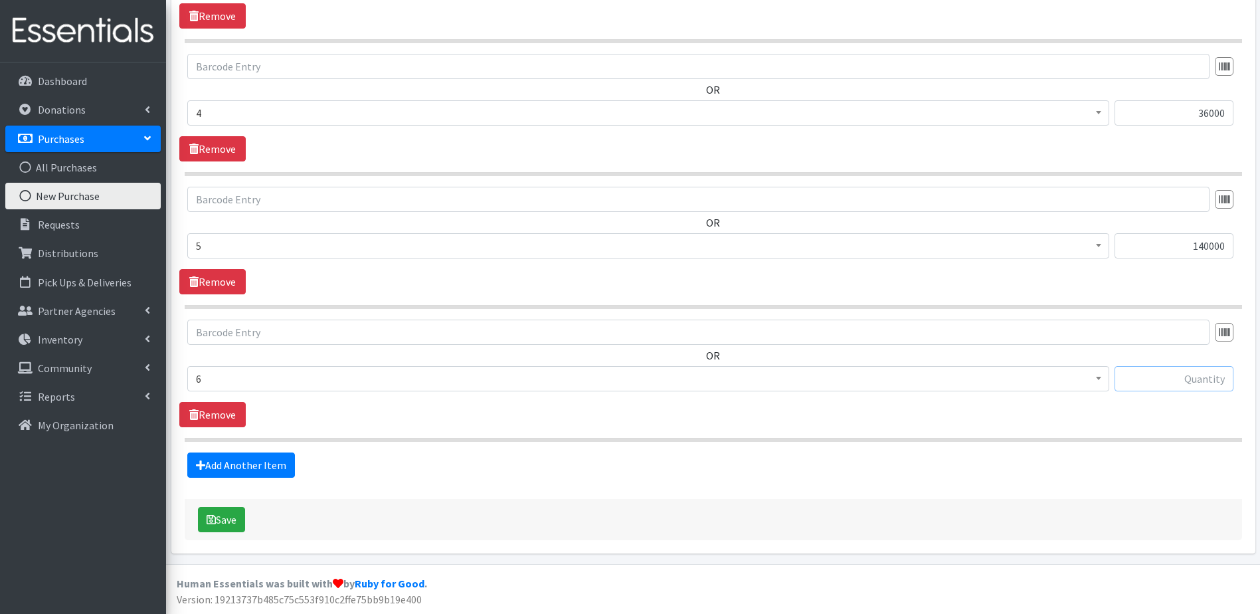
click at [1191, 377] on input "text" at bounding box center [1174, 378] width 119 height 25
type input "50000"
click at [265, 465] on link "Add Another Item" at bounding box center [241, 464] width 108 height 25
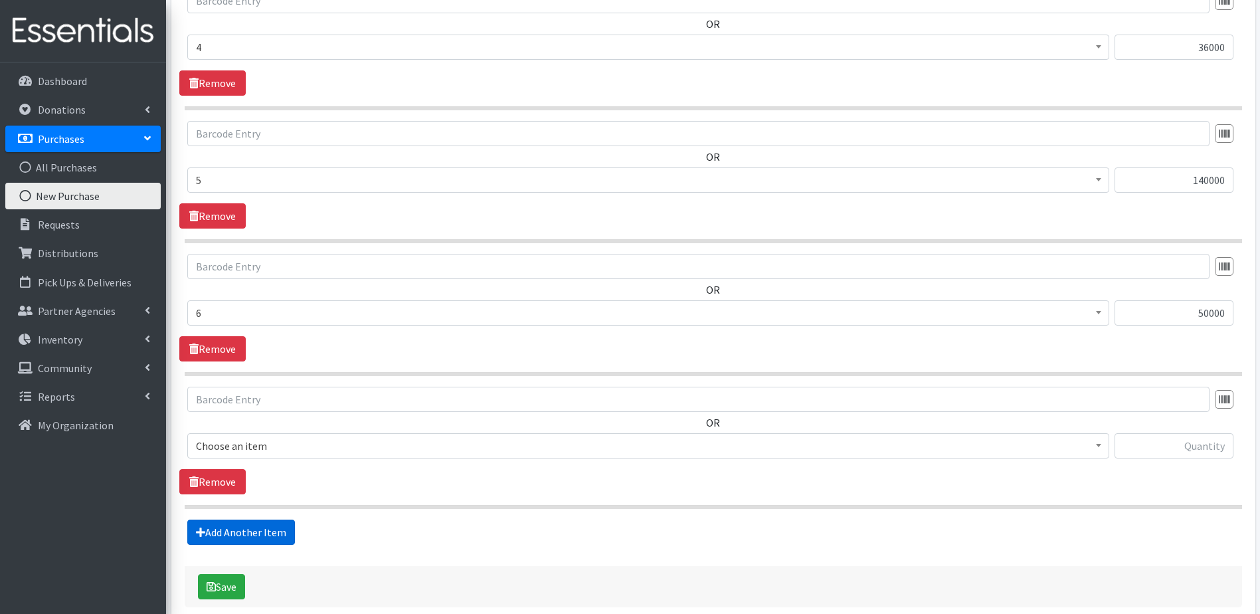
scroll to position [871, 0]
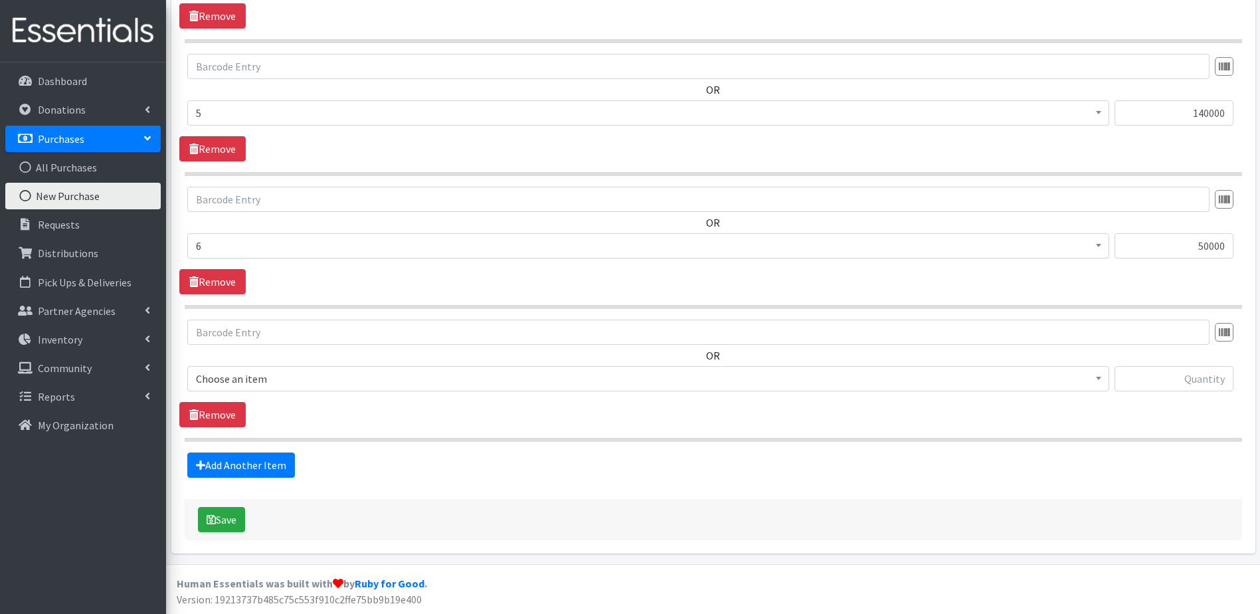
click at [333, 373] on span "Choose an item" at bounding box center [648, 378] width 905 height 19
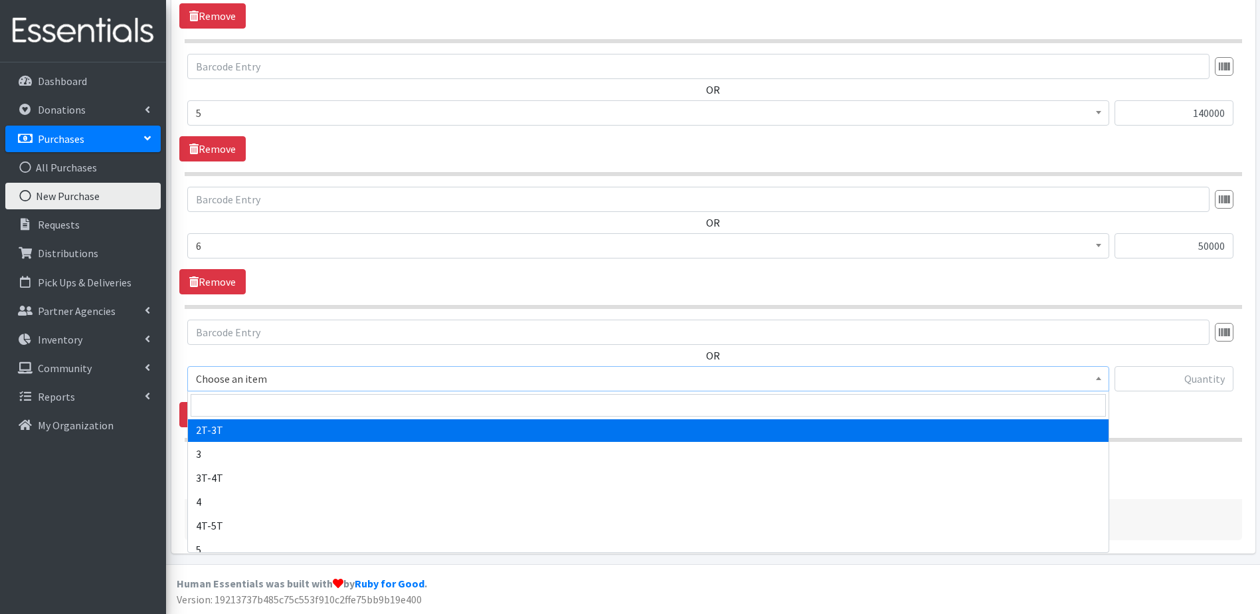
scroll to position [199, 0]
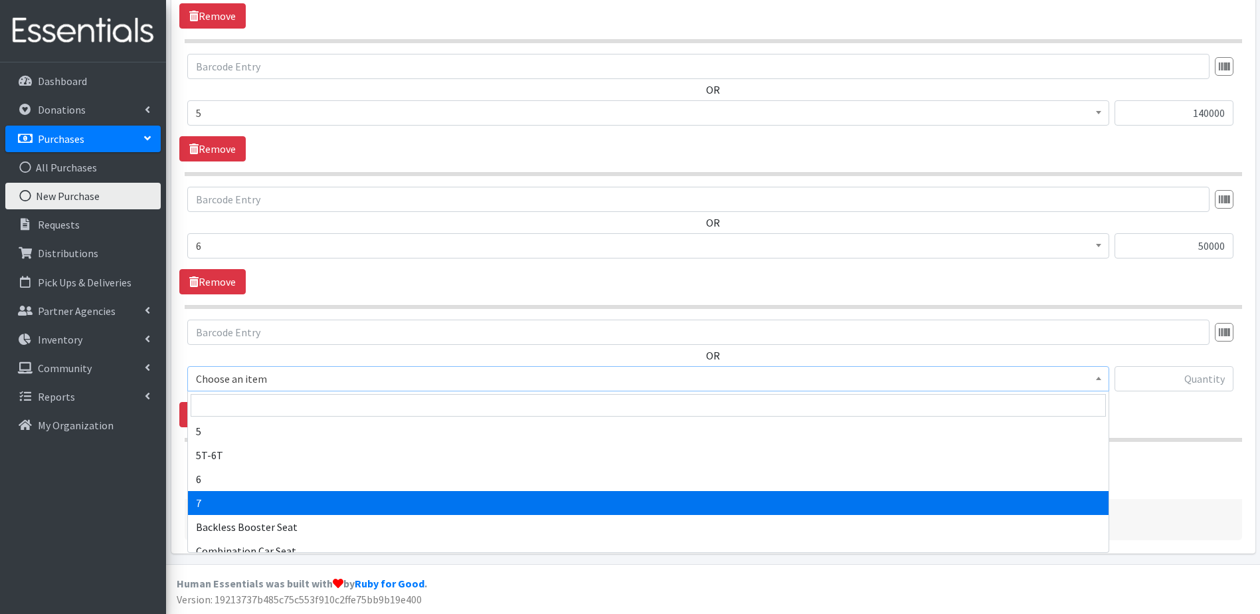
select select "11517"
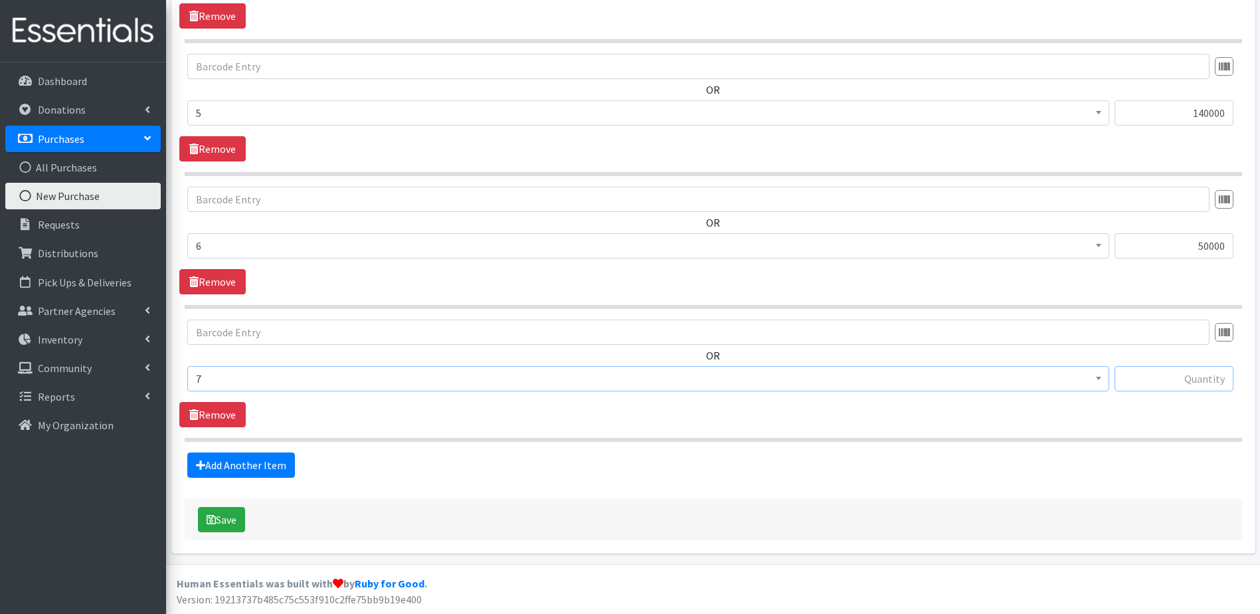
click at [1152, 369] on input "text" at bounding box center [1174, 378] width 119 height 25
type input "48000"
click at [242, 463] on link "Add Another Item" at bounding box center [241, 464] width 108 height 25
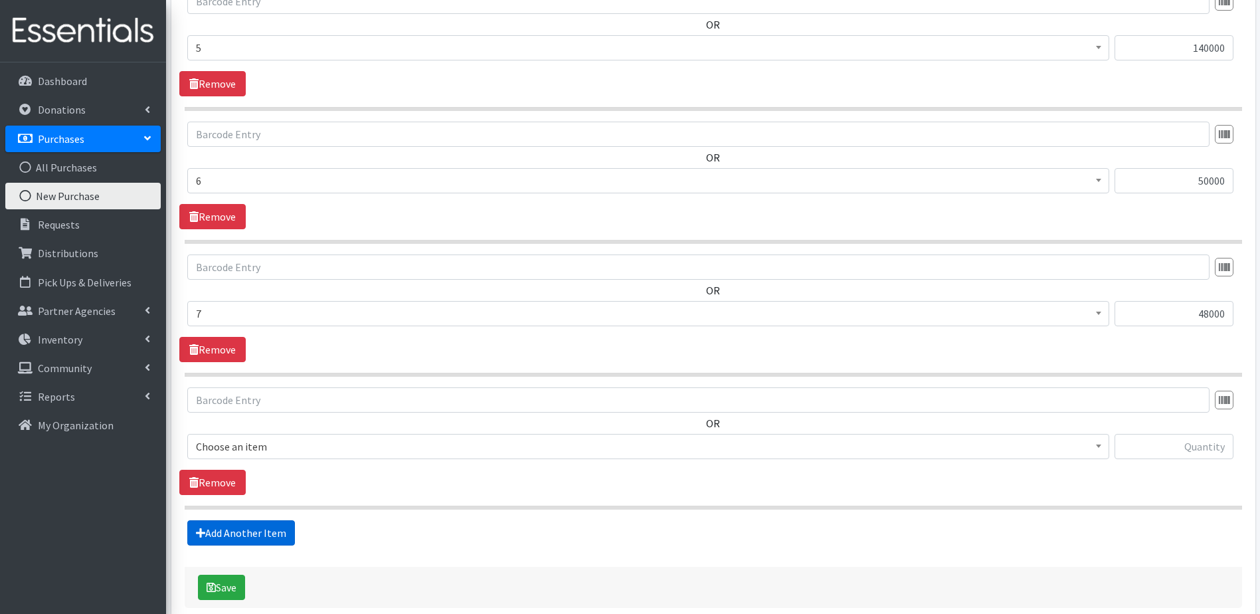
scroll to position [1004, 0]
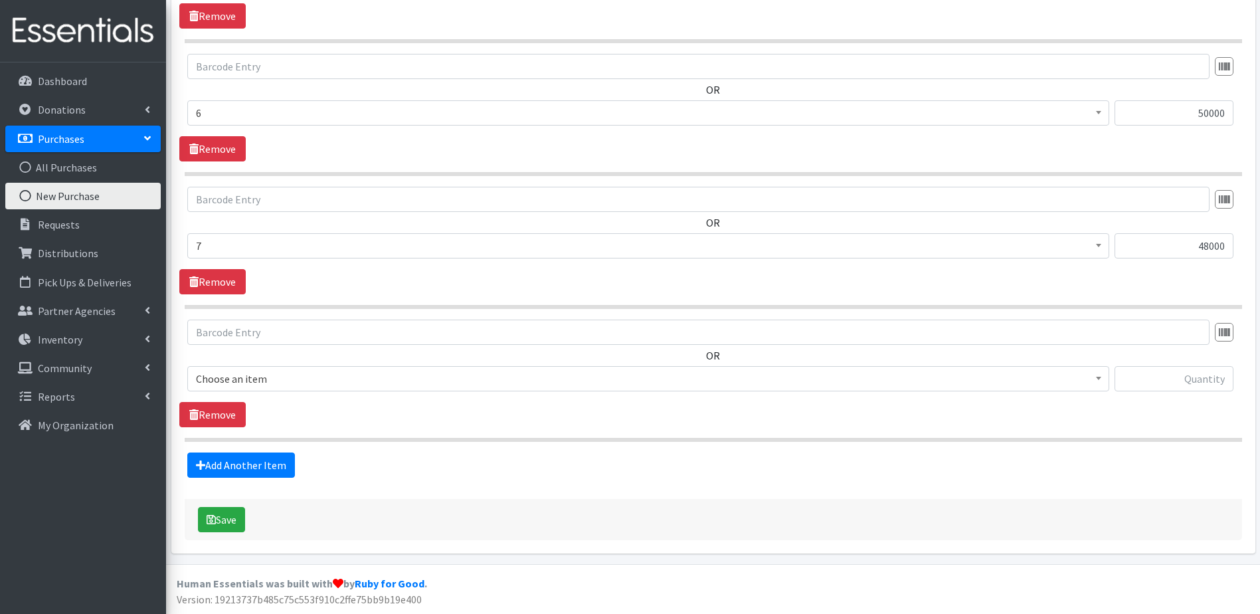
click at [458, 385] on span "Choose an item" at bounding box center [648, 378] width 905 height 19
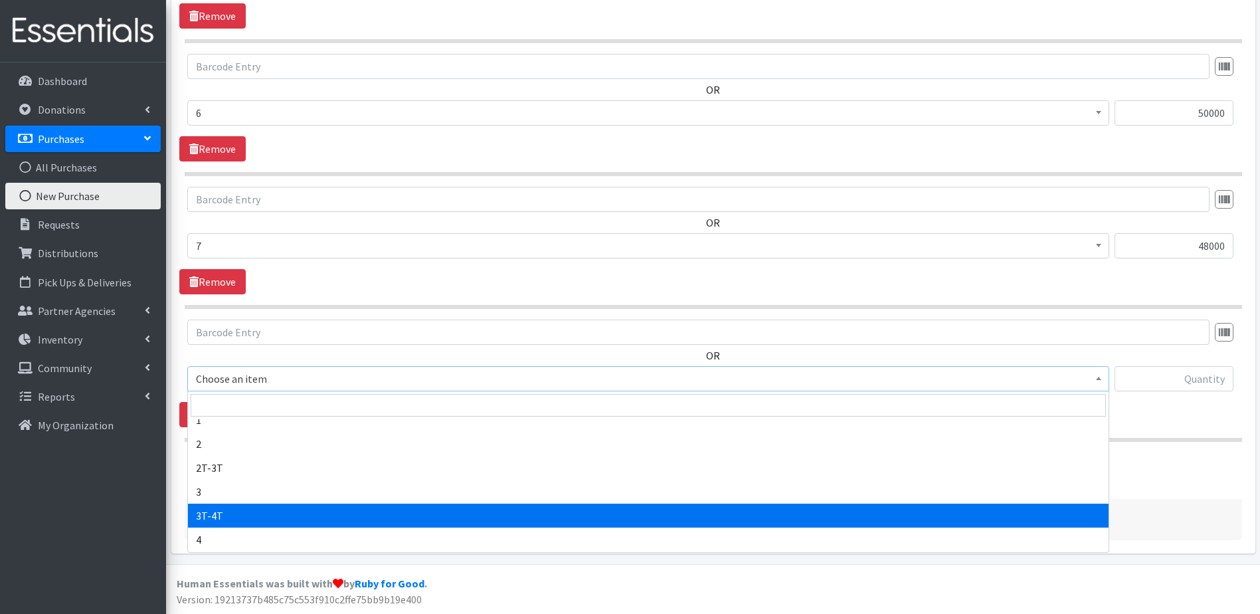
scroll to position [66, 0]
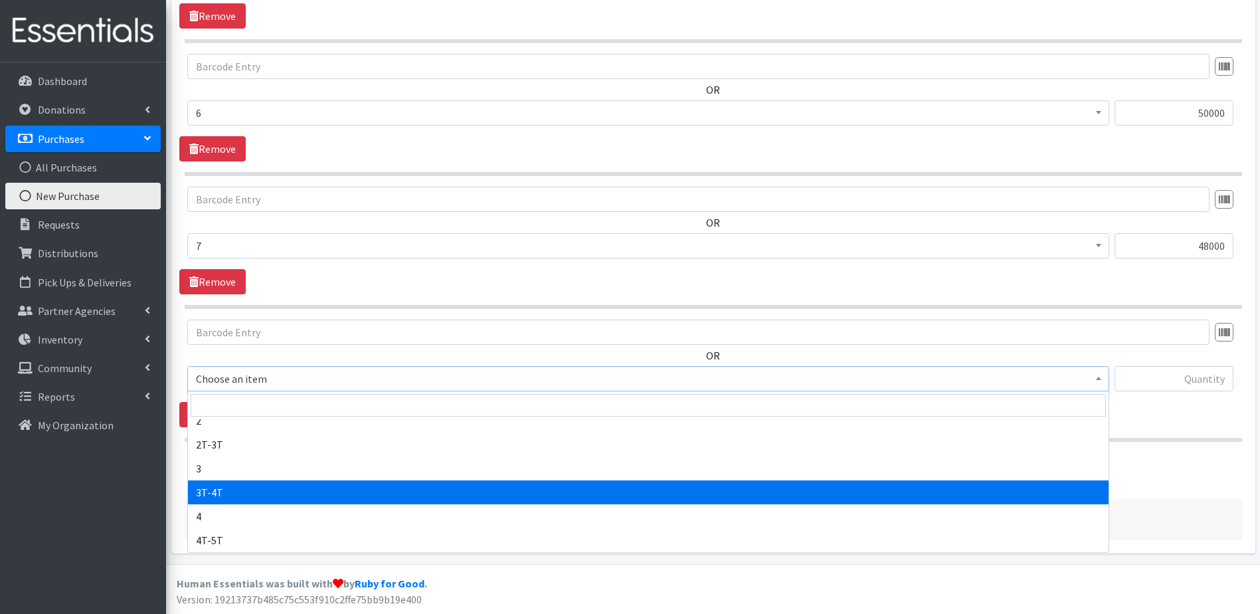
select select "11869"
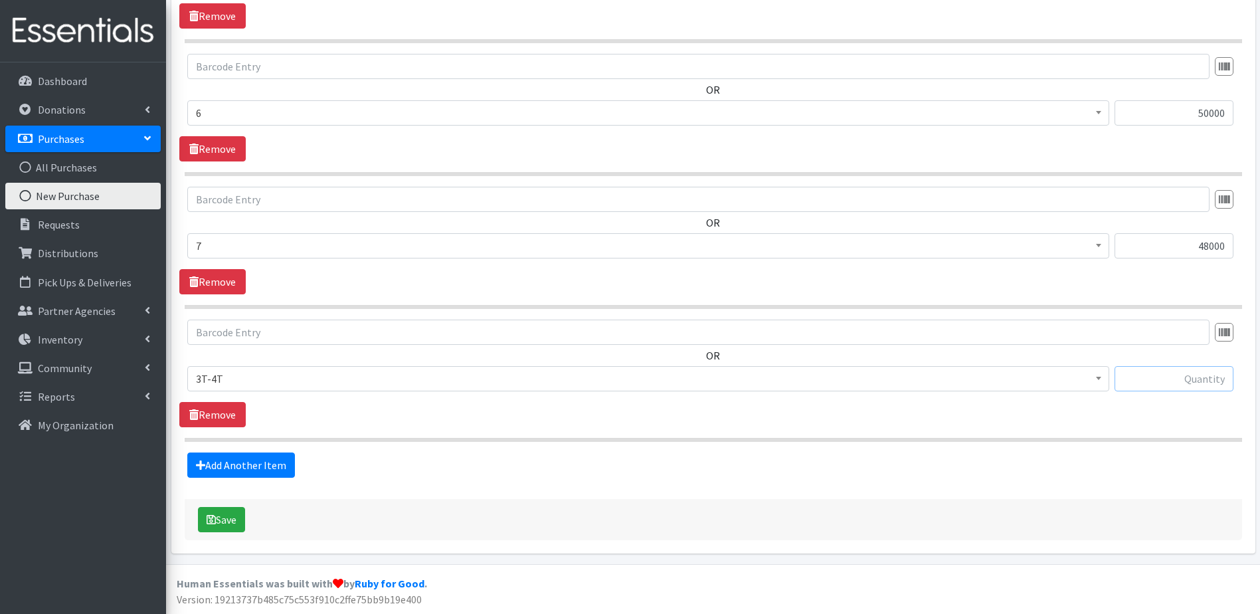
click at [1151, 377] on input "text" at bounding box center [1174, 378] width 119 height 25
type input "3680"
click at [254, 464] on link "Add Another Item" at bounding box center [241, 464] width 108 height 25
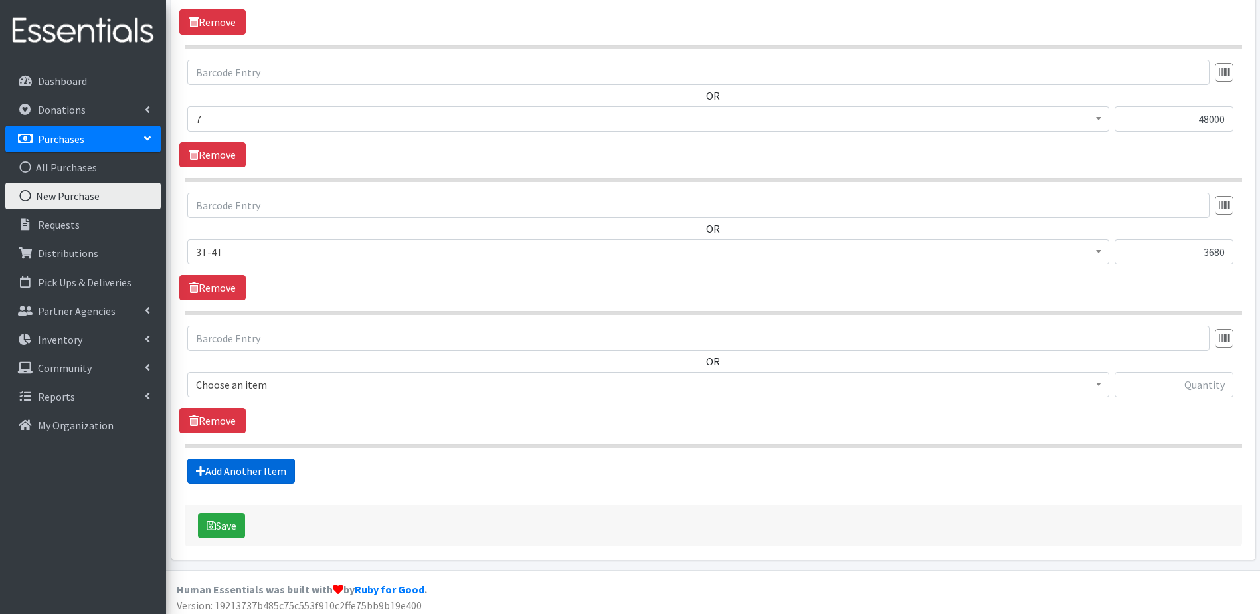
scroll to position [1137, 0]
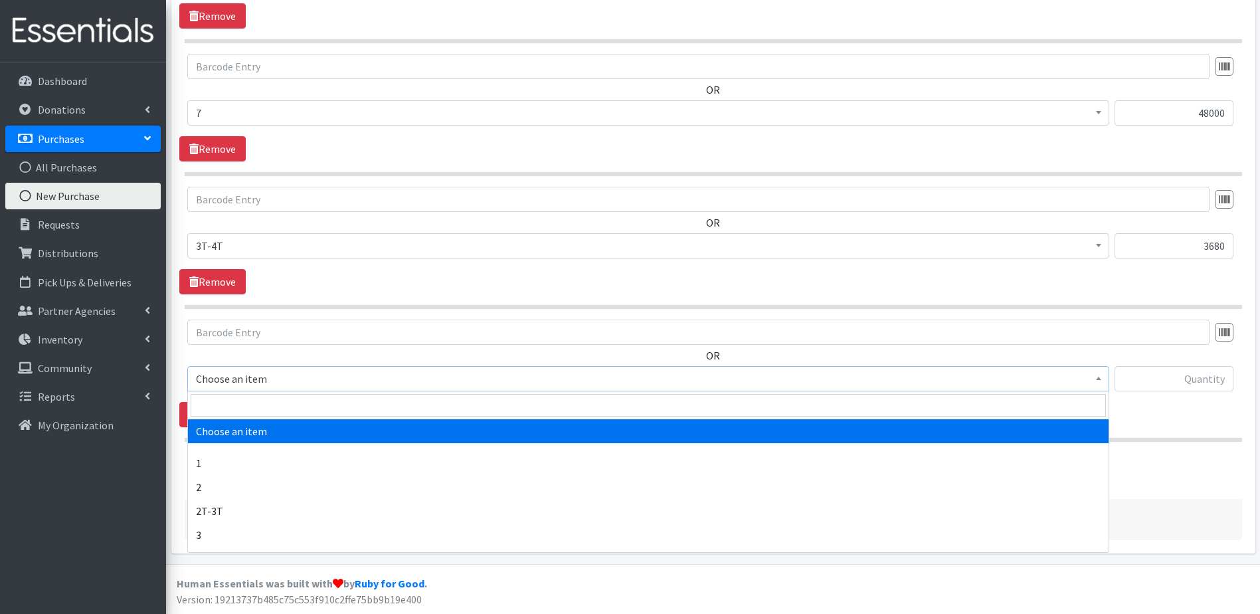
click at [394, 373] on span "Choose an item" at bounding box center [648, 378] width 905 height 19
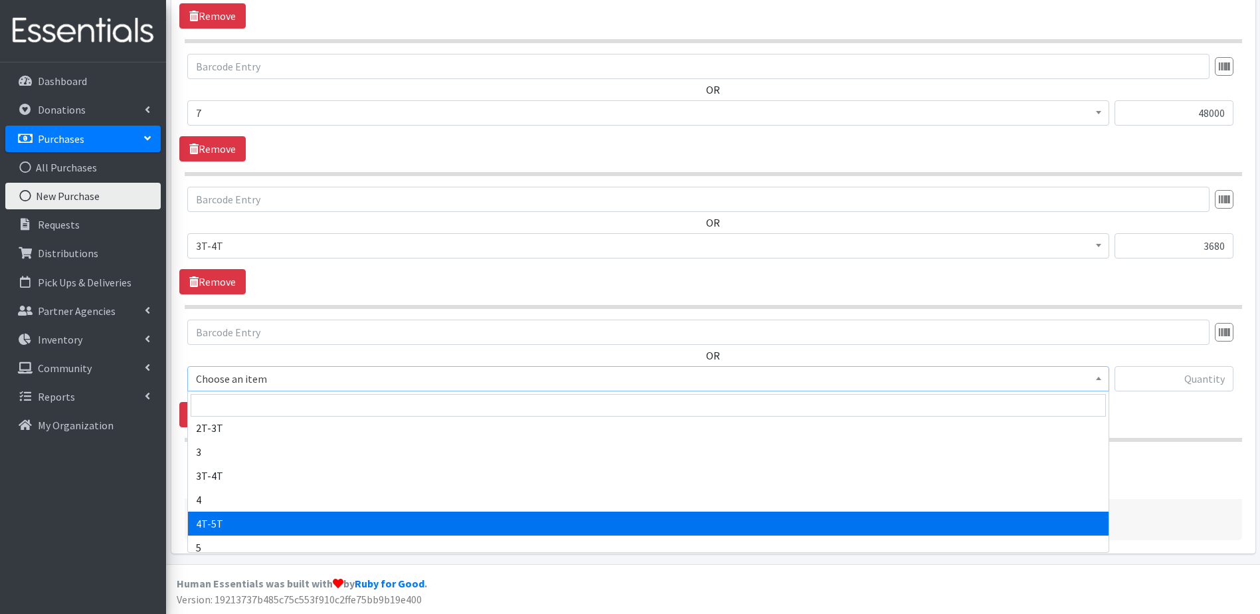
scroll to position [133, 0]
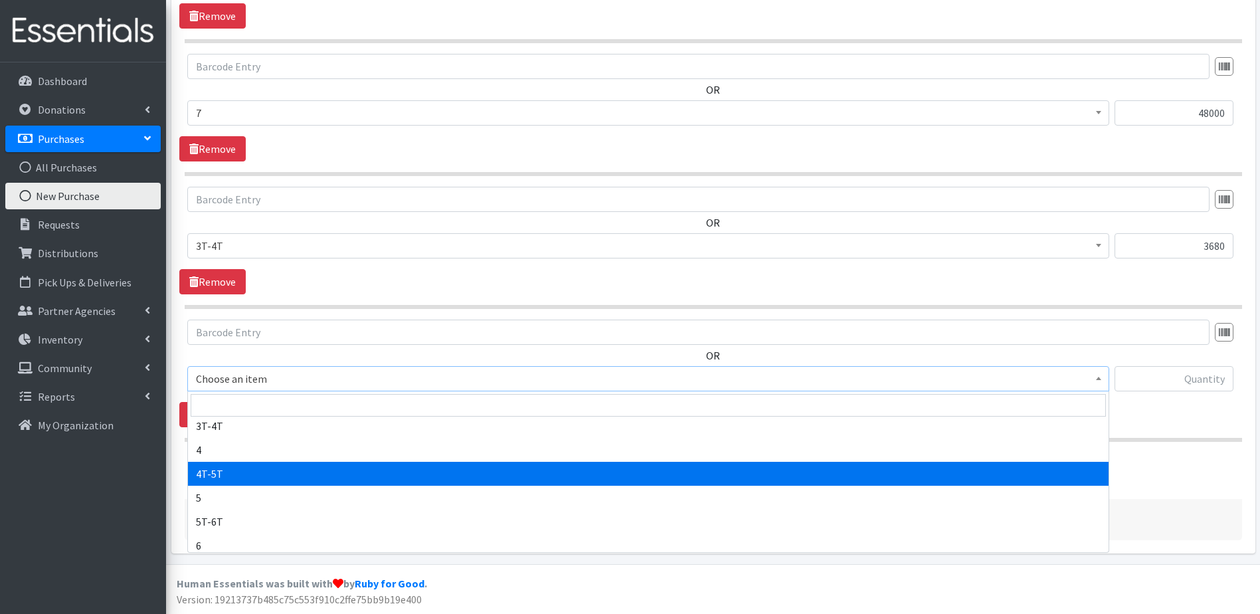
select select "11870"
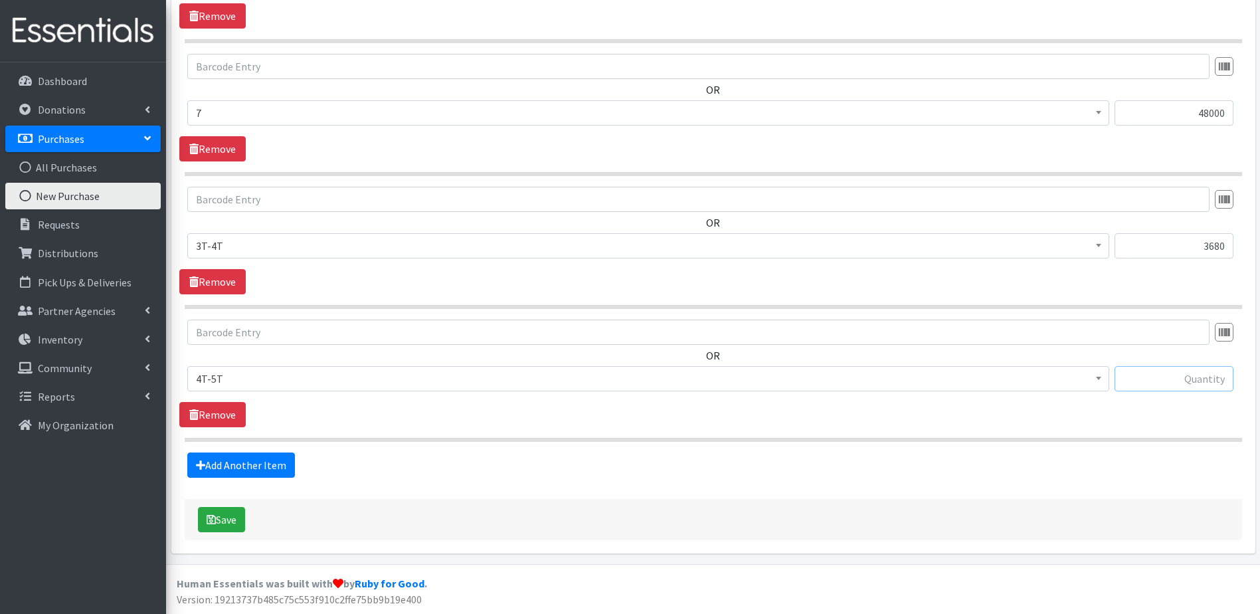
click at [1153, 379] on input "text" at bounding box center [1174, 378] width 119 height 25
type input "3040"
click at [235, 518] on button "Save" at bounding box center [221, 519] width 47 height 25
